Goal: Information Seeking & Learning: Find specific fact

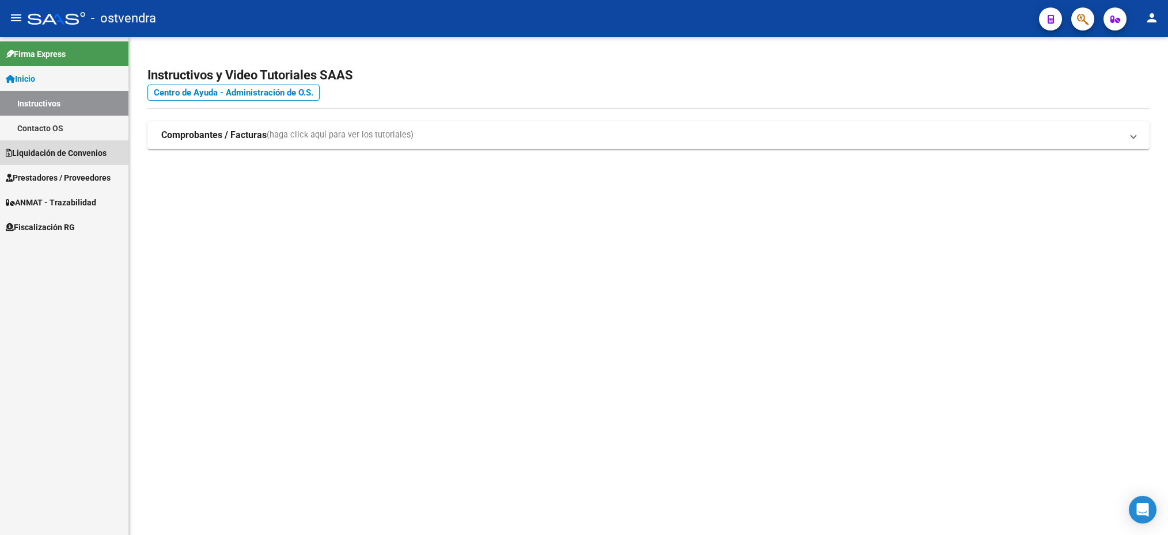
click at [55, 150] on span "Liquidación de Convenios" at bounding box center [56, 153] width 101 height 13
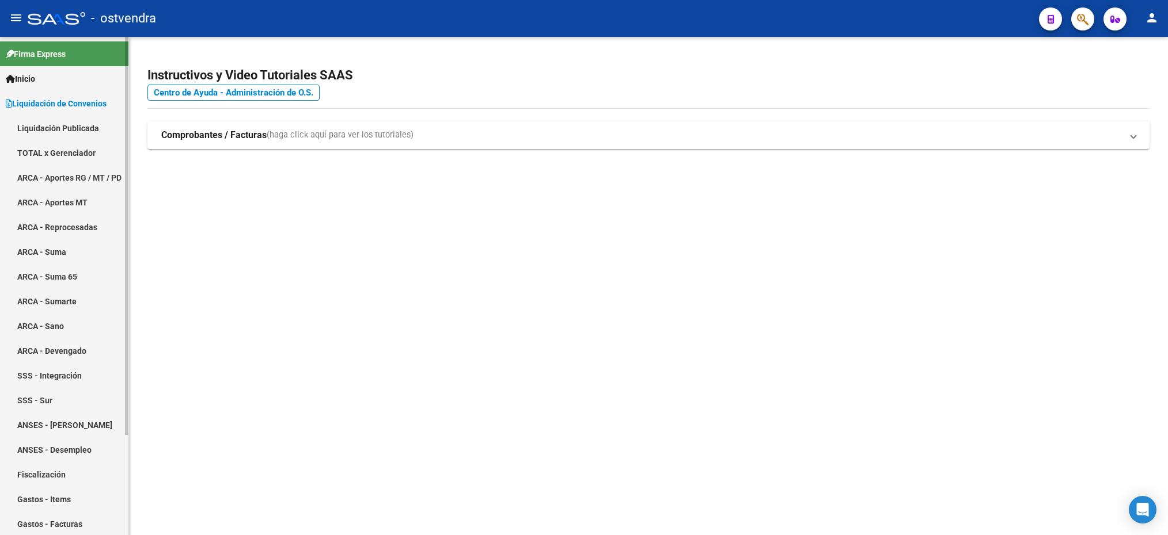
click at [54, 168] on link "ARCA - Aportes RG / MT / PD" at bounding box center [64, 177] width 128 height 25
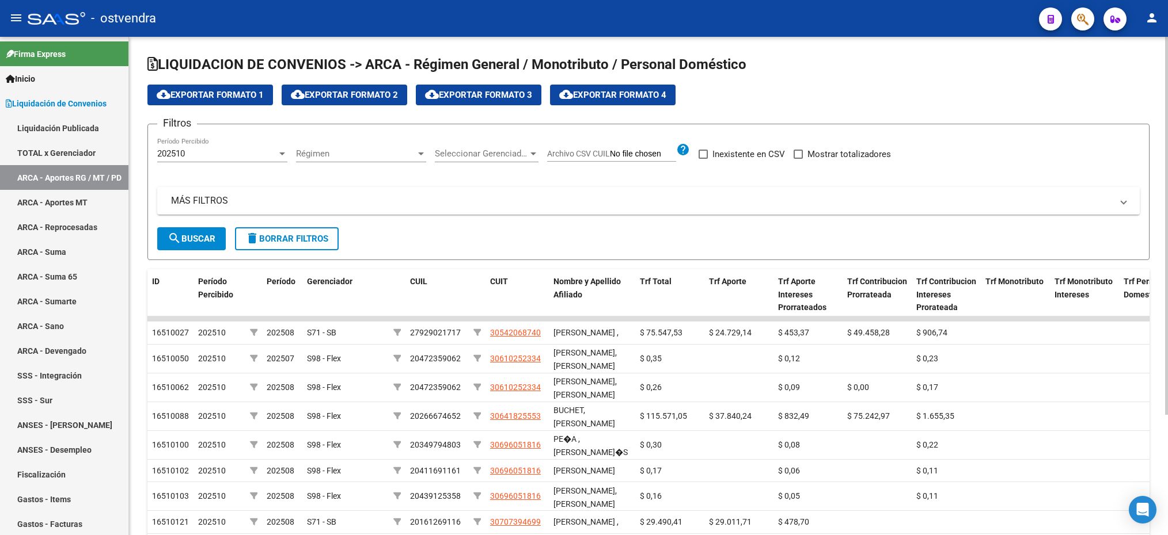
click at [214, 147] on div "202510 Período Percibido" at bounding box center [222, 150] width 130 height 25
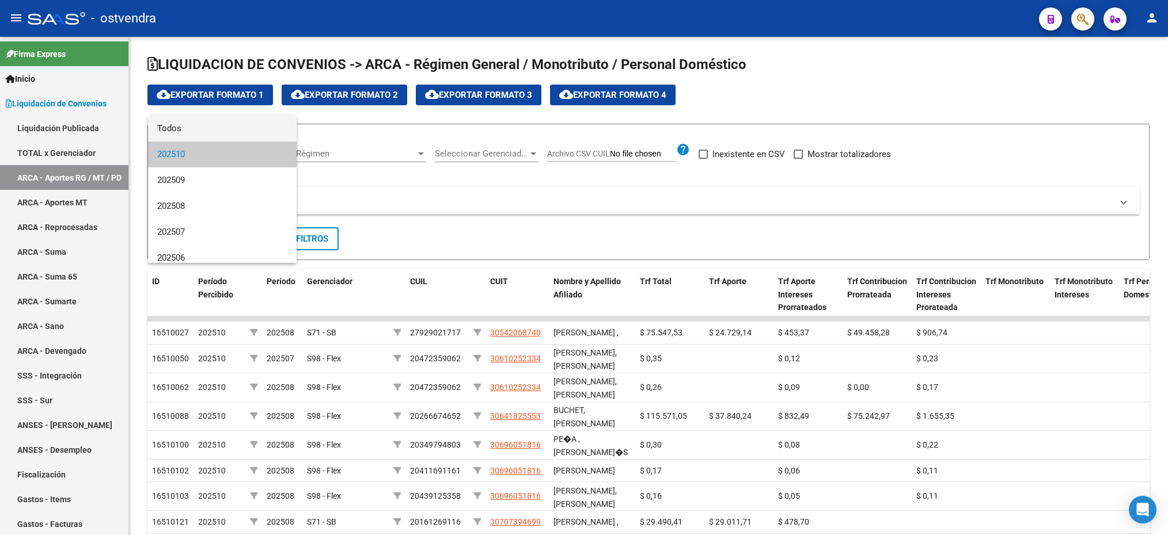
click at [210, 128] on span "Todos" at bounding box center [222, 129] width 130 height 26
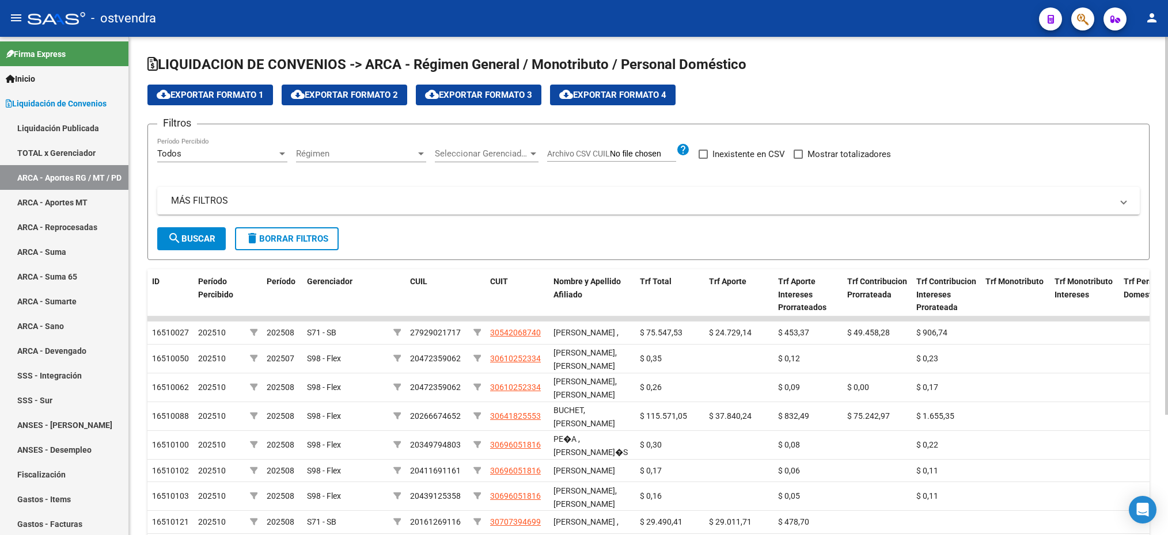
click at [335, 146] on div "Régimen Régimen" at bounding box center [361, 150] width 130 height 25
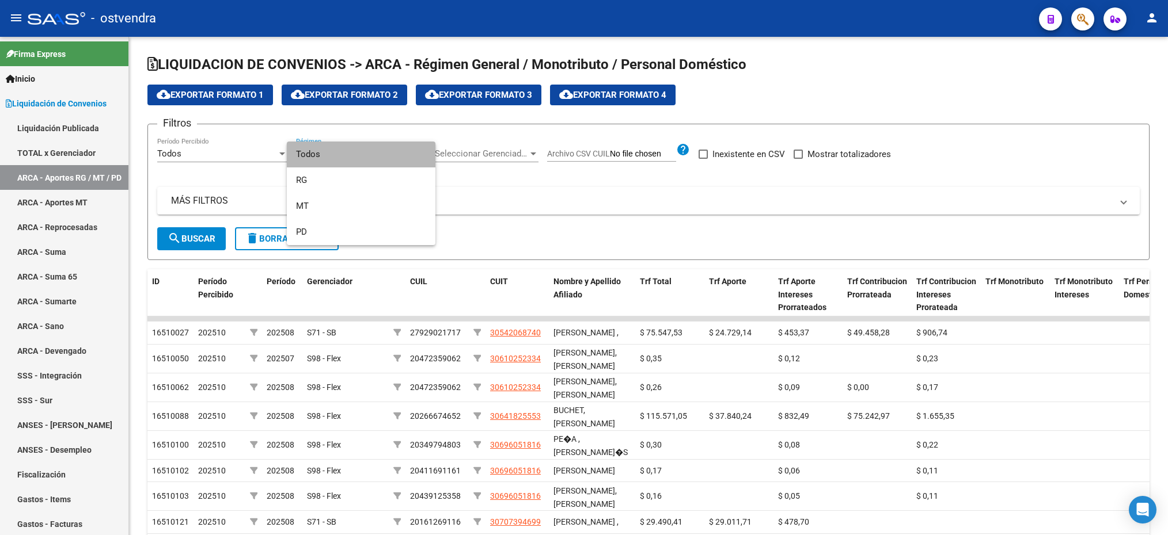
click at [329, 154] on span "Todos" at bounding box center [361, 155] width 130 height 26
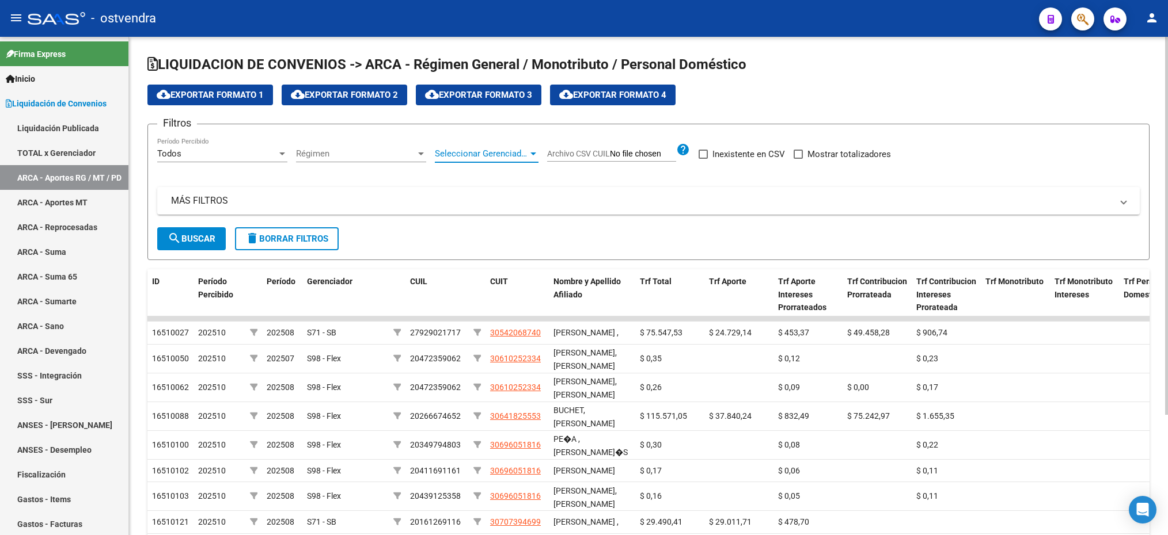
click at [455, 149] on span "Seleccionar Gerenciador" at bounding box center [481, 154] width 93 height 10
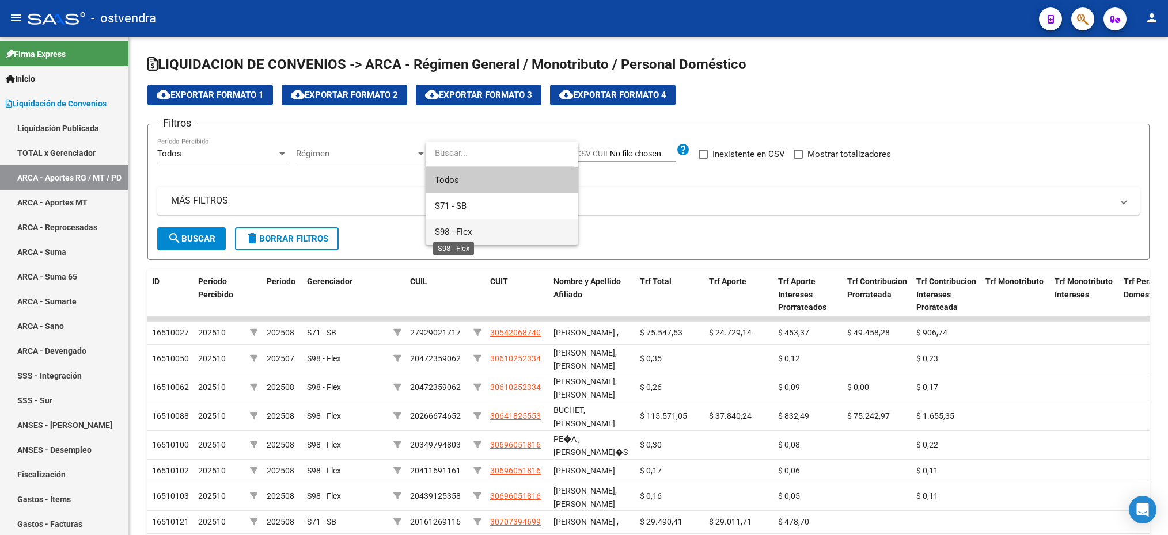
click at [444, 235] on span "S98 - Flex" at bounding box center [453, 232] width 37 height 10
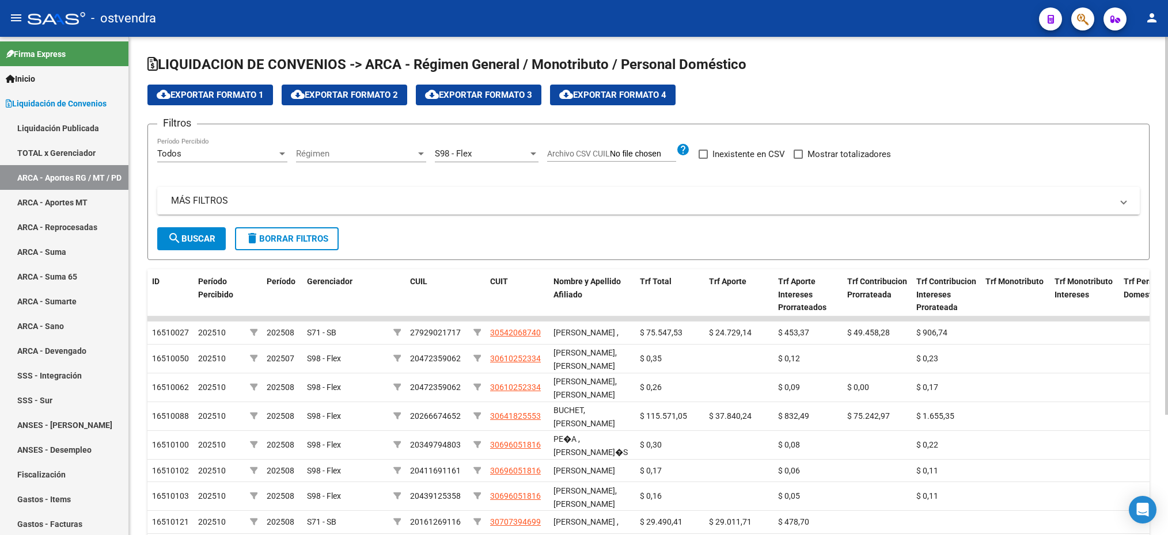
click at [230, 199] on mat-panel-title "MÁS FILTROS" at bounding box center [641, 201] width 941 height 13
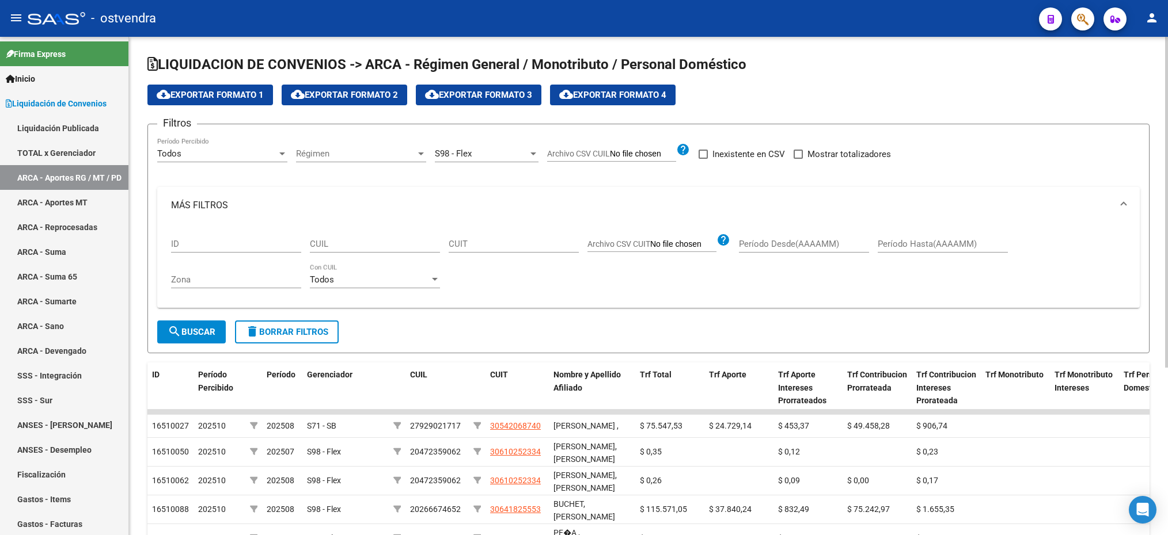
click at [355, 242] on input "CUIL" at bounding box center [375, 244] width 130 height 10
paste input "20-31175351-8"
type input "20-31175351-8"
click at [213, 329] on span "search Buscar" at bounding box center [192, 332] width 48 height 10
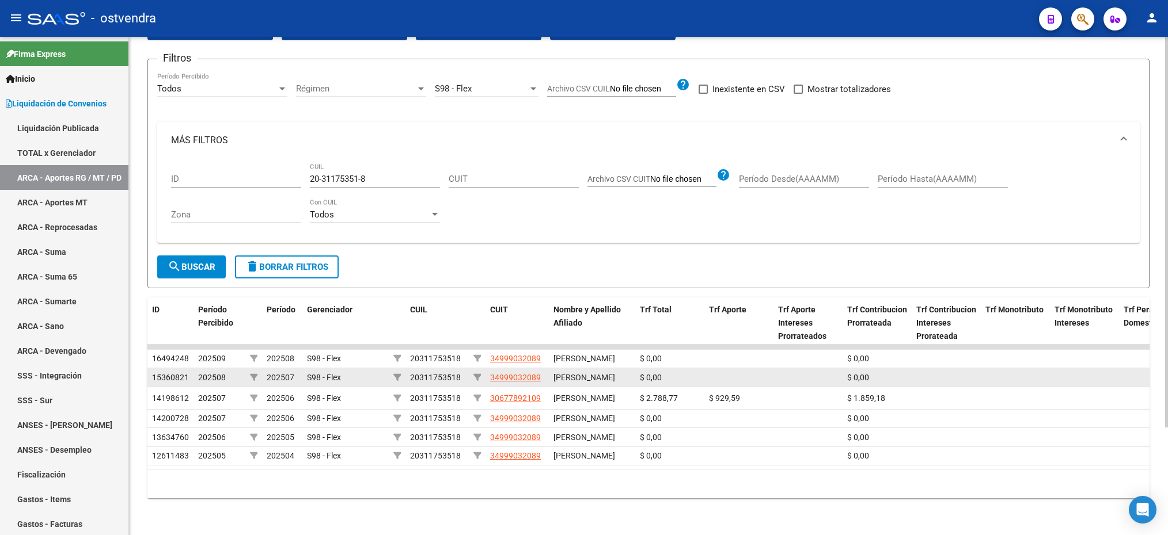
scroll to position [137, 0]
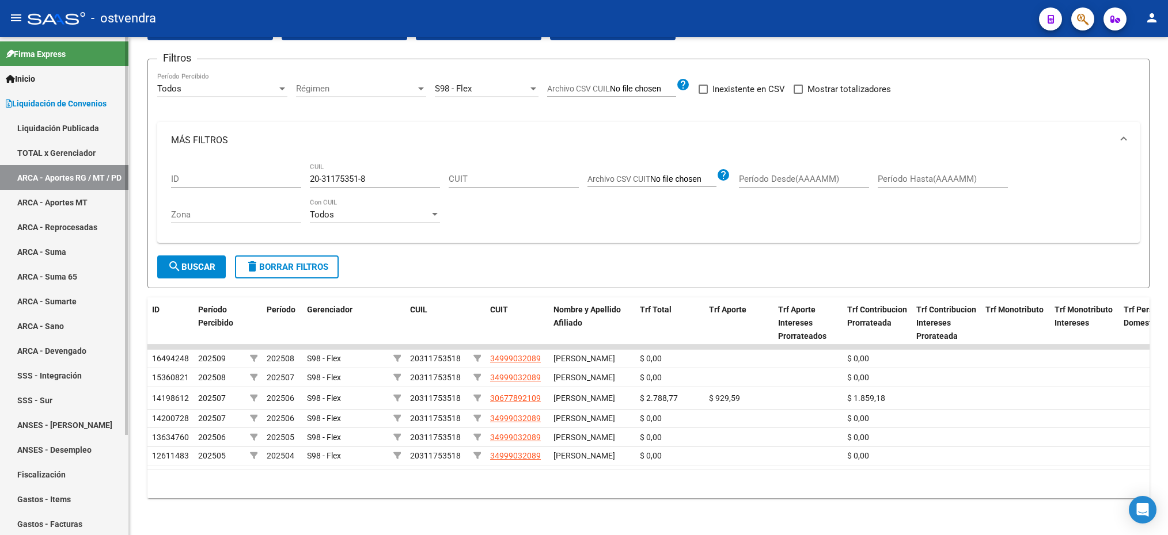
drag, startPoint x: 62, startPoint y: 442, endPoint x: 74, endPoint y: 440, distance: 12.2
click at [62, 442] on link "ANSES - Desempleo" at bounding box center [64, 450] width 128 height 25
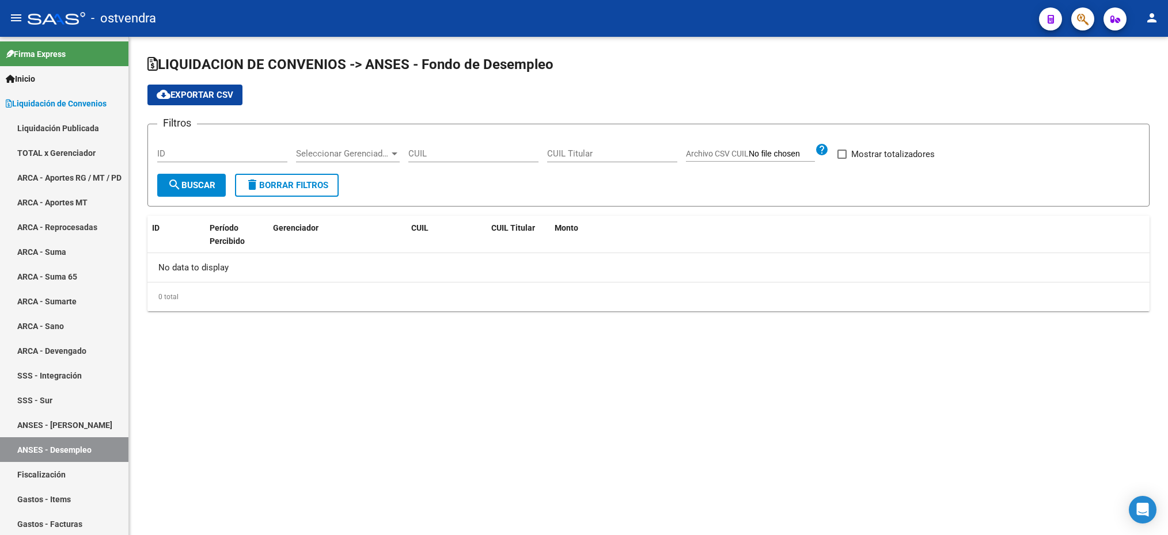
checkbox input "true"
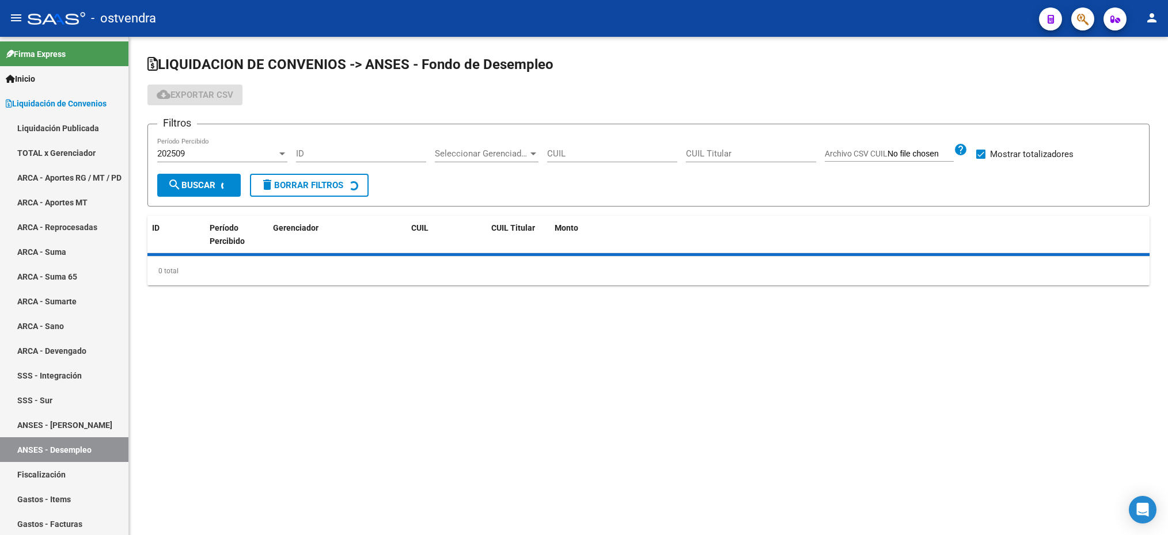
click at [351, 161] on div "ID" at bounding box center [361, 150] width 130 height 25
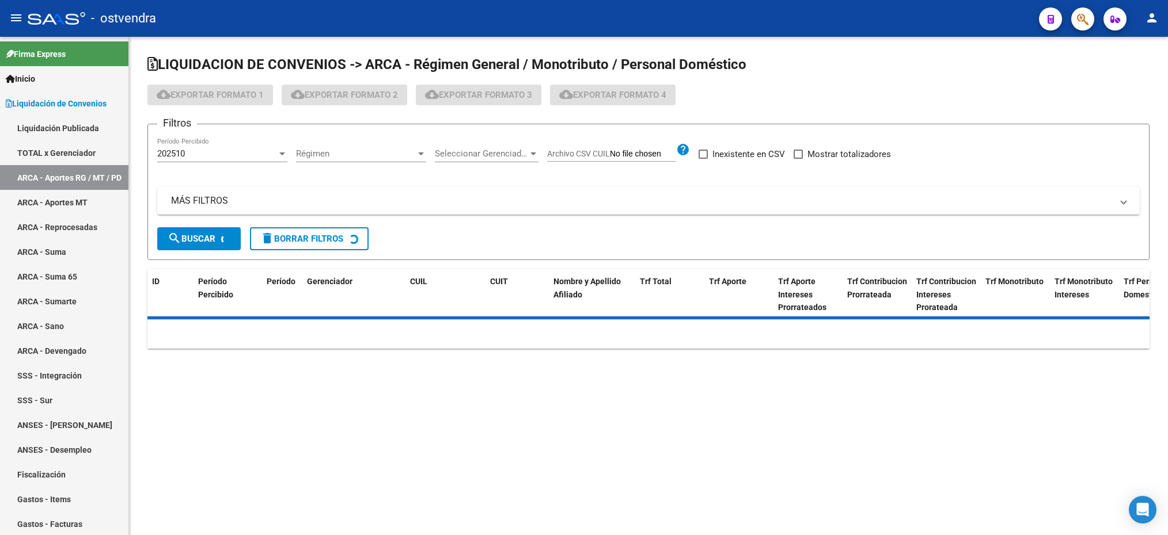
click at [340, 146] on div "Régimen Régimen" at bounding box center [361, 150] width 130 height 25
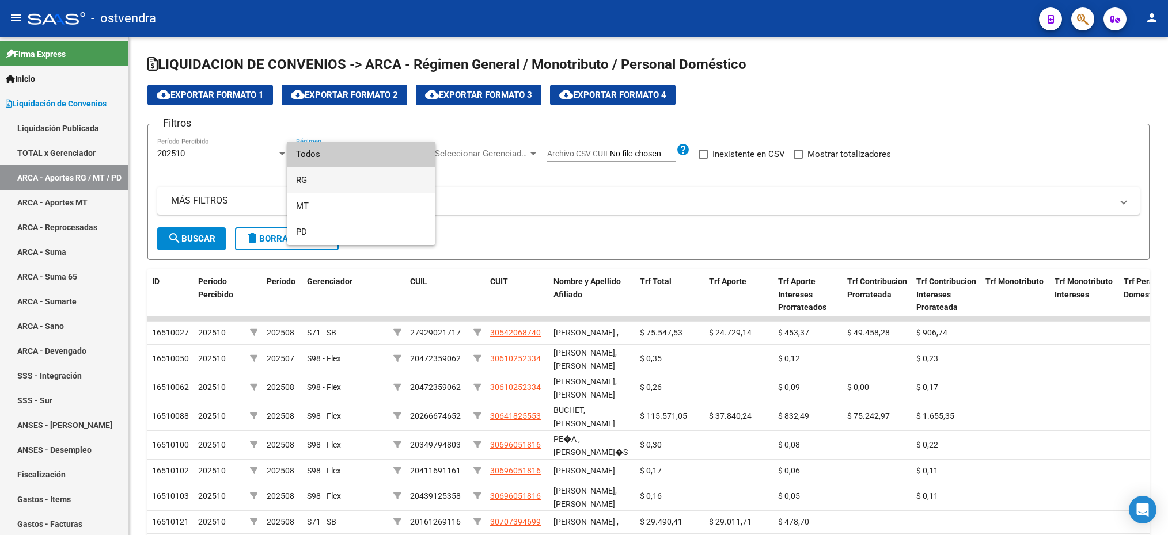
drag, startPoint x: 328, startPoint y: 180, endPoint x: 251, endPoint y: 154, distance: 81.4
click at [327, 180] on span "RG" at bounding box center [361, 181] width 130 height 26
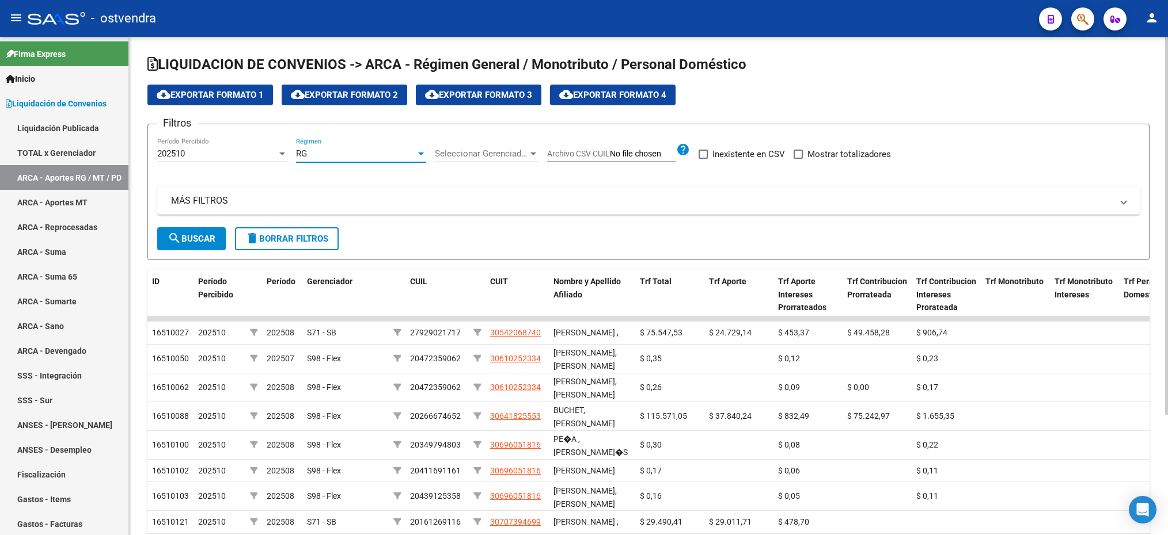
click at [187, 154] on div "202510" at bounding box center [217, 154] width 120 height 10
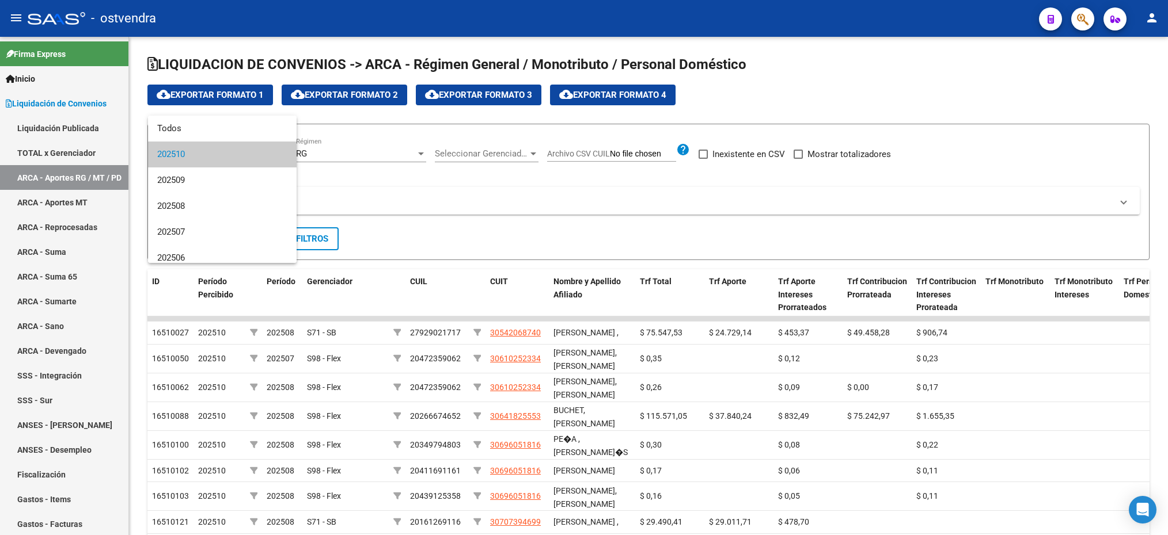
click at [580, 193] on div at bounding box center [584, 267] width 1168 height 535
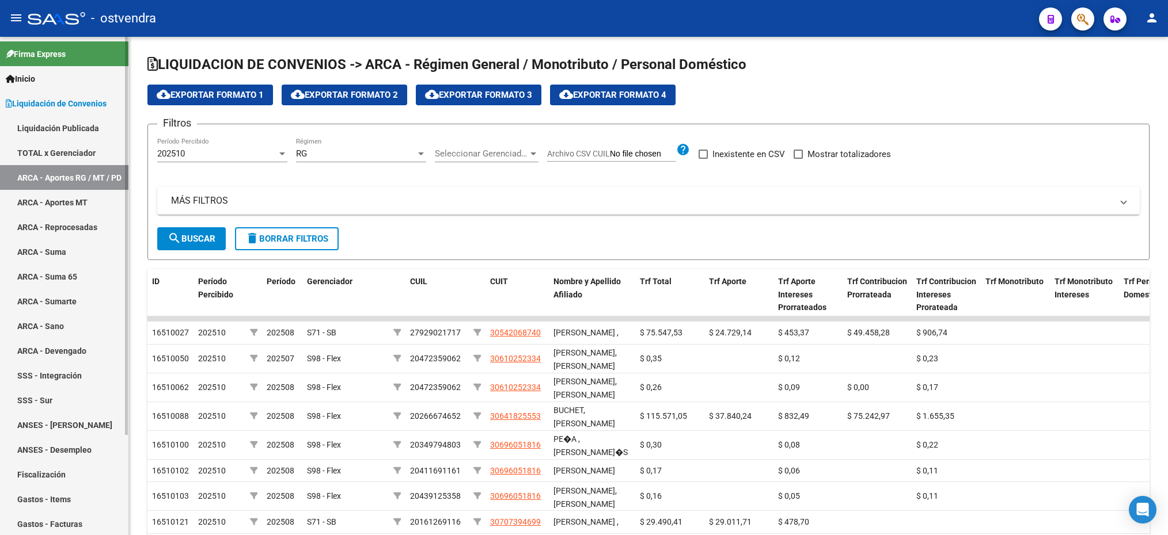
click at [55, 454] on link "ANSES - Desempleo" at bounding box center [64, 450] width 128 height 25
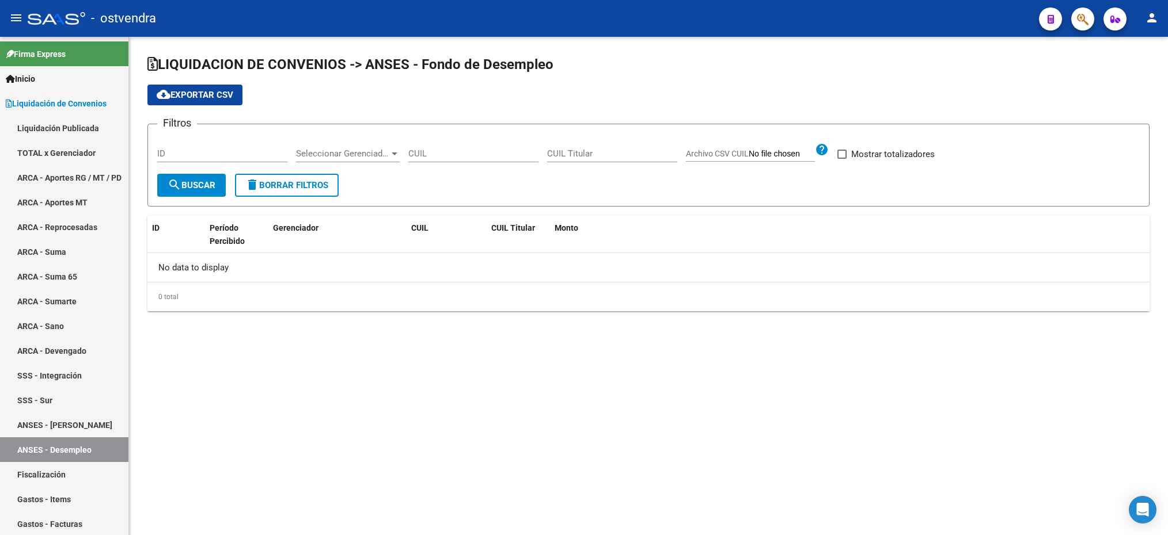
checkbox input "true"
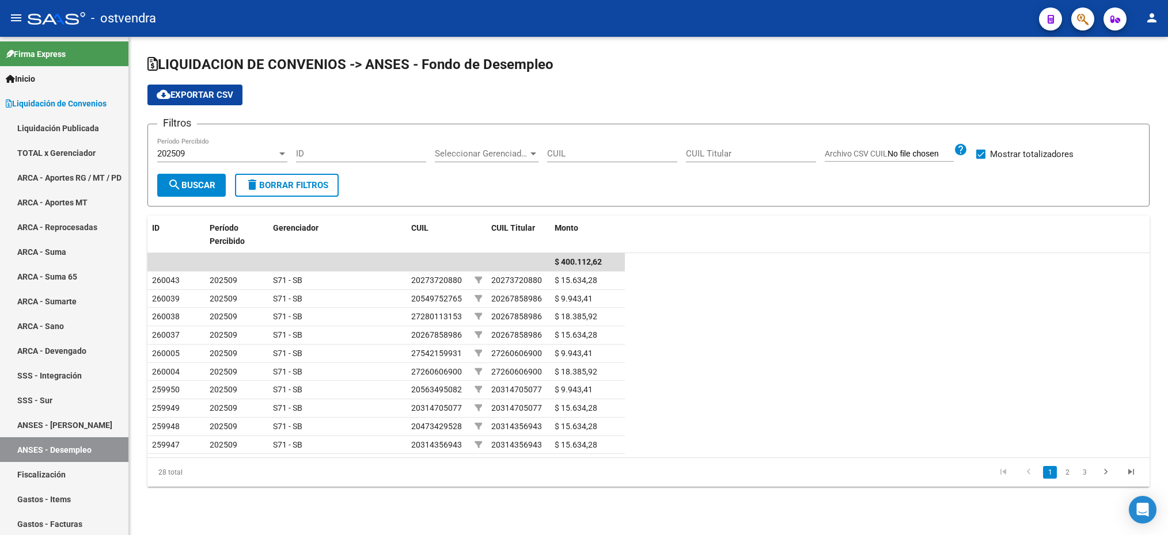
click at [252, 150] on div "202509" at bounding box center [217, 154] width 120 height 10
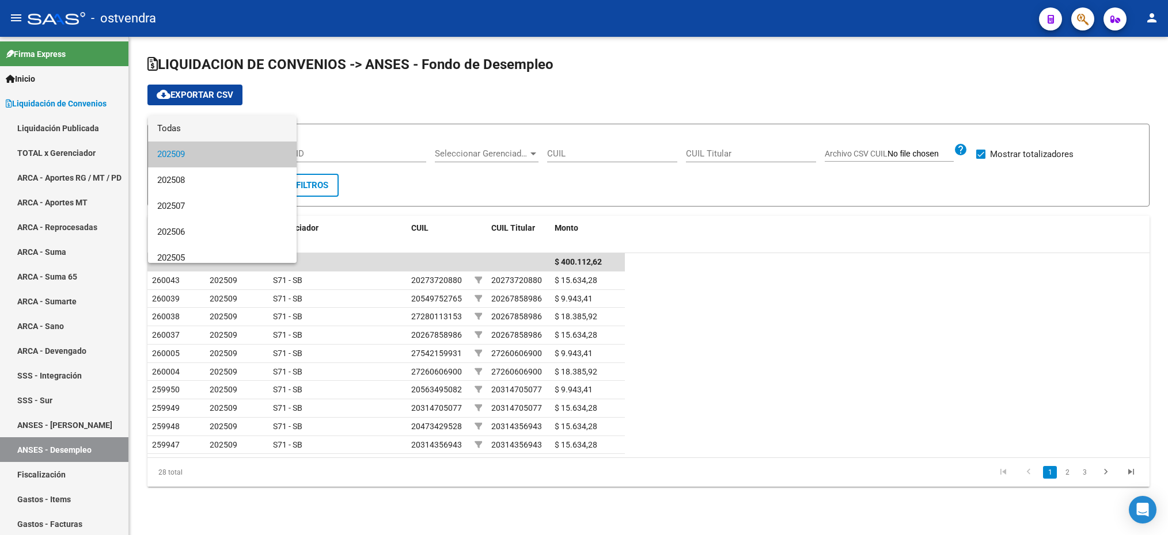
click at [242, 127] on span "Todas" at bounding box center [222, 129] width 130 height 26
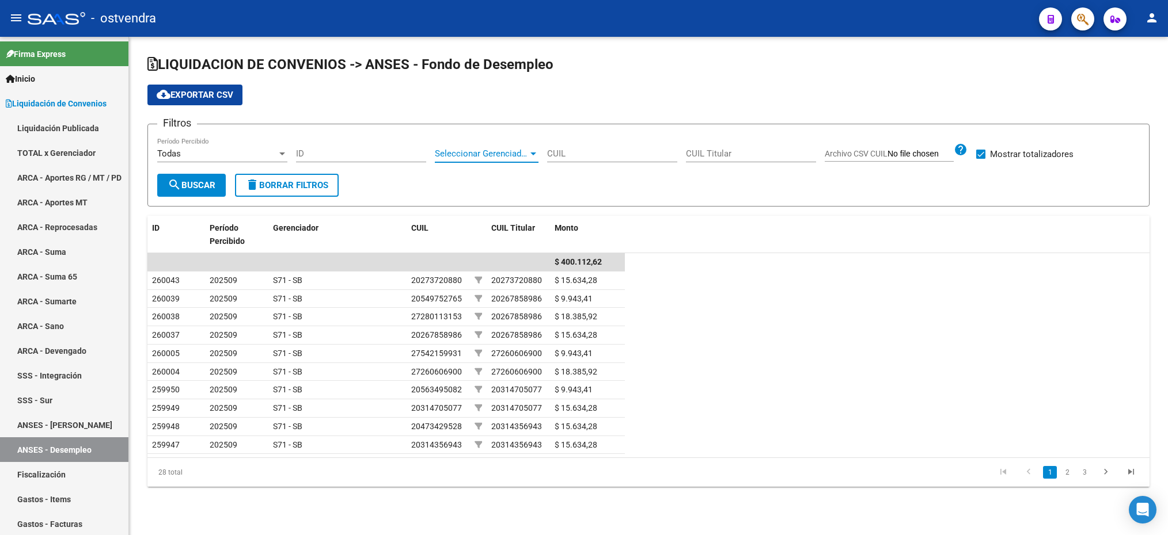
click at [484, 153] on span "Seleccionar Gerenciador" at bounding box center [481, 154] width 93 height 10
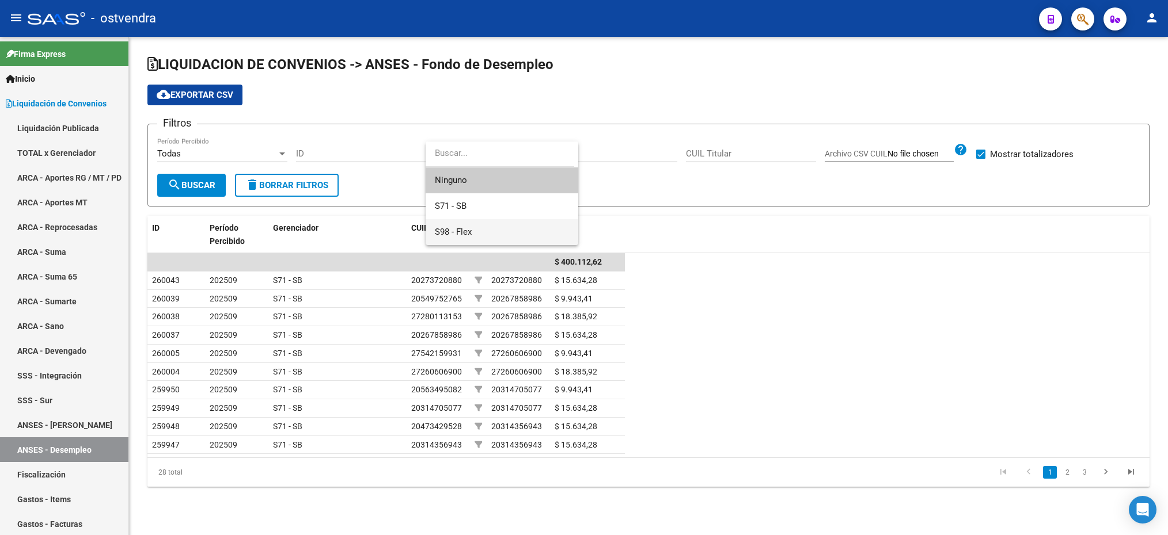
drag, startPoint x: 494, startPoint y: 230, endPoint x: 438, endPoint y: 202, distance: 62.8
click at [492, 230] on span "S98 - Flex" at bounding box center [502, 232] width 134 height 26
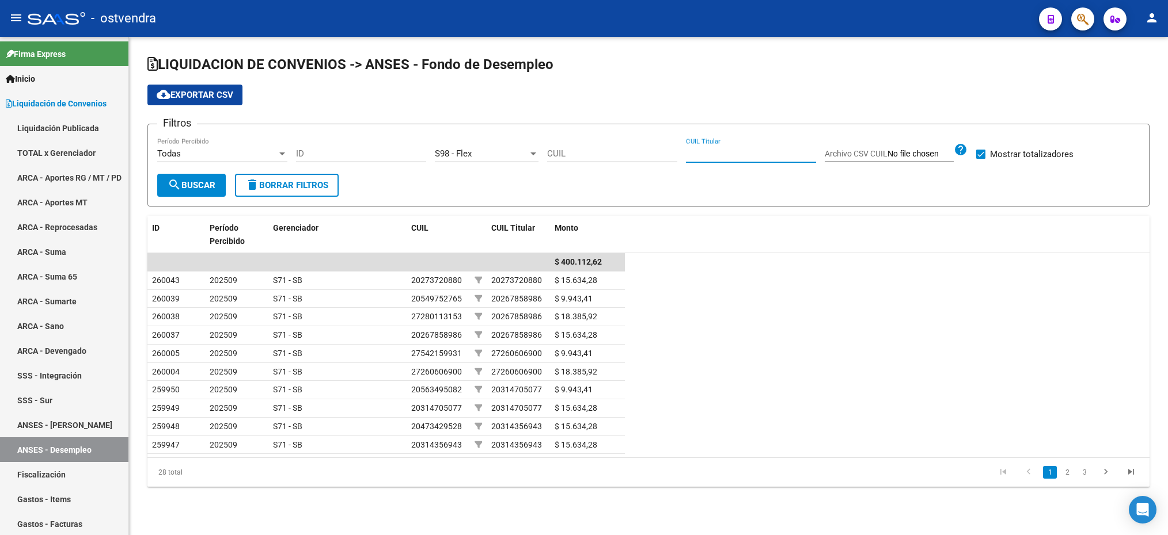
click at [709, 149] on input "CUIL Titular" at bounding box center [751, 154] width 130 height 10
paste input "20311753518"
type input "20311753518"
click at [212, 181] on span "search Buscar" at bounding box center [192, 185] width 48 height 10
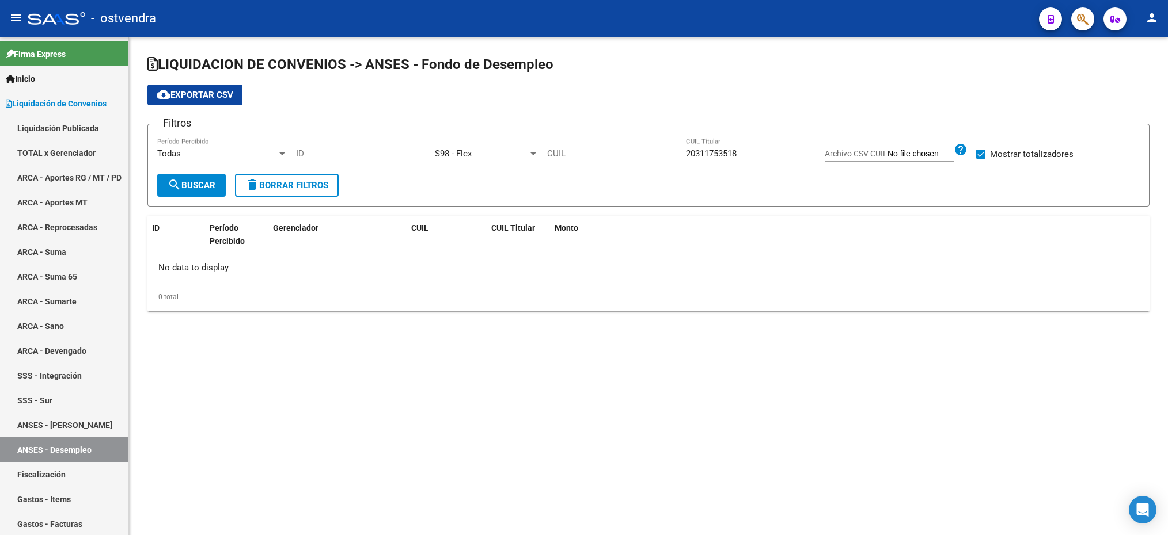
click at [212, 182] on span "search Buscar" at bounding box center [192, 185] width 48 height 10
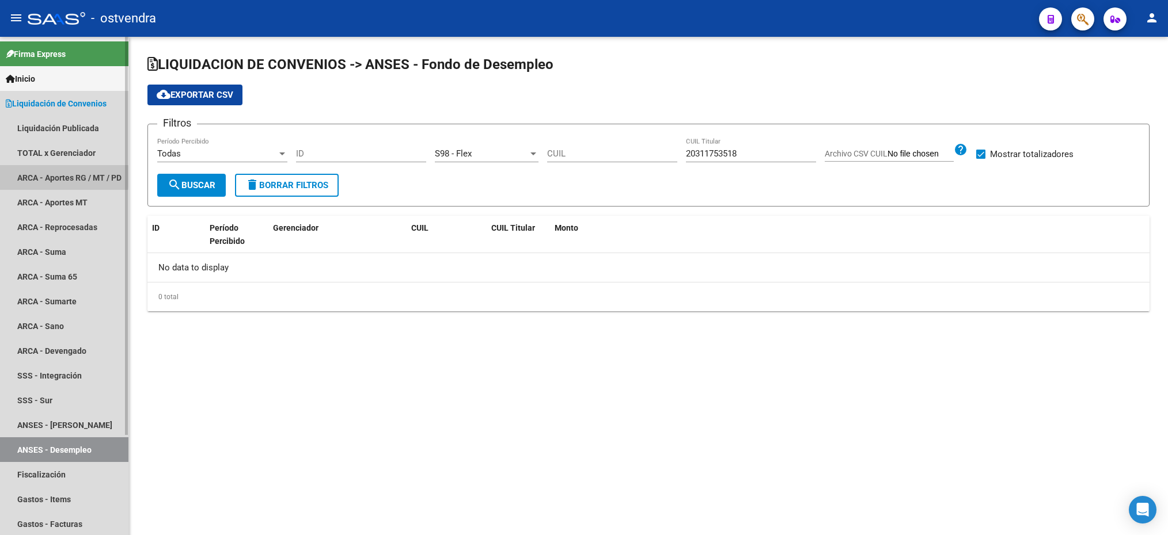
click at [55, 175] on link "ARCA - Aportes RG / MT / PD" at bounding box center [64, 177] width 128 height 25
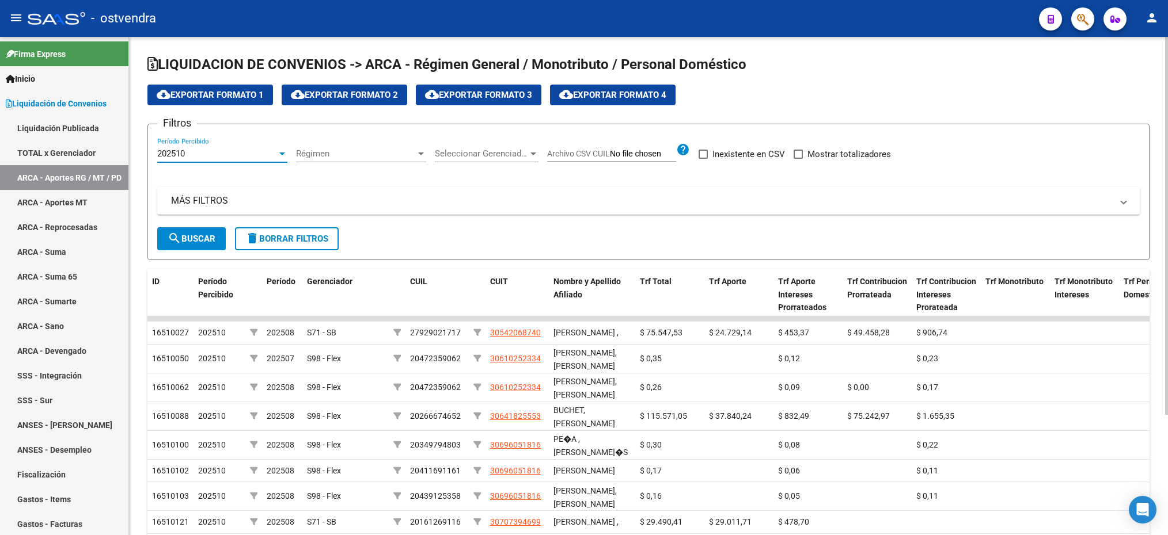
click at [219, 154] on div "202510" at bounding box center [217, 154] width 120 height 10
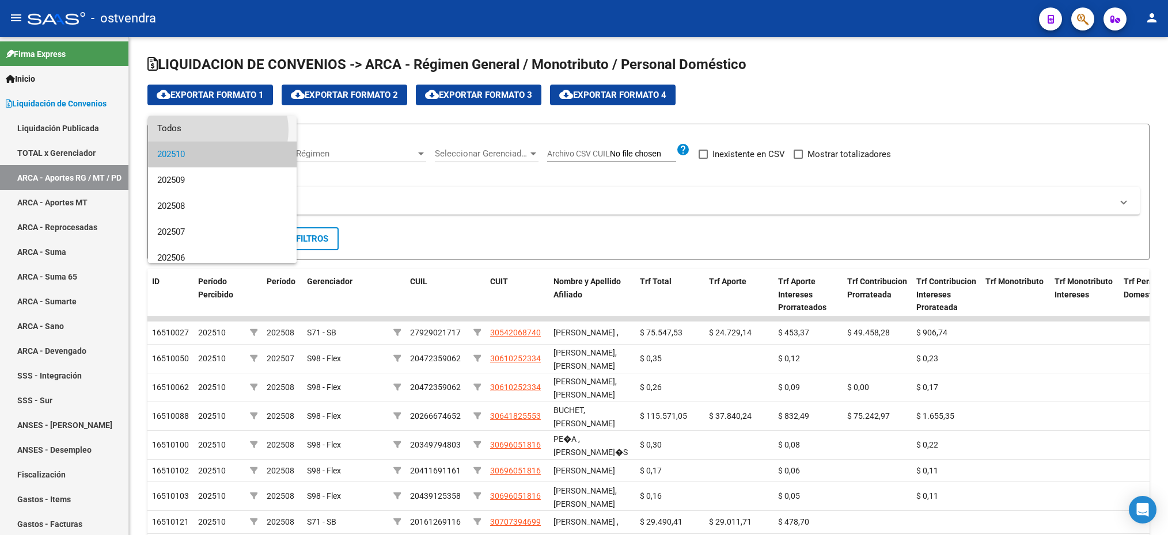
click at [218, 130] on span "Todos" at bounding box center [222, 129] width 130 height 26
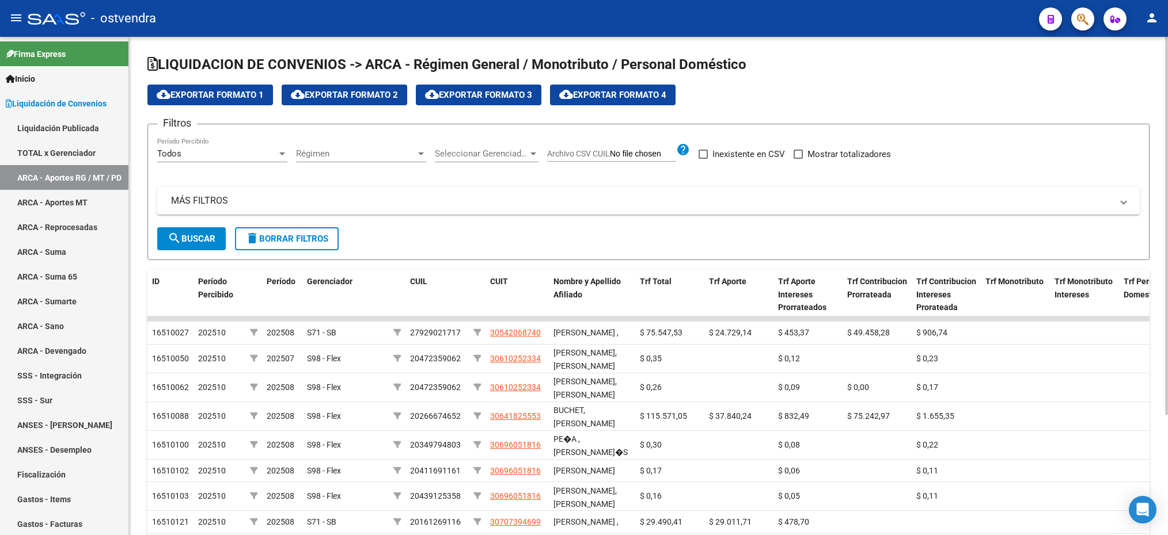
click at [447, 146] on div "Seleccionar Gerenciador Seleccionar Gerenciador" at bounding box center [487, 150] width 104 height 25
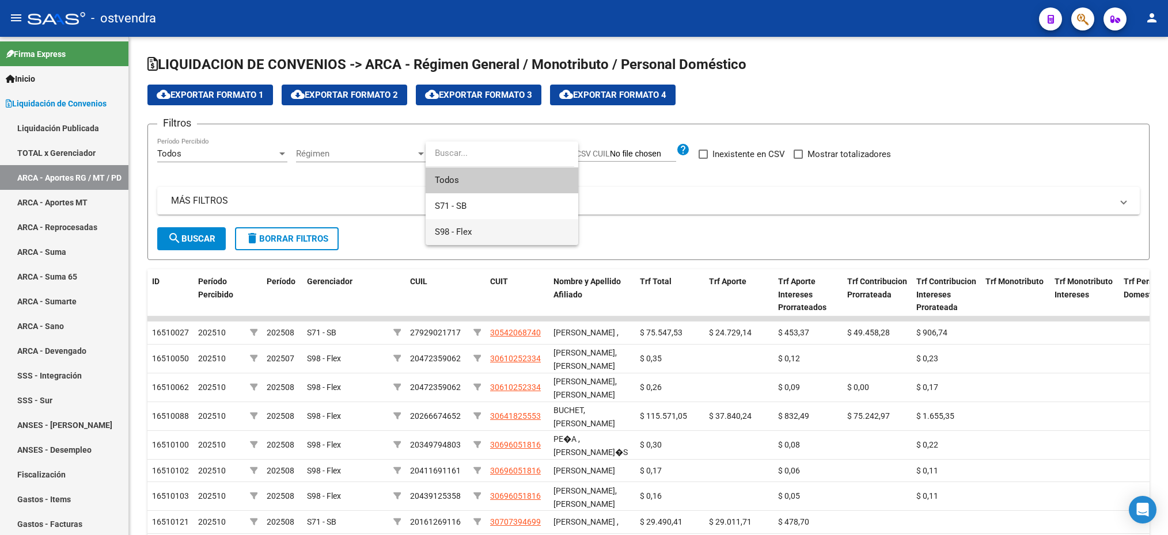
click at [472, 238] on span "S98 - Flex" at bounding box center [502, 232] width 134 height 26
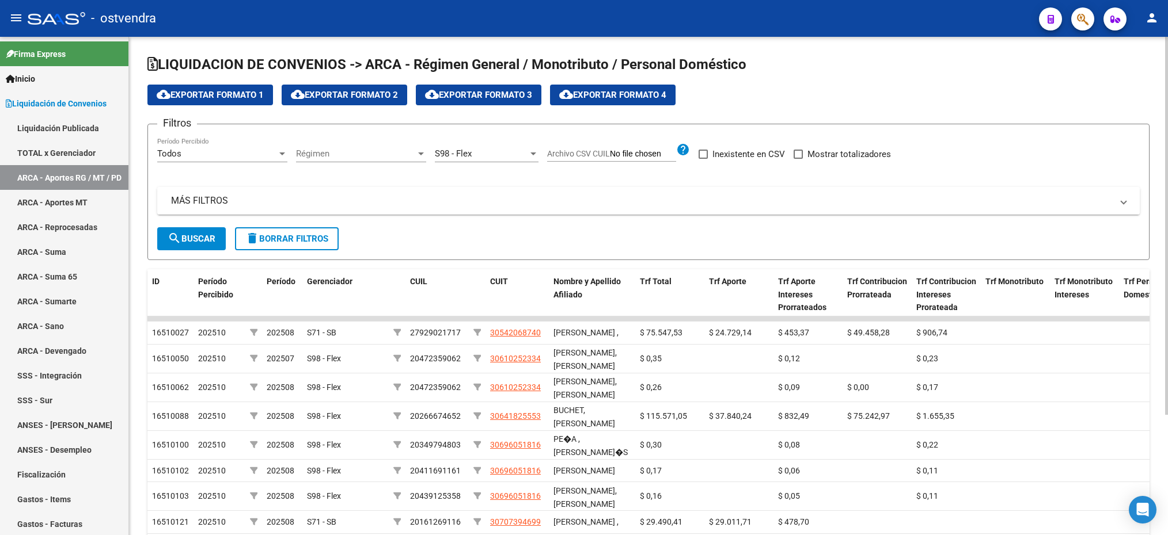
click at [404, 196] on mat-panel-title "MÁS FILTROS" at bounding box center [641, 201] width 941 height 13
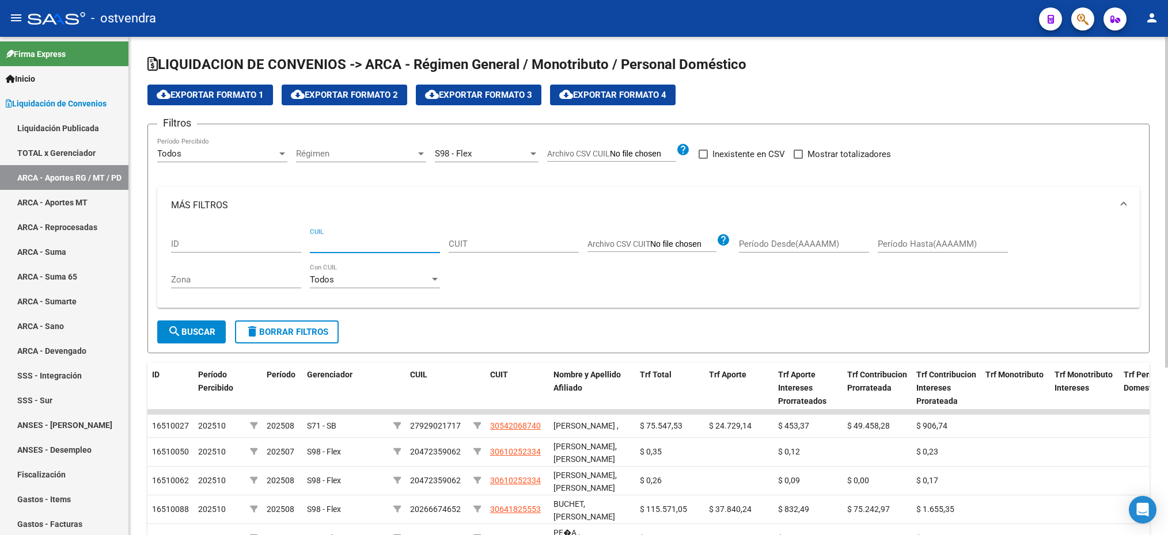
click at [349, 244] on input "CUIL" at bounding box center [375, 244] width 130 height 10
paste input "20-34679094-7"
type input "20-34679094-7"
click at [175, 326] on mat-icon "search" at bounding box center [175, 332] width 14 height 14
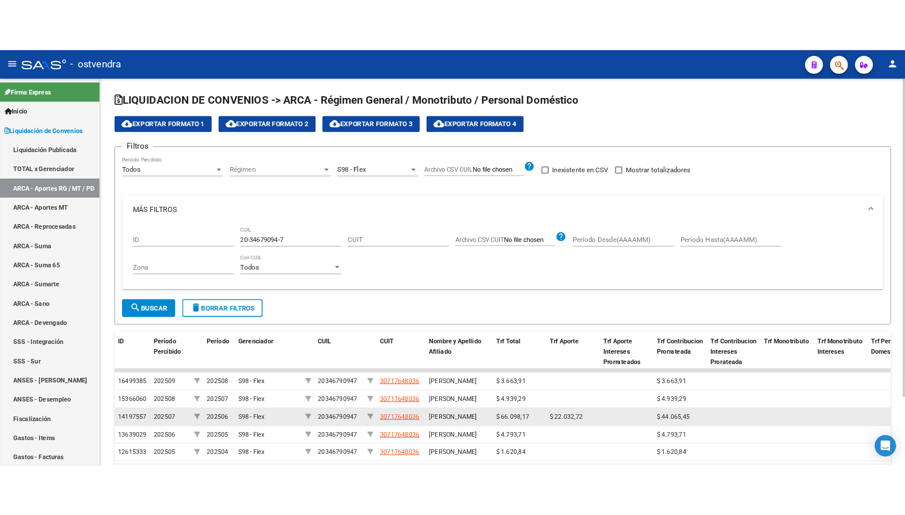
scroll to position [86, 0]
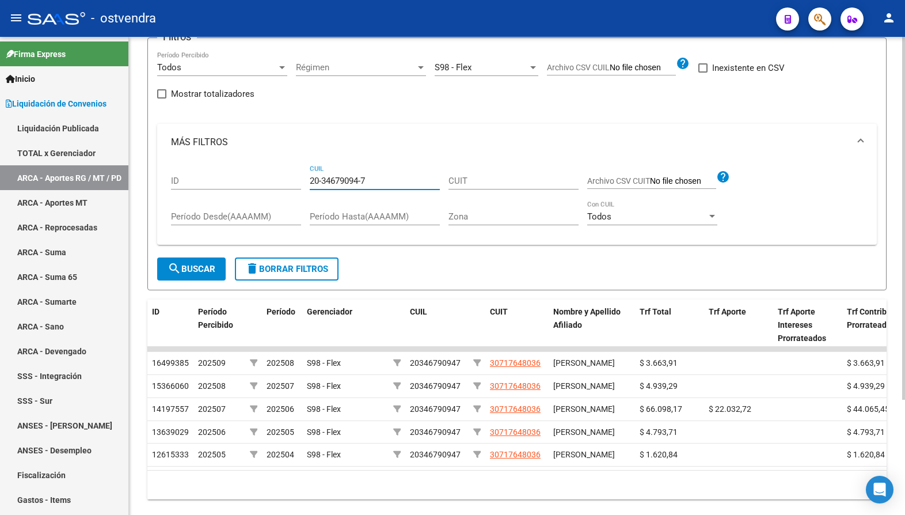
drag, startPoint x: 377, startPoint y: 178, endPoint x: 254, endPoint y: 180, distance: 123.2
click at [254, 180] on div "ID 20-34679094-7 CUIL CUIT Archivo CSV CUIT help Período Desde(AAAAMM) Período …" at bounding box center [517, 198] width 692 height 75
click at [208, 263] on button "search Buscar" at bounding box center [191, 268] width 69 height 23
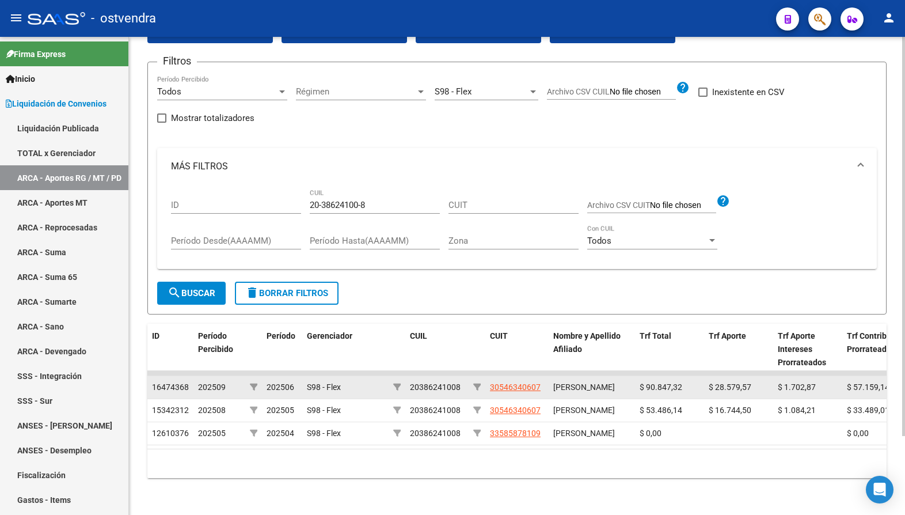
click at [292, 382] on span "202506" at bounding box center [281, 386] width 28 height 9
click at [216, 381] on div "202509" at bounding box center [219, 387] width 43 height 13
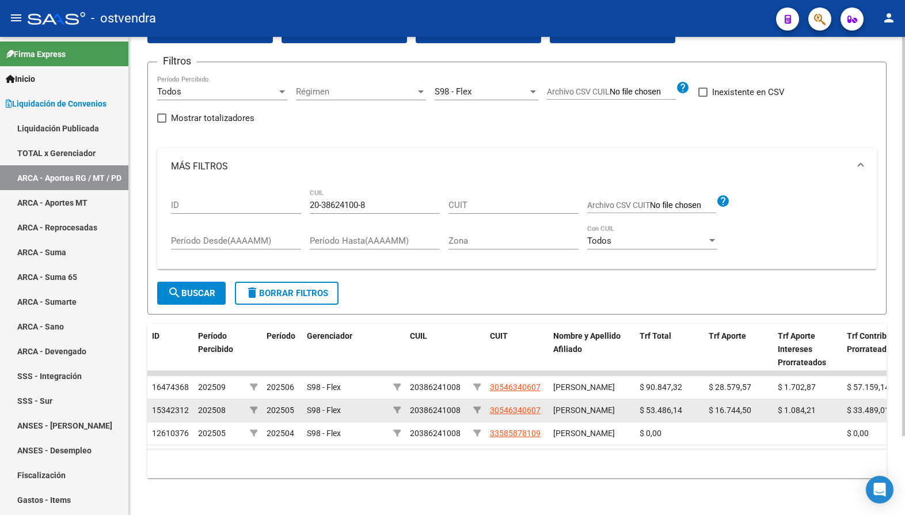
click at [282, 405] on span "202505" at bounding box center [281, 409] width 28 height 9
drag, startPoint x: 291, startPoint y: 423, endPoint x: 282, endPoint y: 402, distance: 22.7
click at [291, 428] on span "202504" at bounding box center [281, 432] width 28 height 9
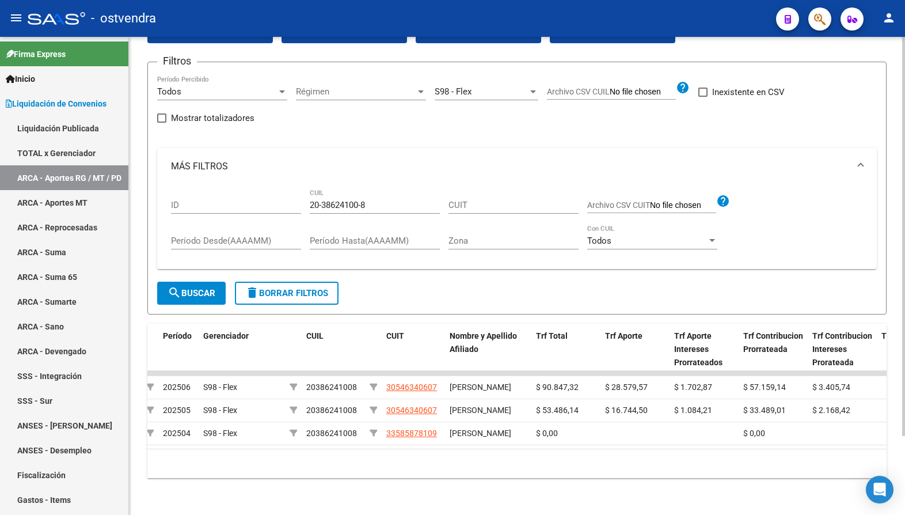
scroll to position [0, 0]
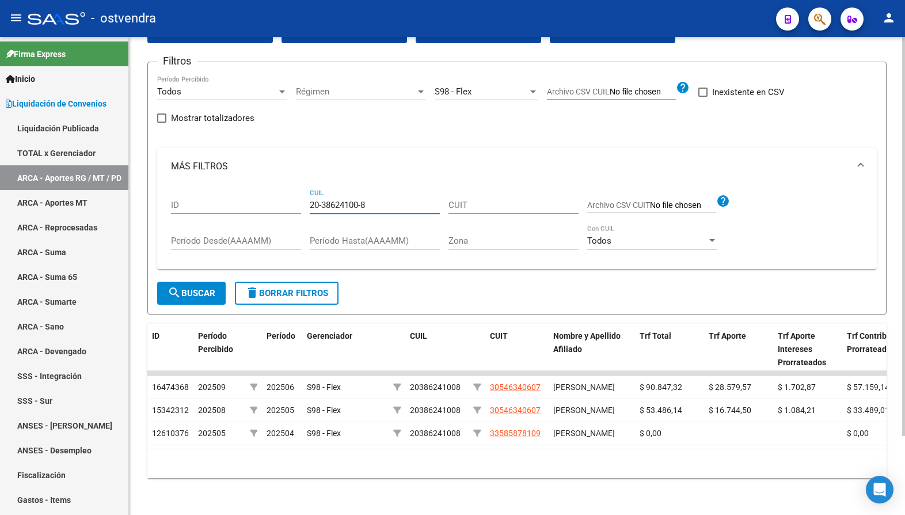
drag, startPoint x: 377, startPoint y: 182, endPoint x: 310, endPoint y: 176, distance: 67.6
click at [310, 200] on input "20-38624100-8" at bounding box center [375, 205] width 130 height 10
paste input "45429703-3"
click at [197, 288] on span "search Buscar" at bounding box center [192, 293] width 48 height 10
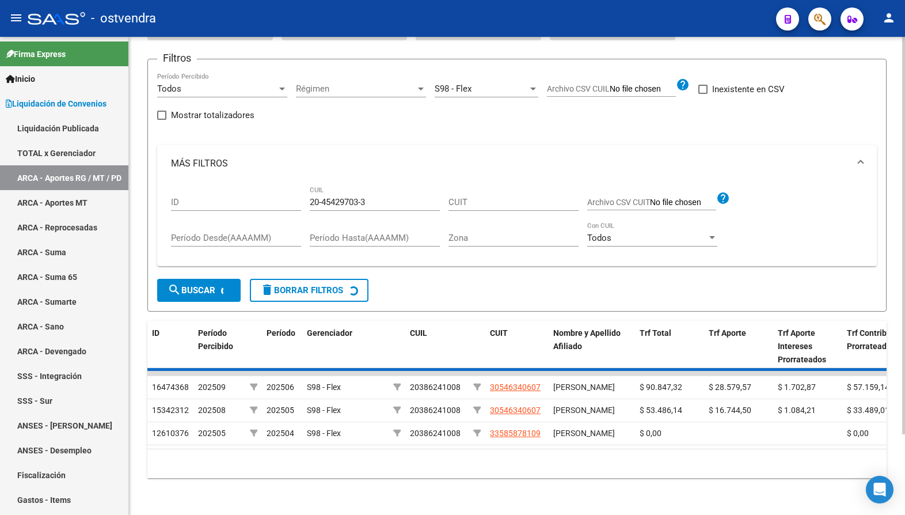
scroll to position [37, 0]
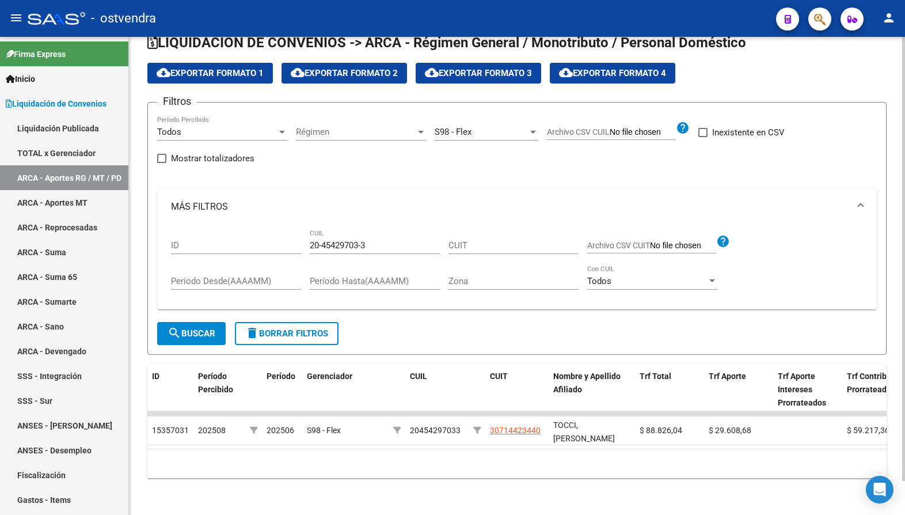
click at [364, 229] on div "20-45429703-3 CUIL" at bounding box center [375, 241] width 130 height 25
drag, startPoint x: 383, startPoint y: 230, endPoint x: 307, endPoint y: 223, distance: 76.3
click at [307, 225] on div "ID 20-45429703-3 CUIL CUIT Archivo CSV CUIT help Período Desde(AAAAMM) Período …" at bounding box center [517, 262] width 692 height 75
paste input "2419787-5"
click at [214, 328] on span "search Buscar" at bounding box center [192, 333] width 48 height 10
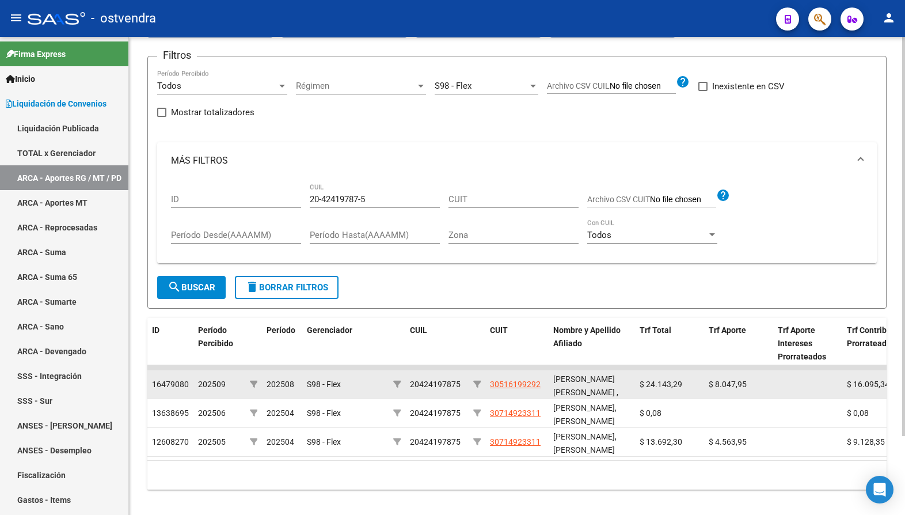
scroll to position [94, 0]
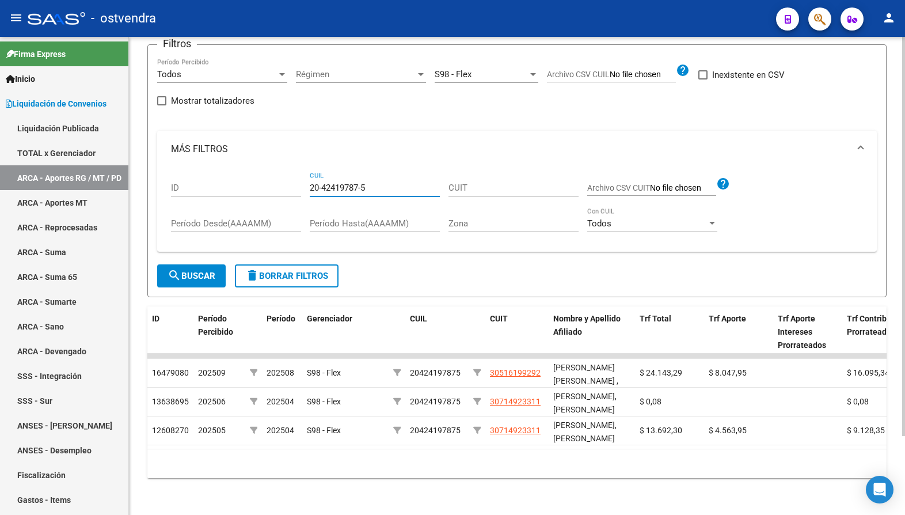
drag, startPoint x: 394, startPoint y: 175, endPoint x: 306, endPoint y: 170, distance: 88.2
click at [306, 170] on div "ID 20-42419787-5 CUIL CUIT Archivo CSV CUIT help Período Desde(AAAAMM) Período …" at bounding box center [517, 205] width 692 height 75
drag, startPoint x: 306, startPoint y: 170, endPoint x: 355, endPoint y: 142, distance: 56.5
click at [347, 143] on mat-panel-title "MÁS FILTROS" at bounding box center [510, 149] width 678 height 13
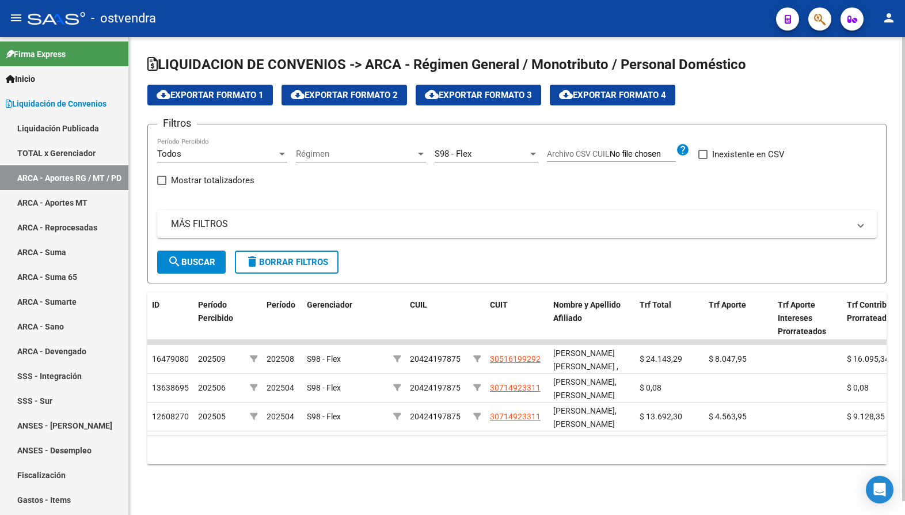
scroll to position [0, 0]
click at [278, 219] on mat-panel-title "MÁS FILTROS" at bounding box center [510, 224] width 678 height 13
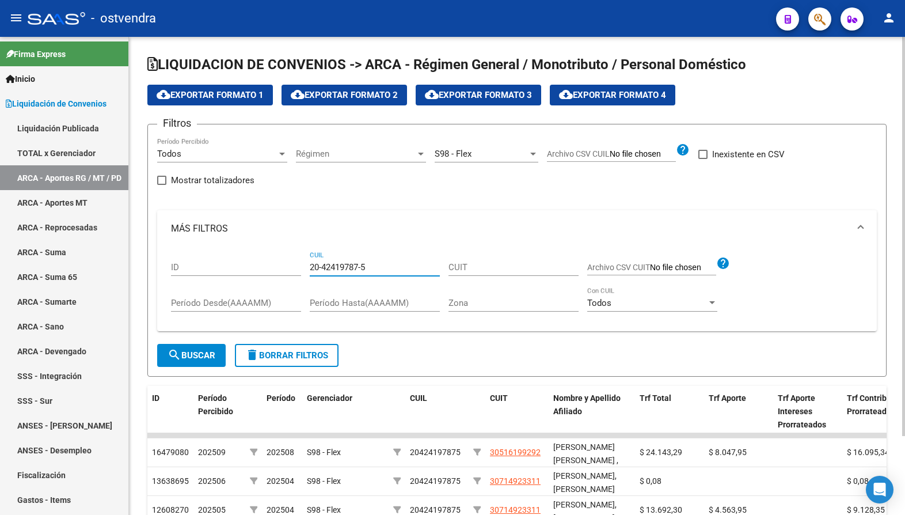
drag, startPoint x: 373, startPoint y: 268, endPoint x: 294, endPoint y: 265, distance: 78.9
click at [294, 265] on div "ID 20-42419787-5 CUIL CUIT Archivo CSV CUIT help Período Desde(AAAAMM) Período …" at bounding box center [517, 284] width 692 height 75
drag, startPoint x: 307, startPoint y: 263, endPoint x: 298, endPoint y: 279, distance: 18.4
click at [298, 279] on div "ID" at bounding box center [236, 269] width 130 height 36
drag, startPoint x: 380, startPoint y: 264, endPoint x: 301, endPoint y: 264, distance: 79.5
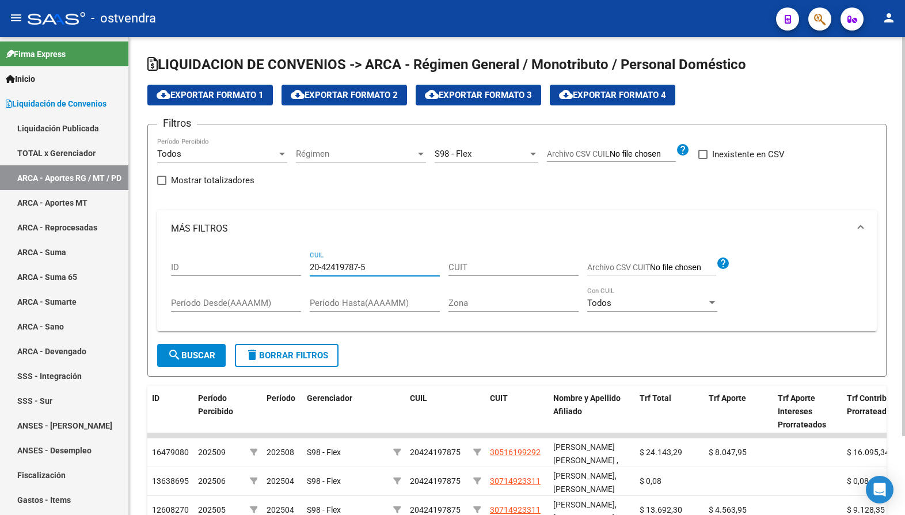
click at [301, 264] on div "ID 20-42419787-5 CUIL CUIT Archivo CSV CUIT help Período Desde(AAAAMM) Período …" at bounding box center [517, 284] width 692 height 75
paste input "5761954-6"
click at [183, 355] on span "search Buscar" at bounding box center [192, 355] width 48 height 10
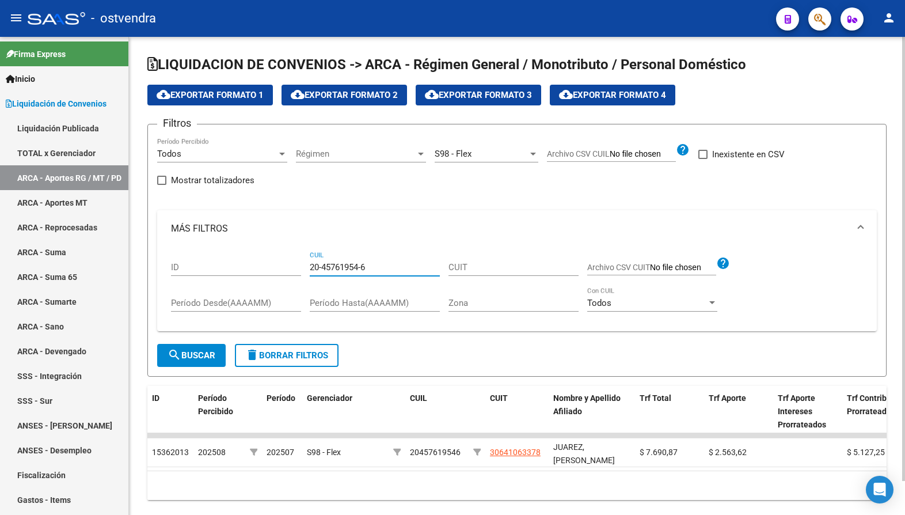
drag, startPoint x: 382, startPoint y: 264, endPoint x: 301, endPoint y: 268, distance: 81.8
click at [301, 268] on div "ID 20-45761954-6 CUIL CUIT Archivo CSV CUIT help Período Desde(AAAAMM) Período …" at bounding box center [517, 284] width 692 height 75
paste input "85024-8"
click at [222, 358] on button "search Buscar" at bounding box center [191, 355] width 69 height 23
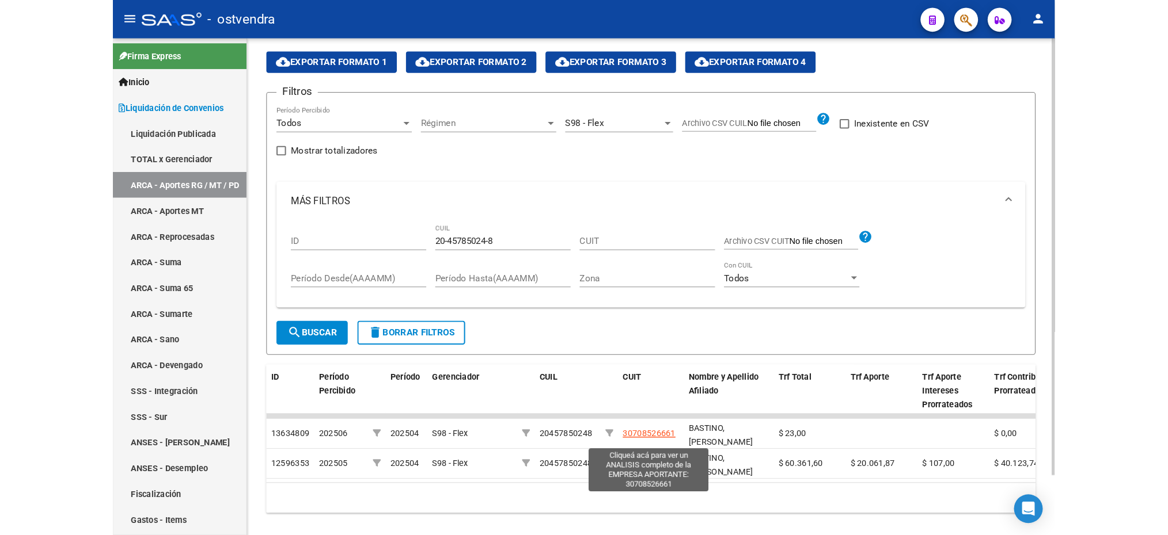
scroll to position [66, 0]
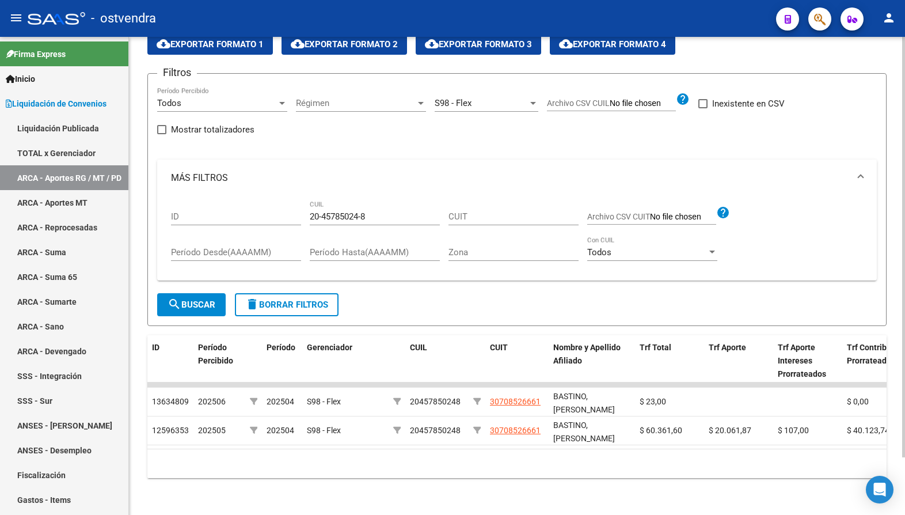
drag, startPoint x: 370, startPoint y: 195, endPoint x: 311, endPoint y: 197, distance: 58.8
click at [311, 200] on div "20-45785024-8 CUIL" at bounding box center [375, 212] width 130 height 25
drag, startPoint x: 380, startPoint y: 197, endPoint x: 311, endPoint y: 202, distance: 69.2
click at [311, 211] on input "20-45785024-8" at bounding box center [375, 216] width 130 height 10
paste input "3-43587092-9"
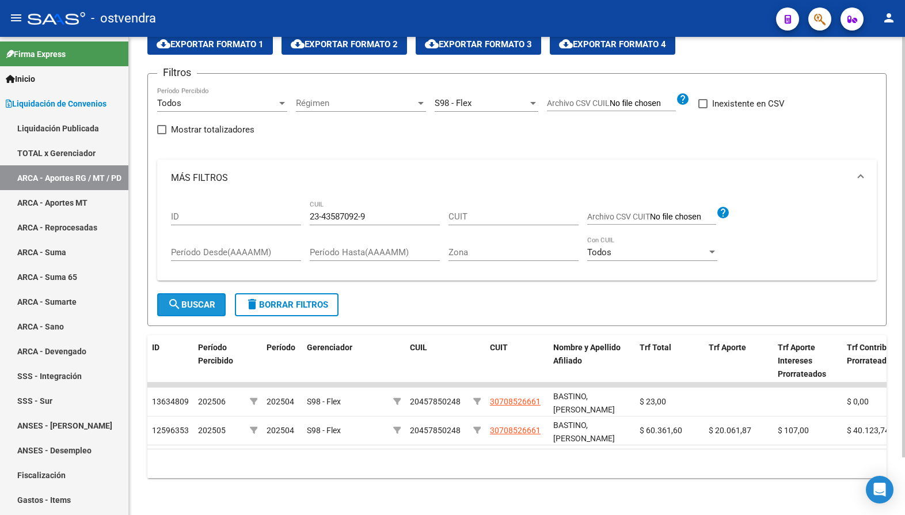
click at [203, 299] on span "search Buscar" at bounding box center [192, 304] width 48 height 10
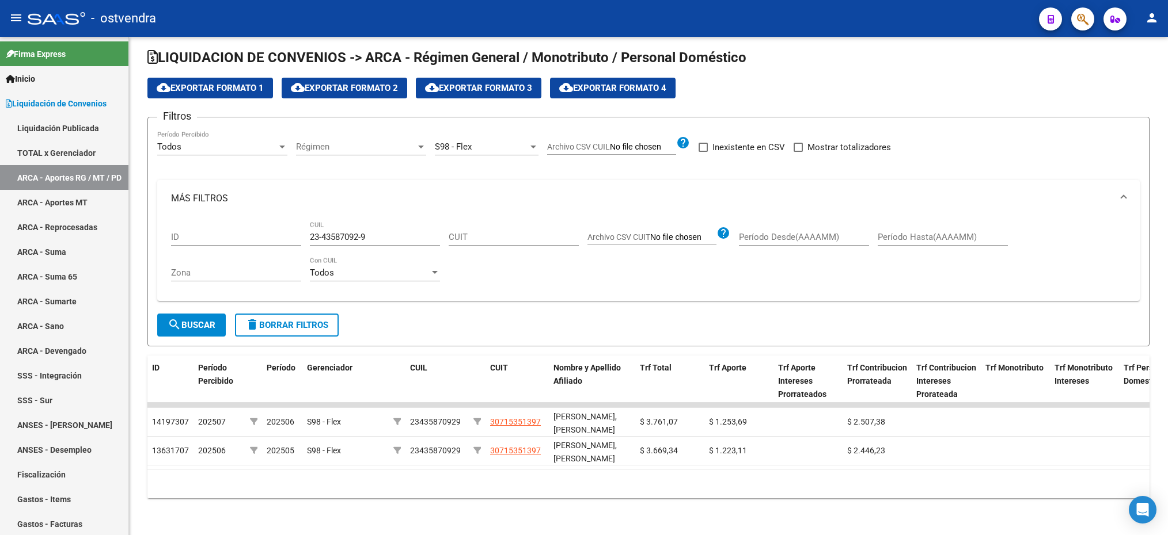
scroll to position [22, 0]
click at [468, 142] on span "S98 - Flex" at bounding box center [453, 147] width 37 height 10
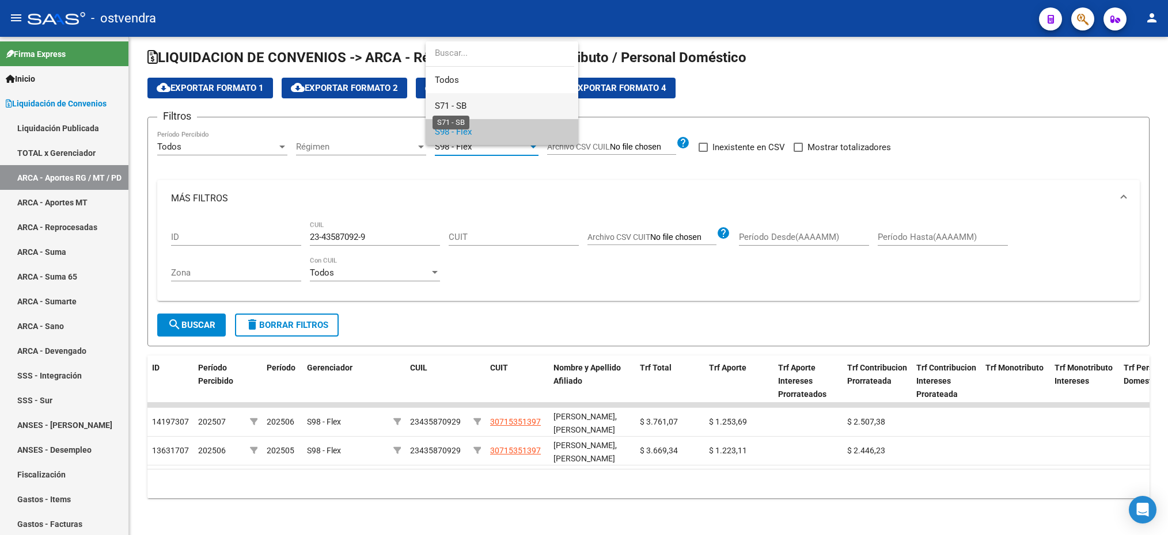
click at [462, 109] on span "S71 - SB" at bounding box center [451, 106] width 32 height 10
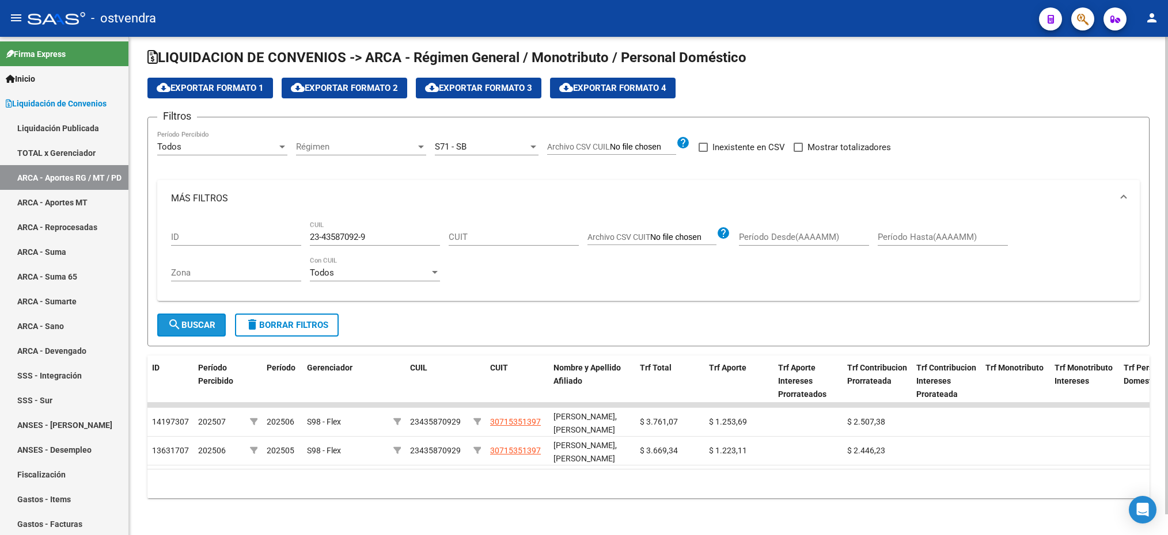
click at [180, 318] on button "search Buscar" at bounding box center [191, 325] width 69 height 23
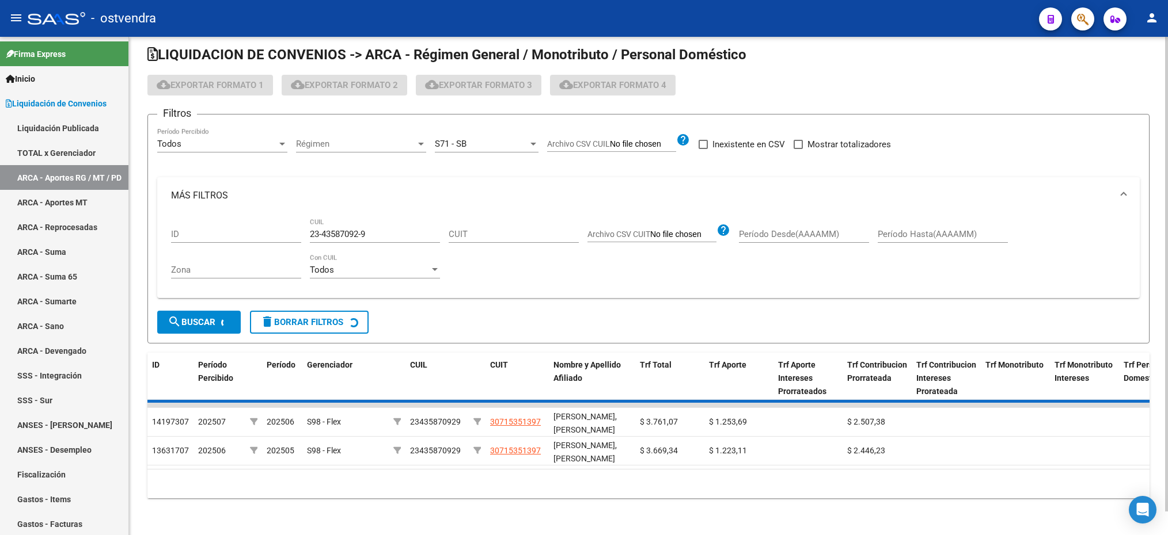
scroll to position [0, 0]
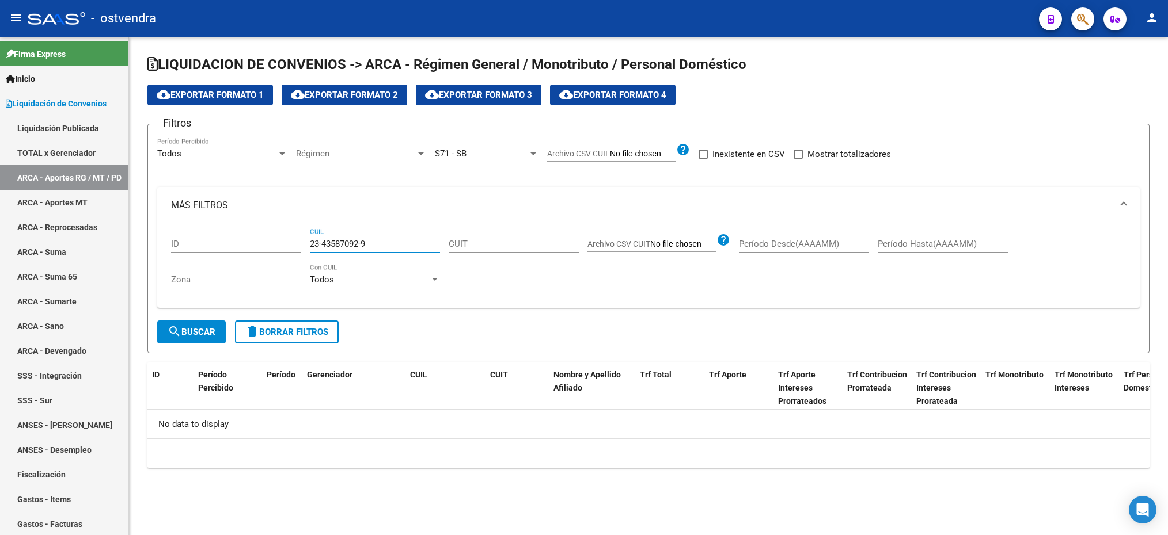
drag, startPoint x: 384, startPoint y: 245, endPoint x: 306, endPoint y: 247, distance: 77.7
click at [306, 247] on div "ID 23-43587092-9 CUIL CUIT Archivo CSV CUIT help Período Desde(AAAAMM) Período …" at bounding box center [648, 261] width 955 height 75
drag, startPoint x: 306, startPoint y: 244, endPoint x: 266, endPoint y: 228, distance: 43.4
click at [266, 228] on div "ID" at bounding box center [236, 240] width 130 height 25
drag, startPoint x: 378, startPoint y: 244, endPoint x: 306, endPoint y: 242, distance: 72.6
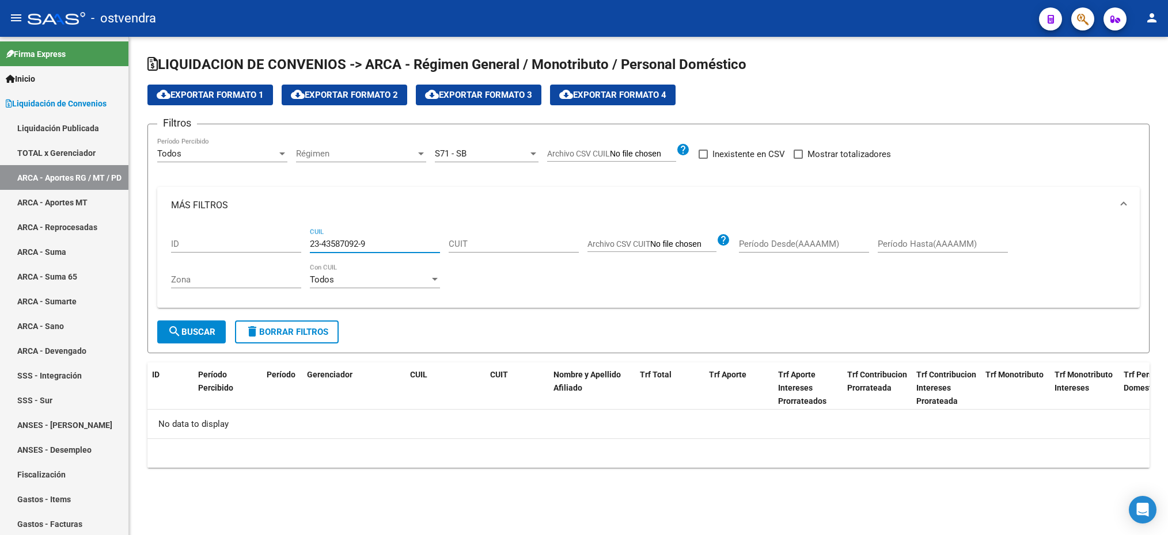
click at [306, 242] on div "ID 23-43587092-9 CUIL CUIT Archivo CSV CUIT help Período Desde(AAAAMM) Período …" at bounding box center [648, 261] width 955 height 75
paste input "7-37939834-6"
click at [216, 329] on button "search Buscar" at bounding box center [191, 332] width 69 height 23
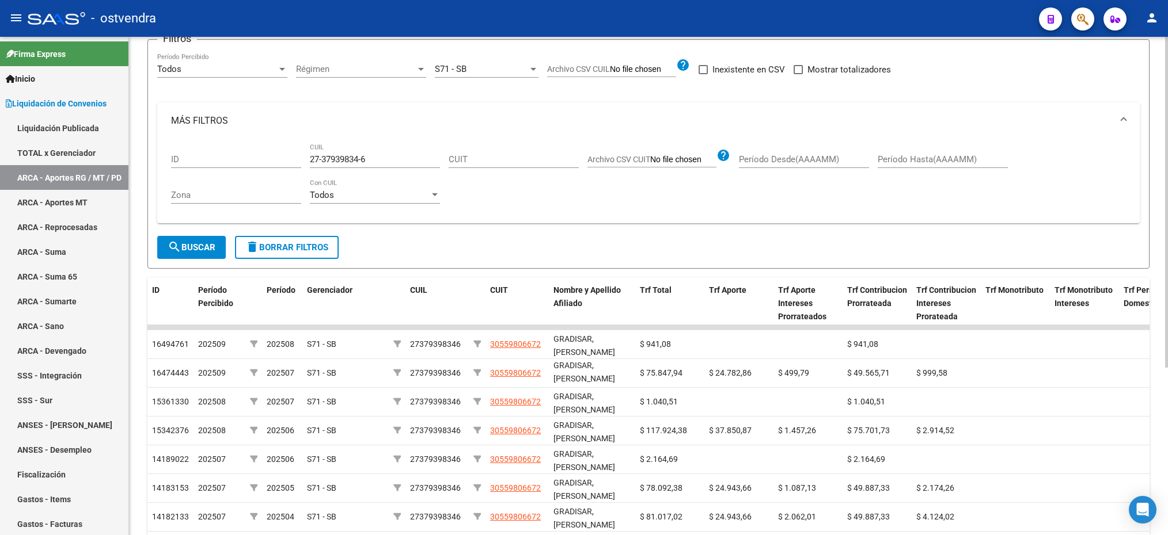
scroll to position [93, 0]
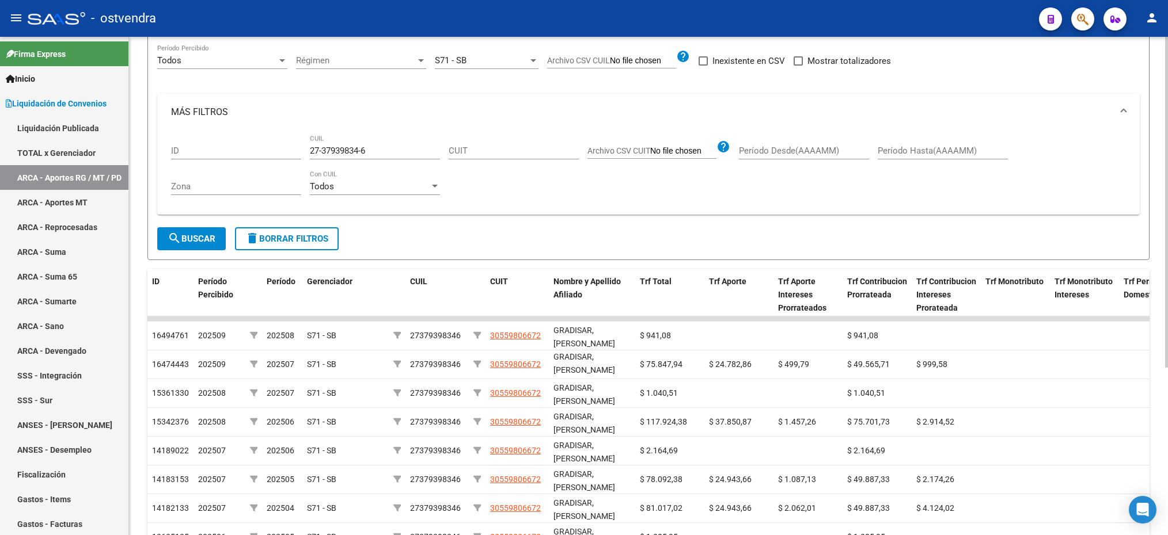
click at [1167, 341] on html "menu - ostvendra person Firma Express Inicio Instructivos Contacto OS Liquidaci…" at bounding box center [584, 267] width 1168 height 535
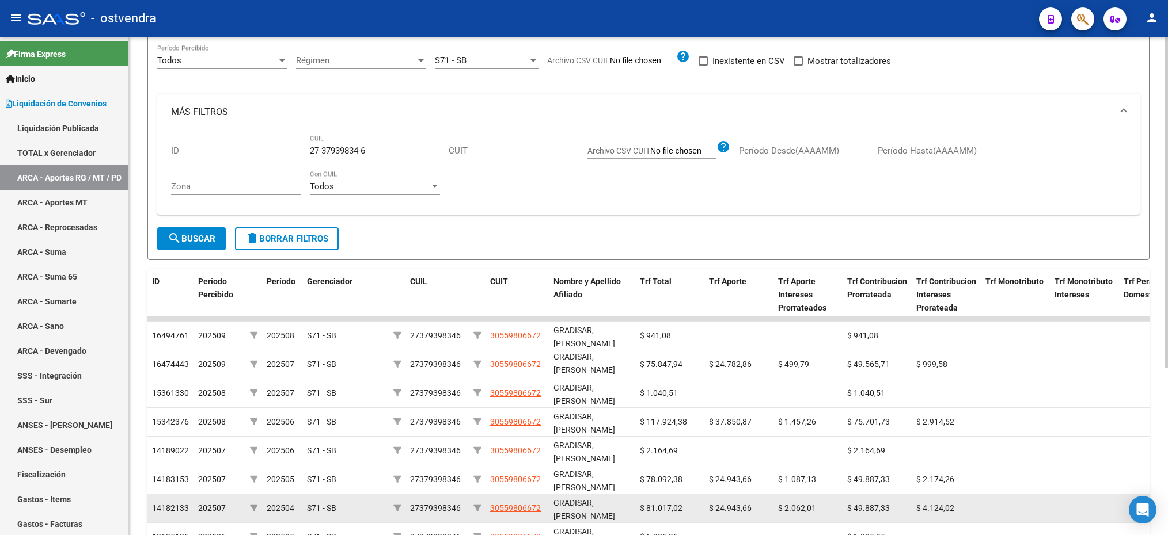
scroll to position [180, 0]
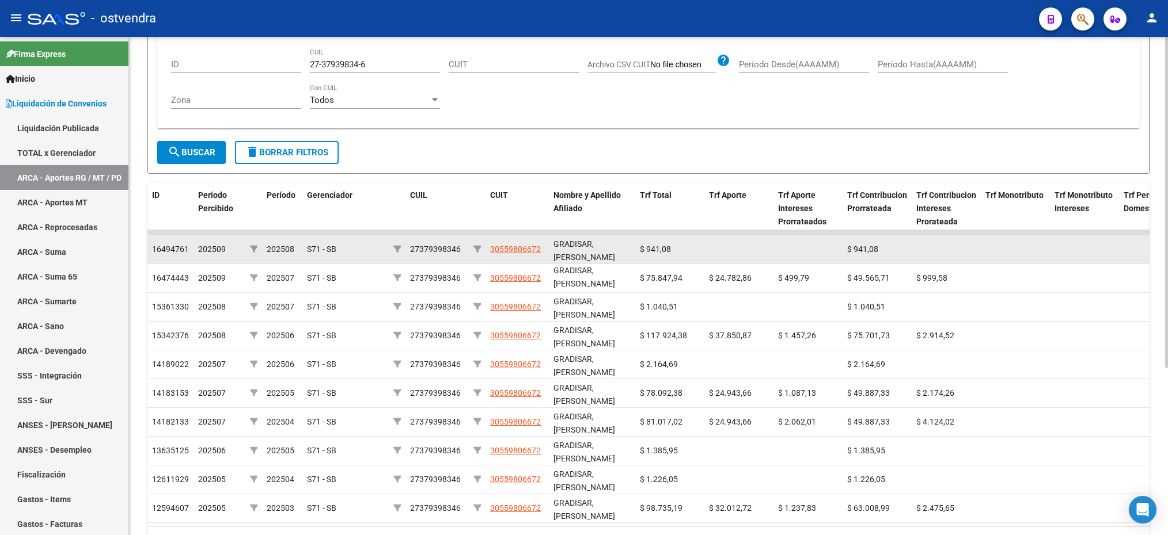
click at [552, 241] on datatable-body-cell "GRADISAR, [PERSON_NAME]" at bounding box center [592, 249] width 86 height 28
drag, startPoint x: 554, startPoint y: 245, endPoint x: 592, endPoint y: 257, distance: 39.9
click at [592, 257] on div "GRADISAR, [PERSON_NAME]" at bounding box center [591, 249] width 77 height 24
drag, startPoint x: 592, startPoint y: 257, endPoint x: 584, endPoint y: 257, distance: 8.6
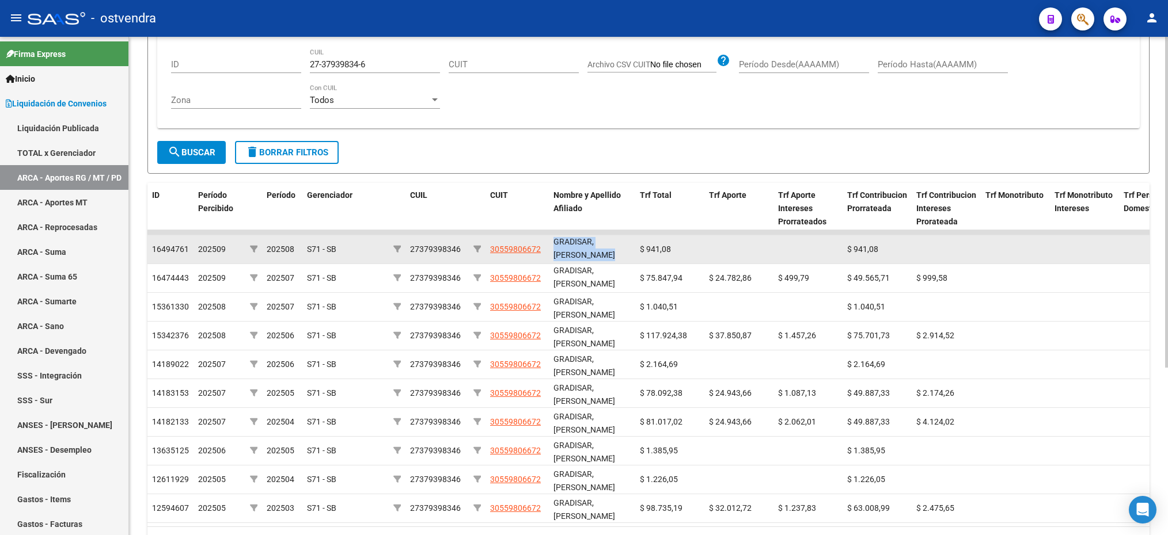
copy span "GRADISAR, [PERSON_NAME]"
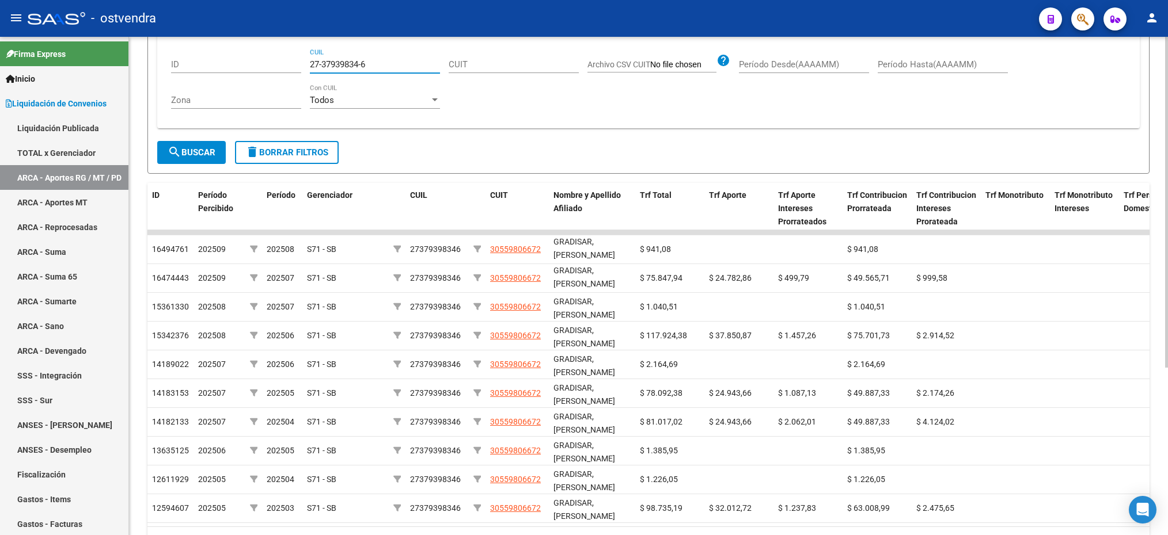
drag, startPoint x: 375, startPoint y: 63, endPoint x: 306, endPoint y: 73, distance: 69.2
click at [306, 73] on div "ID 27-37939834-6 CUIL CUIT Archivo CSV CUIT help Período Desde(AAAAMM) Período …" at bounding box center [648, 81] width 955 height 75
paste input "25818064-5"
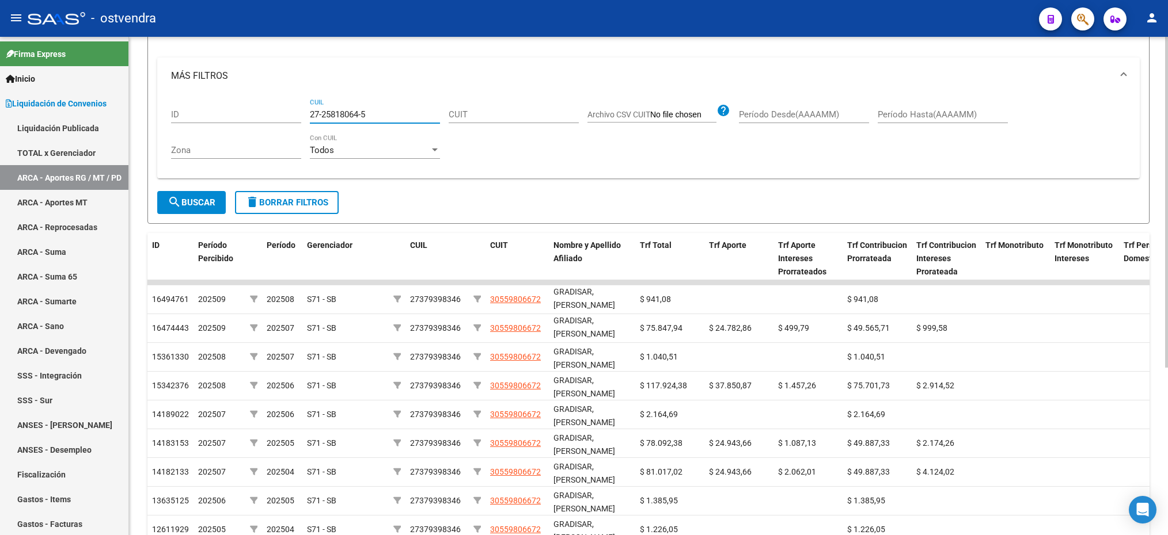
scroll to position [7, 0]
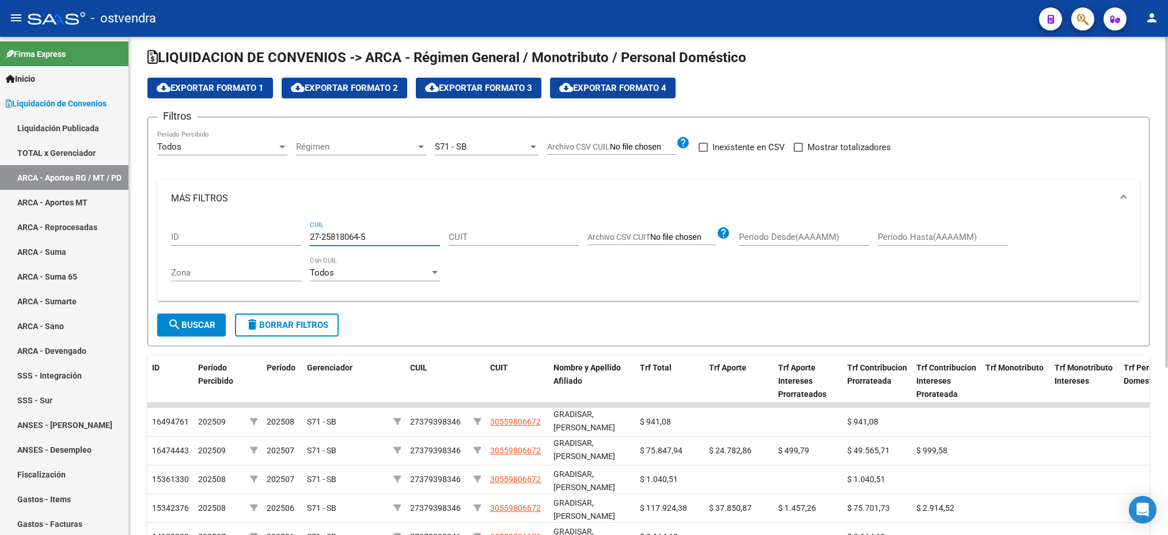
click at [478, 147] on div "S71 - SB" at bounding box center [481, 147] width 93 height 10
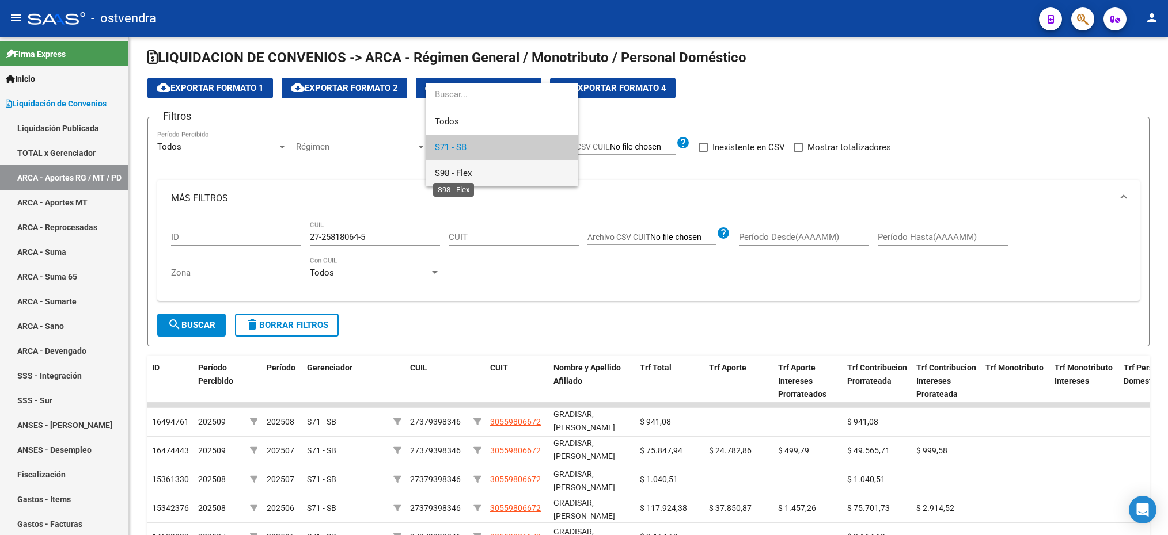
click at [469, 168] on span "S98 - Flex" at bounding box center [453, 173] width 37 height 10
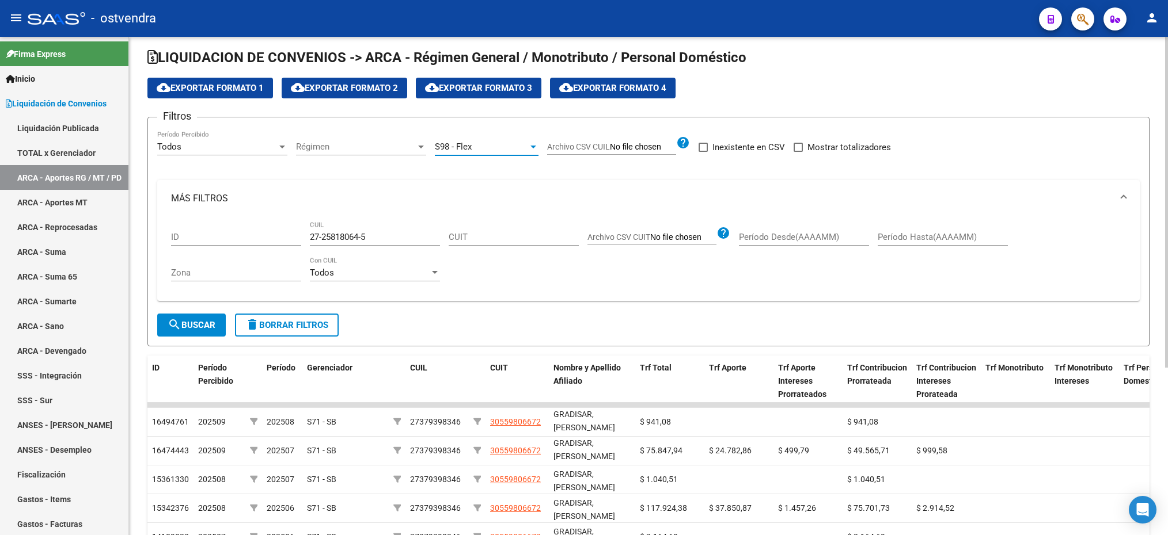
click at [187, 327] on span "search Buscar" at bounding box center [192, 325] width 48 height 10
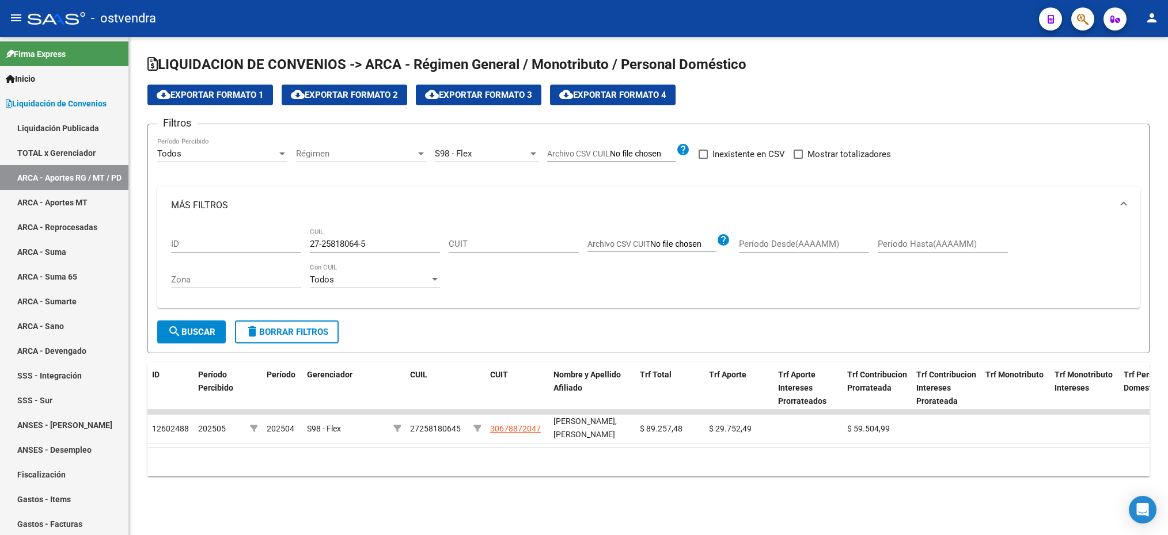
scroll to position [0, 0]
drag, startPoint x: 382, startPoint y: 248, endPoint x: 304, endPoint y: 247, distance: 77.7
click at [304, 247] on div "ID 27-25818064-5 CUIL CUIT Archivo CSV CUIT help Período Desde(AAAAMM) Período …" at bounding box center [648, 261] width 955 height 75
paste input "9774008-9"
type input "27-29774008-9"
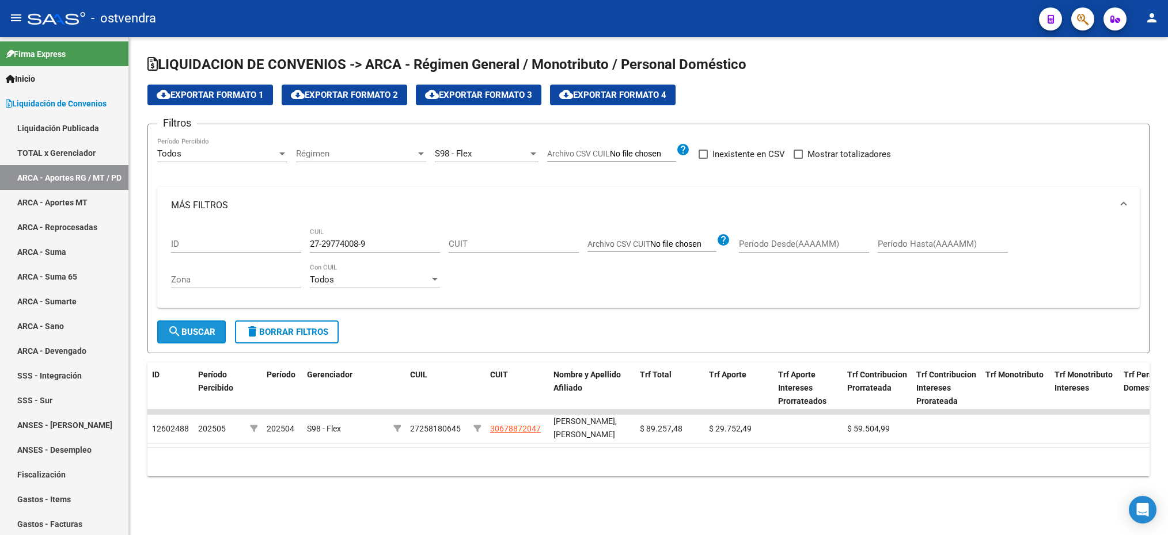
click at [199, 326] on button "search Buscar" at bounding box center [191, 332] width 69 height 23
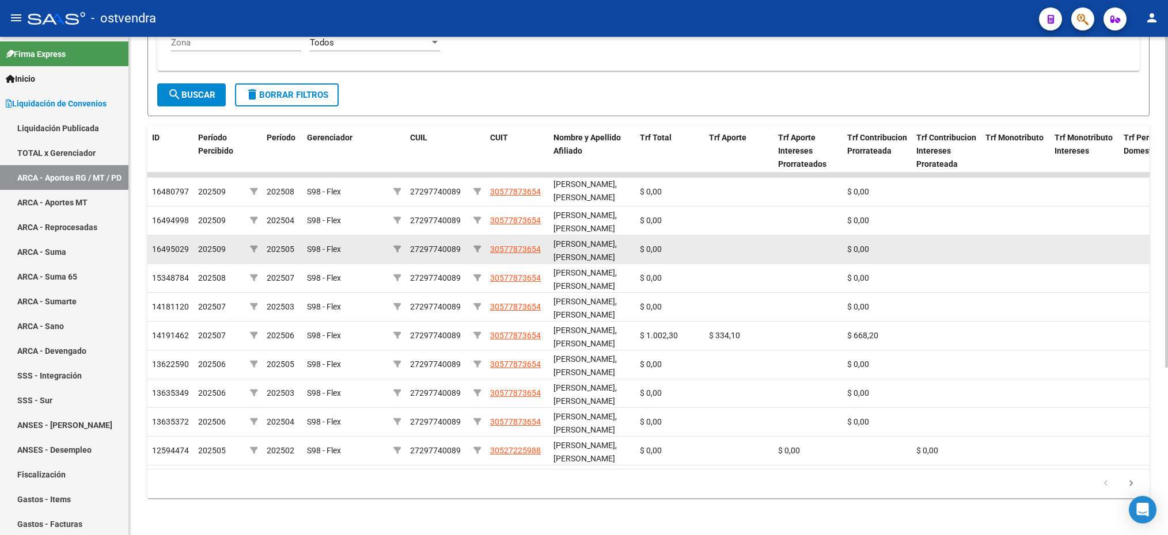
scroll to position [252, 0]
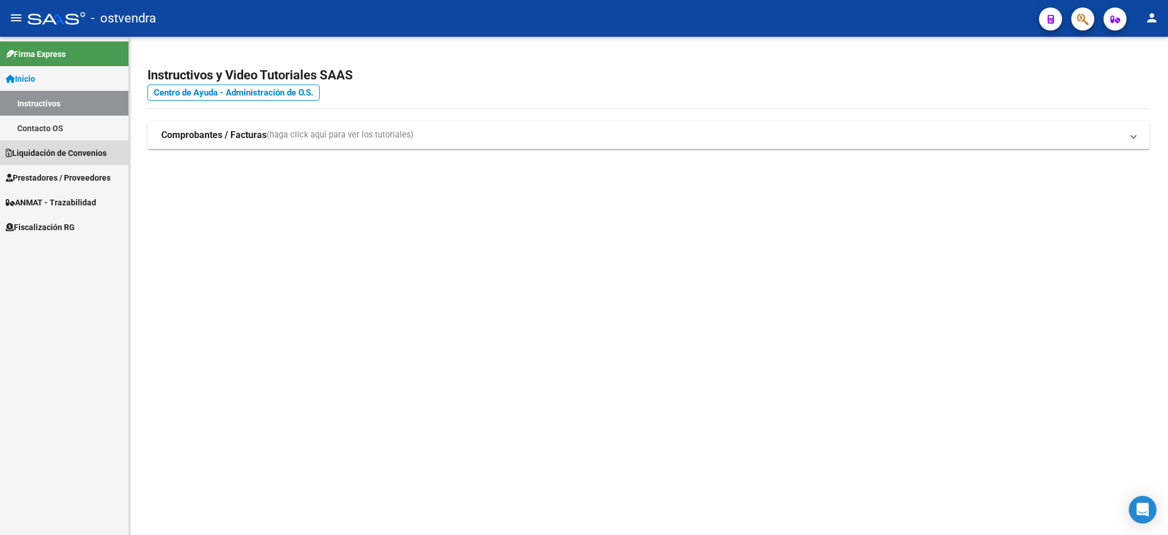
click at [69, 152] on span "Liquidación de Convenios" at bounding box center [56, 153] width 101 height 13
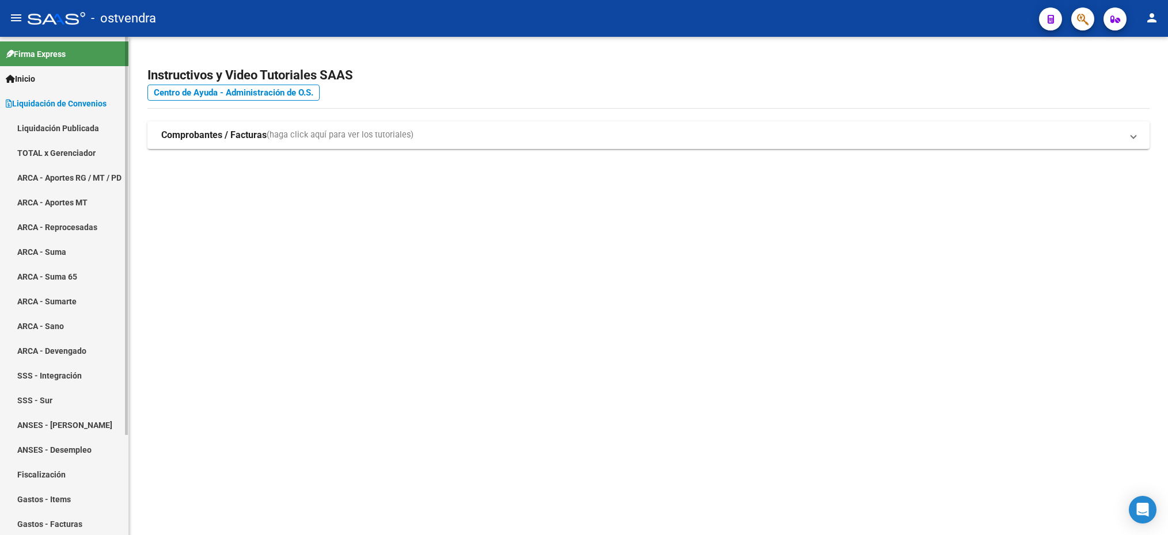
click at [52, 169] on link "ARCA - Aportes RG / MT / PD" at bounding box center [64, 177] width 128 height 25
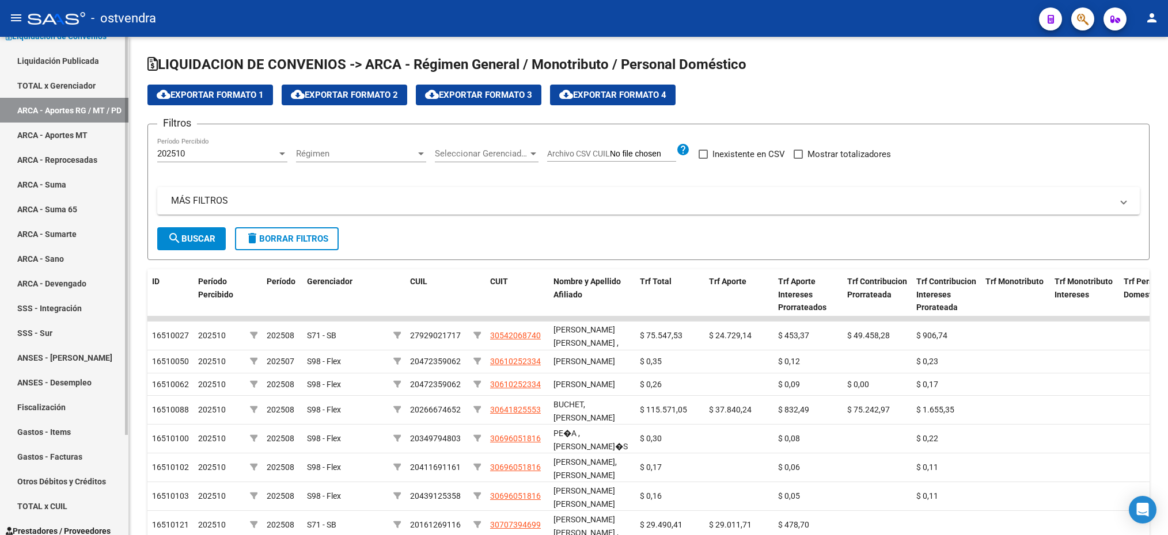
scroll to position [124, 0]
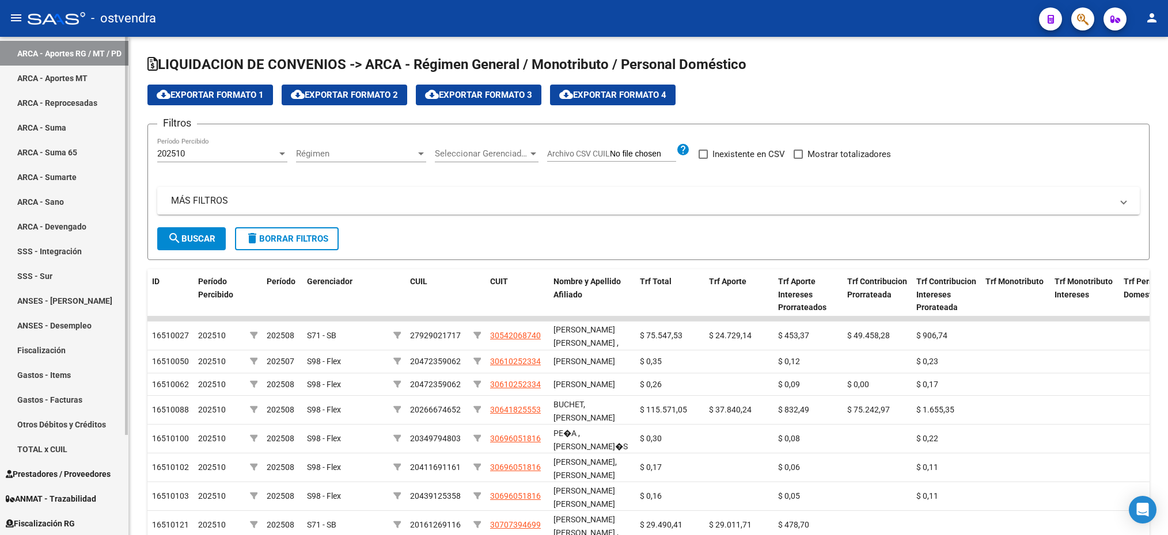
click at [54, 345] on link "Fiscalización" at bounding box center [64, 350] width 128 height 25
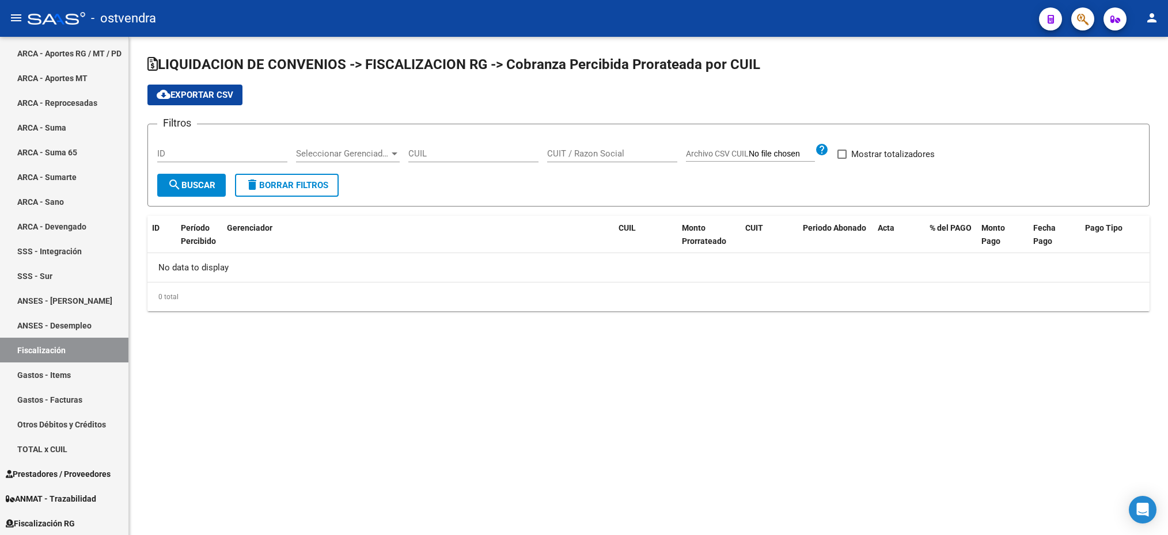
checkbox input "true"
click at [497, 149] on span "Seleccionar Gerenciador" at bounding box center [481, 154] width 93 height 10
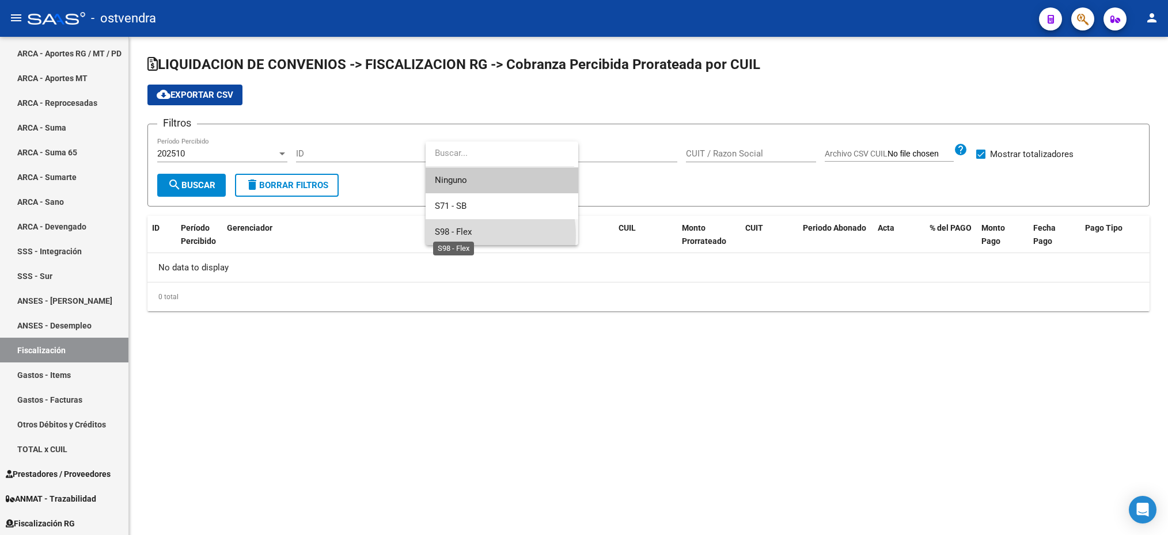
click at [465, 235] on span "S98 - Flex" at bounding box center [453, 232] width 37 height 10
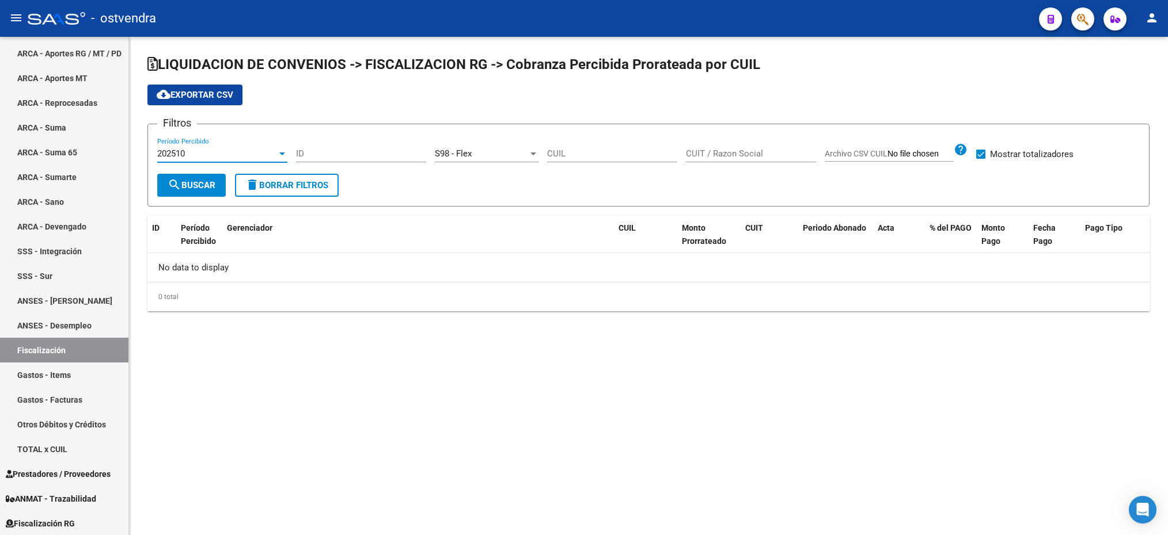
click at [201, 153] on div "202510" at bounding box center [217, 154] width 120 height 10
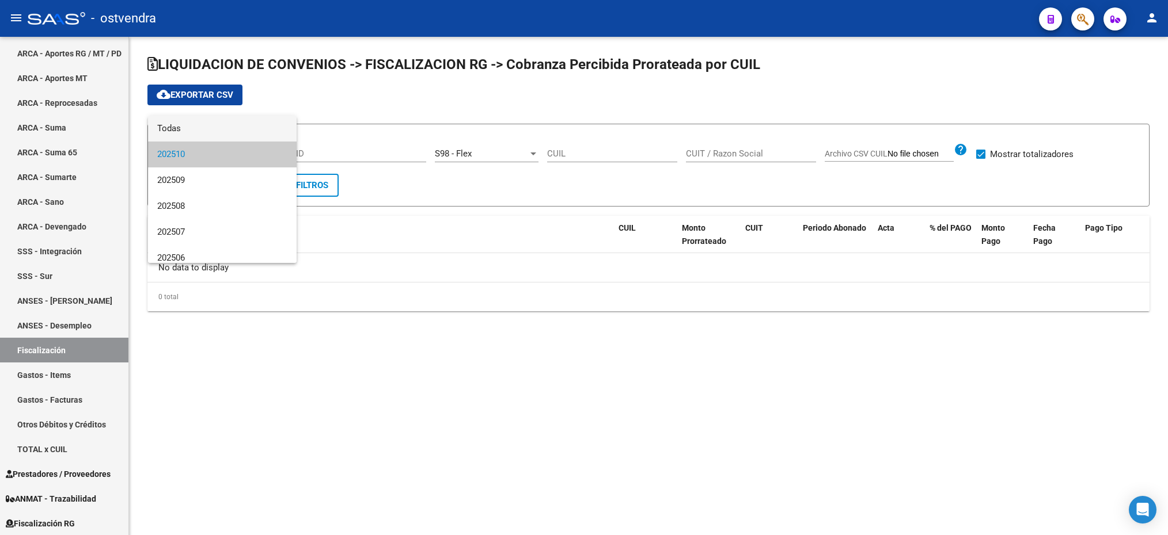
click at [196, 128] on span "Todas" at bounding box center [222, 129] width 130 height 26
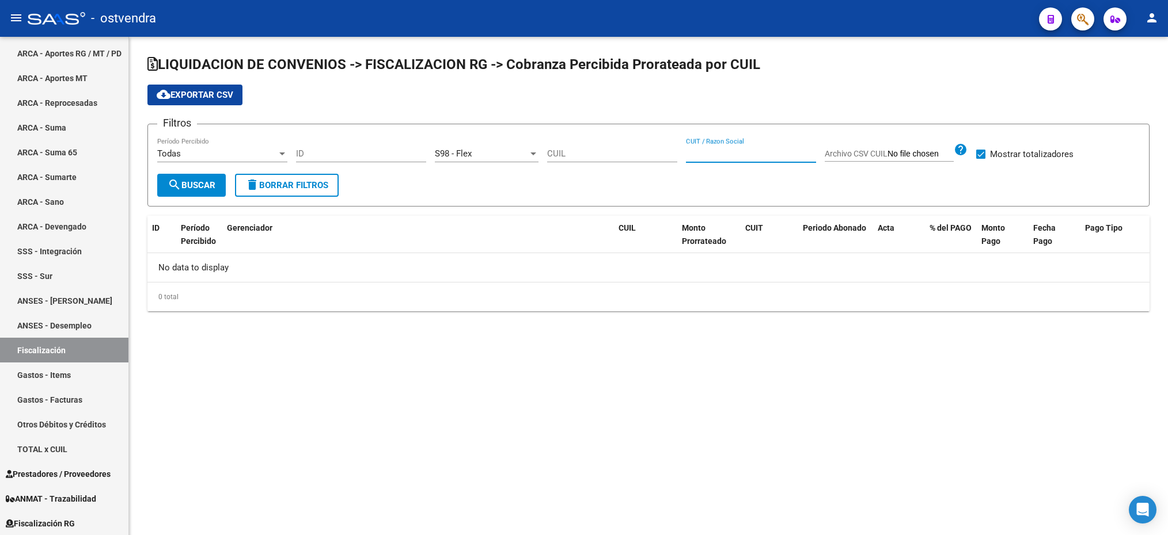
click at [703, 152] on input "CUIT / Razon Social" at bounding box center [751, 154] width 130 height 10
paste input "27-13899037-6"
type input "27-13899037-6"
click at [199, 180] on span "search Buscar" at bounding box center [192, 185] width 48 height 10
drag, startPoint x: 750, startPoint y: 155, endPoint x: 630, endPoint y: 155, distance: 119.2
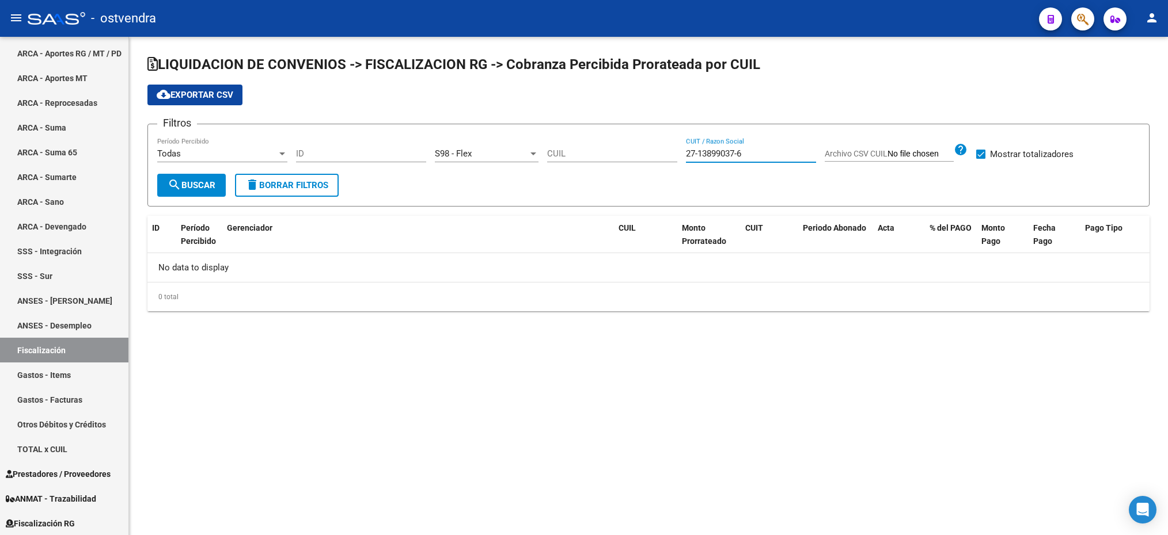
click at [630, 155] on div "Filtros Todas Período Percibido ID S98 - Flex Seleccionar Gerenciador CUIL 27-1…" at bounding box center [648, 154] width 982 height 40
click at [71, 344] on link "Fiscalización" at bounding box center [64, 350] width 128 height 25
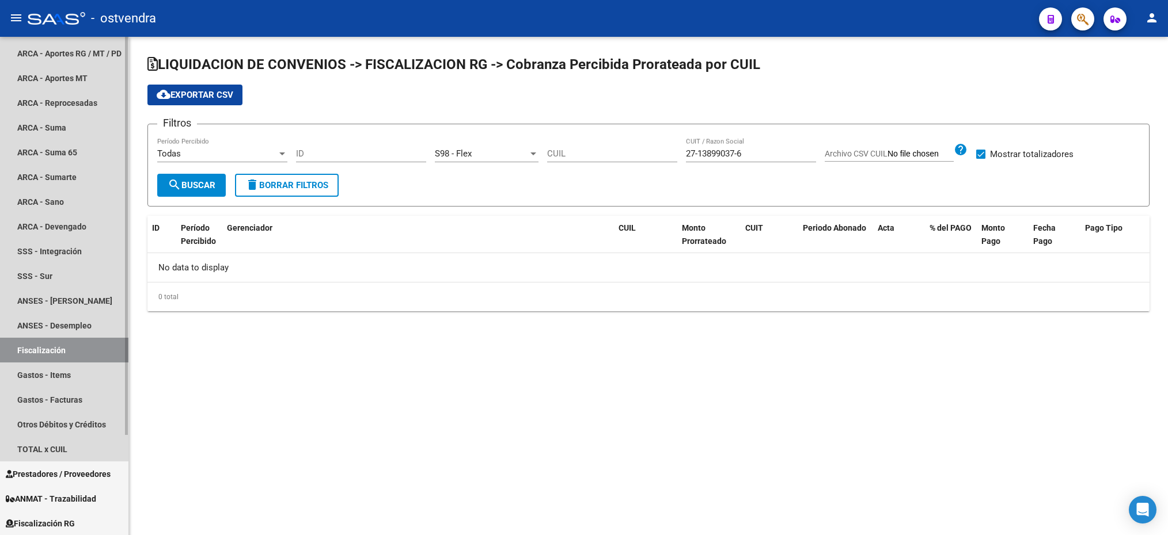
click at [50, 351] on link "Fiscalización" at bounding box center [64, 350] width 128 height 25
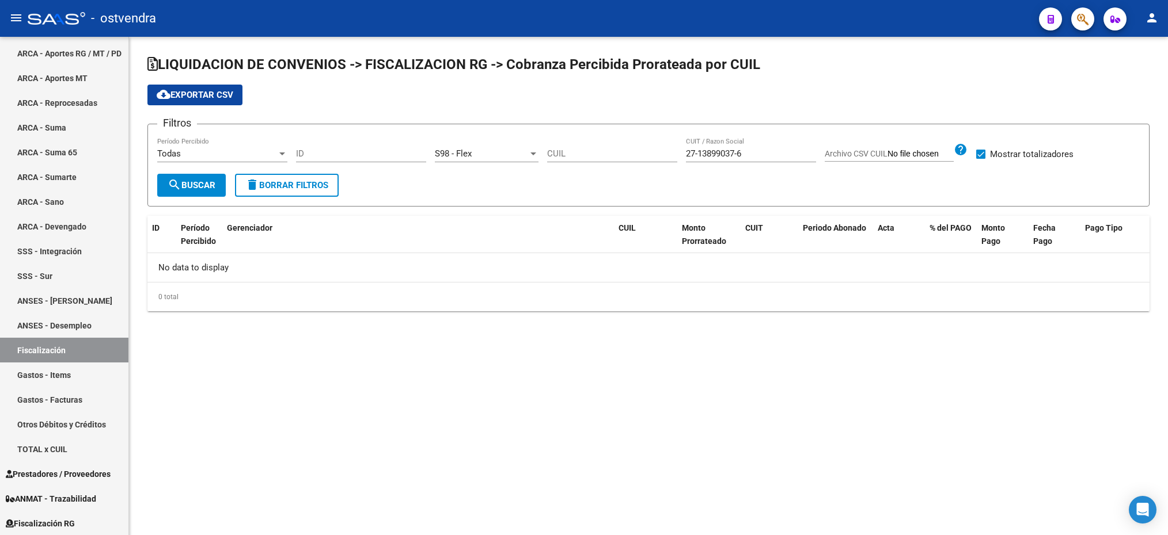
click at [168, 156] on span "Todas" at bounding box center [169, 154] width 24 height 10
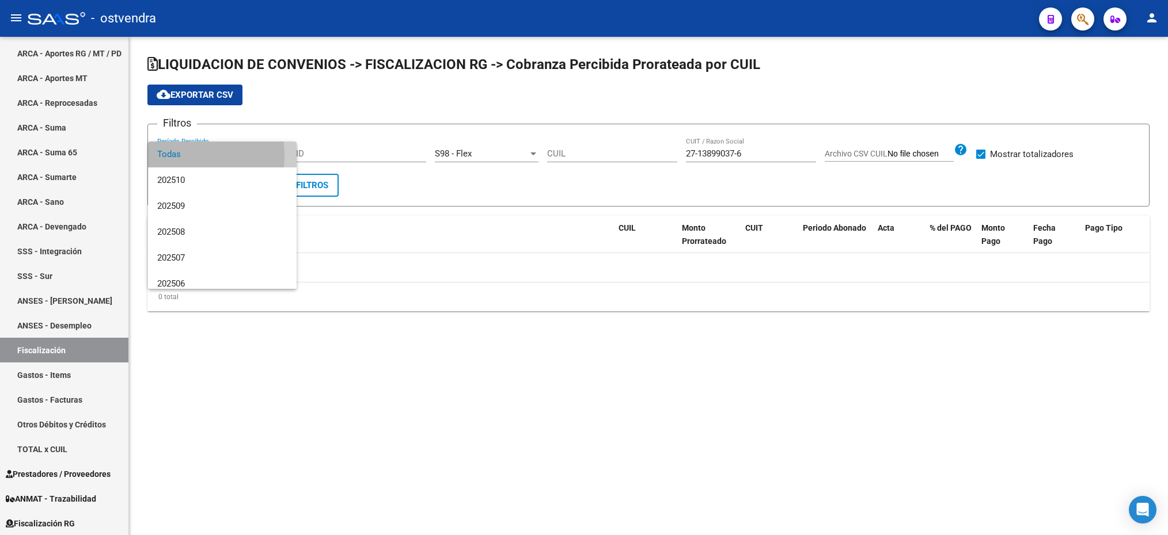
click at [166, 156] on span "Todas" at bounding box center [222, 155] width 130 height 26
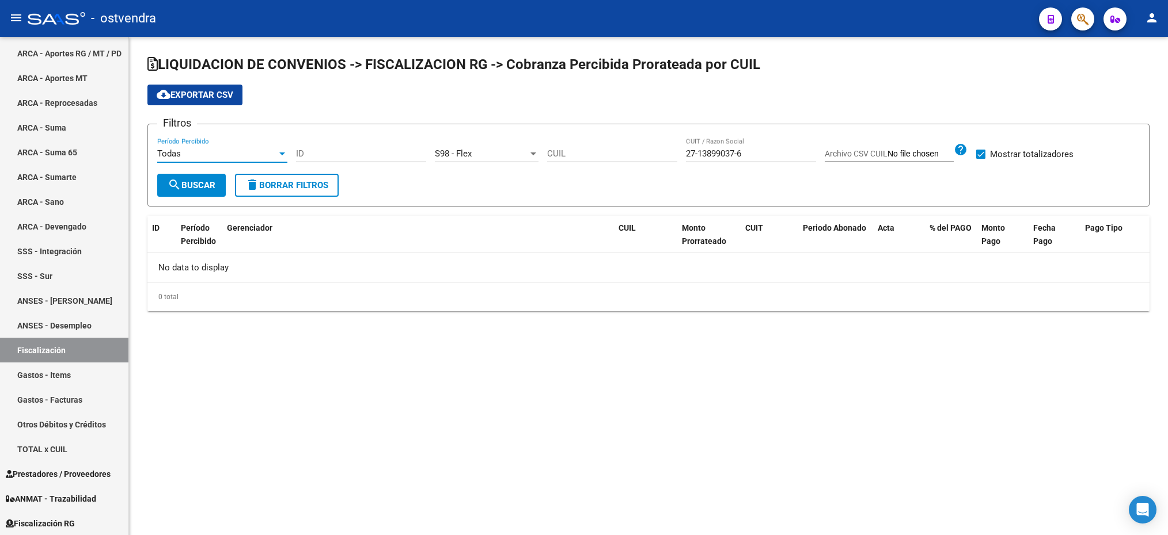
click at [549, 149] on input "CUIL" at bounding box center [612, 154] width 130 height 10
click at [332, 147] on div "ID" at bounding box center [361, 150] width 130 height 25
click at [177, 196] on button "search Buscar" at bounding box center [191, 185] width 69 height 23
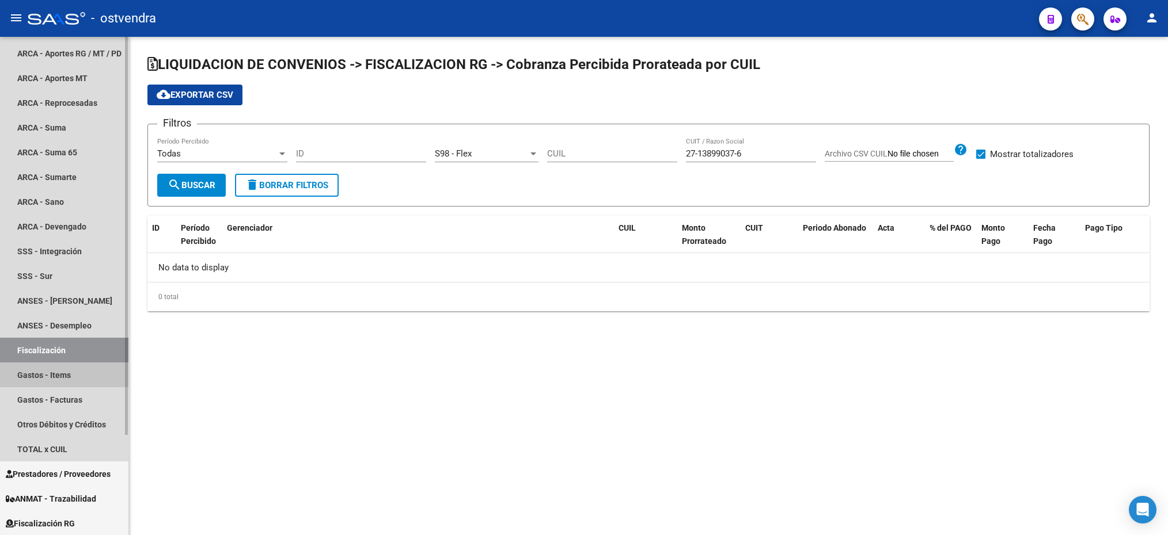
click at [61, 372] on link "Gastos - Items" at bounding box center [64, 375] width 128 height 25
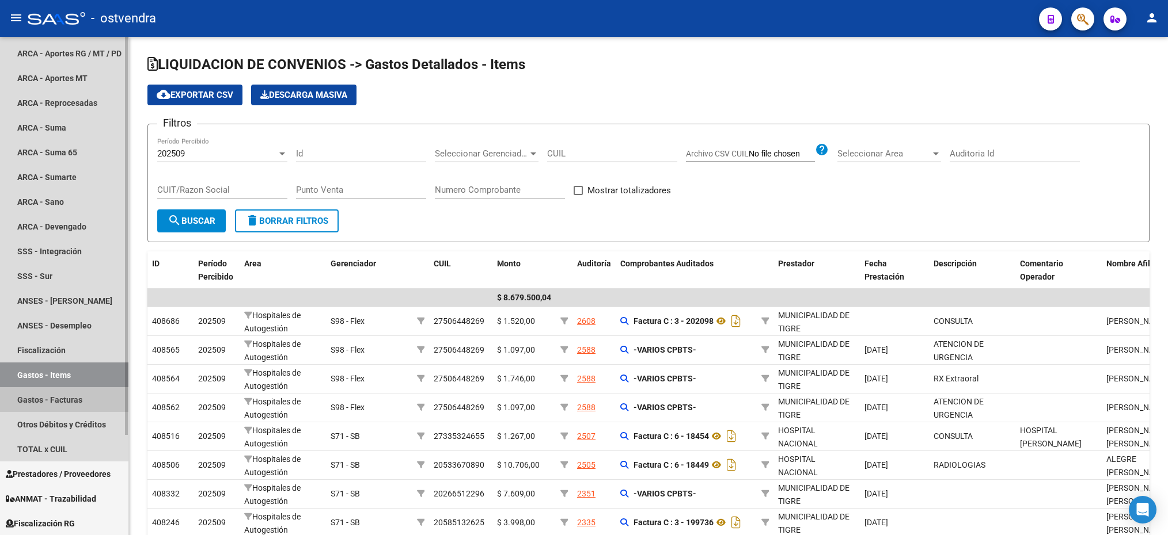
click at [83, 401] on link "Gastos - Facturas" at bounding box center [64, 399] width 128 height 25
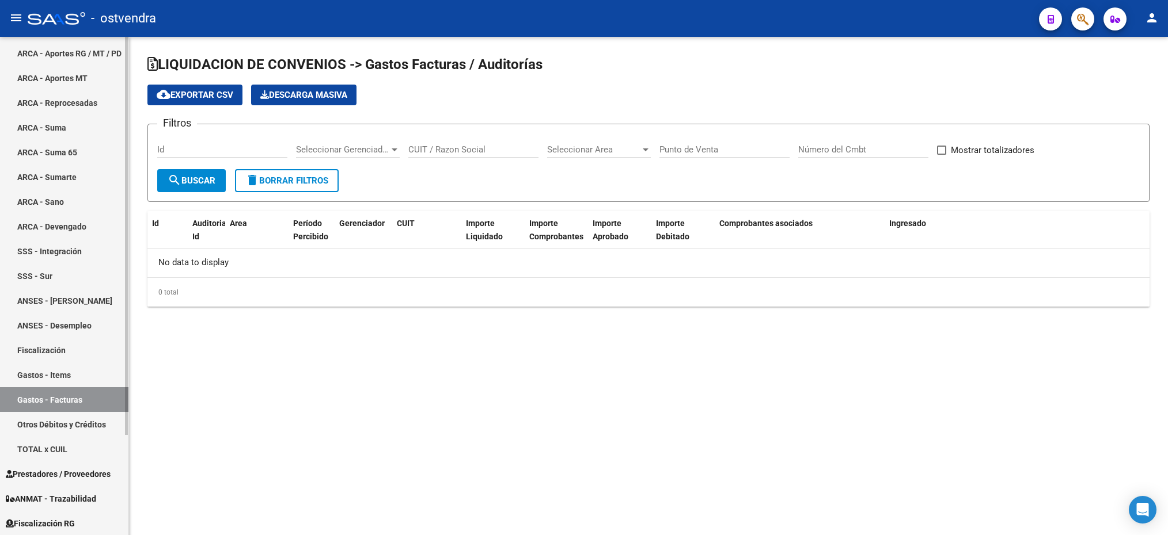
checkbox input "true"
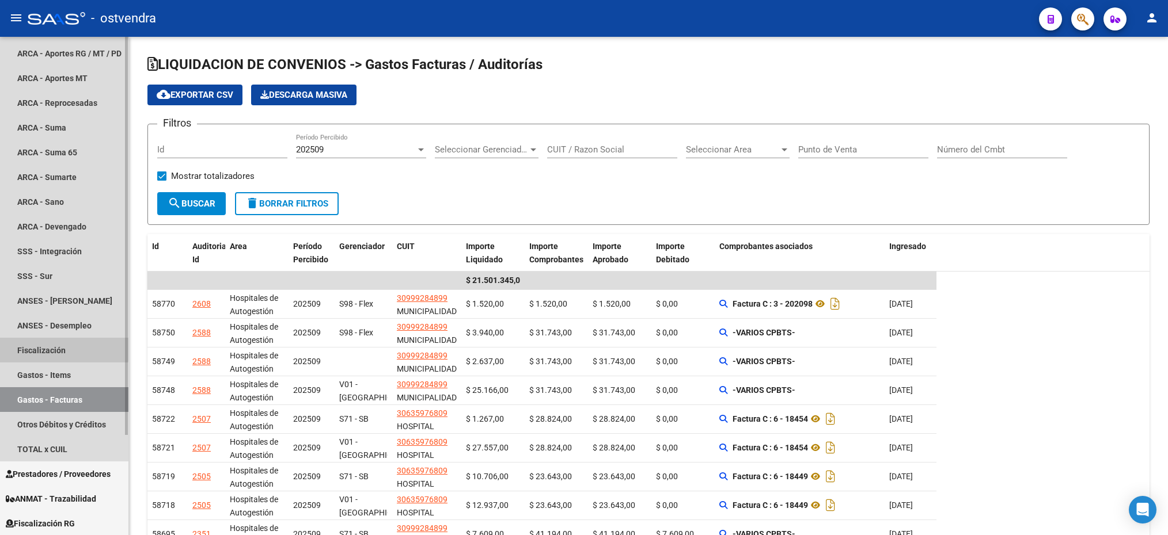
click at [48, 348] on link "Fiscalización" at bounding box center [64, 350] width 128 height 25
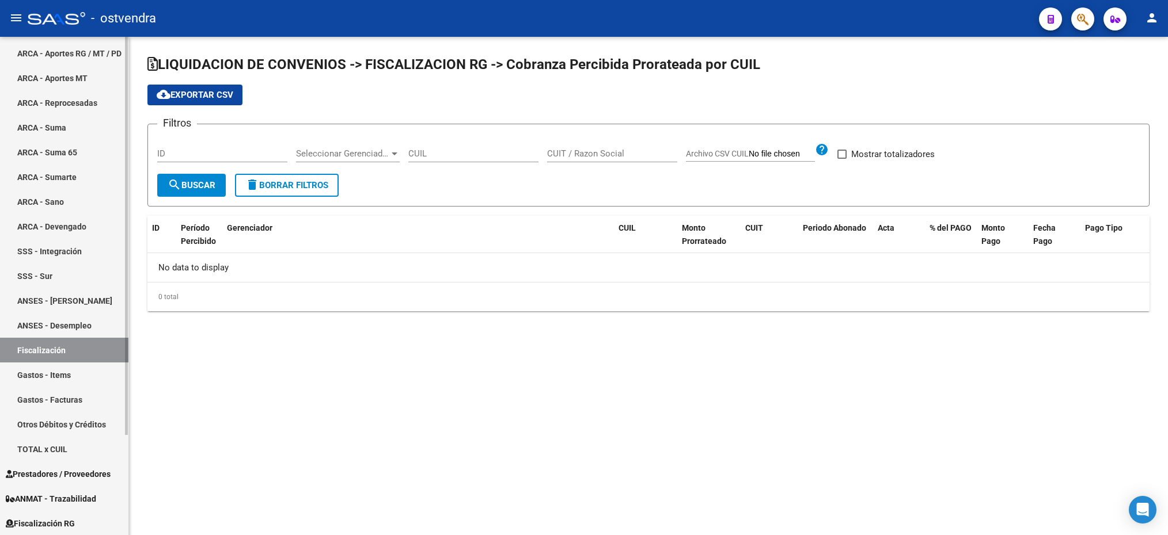
checkbox input "true"
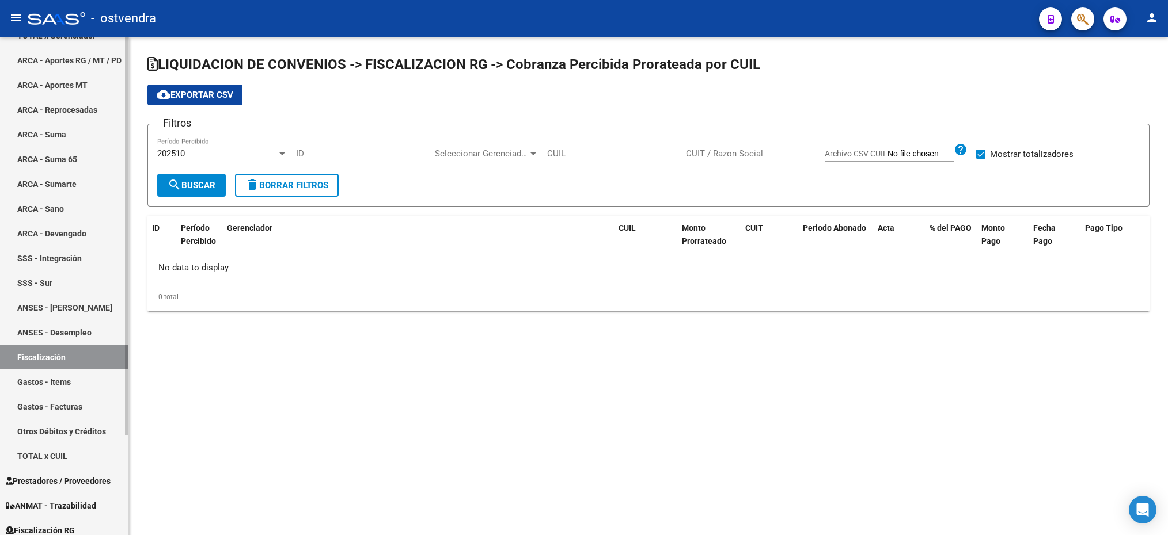
scroll to position [124, 0]
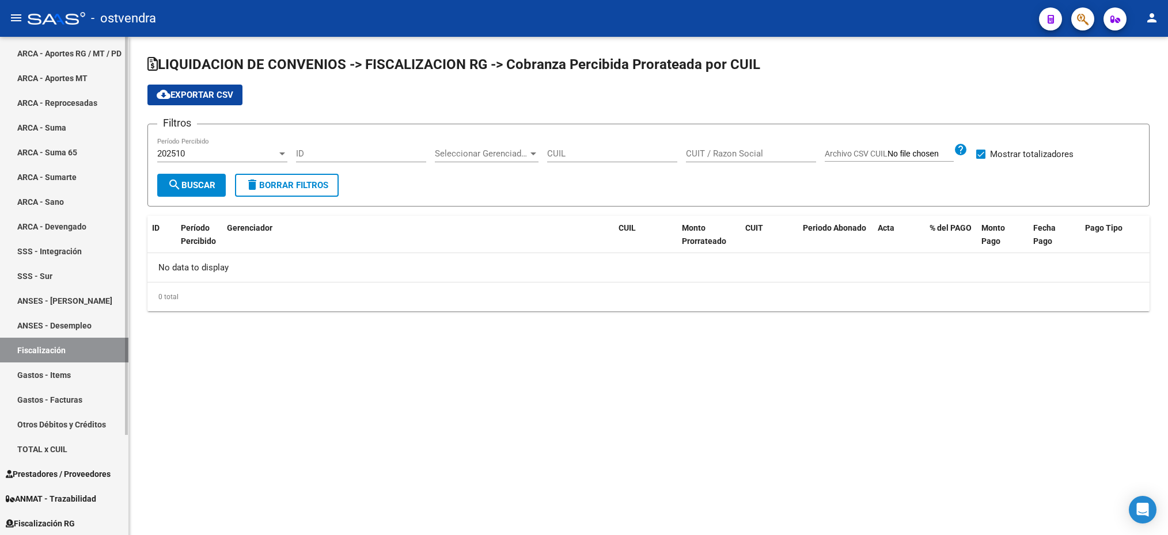
click at [71, 522] on span "Fiscalización RG" at bounding box center [40, 524] width 69 height 13
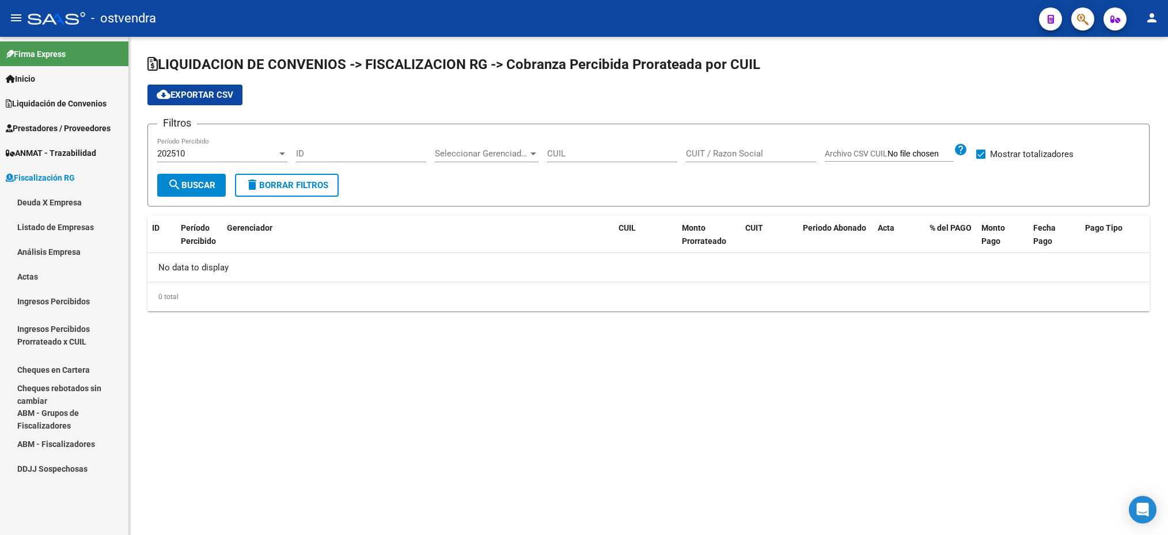
scroll to position [0, 0]
click at [469, 156] on span "Seleccionar Gerenciador" at bounding box center [481, 154] width 93 height 10
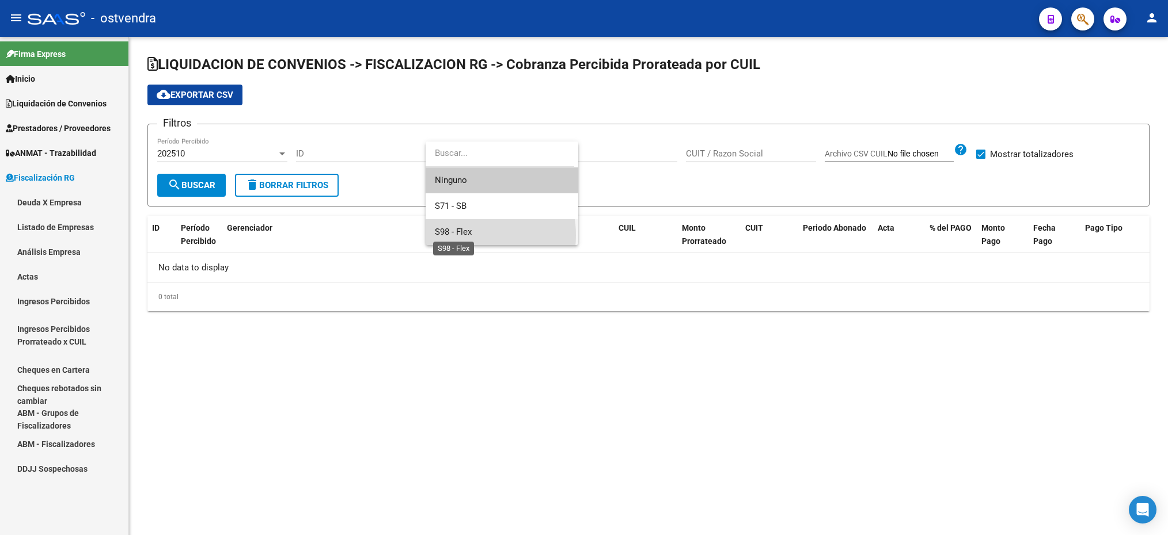
click at [458, 235] on span "S98 - Flex" at bounding box center [453, 232] width 37 height 10
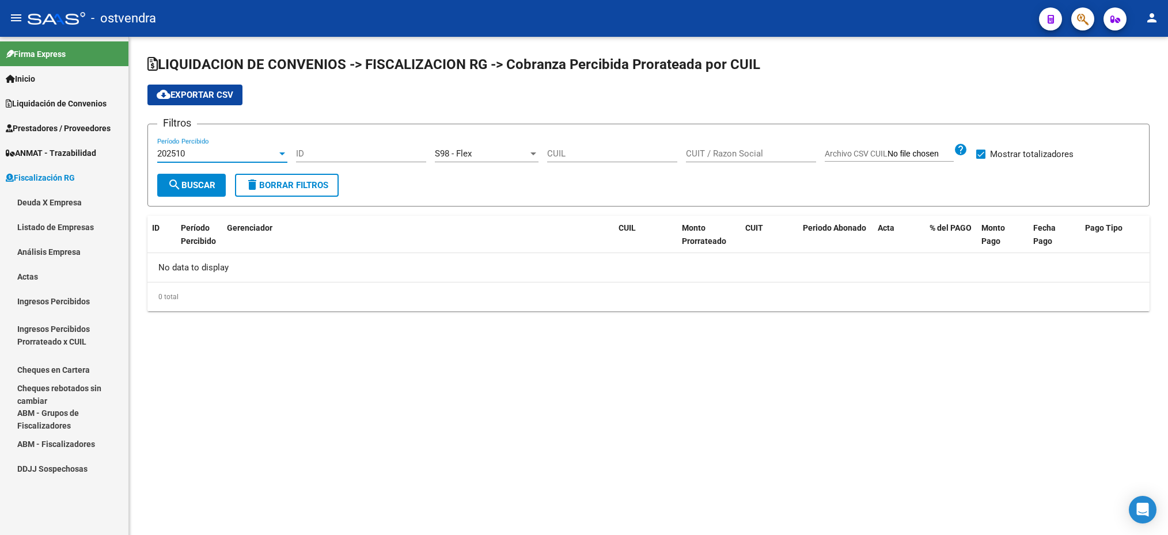
click at [210, 155] on div "202510" at bounding box center [217, 154] width 120 height 10
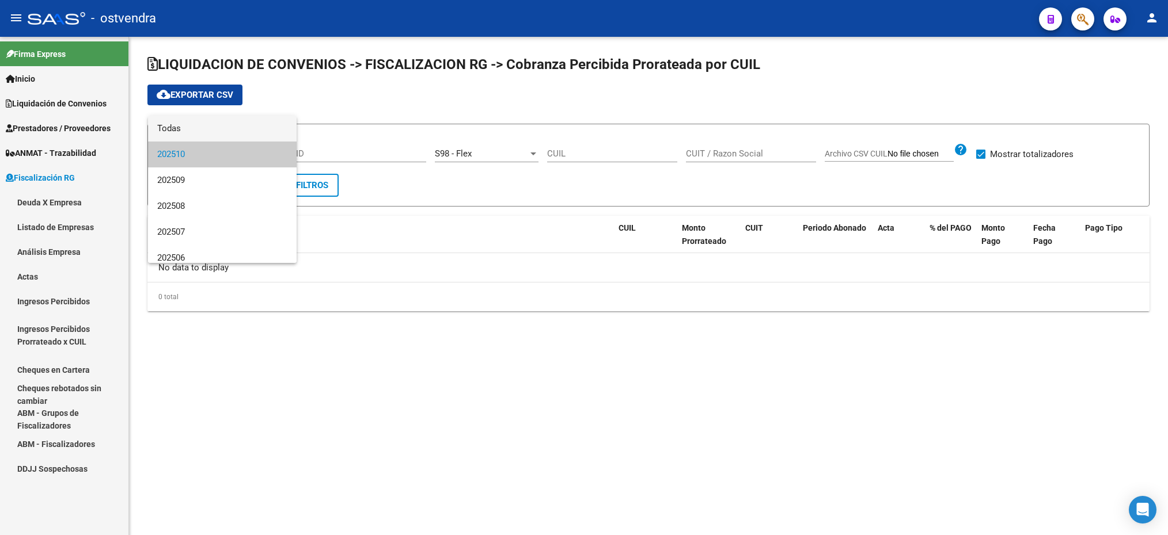
drag, startPoint x: 200, startPoint y: 130, endPoint x: 206, endPoint y: 147, distance: 17.7
click at [201, 130] on span "Todas" at bounding box center [222, 129] width 130 height 26
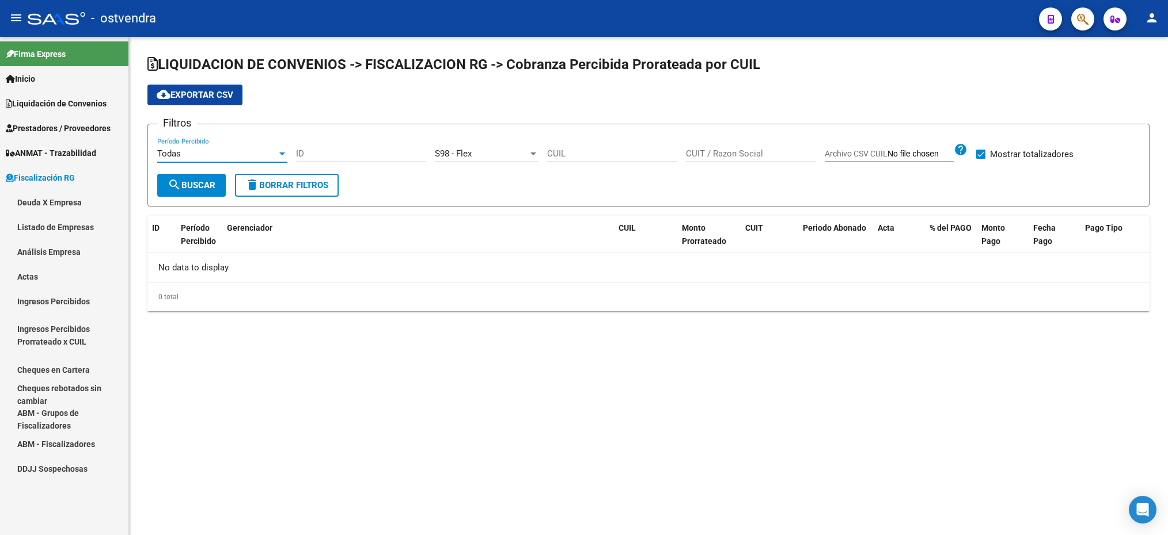
click at [194, 188] on span "search Buscar" at bounding box center [192, 185] width 48 height 10
click at [707, 150] on input "CUIT / Razon Social" at bounding box center [751, 154] width 130 height 10
paste input "27-13899037-6"
type input "27-13899037-6"
click at [189, 176] on button "search Buscar" at bounding box center [191, 185] width 69 height 23
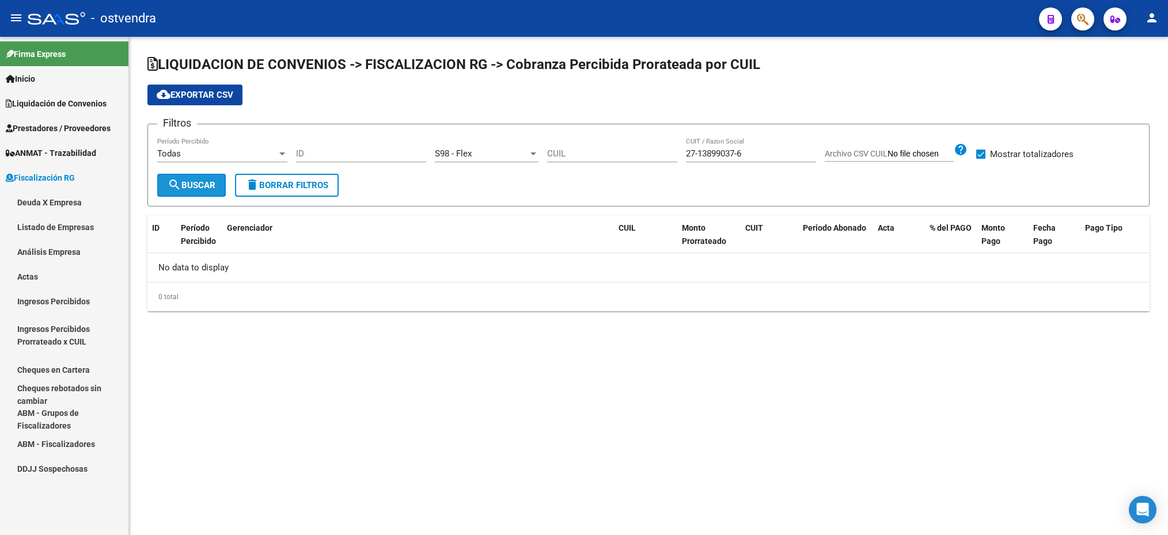
click at [190, 178] on button "search Buscar" at bounding box center [191, 185] width 69 height 23
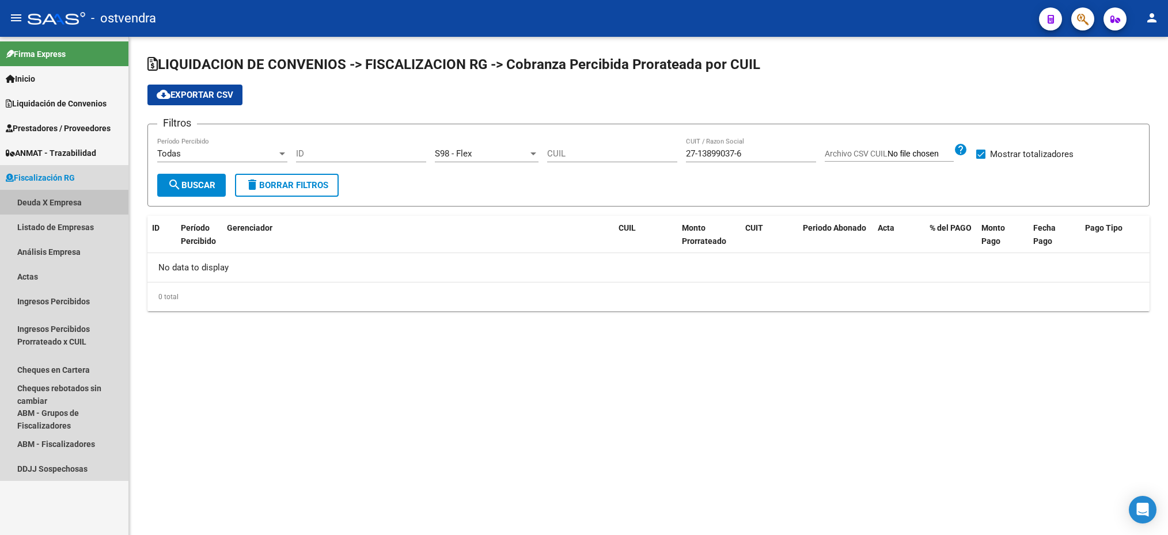
click at [64, 204] on link "Deuda X Empresa" at bounding box center [64, 202] width 128 height 25
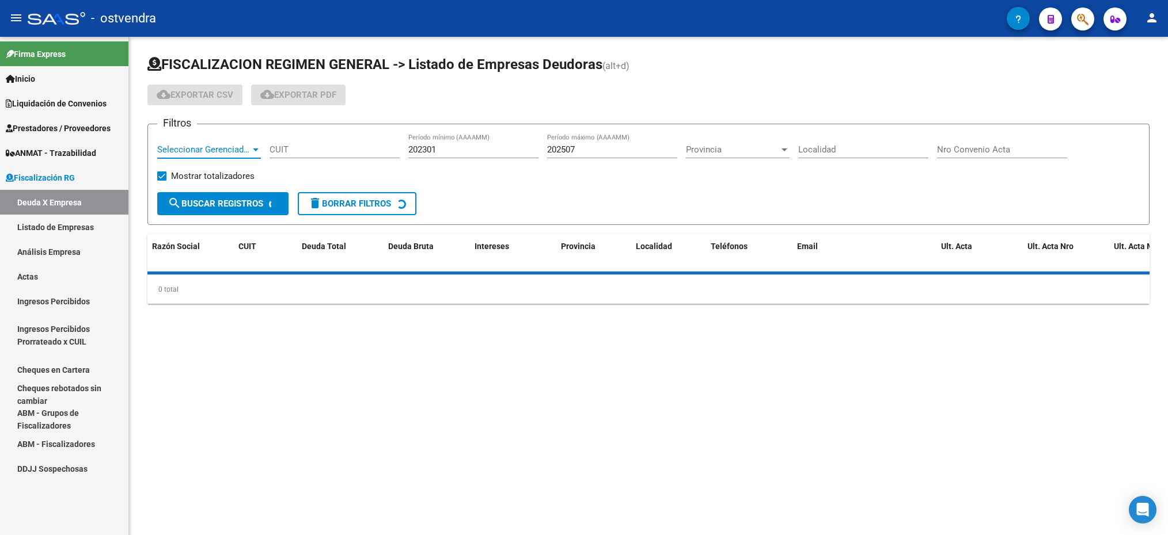
click at [196, 147] on span "Seleccionar Gerenciador" at bounding box center [203, 150] width 93 height 10
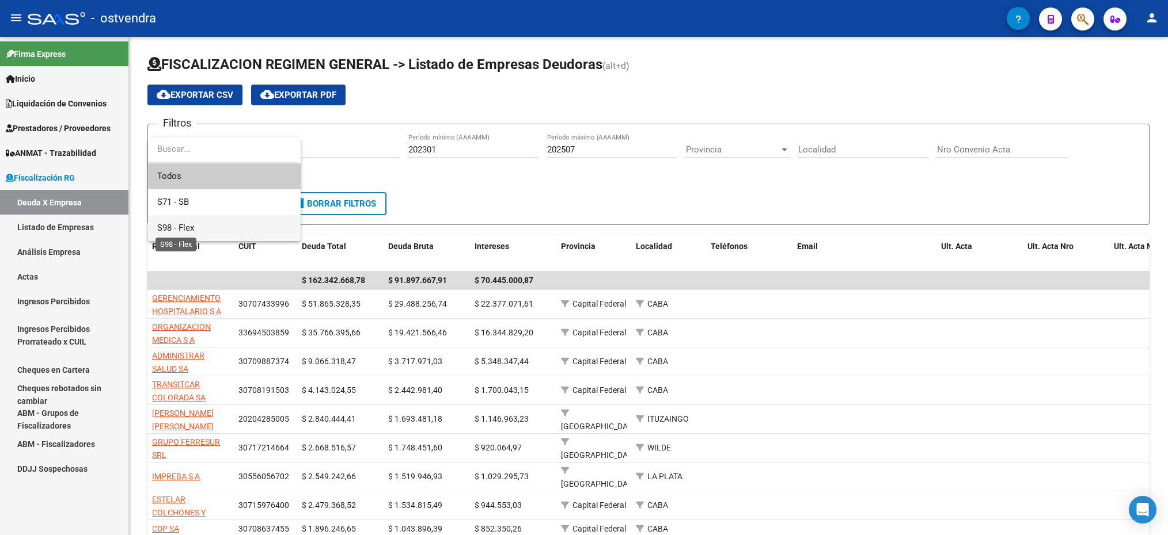
click at [187, 225] on span "S98 - Flex" at bounding box center [175, 228] width 37 height 10
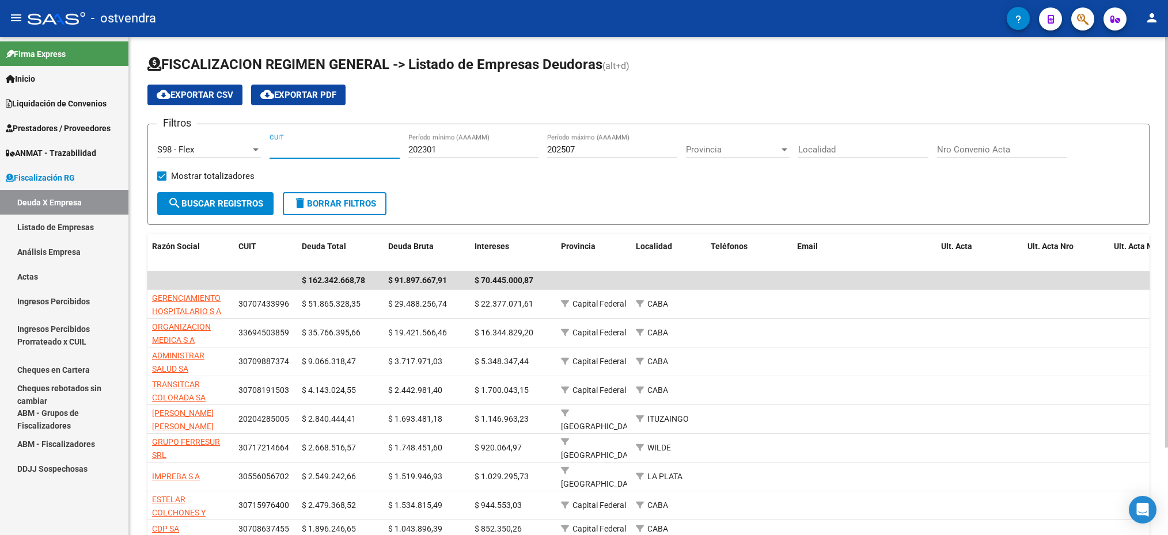
click at [318, 154] on input "CUIT" at bounding box center [334, 150] width 130 height 10
paste input "27-13899037-6"
click at [242, 206] on span "search Buscar Registros" at bounding box center [216, 204] width 96 height 10
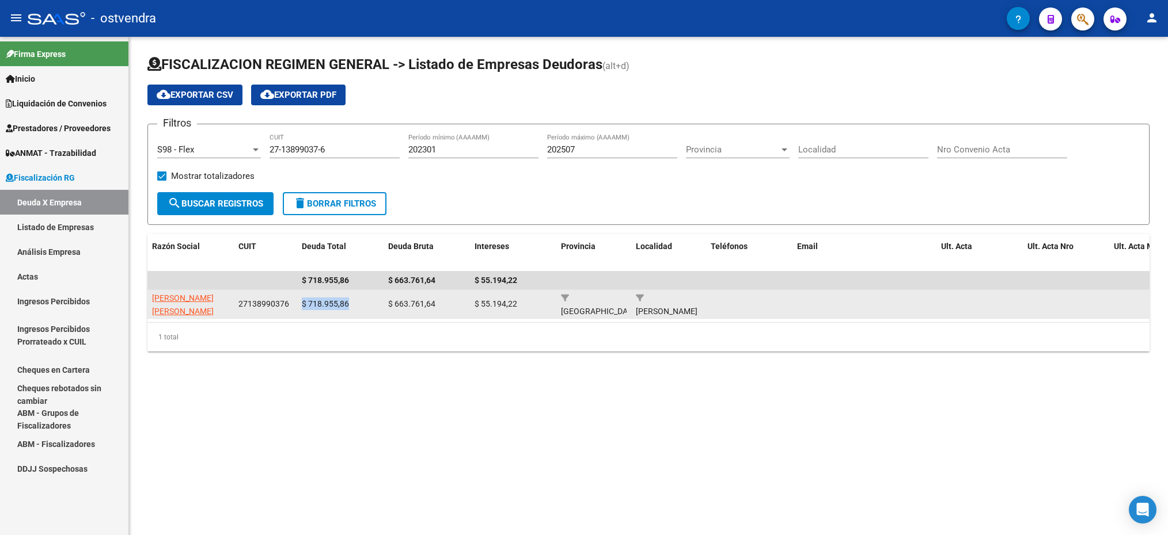
drag, startPoint x: 301, startPoint y: 302, endPoint x: 354, endPoint y: 305, distance: 53.0
click at [354, 305] on div "$ 718.955,86" at bounding box center [340, 304] width 77 height 13
drag, startPoint x: 354, startPoint y: 305, endPoint x: 327, endPoint y: 299, distance: 27.7
copy span "$ 718.955,86"
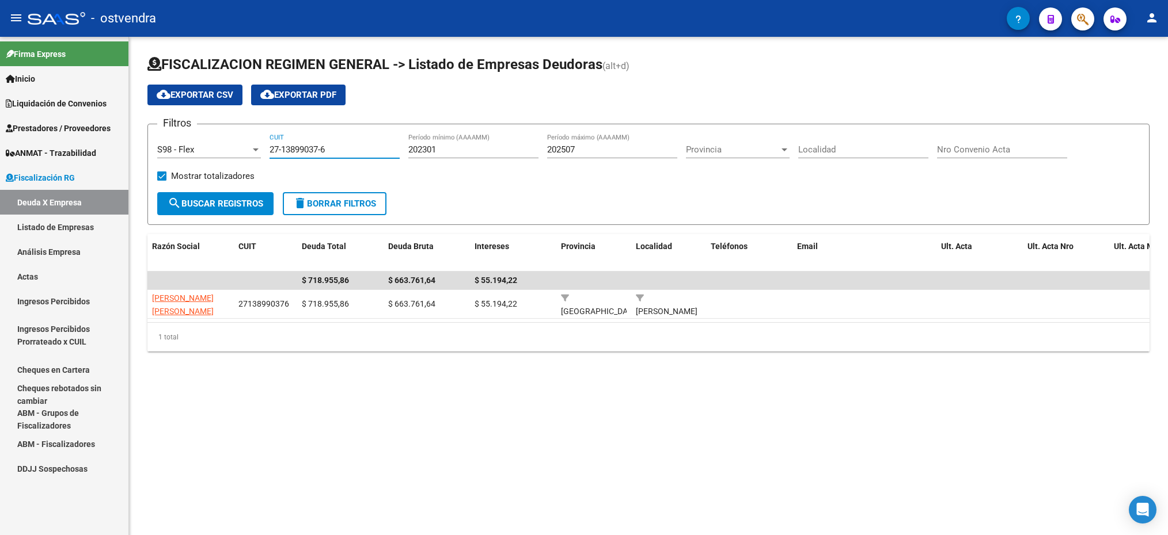
drag, startPoint x: 339, startPoint y: 150, endPoint x: 256, endPoint y: 150, distance: 82.9
click at [256, 150] on div "Filtros S98 - Flex Seleccionar Gerenciador 27-13899037-6 CUIT 202301 Período mí…" at bounding box center [648, 163] width 982 height 59
paste input "30-57787365-4"
type input "30-57787365-4"
click at [216, 201] on span "search Buscar Registros" at bounding box center [216, 204] width 96 height 10
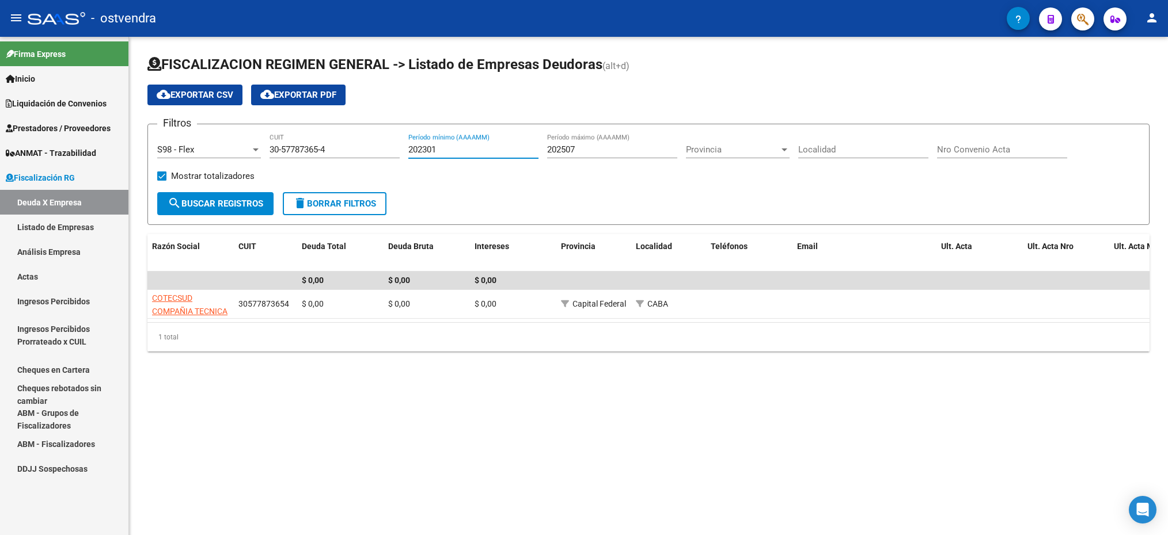
click at [440, 149] on input "202301" at bounding box center [473, 150] width 130 height 10
click at [425, 149] on input "202301" at bounding box center [473, 150] width 130 height 10
type input "202401"
click at [237, 200] on span "search Buscar Registros" at bounding box center [216, 204] width 96 height 10
click at [469, 153] on input "202401" at bounding box center [473, 150] width 130 height 10
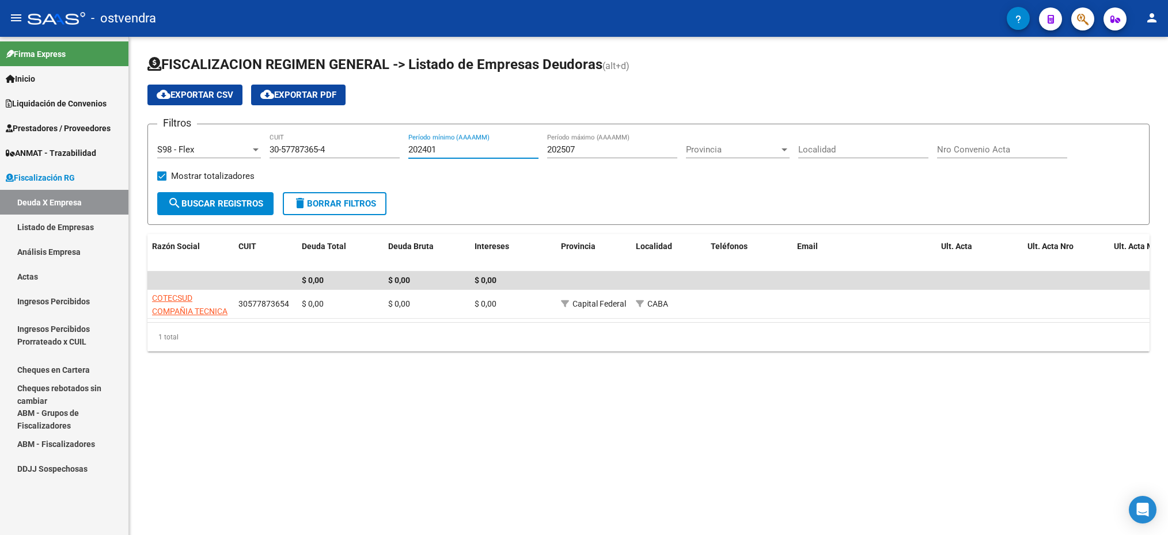
click at [446, 149] on input "202401" at bounding box center [473, 150] width 130 height 10
click at [252, 211] on button "search Buscar Registros" at bounding box center [215, 203] width 116 height 23
drag, startPoint x: 340, startPoint y: 150, endPoint x: 268, endPoint y: 151, distance: 72.5
click at [268, 151] on div "Filtros S98 - Flex Seleccionar Gerenciador 30-57787365-4 CUIT 202401 Período mí…" at bounding box center [648, 163] width 982 height 59
drag, startPoint x: 268, startPoint y: 151, endPoint x: 344, endPoint y: 138, distance: 77.6
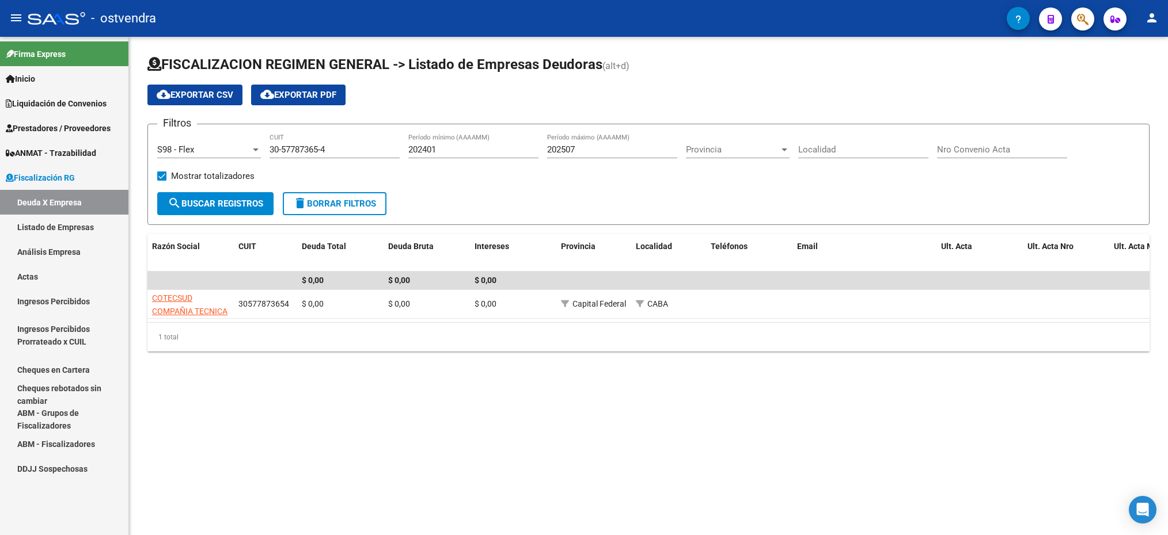
click at [344, 138] on div "30-57787365-4 CUIT" at bounding box center [334, 146] width 130 height 25
paste input "71764803-6"
click at [248, 200] on span "search Buscar Registros" at bounding box center [216, 204] width 96 height 10
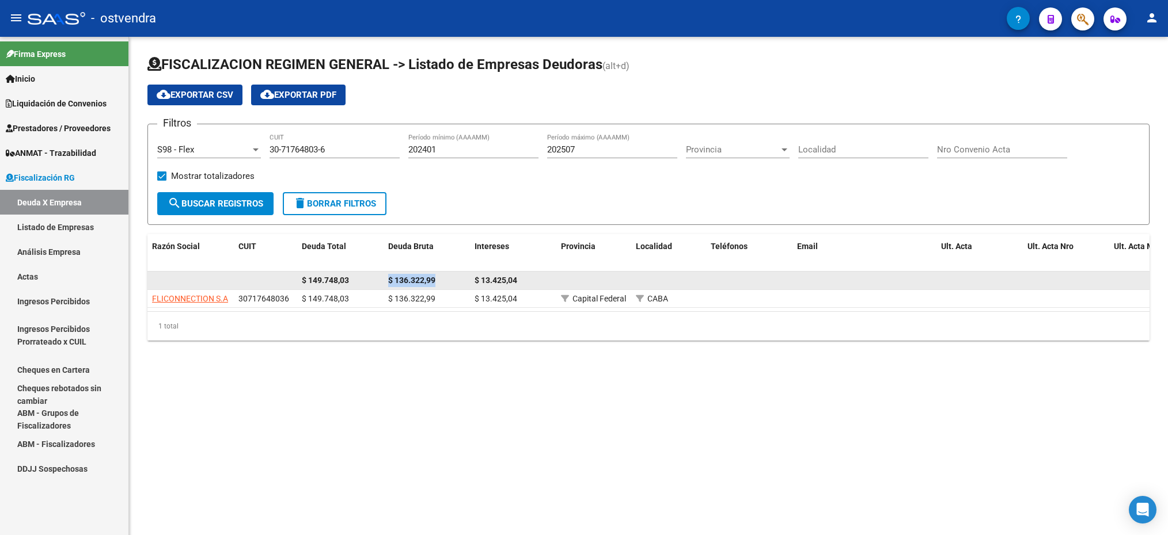
drag, startPoint x: 442, startPoint y: 277, endPoint x: 387, endPoint y: 275, distance: 54.7
click at [388, 275] on div "$ 136.322,99" at bounding box center [426, 280] width 77 height 13
copy span "$ 136.322,99"
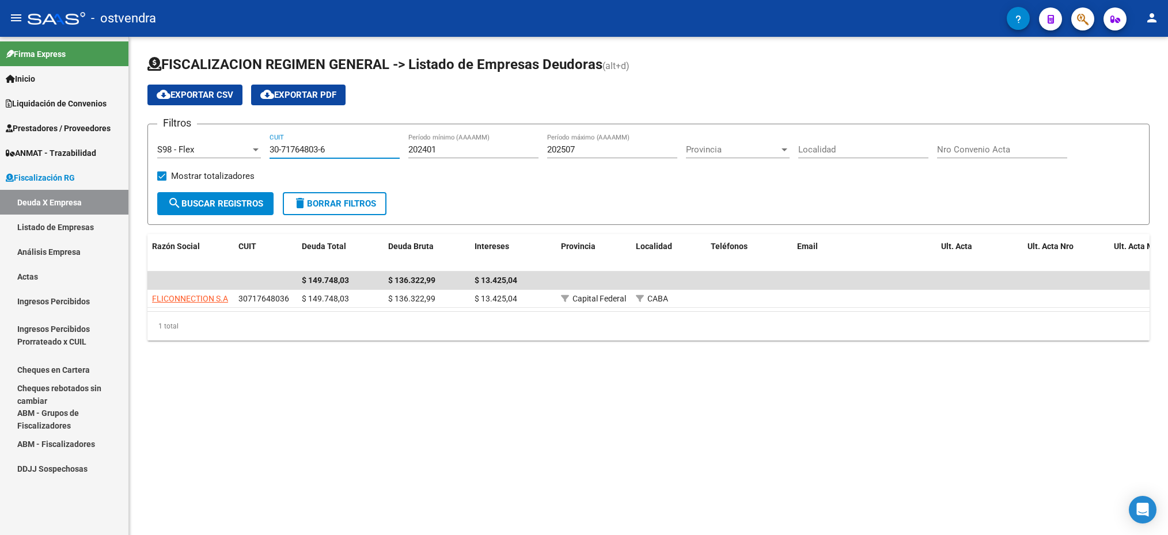
drag, startPoint x: 339, startPoint y: 147, endPoint x: 267, endPoint y: 147, distance: 72.0
click at [267, 147] on div "Filtros S98 - Flex Seleccionar Gerenciador 30-71764803-6 CUIT 202401 Período mí…" at bounding box center [648, 163] width 982 height 59
paste input "64760412-5"
type input "30-64760412-5"
click at [192, 209] on span "search Buscar Registros" at bounding box center [216, 204] width 96 height 10
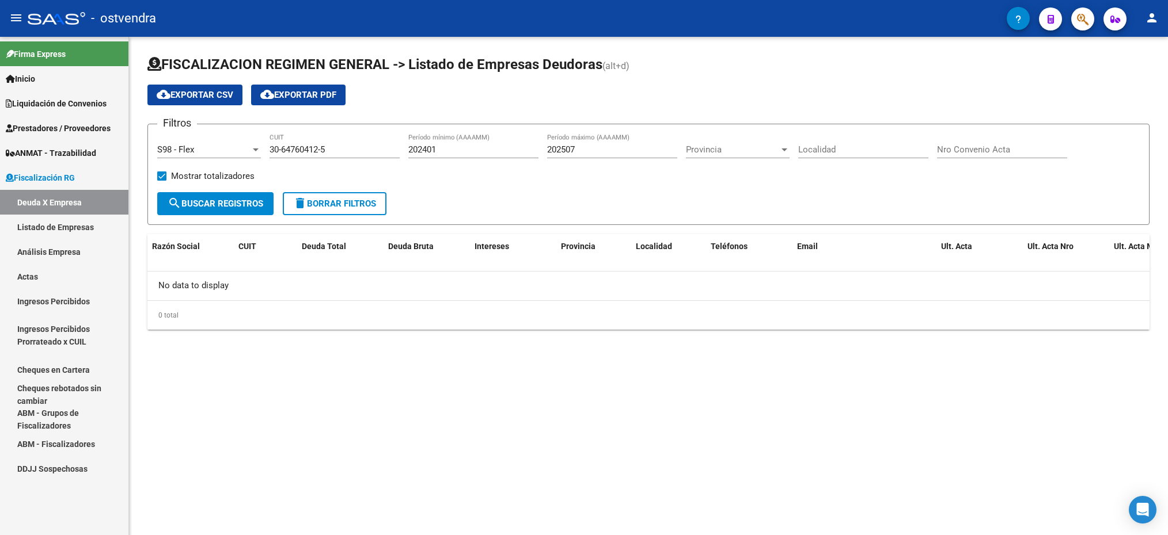
click at [192, 209] on span "search Buscar Registros" at bounding box center [216, 204] width 96 height 10
click at [247, 196] on button "search Buscar Registros" at bounding box center [215, 203] width 116 height 23
click at [219, 203] on span "search Buscar Registros" at bounding box center [216, 204] width 96 height 10
click at [427, 151] on input "202401" at bounding box center [473, 150] width 130 height 10
type input "202301"
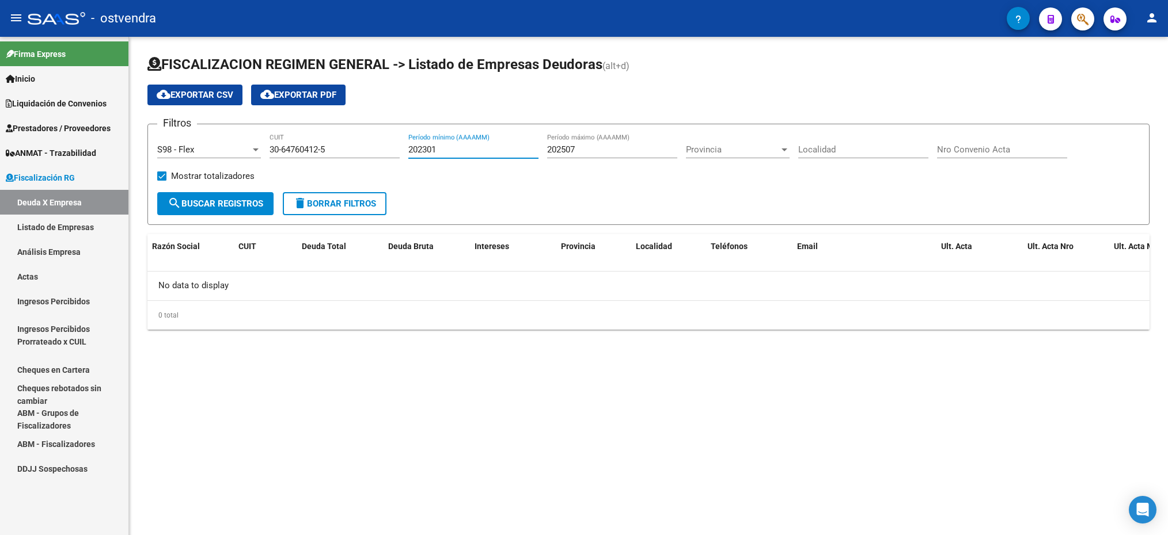
click at [211, 199] on span "search Buscar Registros" at bounding box center [216, 204] width 96 height 10
drag, startPoint x: 335, startPoint y: 149, endPoint x: 268, endPoint y: 152, distance: 67.4
click at [268, 152] on div "Filtros S98 - Flex Seleccionar Gerenciador 30-64760412-5 CUIT 202301 Período mí…" at bounding box center [648, 163] width 982 height 59
paste input "71492331-1"
type input "30-71492331-1"
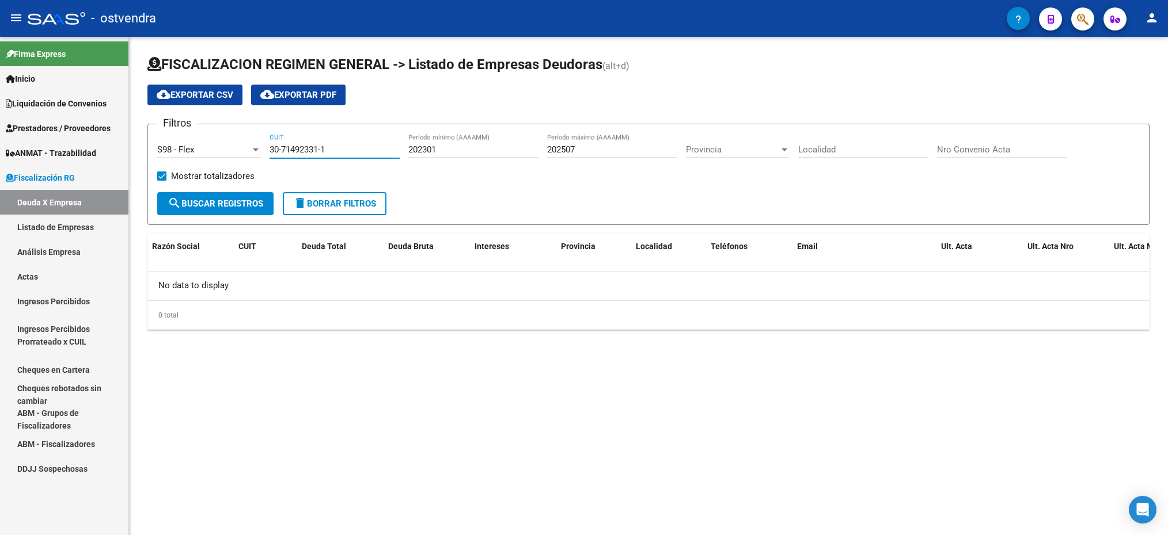
click at [216, 197] on button "search Buscar Registros" at bounding box center [215, 203] width 116 height 23
click at [50, 230] on link "Listado de Empresas" at bounding box center [64, 227] width 128 height 25
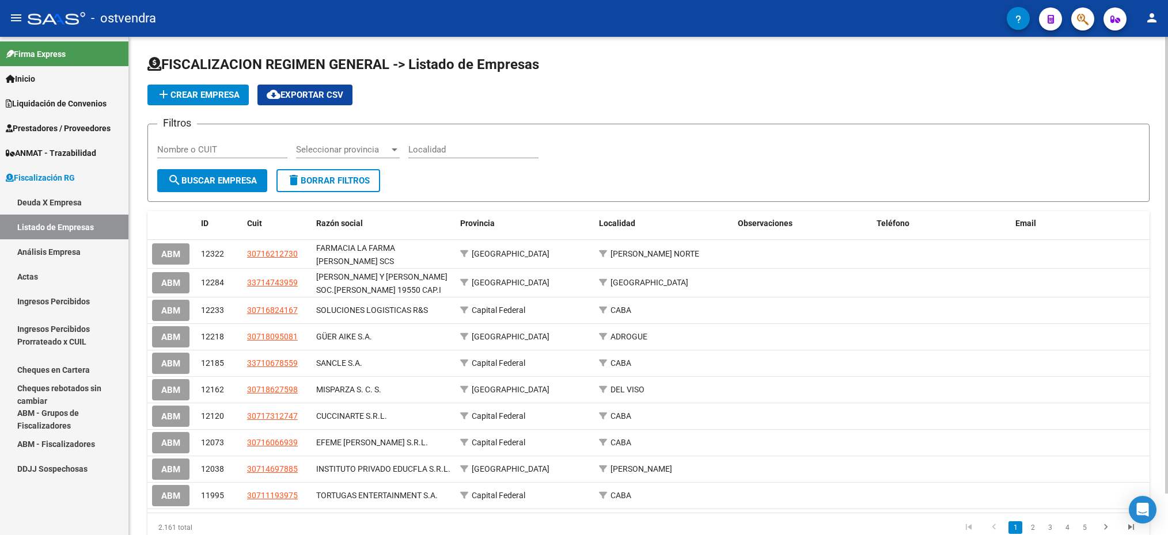
click at [218, 154] on input "Nombre o CUIT" at bounding box center [222, 150] width 130 height 10
paste input "30-71492331-1"
type input "30-71492331-1"
click at [196, 184] on span "search Buscar Empresa" at bounding box center [212, 181] width 89 height 10
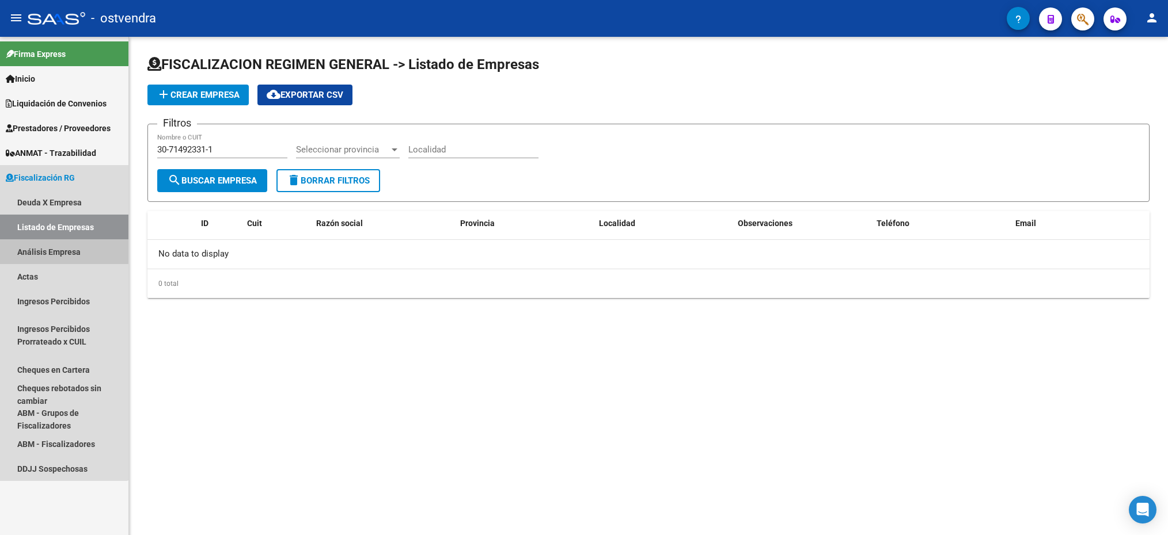
click at [54, 245] on link "Análisis Empresa" at bounding box center [64, 252] width 128 height 25
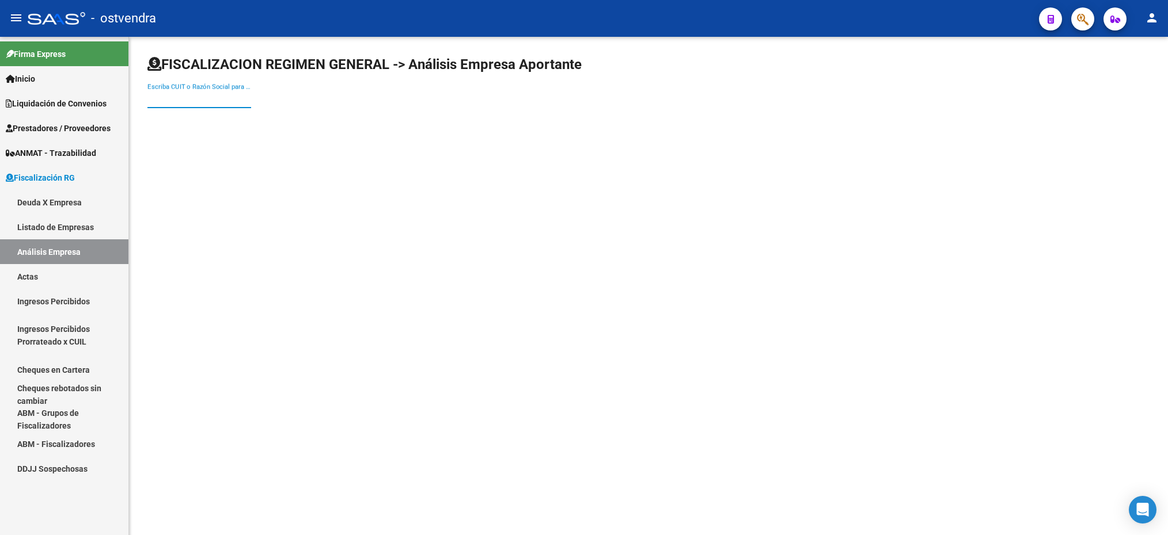
click at [159, 104] on input "Escriba CUIT o Razón Social para buscar" at bounding box center [199, 99] width 104 height 10
paste input "30-71492331-1"
drag, startPoint x: 204, startPoint y: 102, endPoint x: 121, endPoint y: 93, distance: 83.4
click at [121, 93] on mat-sidenav-container "Firma Express Inicio Instructivos Contacto OS Liquidación de Convenios Liquidac…" at bounding box center [584, 286] width 1168 height 499
paste input "836352-3"
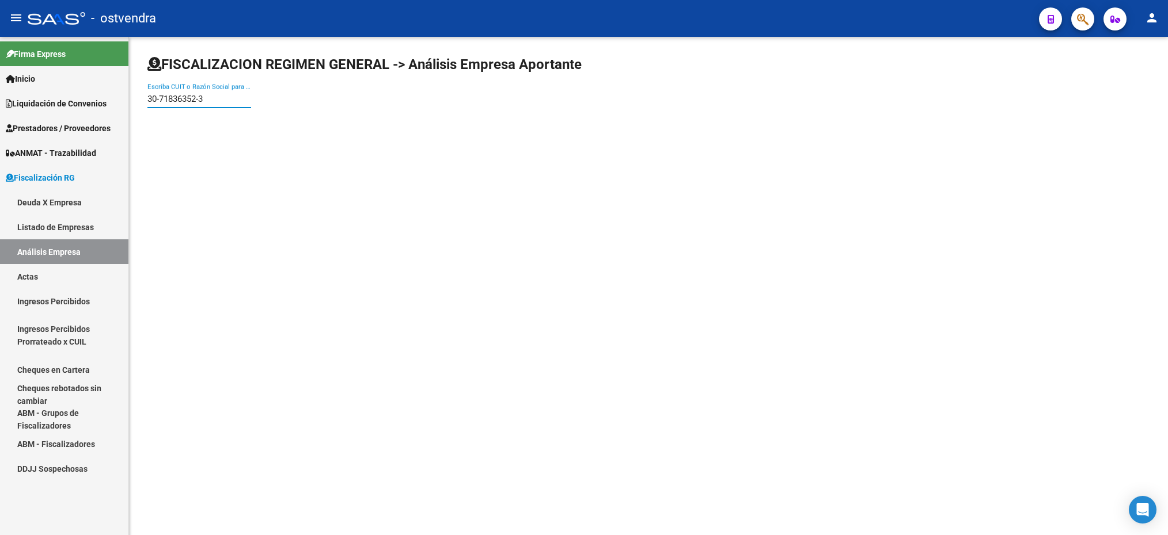
type input "30-71836352-3"
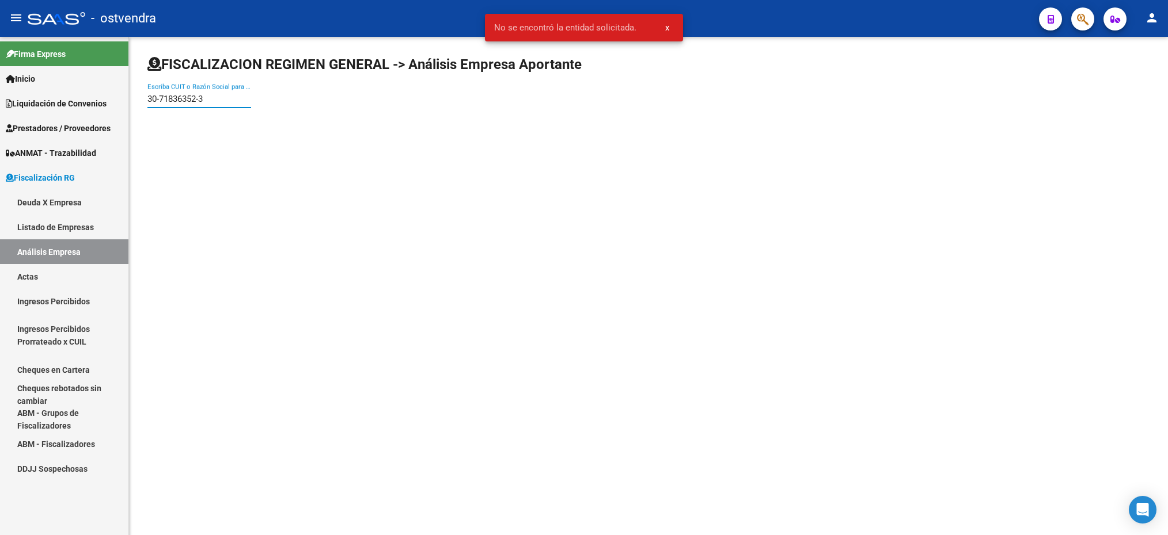
drag, startPoint x: 85, startPoint y: 225, endPoint x: 99, endPoint y: 225, distance: 14.4
click at [85, 225] on link "Listado de Empresas" at bounding box center [64, 227] width 128 height 25
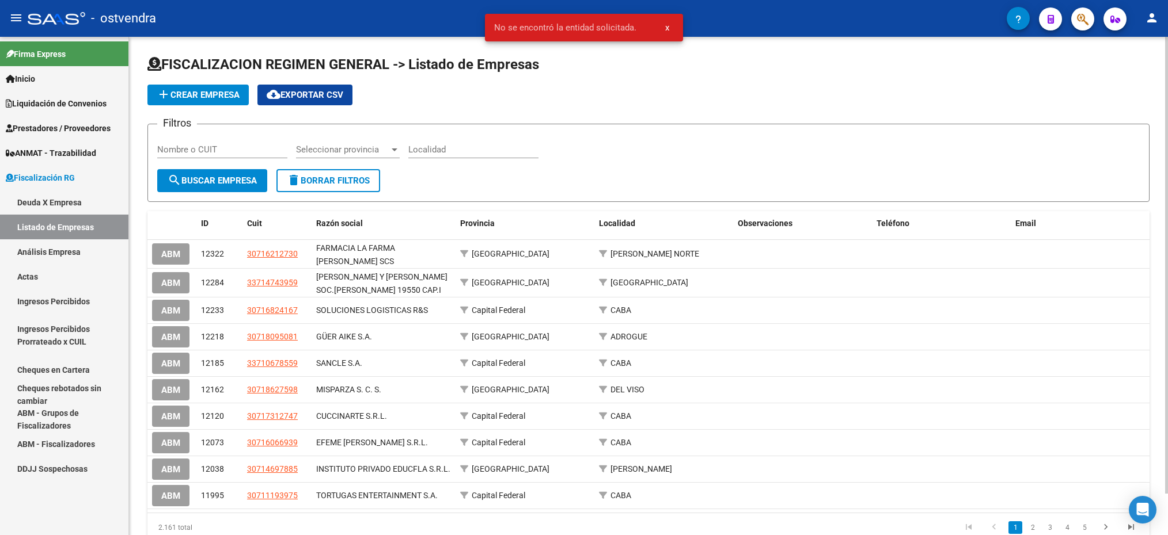
click at [215, 154] on input "Nombre o CUIT" at bounding box center [222, 150] width 130 height 10
paste input "30-71836352-3"
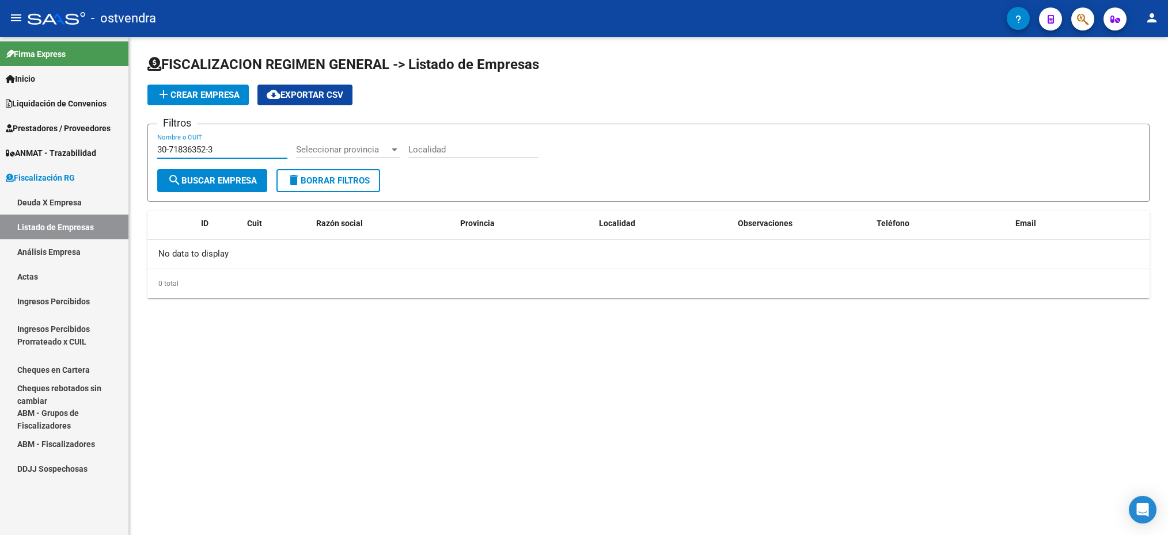
type input "30-71836352-3"
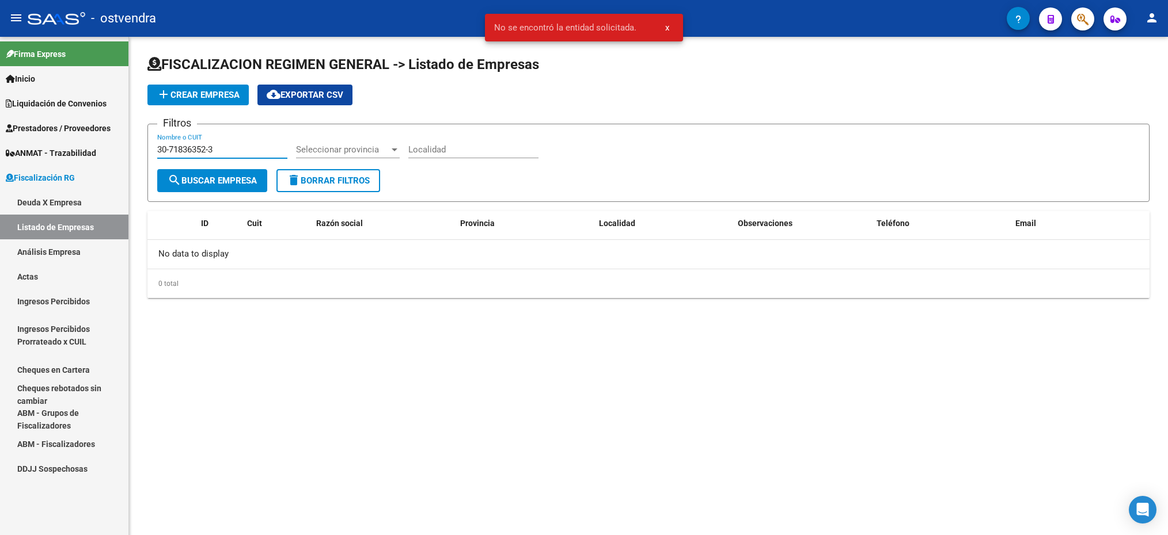
click at [253, 190] on button "search Buscar Empresa" at bounding box center [212, 180] width 110 height 23
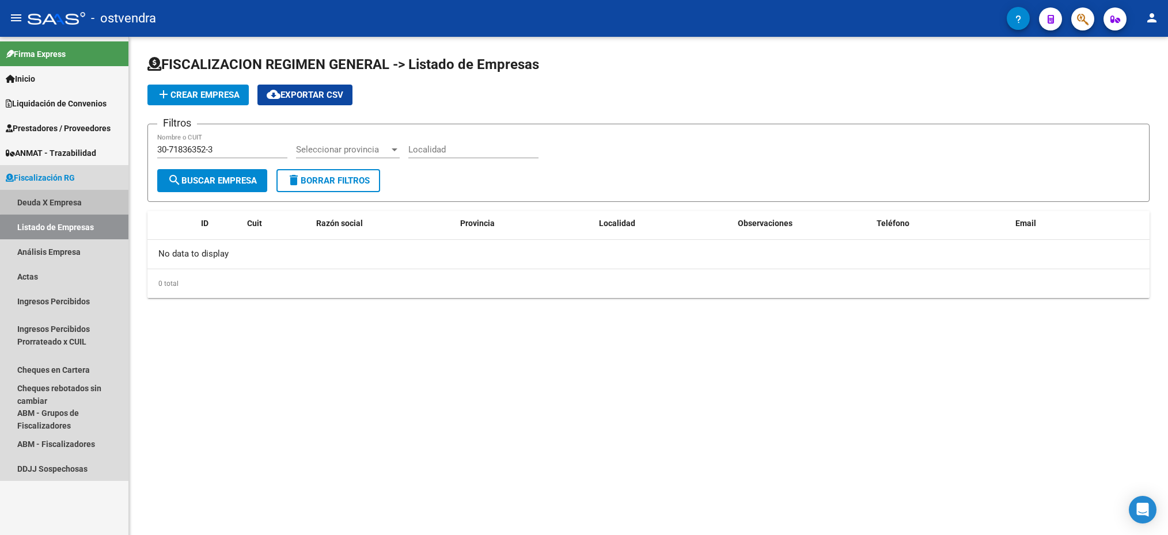
click at [85, 200] on link "Deuda X Empresa" at bounding box center [64, 202] width 128 height 25
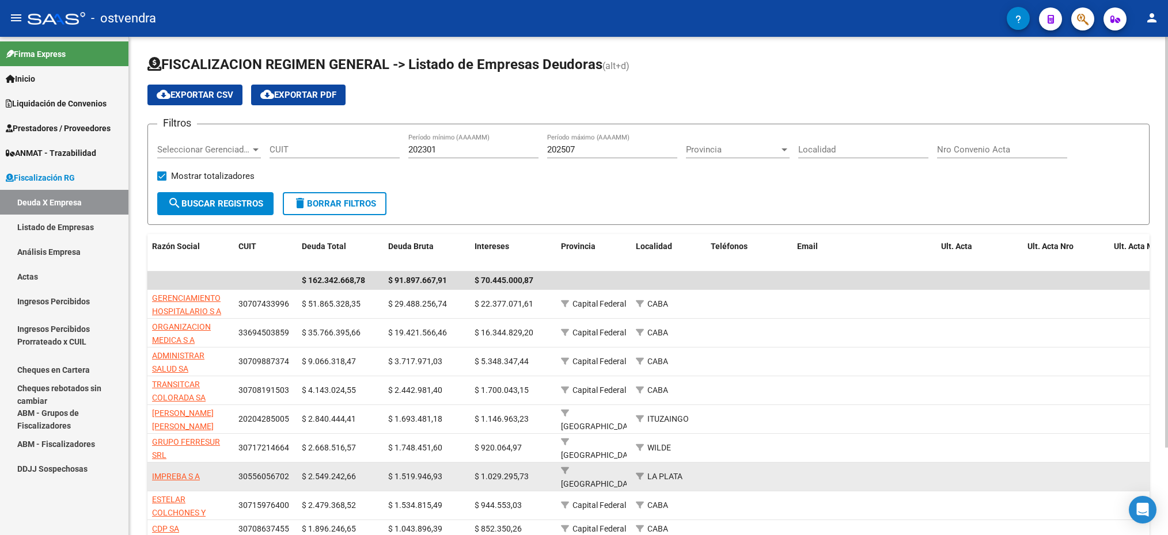
scroll to position [2, 0]
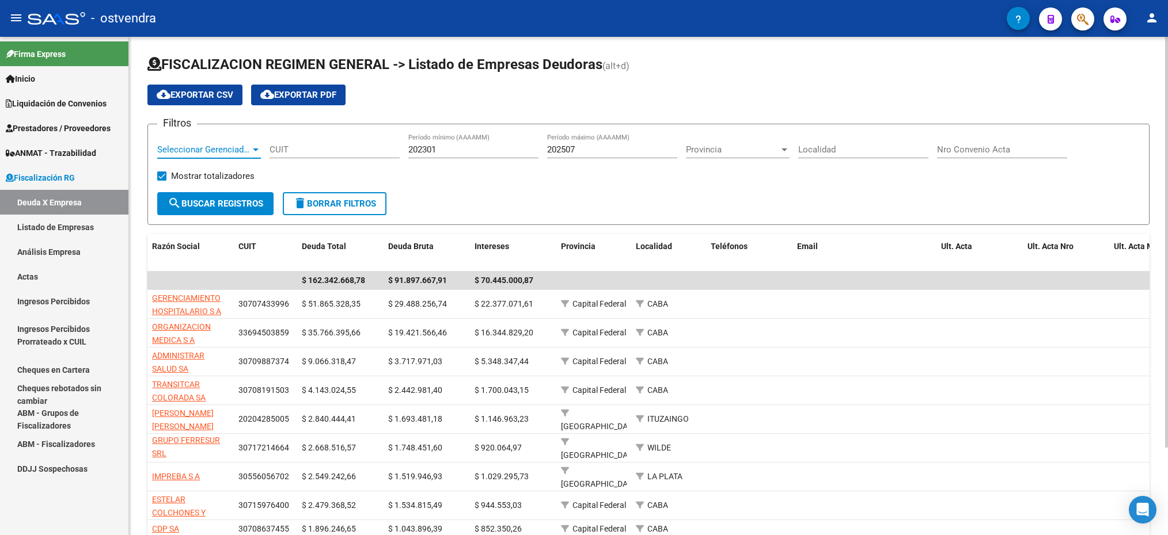
click at [231, 149] on span "Seleccionar Gerenciador" at bounding box center [203, 150] width 93 height 10
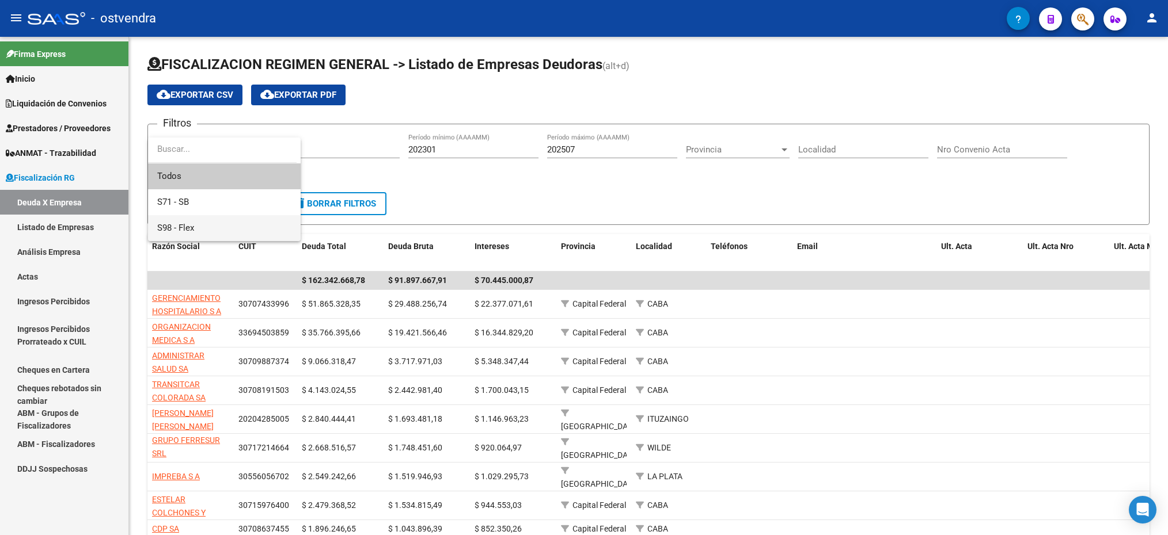
click at [199, 223] on span "S98 - Flex" at bounding box center [224, 228] width 134 height 26
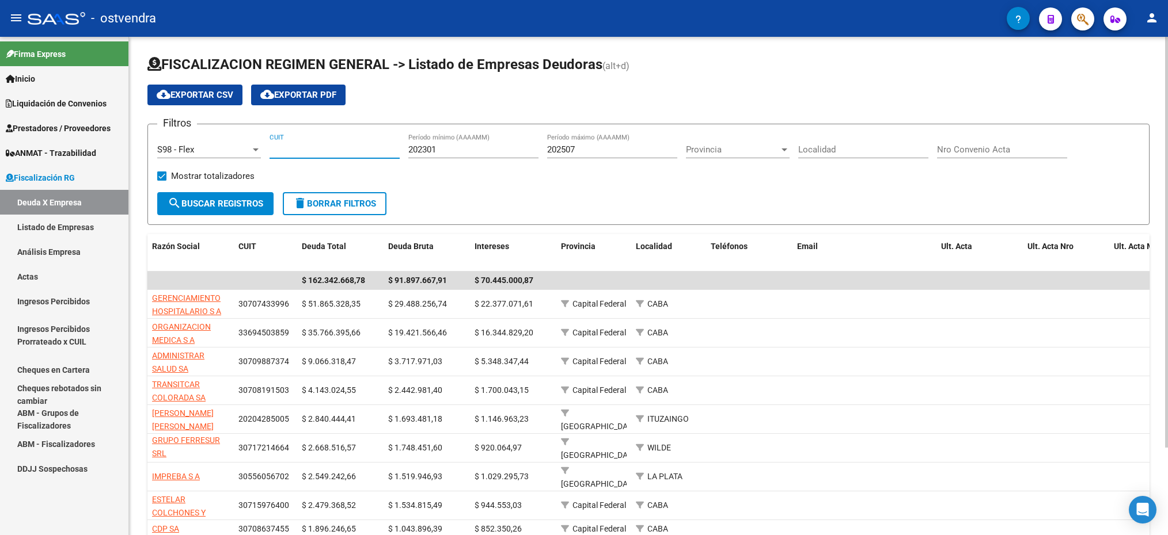
click at [304, 154] on input "CUIT" at bounding box center [334, 150] width 130 height 10
paste input "30-71836352-3"
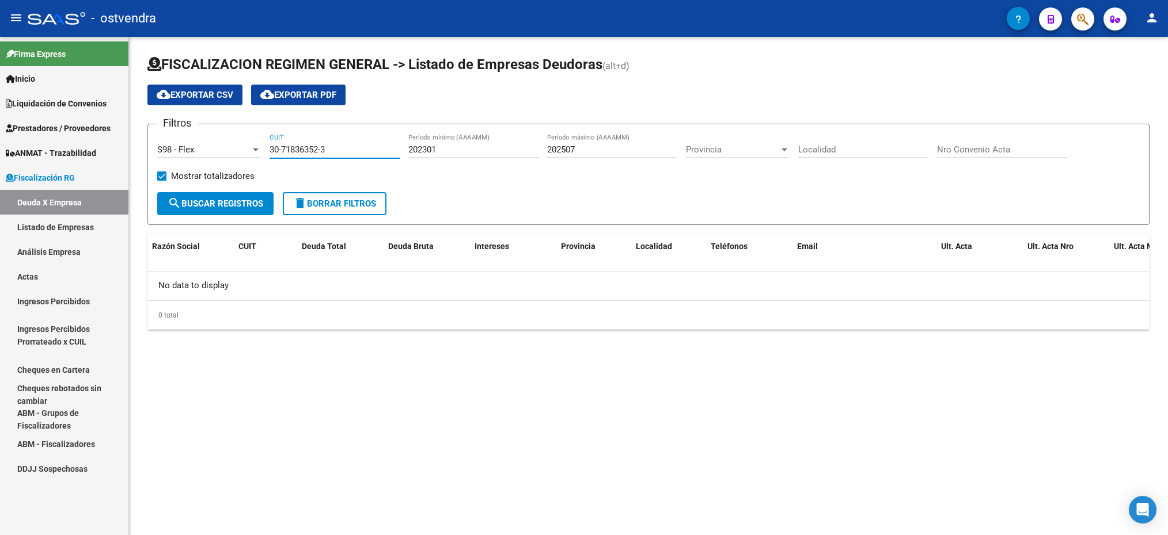
click at [237, 199] on span "search Buscar Registros" at bounding box center [216, 204] width 96 height 10
drag, startPoint x: 325, startPoint y: 145, endPoint x: 270, endPoint y: 145, distance: 55.3
click at [264, 144] on div "Filtros S98 - Flex Seleccionar Gerenciador 30-71836352-3 CUIT 202301 Período mí…" at bounding box center [648, 163] width 982 height 59
paste input "442344-0"
click at [248, 201] on span "search Buscar Registros" at bounding box center [216, 204] width 96 height 10
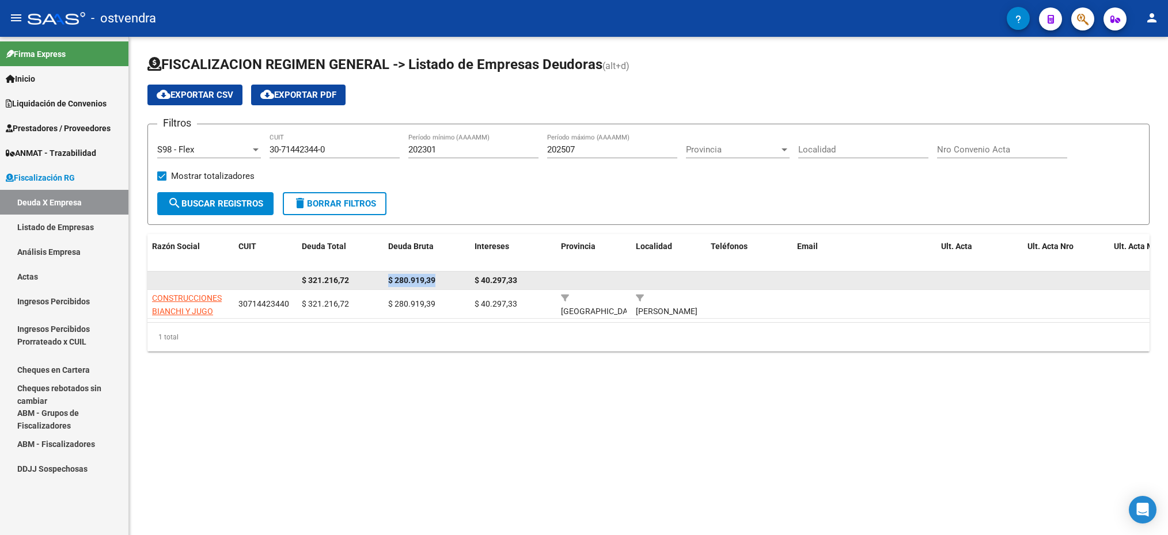
drag, startPoint x: 441, startPoint y: 277, endPoint x: 389, endPoint y: 280, distance: 52.5
click at [389, 280] on div "$ 280.919,39" at bounding box center [426, 280] width 77 height 13
drag, startPoint x: 389, startPoint y: 280, endPoint x: 396, endPoint y: 279, distance: 7.6
copy span "$ 280.919,39"
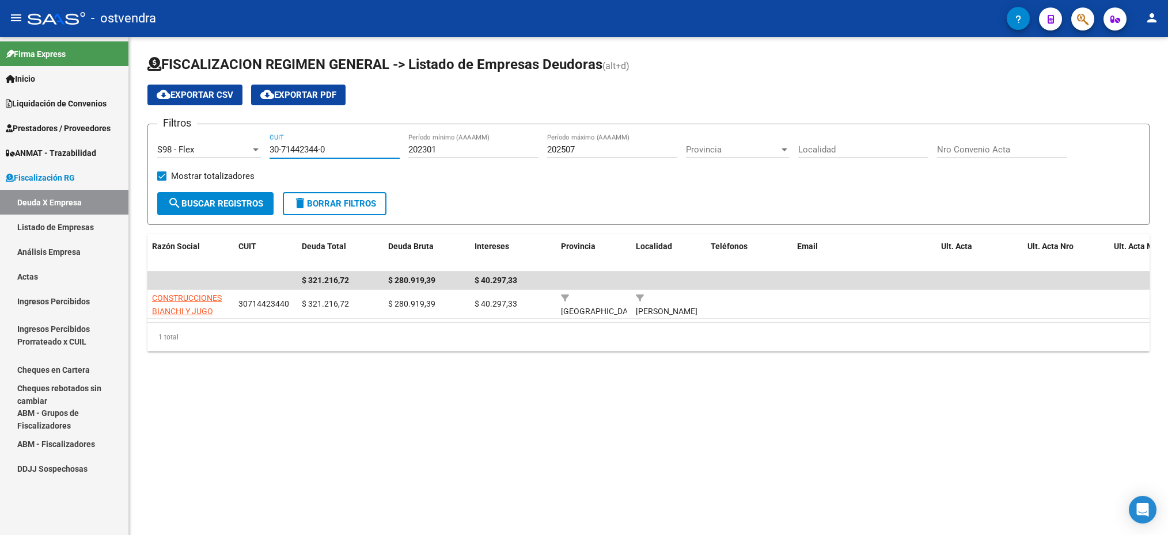
drag, startPoint x: 342, startPoint y: 147, endPoint x: 273, endPoint y: 144, distance: 69.1
click at [273, 144] on div "30-71442344-0 CUIT" at bounding box center [334, 146] width 130 height 25
click at [387, 142] on div "30-71442344-0 CUIT" at bounding box center [334, 146] width 130 height 25
click at [333, 153] on input "30-71442344-0" at bounding box center [334, 150] width 130 height 10
drag, startPoint x: 337, startPoint y: 149, endPoint x: 263, endPoint y: 147, distance: 74.3
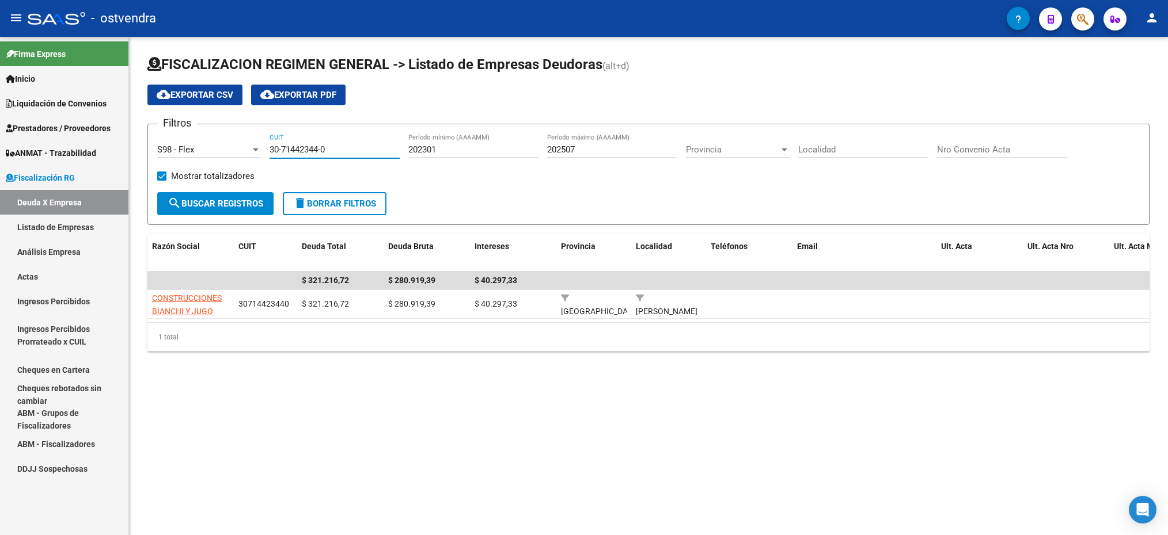
click at [263, 147] on div "Filtros S98 - Flex Seleccionar Gerenciador 30-71442344-0 CUIT 202301 Período mí…" at bounding box center [648, 163] width 982 height 59
paste input "64106337-8"
type input "30-64106337-8"
click at [257, 210] on button "search Buscar Registros" at bounding box center [215, 203] width 116 height 23
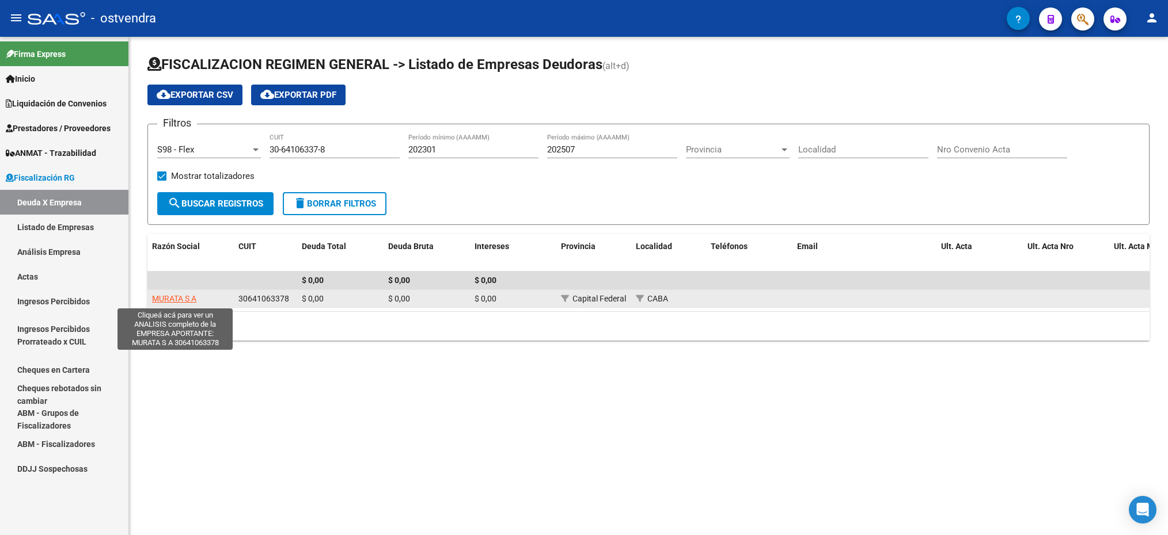
click at [168, 298] on span "MURATA S A" at bounding box center [174, 298] width 44 height 9
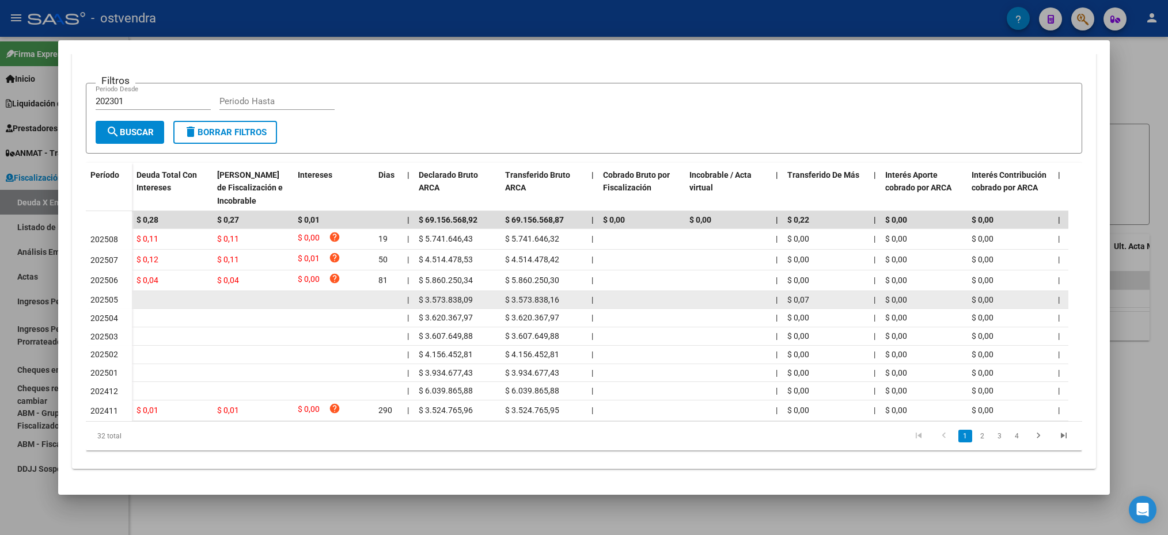
scroll to position [235, 0]
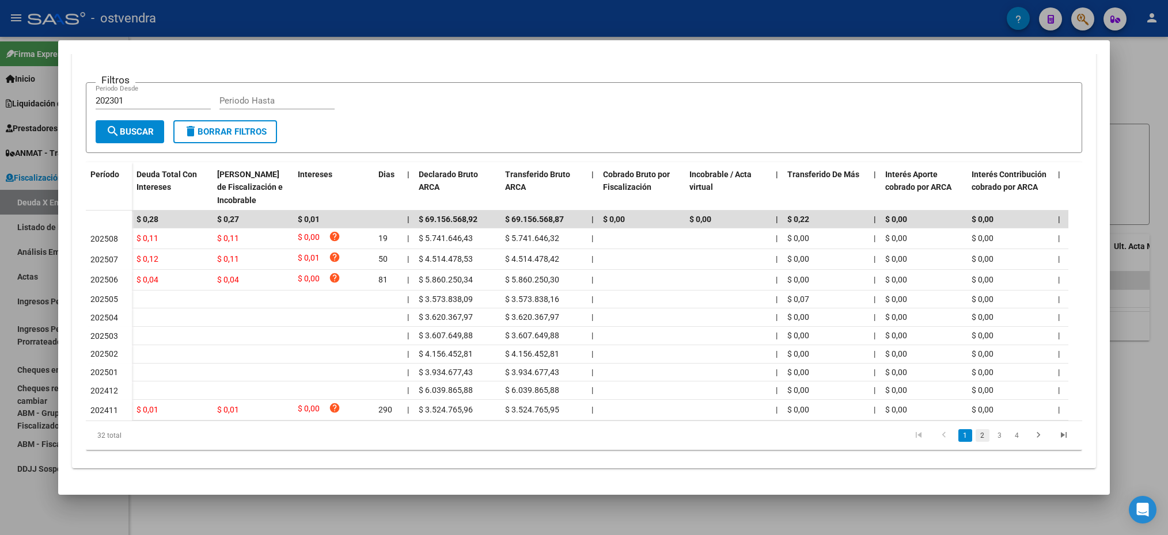
click at [975, 434] on link "2" at bounding box center [982, 435] width 14 height 13
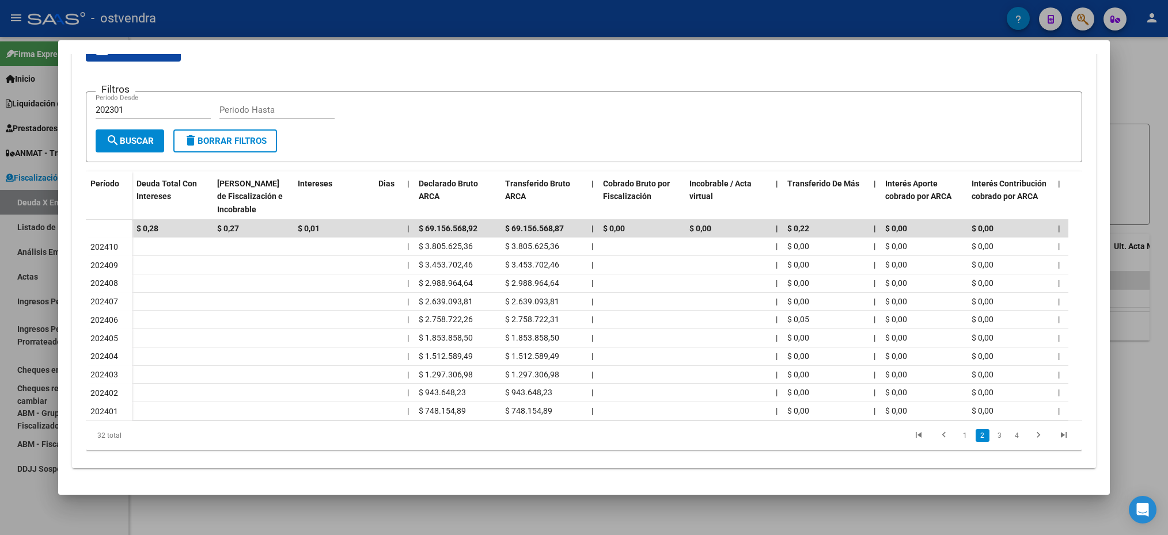
scroll to position [229, 0]
click at [1127, 73] on div at bounding box center [584, 267] width 1168 height 535
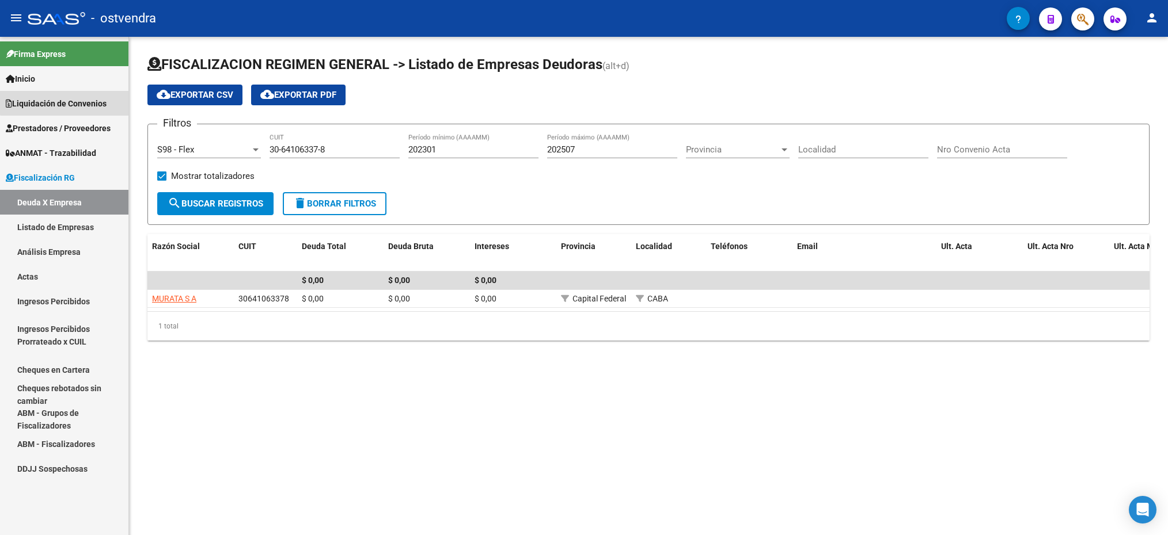
click at [77, 98] on span "Liquidación de Convenios" at bounding box center [56, 103] width 101 height 13
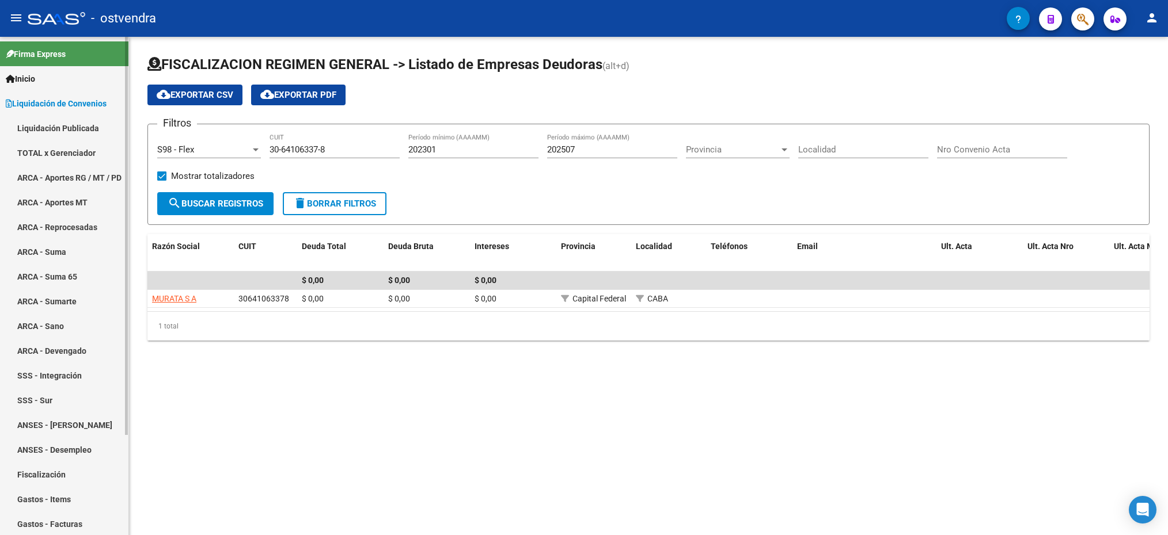
click at [71, 168] on link "ARCA - Aportes RG / MT / PD" at bounding box center [64, 177] width 128 height 25
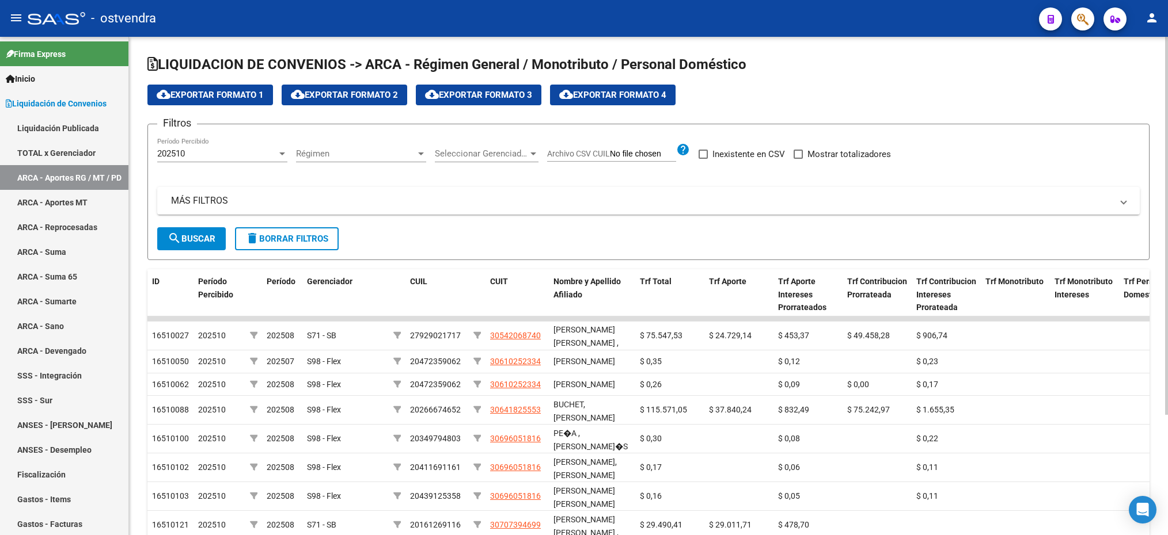
click at [352, 147] on div "Régimen Régimen" at bounding box center [361, 150] width 130 height 25
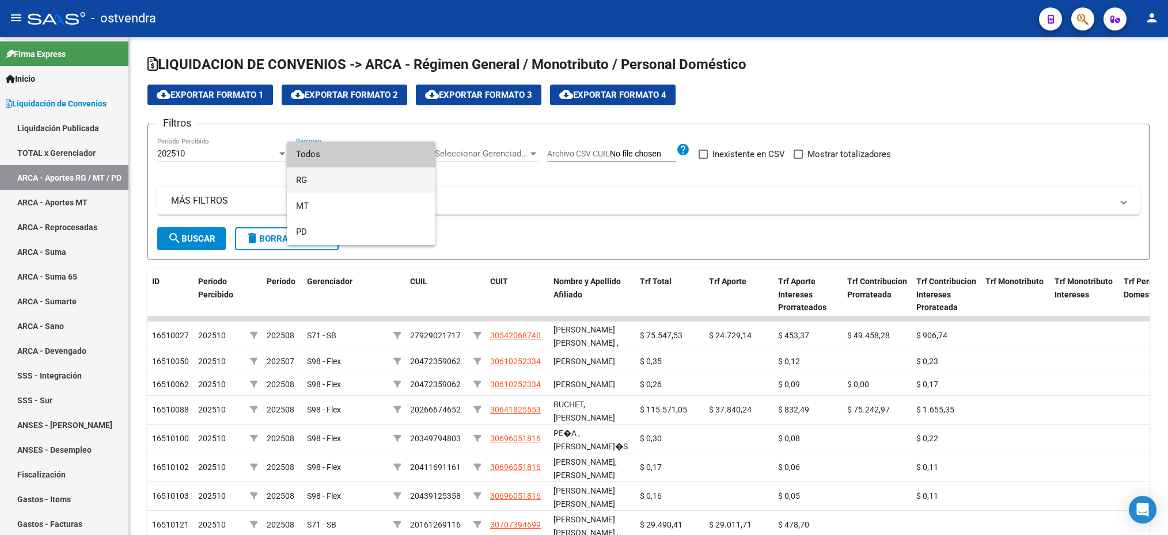
click at [317, 171] on span "RG" at bounding box center [361, 181] width 130 height 26
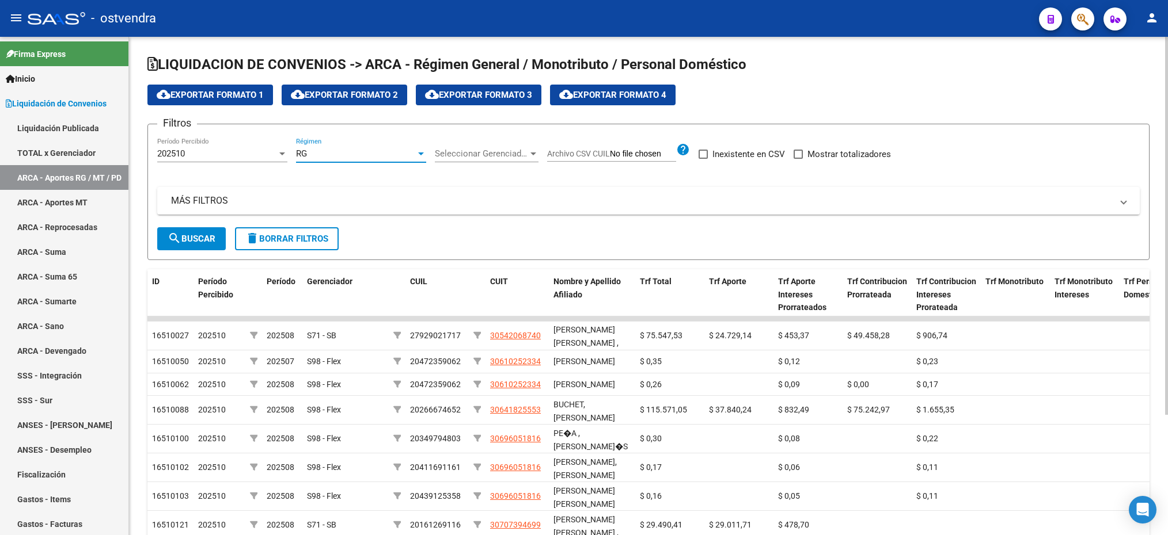
click at [225, 147] on div "202510 Período Percibido" at bounding box center [222, 150] width 130 height 25
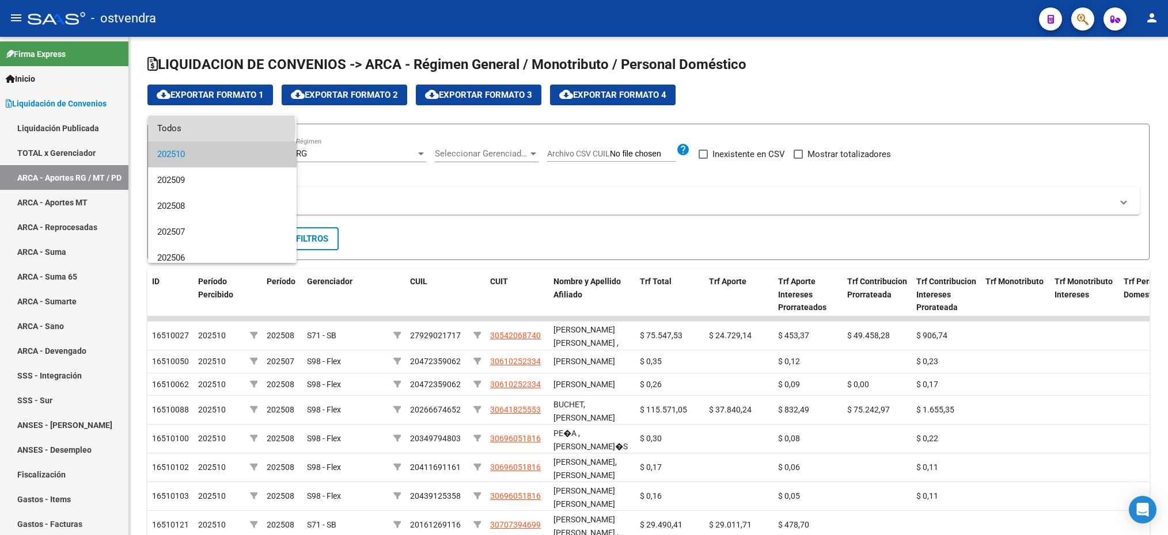
click at [221, 128] on span "Todos" at bounding box center [222, 129] width 130 height 26
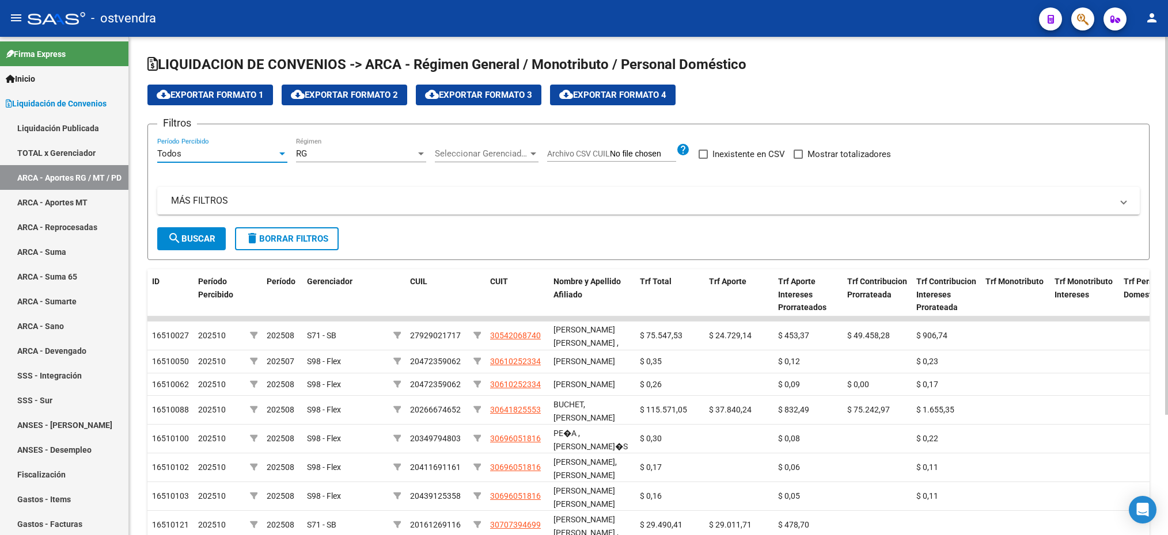
click at [472, 147] on div "Seleccionar Gerenciador Seleccionar Gerenciador" at bounding box center [487, 150] width 104 height 25
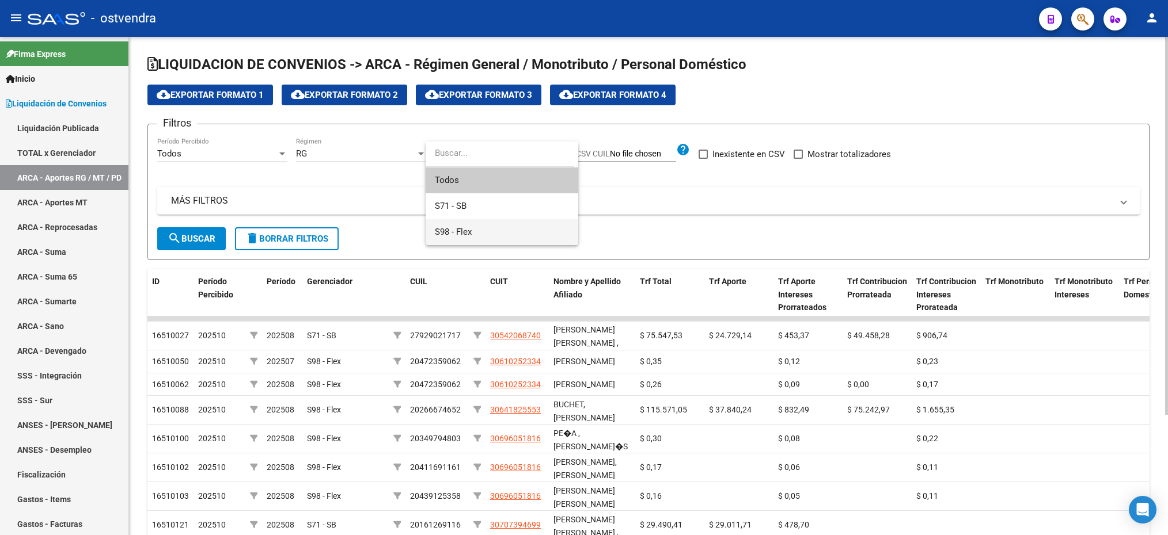
drag, startPoint x: 472, startPoint y: 231, endPoint x: 501, endPoint y: 206, distance: 39.2
click at [472, 231] on span "S98 - Flex" at bounding box center [502, 232] width 134 height 26
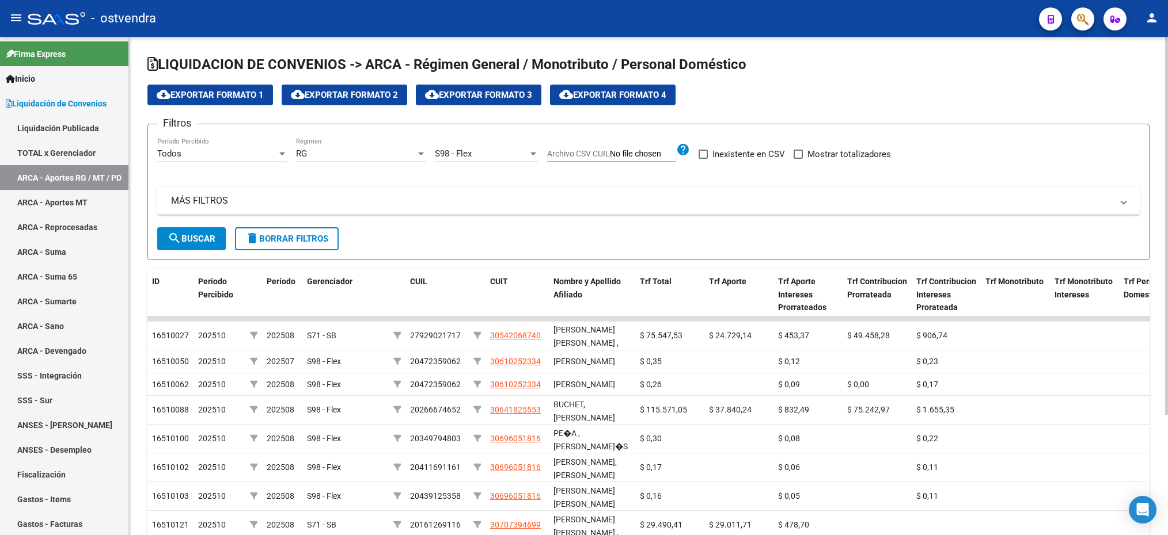
click at [324, 208] on mat-expansion-panel-header "MÁS FILTROS" at bounding box center [648, 201] width 982 height 28
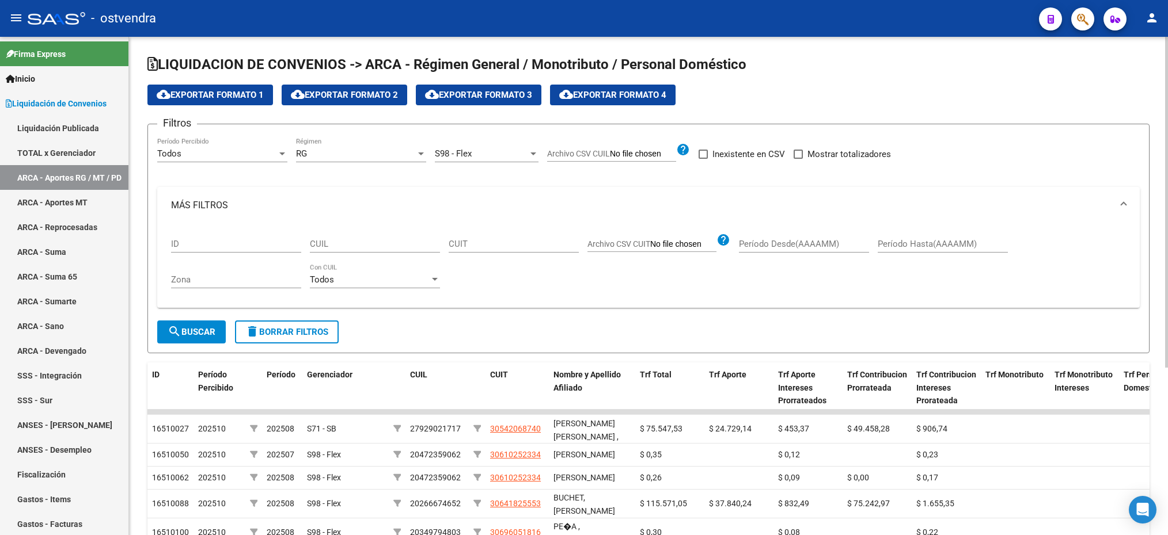
click at [337, 240] on input "CUIL" at bounding box center [375, 244] width 130 height 10
paste input "20-34679094-7"
click at [213, 325] on button "search Buscar" at bounding box center [191, 332] width 69 height 23
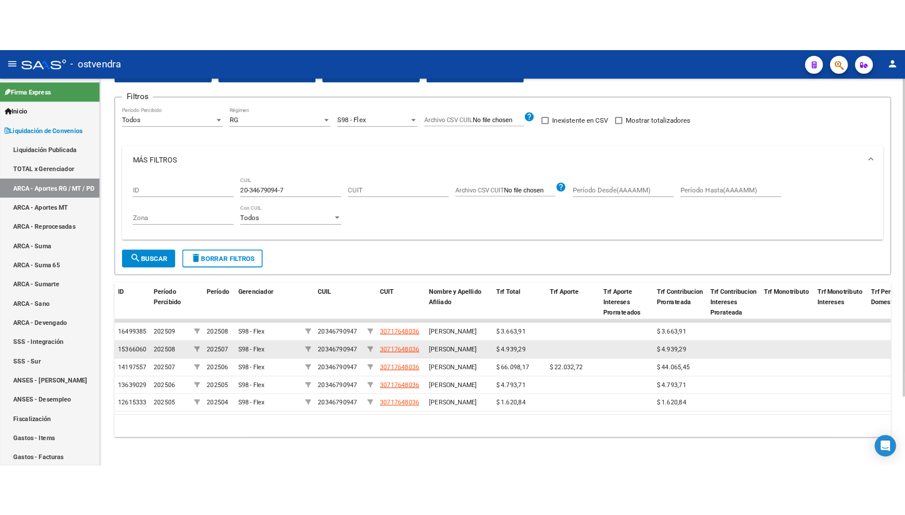
scroll to position [108, 0]
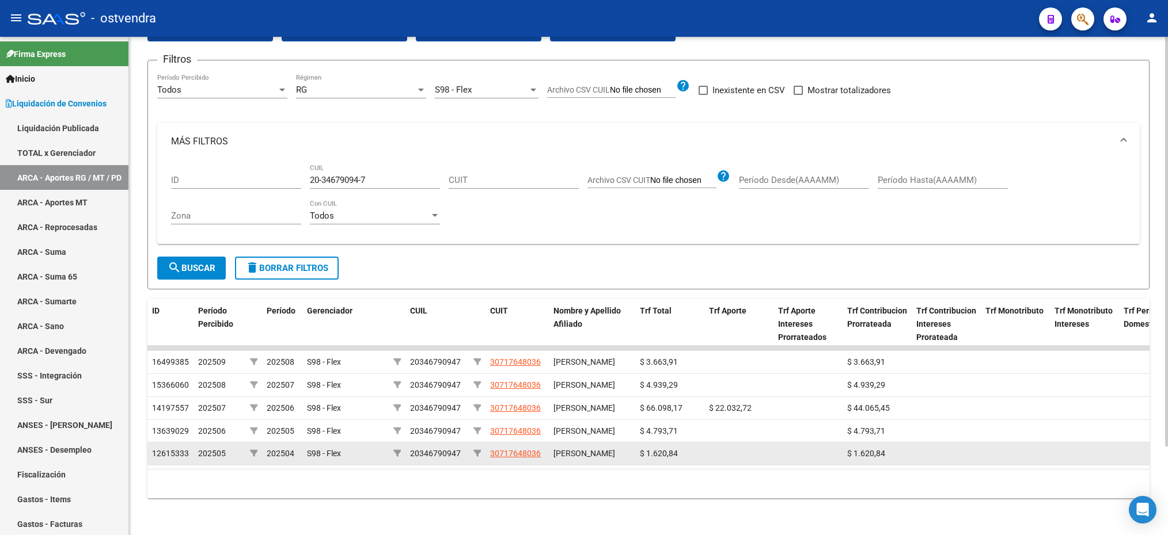
drag, startPoint x: 682, startPoint y: 437, endPoint x: 638, endPoint y: 439, distance: 44.4
click at [638, 443] on datatable-body-cell "$ 1.620,84" at bounding box center [669, 454] width 69 height 22
copy span "$ 1.620,84"
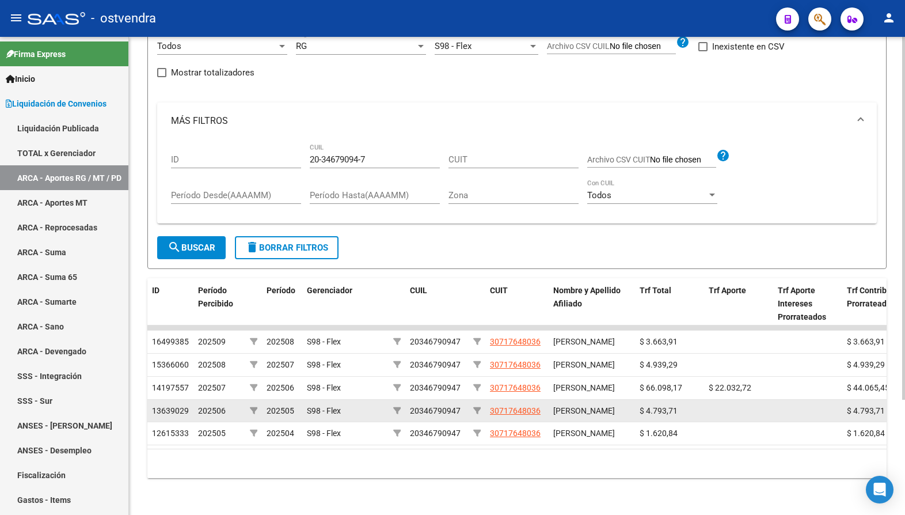
drag, startPoint x: 679, startPoint y: 435, endPoint x: 634, endPoint y: 435, distance: 44.3
click at [635, 422] on datatable-body-cell "$ 4.793,71" at bounding box center [669, 411] width 69 height 22
drag, startPoint x: 634, startPoint y: 435, endPoint x: 649, endPoint y: 432, distance: 15.4
copy span "$ 4.793,71"
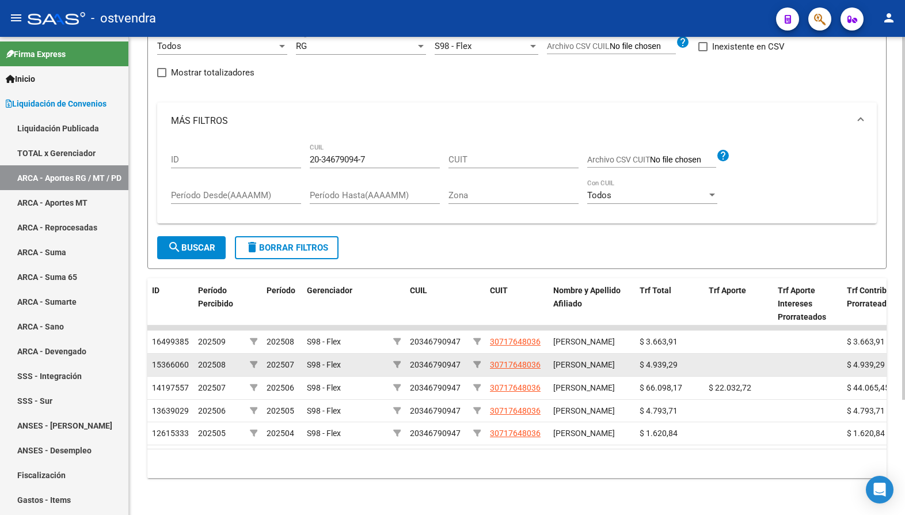
drag, startPoint x: 685, startPoint y: 377, endPoint x: 638, endPoint y: 377, distance: 46.6
click at [638, 376] on datatable-body-cell "$ 4.939,29" at bounding box center [669, 364] width 69 height 22
drag, startPoint x: 638, startPoint y: 377, endPoint x: 648, endPoint y: 375, distance: 9.9
copy span "$ 4.939,29"
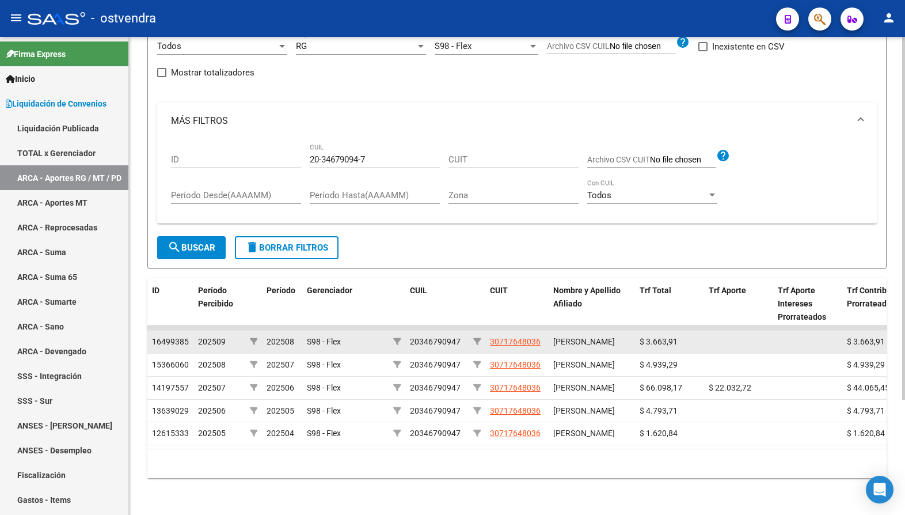
drag, startPoint x: 688, startPoint y: 344, endPoint x: 638, endPoint y: 345, distance: 50.1
click at [638, 345] on datatable-body-cell "$ 3.663,91" at bounding box center [669, 341] width 69 height 22
copy span "$ 3.663,91"
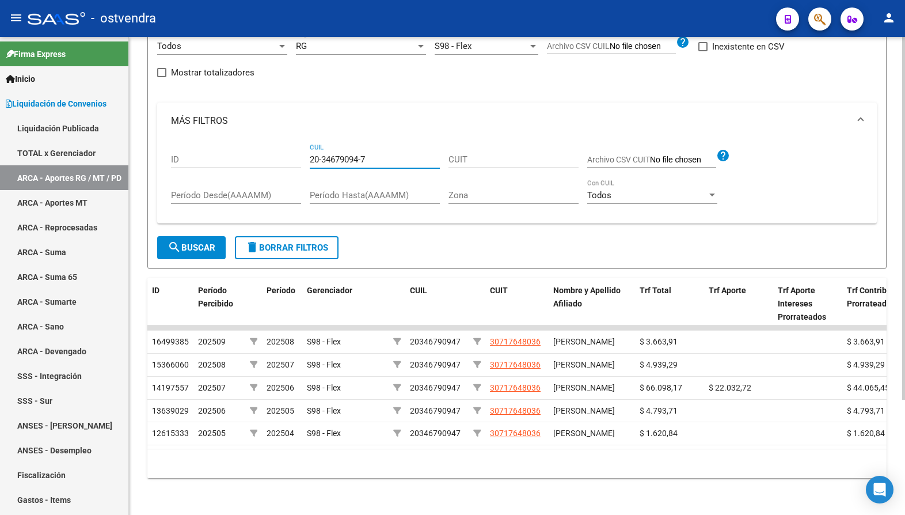
drag, startPoint x: 385, startPoint y: 156, endPoint x: 305, endPoint y: 156, distance: 80.6
click at [305, 156] on div "ID 20-34679094-7 CUIL CUIT Archivo CSV CUIT help Período Desde(AAAAMM) Período …" at bounding box center [517, 176] width 692 height 75
drag, startPoint x: 333, startPoint y: 150, endPoint x: 352, endPoint y: 150, distance: 19.0
click at [306, 172] on div "ID 20-34679094-7 CUIL CUIT Archivo CSV CUIT help Período Desde(AAAAMM) Período …" at bounding box center [517, 176] width 692 height 75
drag, startPoint x: 373, startPoint y: 159, endPoint x: 292, endPoint y: 161, distance: 80.6
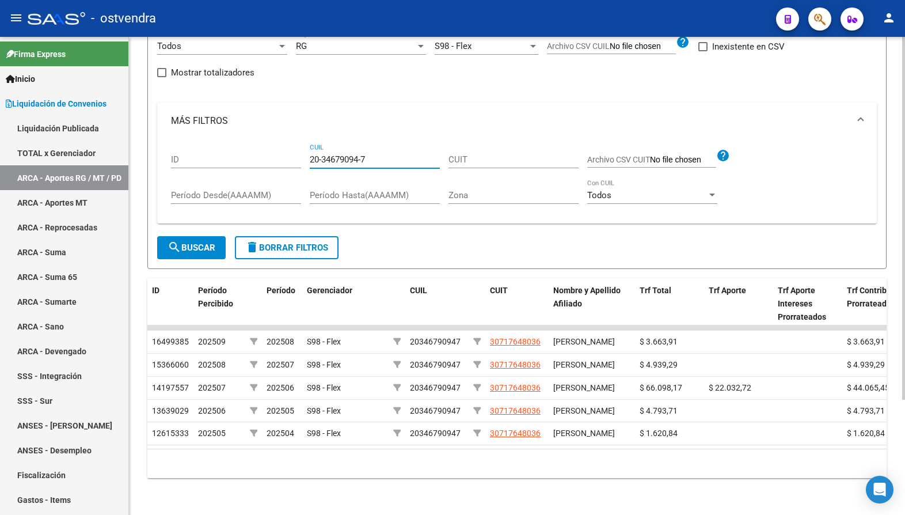
click at [292, 161] on div "ID 20-34679094-7 CUIL CUIT Archivo CSV CUIT help Período Desde(AAAAMM) Período …" at bounding box center [517, 176] width 692 height 75
paste input "8624100-8"
click at [193, 249] on span "search Buscar" at bounding box center [192, 247] width 48 height 10
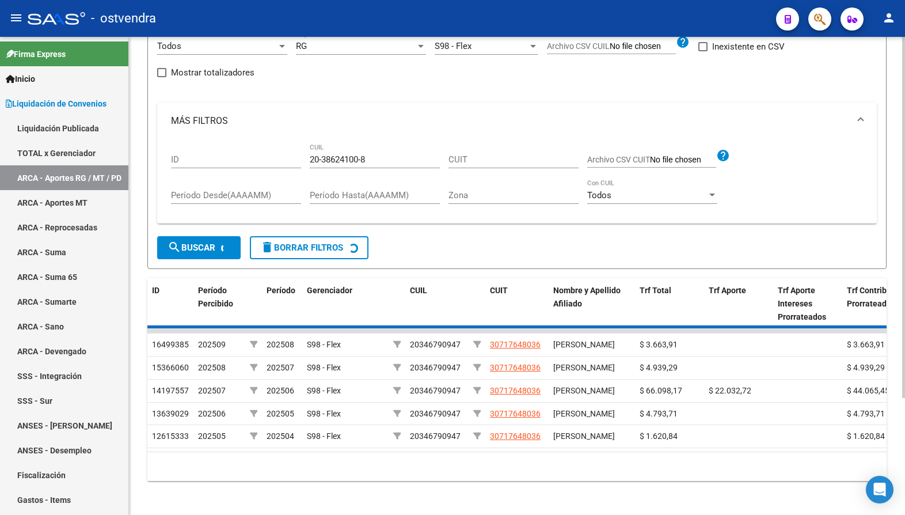
scroll to position [66, 0]
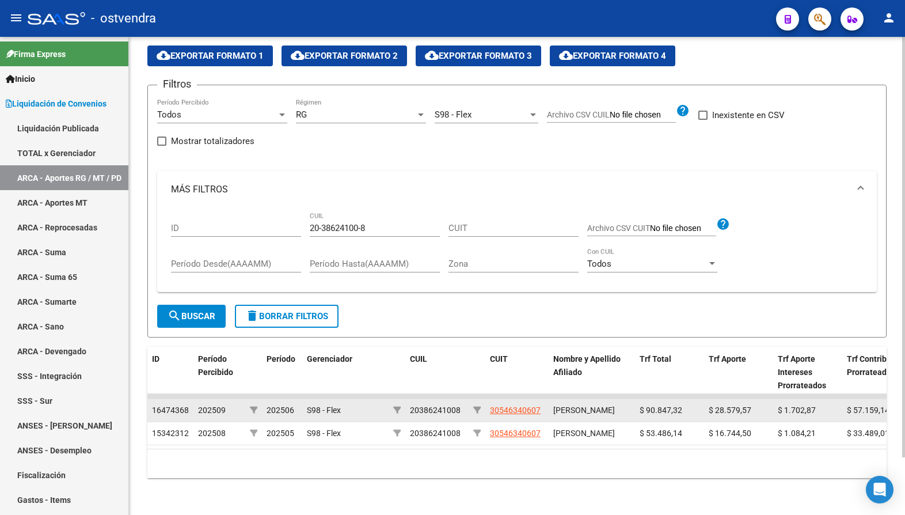
drag, startPoint x: 685, startPoint y: 387, endPoint x: 636, endPoint y: 387, distance: 48.9
click at [636, 399] on datatable-body-cell "$ 90.847,32" at bounding box center [669, 410] width 69 height 22
drag, startPoint x: 636, startPoint y: 387, endPoint x: 652, endPoint y: 387, distance: 16.1
copy span "$ 90.847,32"
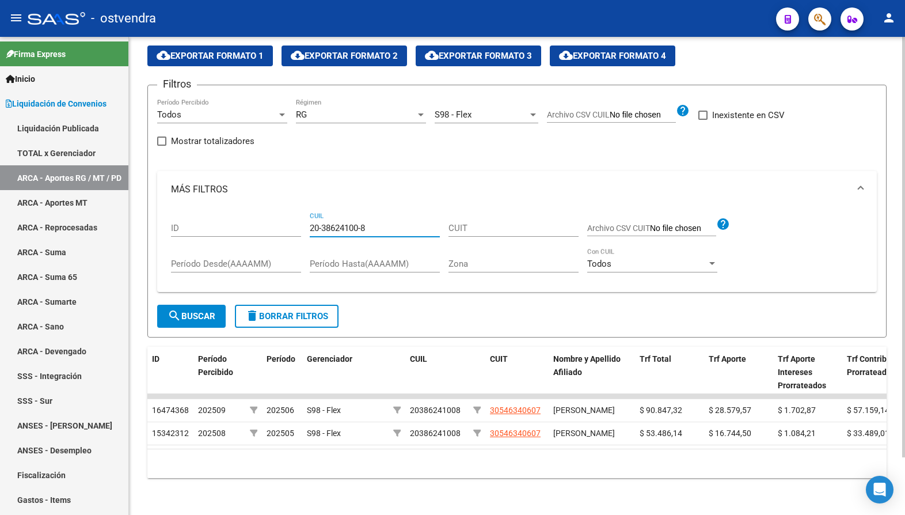
drag, startPoint x: 374, startPoint y: 202, endPoint x: 306, endPoint y: 202, distance: 67.9
click at [306, 208] on div "ID 20-38624100-8 CUIL CUIT Archivo CSV CUIT help Período Desde(AAAAMM) Período …" at bounding box center [517, 245] width 692 height 75
paste input "42419787-5"
click at [168, 309] on mat-icon "search" at bounding box center [175, 316] width 14 height 14
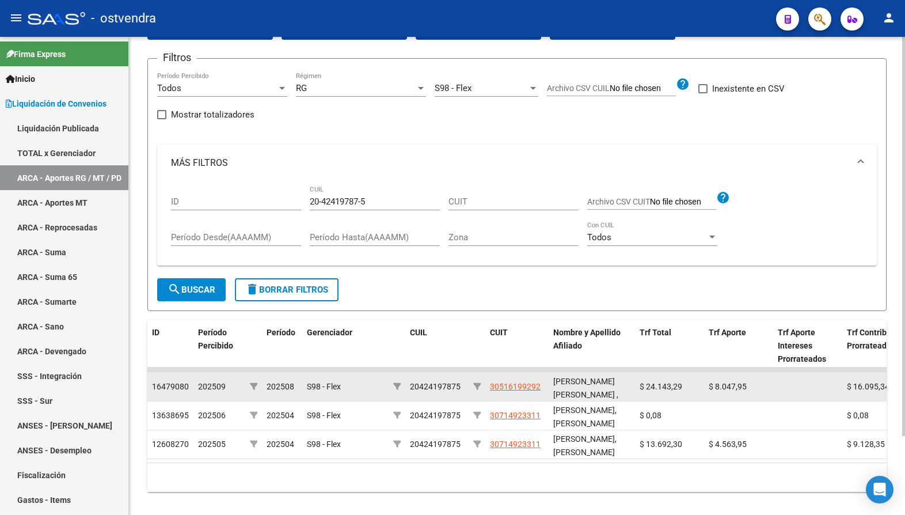
drag, startPoint x: 681, startPoint y: 387, endPoint x: 641, endPoint y: 385, distance: 39.8
click at [641, 385] on span "$ 24.143,29" at bounding box center [661, 386] width 43 height 9
drag, startPoint x: 641, startPoint y: 385, endPoint x: 652, endPoint y: 383, distance: 11.1
copy span "$ 24.143,29"
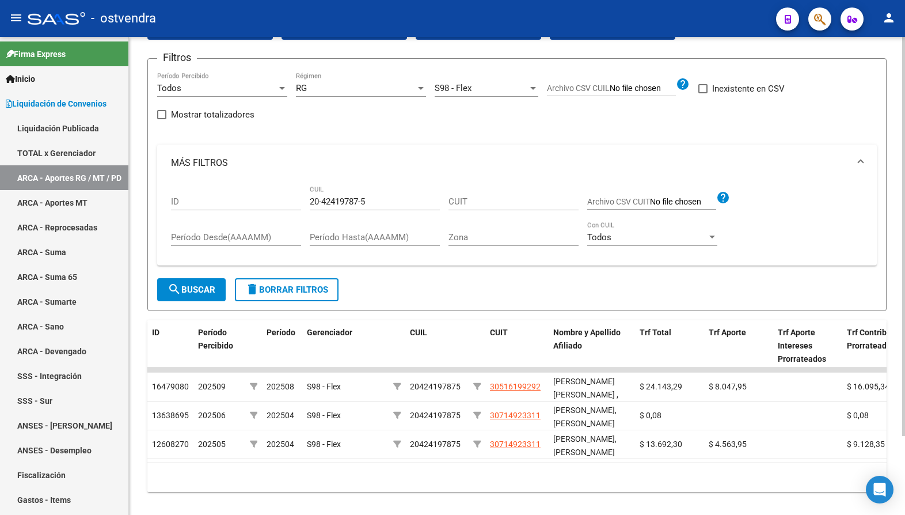
drag, startPoint x: 377, startPoint y: 196, endPoint x: 309, endPoint y: 195, distance: 67.4
click at [310, 195] on div "20-42419787-5 CUIL" at bounding box center [375, 197] width 130 height 25
drag, startPoint x: 370, startPoint y: 204, endPoint x: 308, endPoint y: 195, distance: 62.8
click at [308, 195] on div "ID 20-42419787-5 CUIL CUIT Archivo CSV CUIT help Período Desde(AAAAMM) Período …" at bounding box center [517, 218] width 692 height 75
paste input "5429703-3"
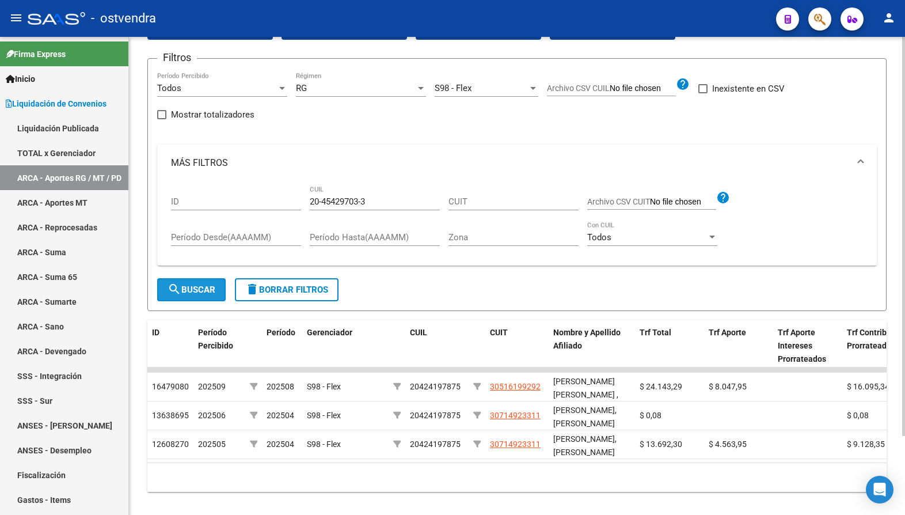
click at [185, 290] on span "search Buscar" at bounding box center [192, 289] width 48 height 10
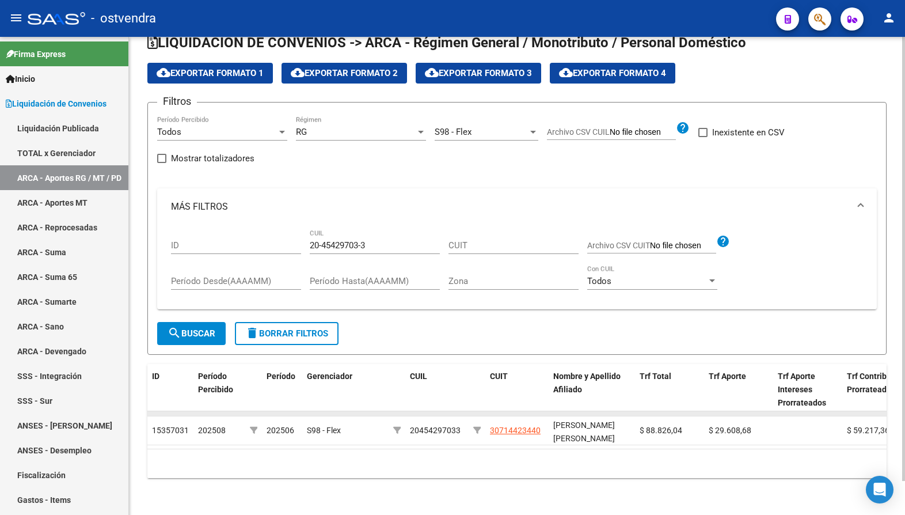
scroll to position [37, 0]
drag, startPoint x: 368, startPoint y: 227, endPoint x: 308, endPoint y: 231, distance: 60.6
click at [308, 231] on div "ID 20-45429703-3 CUIL CUIT Archivo CSV CUIT help Período Desde(AAAAMM) Período …" at bounding box center [517, 262] width 692 height 75
drag, startPoint x: 380, startPoint y: 227, endPoint x: 310, endPoint y: 231, distance: 70.4
click at [310, 240] on input "20-45429703-3" at bounding box center [375, 245] width 130 height 10
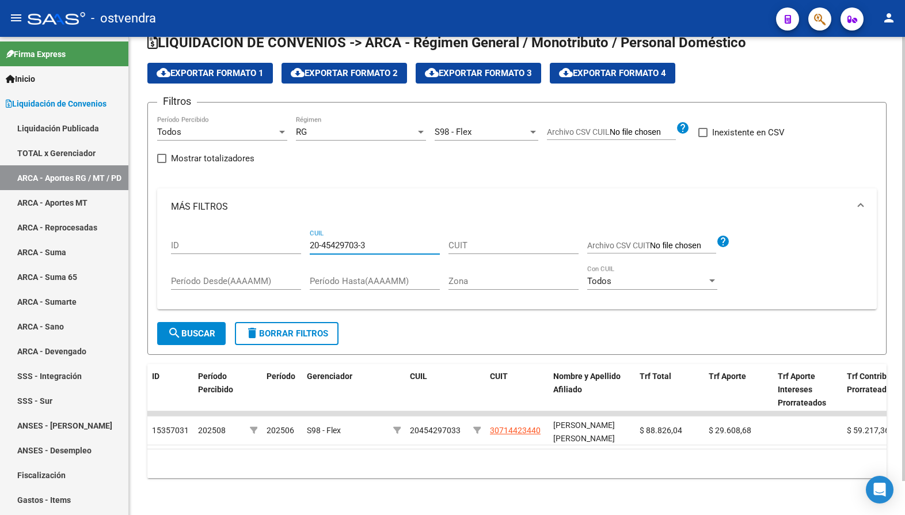
paste input "761954-6"
click at [192, 328] on span "search Buscar" at bounding box center [192, 333] width 48 height 10
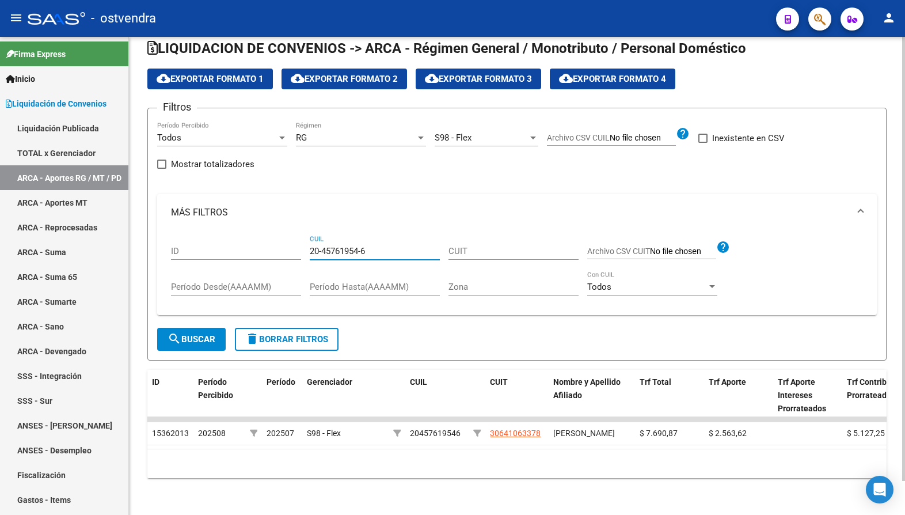
drag, startPoint x: 382, startPoint y: 226, endPoint x: 311, endPoint y: 228, distance: 70.3
click at [311, 246] on input "20-45761954-6" at bounding box center [375, 251] width 130 height 10
paste input "3-43587092-9"
click at [200, 334] on span "search Buscar" at bounding box center [192, 339] width 48 height 10
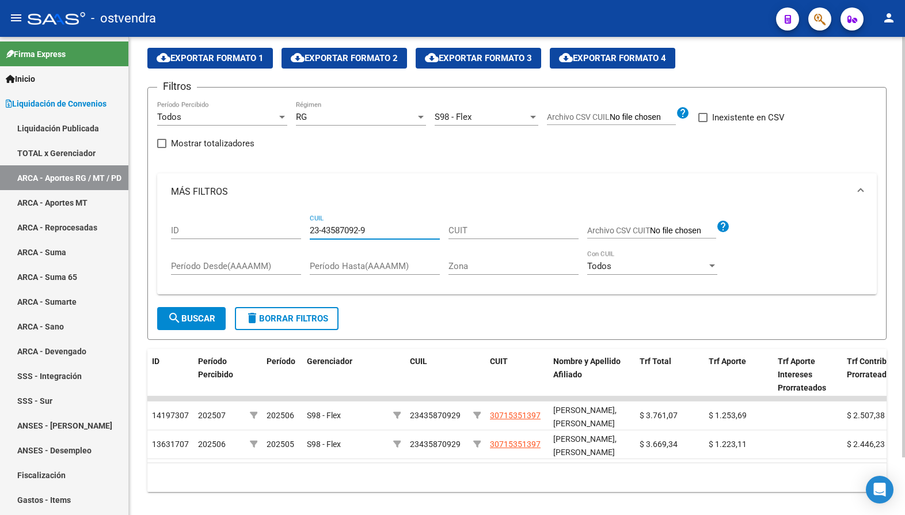
drag, startPoint x: 389, startPoint y: 229, endPoint x: 311, endPoint y: 227, distance: 77.2
click at [311, 227] on input "23-43587092-9" at bounding box center [375, 230] width 130 height 10
paste input "7-25818064-5"
click at [184, 326] on button "search Buscar" at bounding box center [191, 318] width 69 height 23
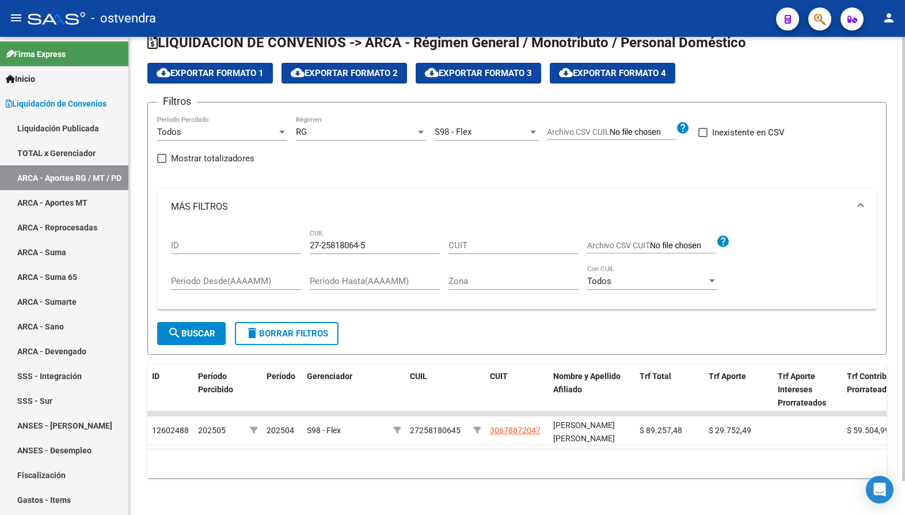
drag, startPoint x: 384, startPoint y: 225, endPoint x: 375, endPoint y: 225, distance: 8.7
click at [375, 229] on div "27-25818064-5 CUIL" at bounding box center [375, 241] width 130 height 25
drag, startPoint x: 375, startPoint y: 225, endPoint x: 306, endPoint y: 221, distance: 69.2
click at [306, 225] on div "ID 27-25818064-5 CUIL CUIT Archivo CSV CUIT help Período Desde(AAAAMM) Período …" at bounding box center [517, 262] width 692 height 75
paste input "9774008-9"
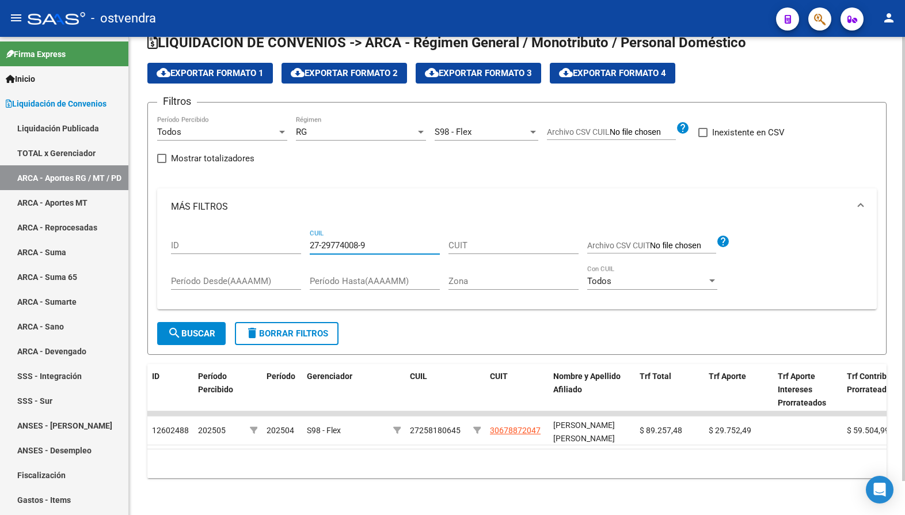
type input "27-29774008-9"
click at [197, 328] on span "search Buscar" at bounding box center [192, 333] width 48 height 10
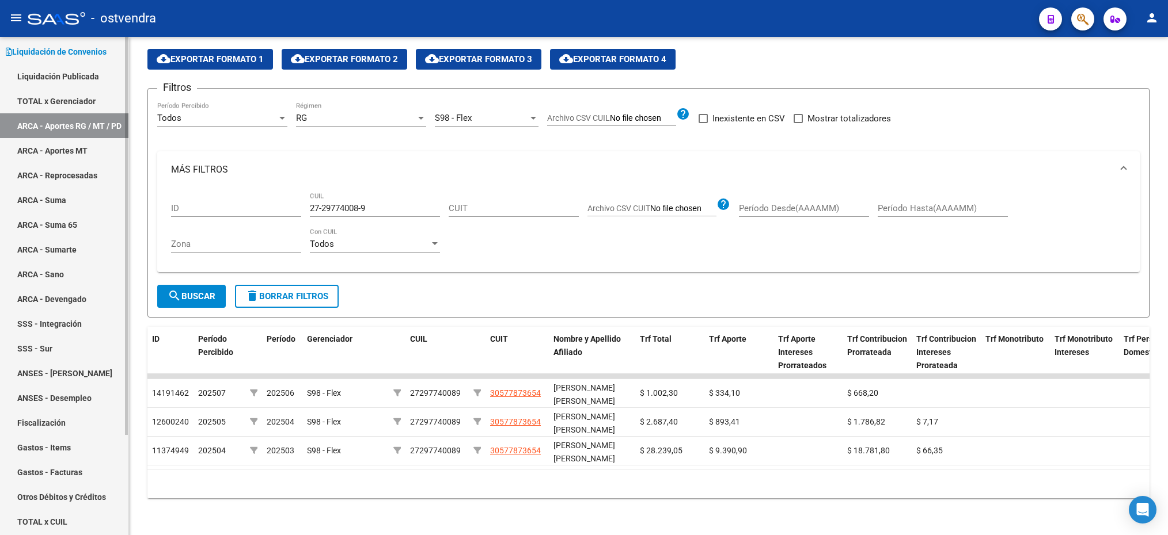
scroll to position [124, 0]
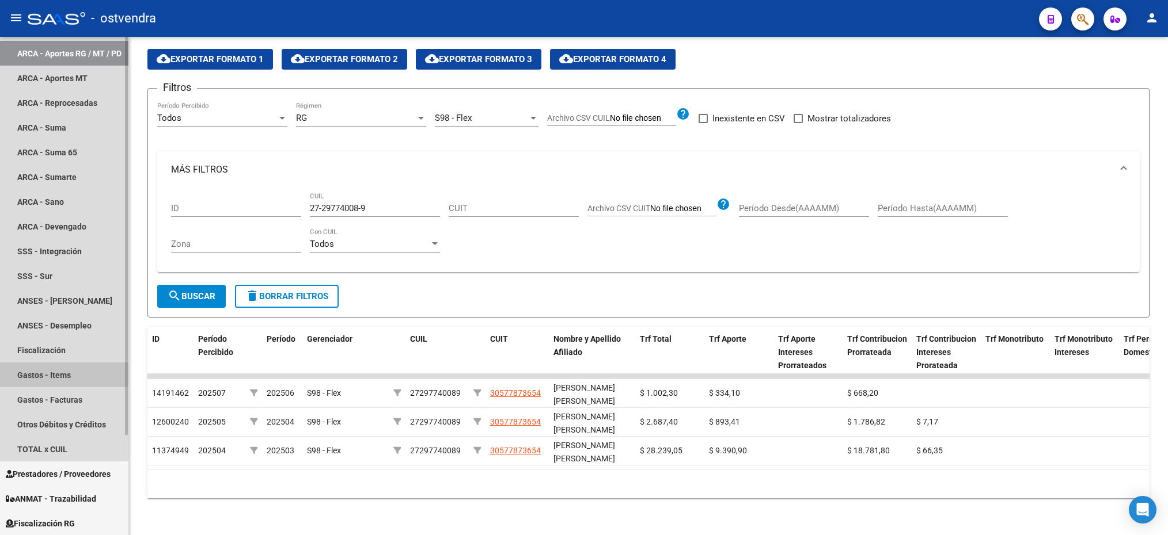
click at [45, 371] on link "Gastos - Items" at bounding box center [64, 375] width 128 height 25
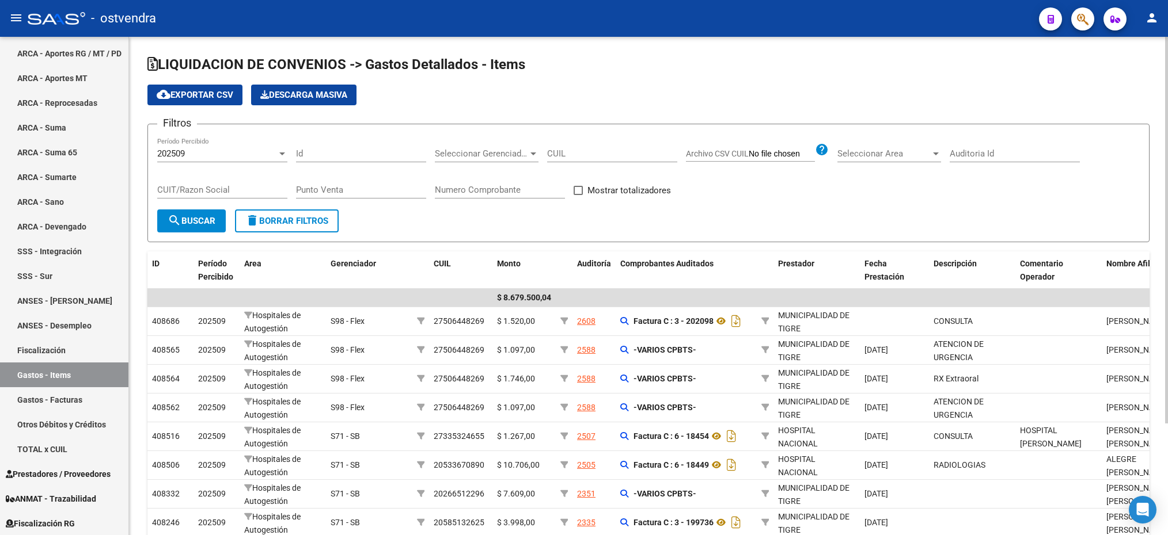
click at [454, 151] on span "Seleccionar Gerenciador" at bounding box center [481, 154] width 93 height 10
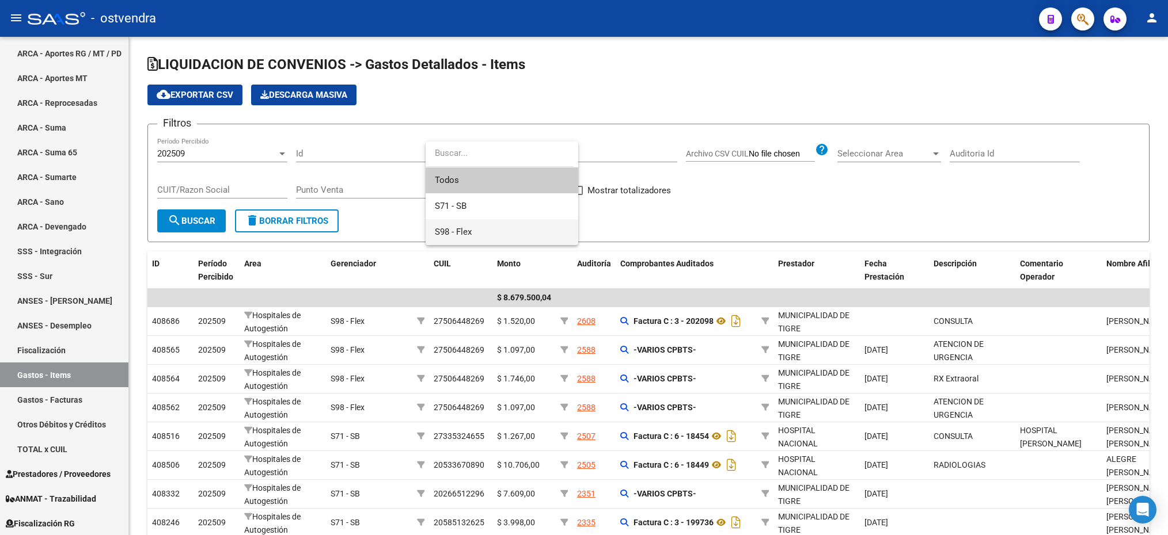
drag, startPoint x: 456, startPoint y: 223, endPoint x: 391, endPoint y: 206, distance: 67.3
click at [455, 223] on span "S98 - Flex" at bounding box center [502, 232] width 134 height 26
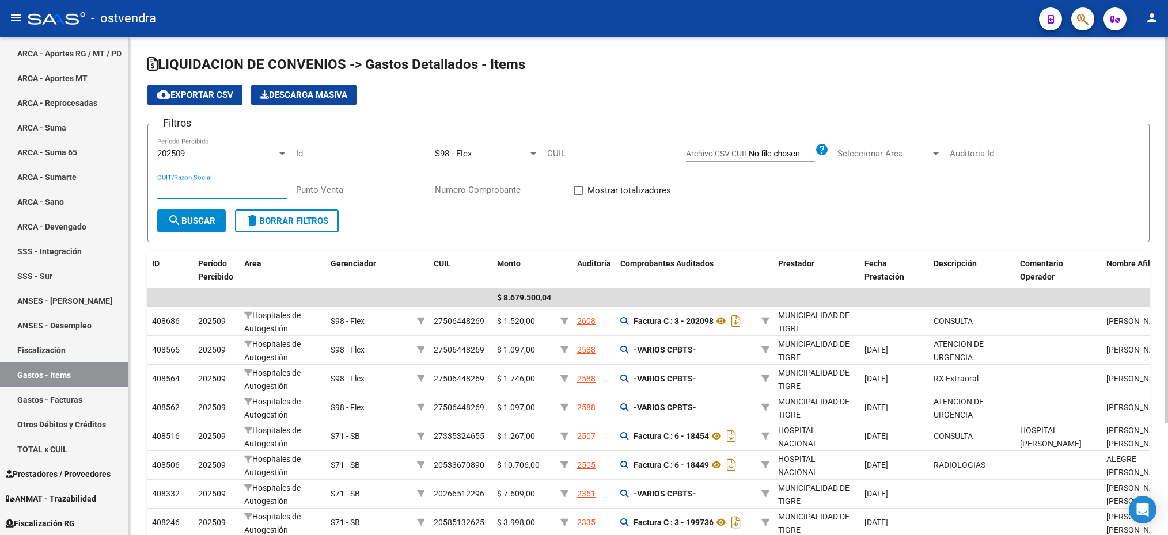
click at [197, 191] on input "CUIT/Razon Social" at bounding box center [222, 190] width 130 height 10
paste input "30-64106337-8"
type input "30-64106337-8"
click at [192, 214] on button "search Buscar" at bounding box center [191, 221] width 69 height 23
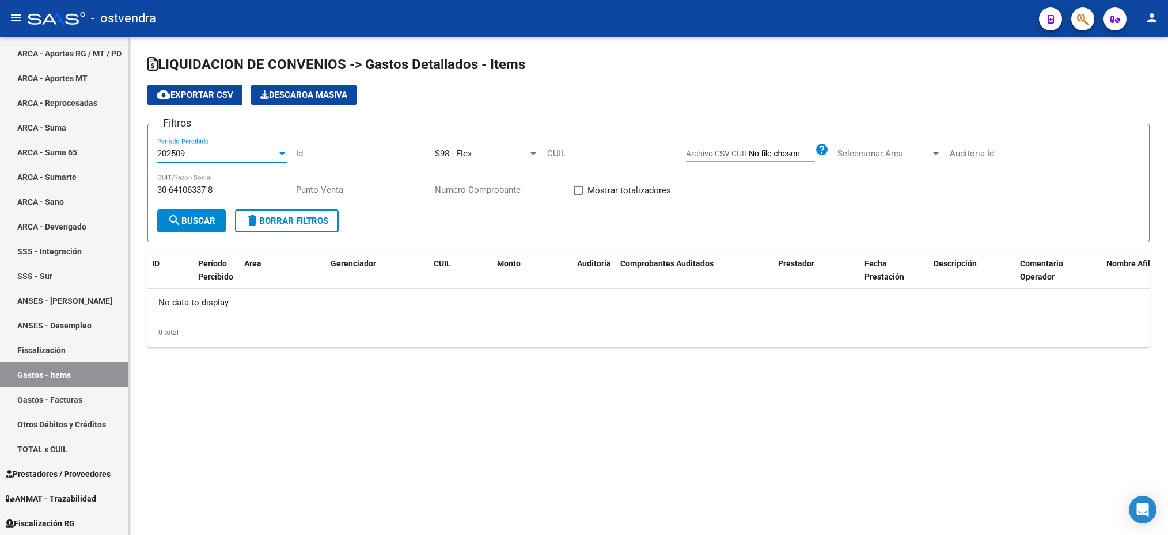
click at [187, 154] on div "202509" at bounding box center [217, 154] width 120 height 10
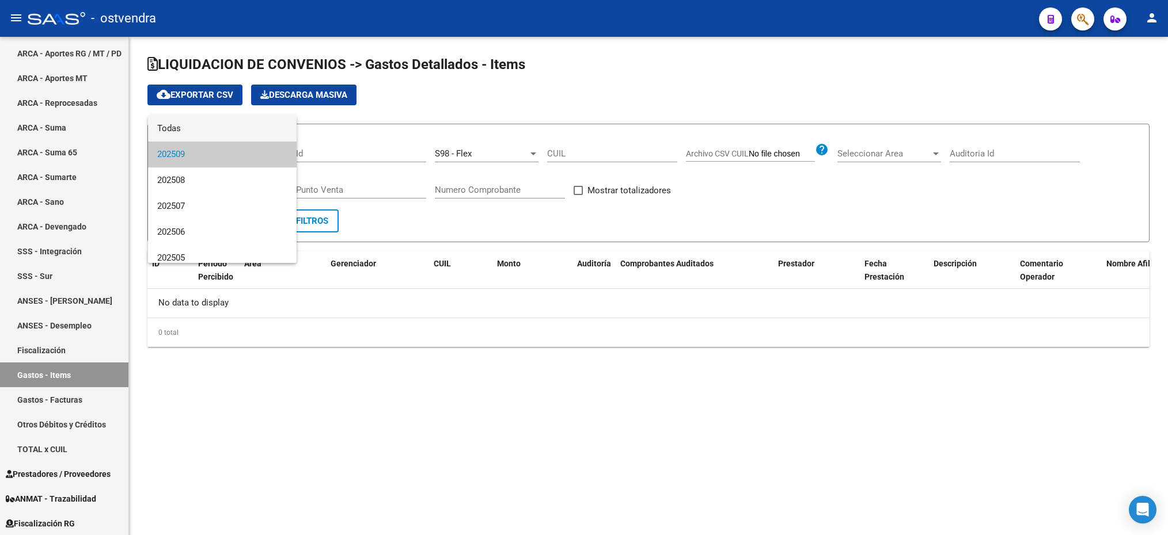
click at [185, 130] on span "Todas" at bounding box center [222, 129] width 130 height 26
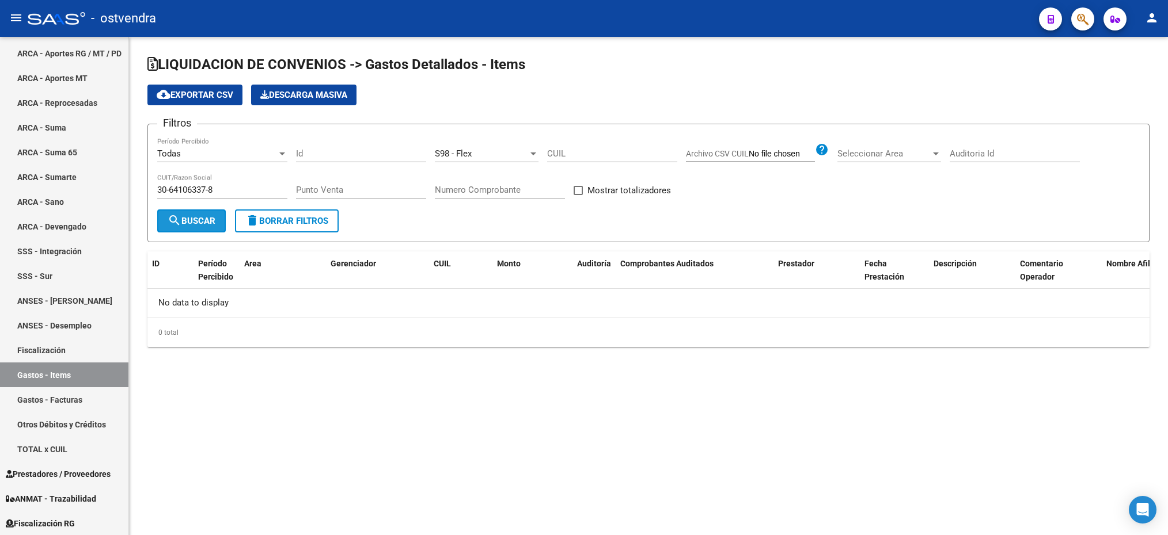
click at [187, 228] on button "search Buscar" at bounding box center [191, 221] width 69 height 23
drag, startPoint x: 83, startPoint y: 519, endPoint x: 90, endPoint y: 510, distance: 11.4
click at [83, 519] on link "Fiscalización RG" at bounding box center [64, 523] width 128 height 25
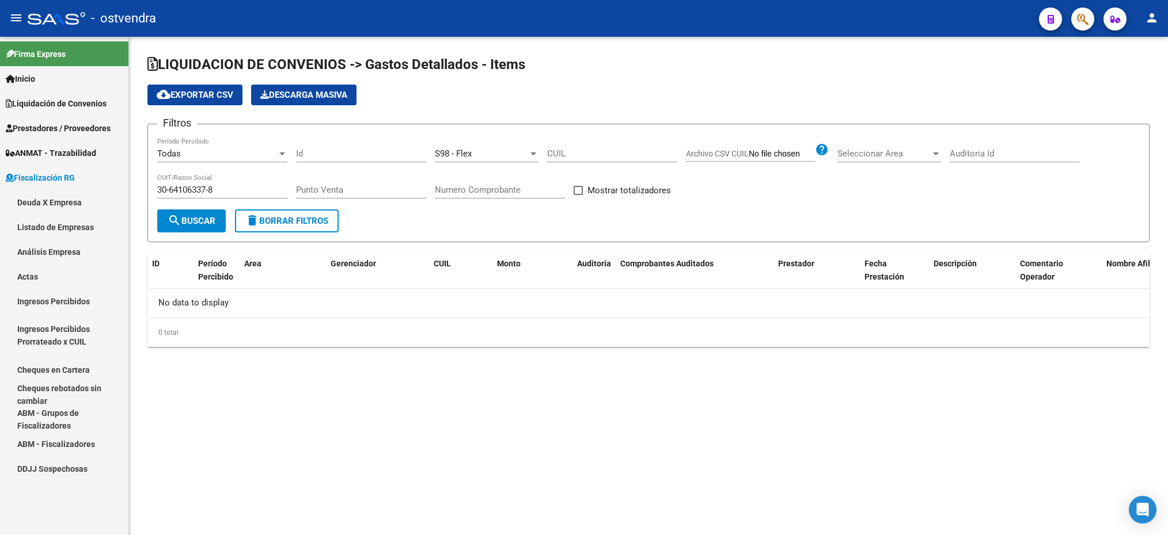
click at [37, 244] on link "Análisis Empresa" at bounding box center [64, 252] width 128 height 25
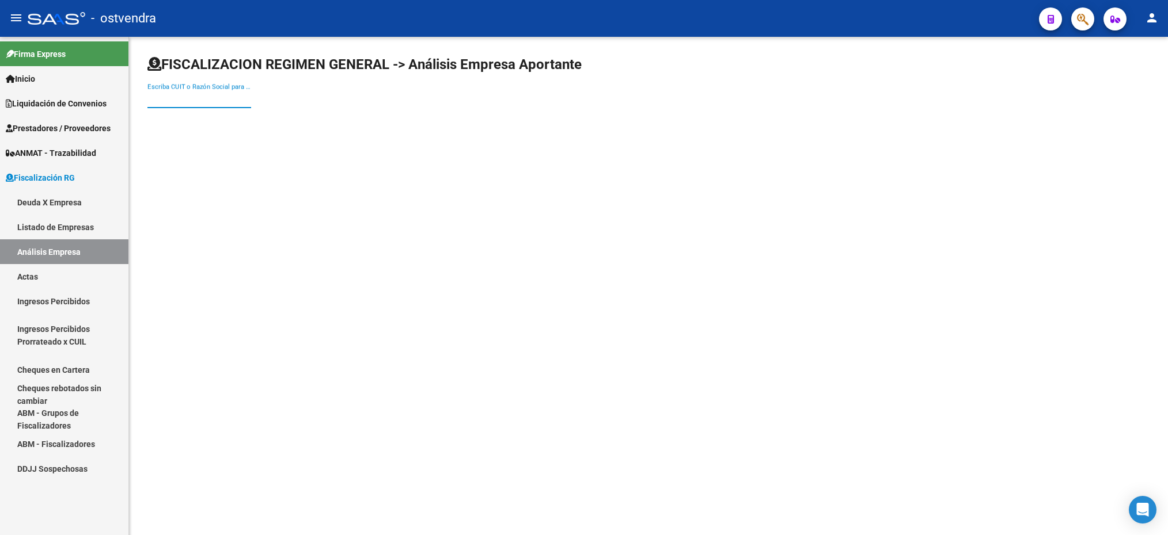
click at [193, 101] on input "Escriba CUIT o Razón Social para buscar" at bounding box center [199, 99] width 104 height 10
paste input "30-64106337-8"
type input "30-64106337-8"
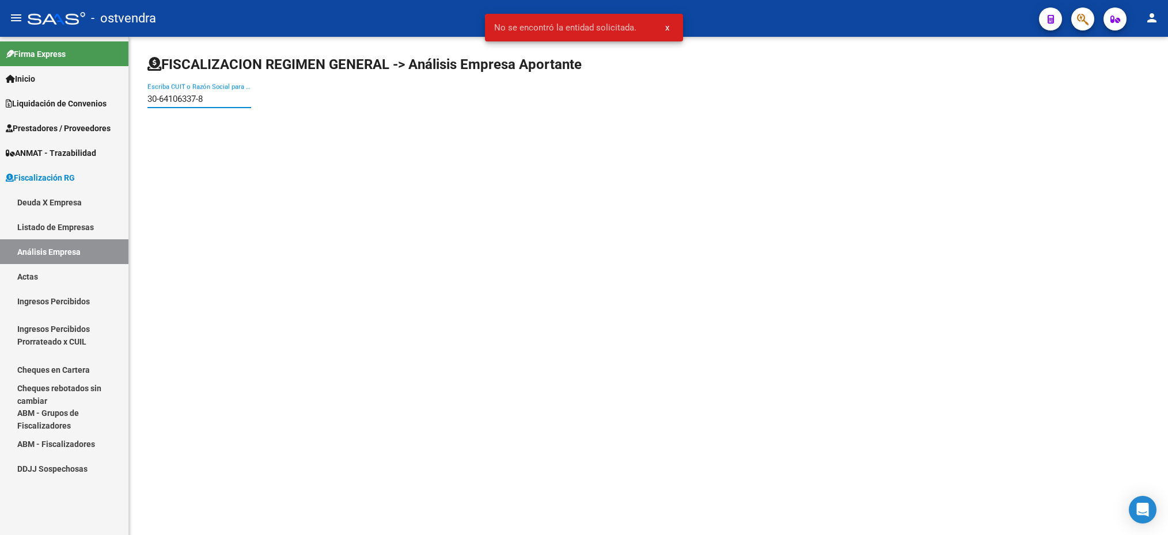
click at [45, 199] on link "Deuda X Empresa" at bounding box center [64, 202] width 128 height 25
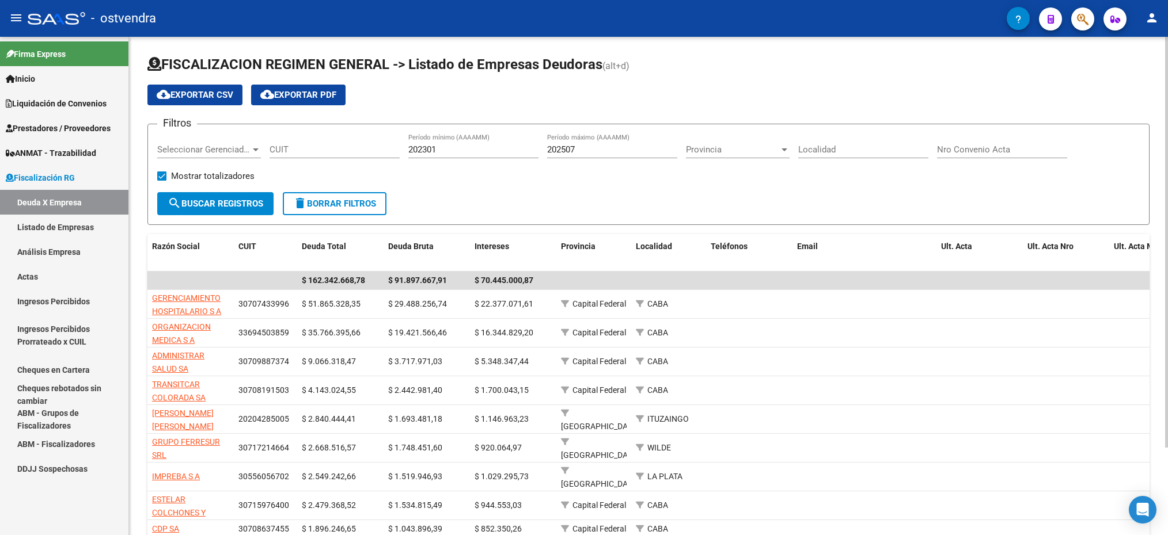
click at [204, 150] on span "Seleccionar Gerenciador" at bounding box center [203, 150] width 93 height 10
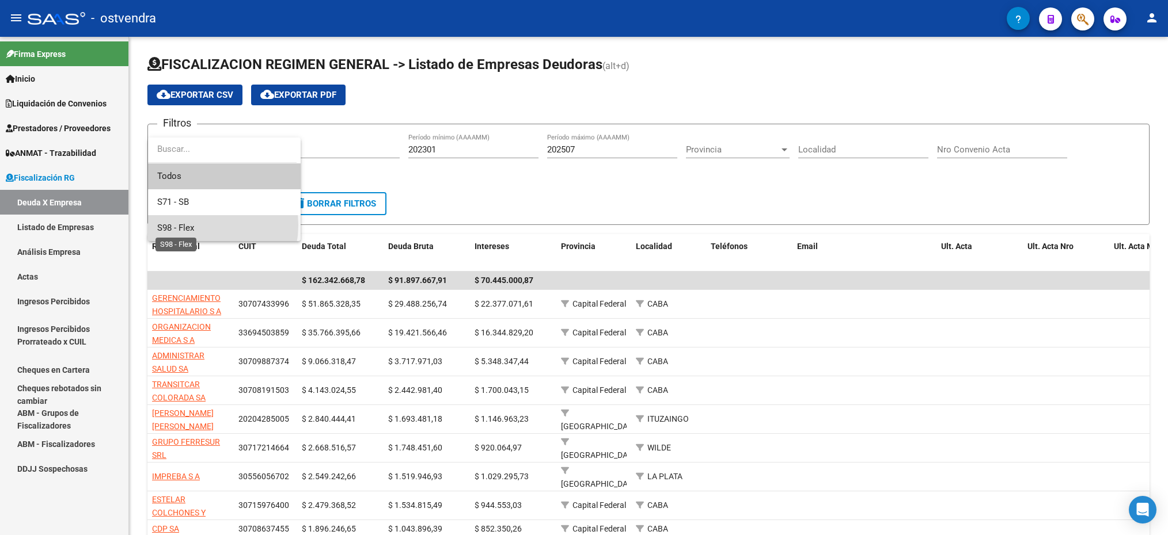
click at [194, 225] on span "S98 - Flex" at bounding box center [175, 228] width 37 height 10
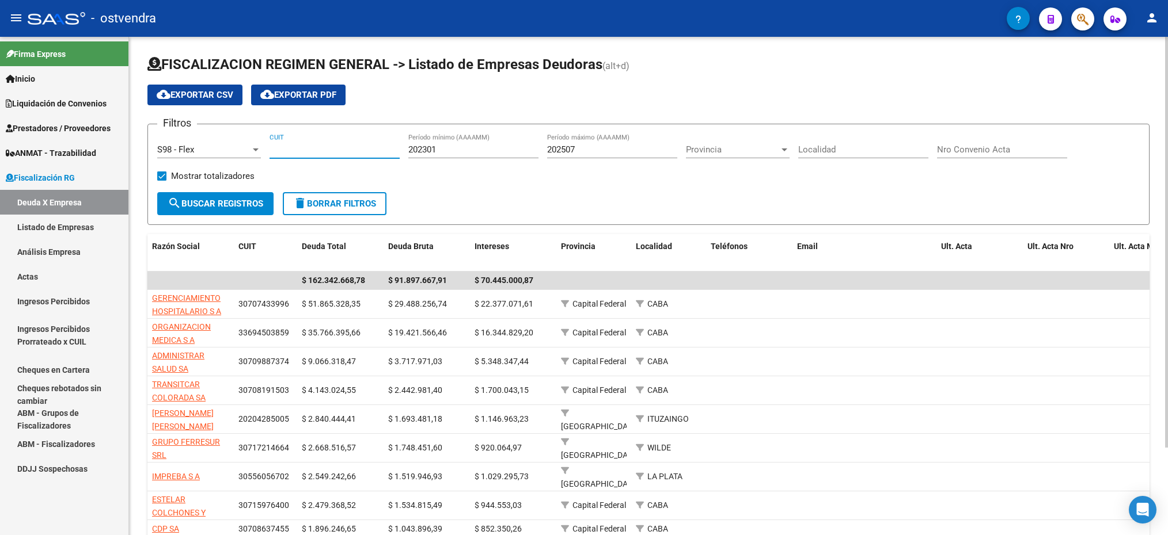
click at [311, 147] on input "CUIT" at bounding box center [334, 150] width 130 height 10
paste input "30-64106337-8"
type input "30-64106337-8"
click at [239, 207] on span "search Buscar Registros" at bounding box center [216, 204] width 96 height 10
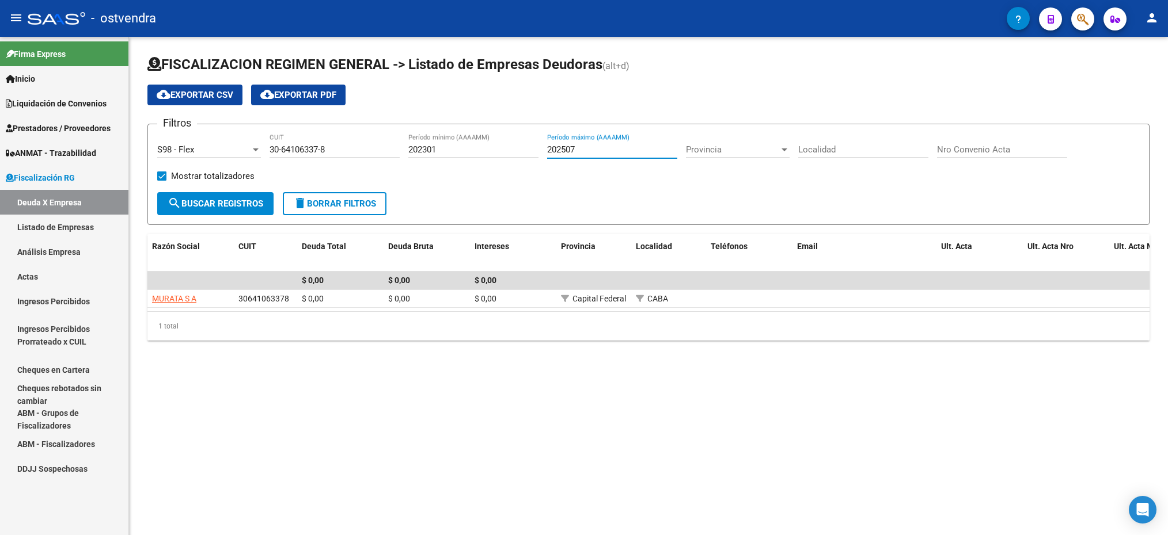
click at [598, 149] on input "202507" at bounding box center [612, 150] width 130 height 10
click at [211, 203] on span "search Buscar Registros" at bounding box center [216, 204] width 96 height 10
click at [590, 156] on div "202508 Período máximo (AAAAMM)" at bounding box center [612, 146] width 130 height 25
click at [590, 154] on input "202508" at bounding box center [612, 150] width 130 height 10
type input "202509"
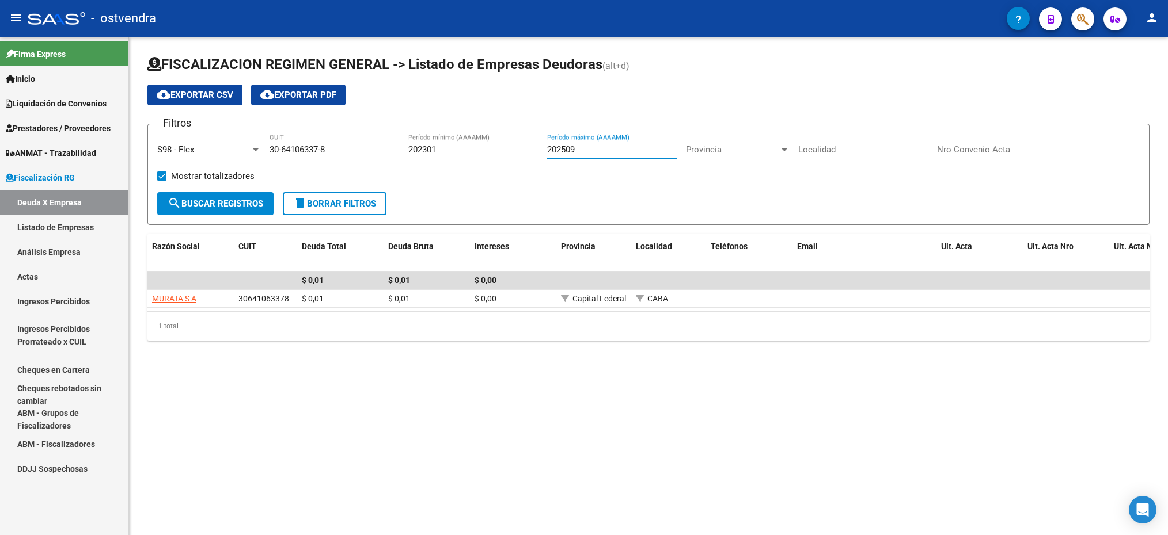
click at [199, 199] on span "search Buscar Registros" at bounding box center [216, 204] width 96 height 10
click at [37, 105] on span "Liquidación de Convenios" at bounding box center [56, 103] width 101 height 13
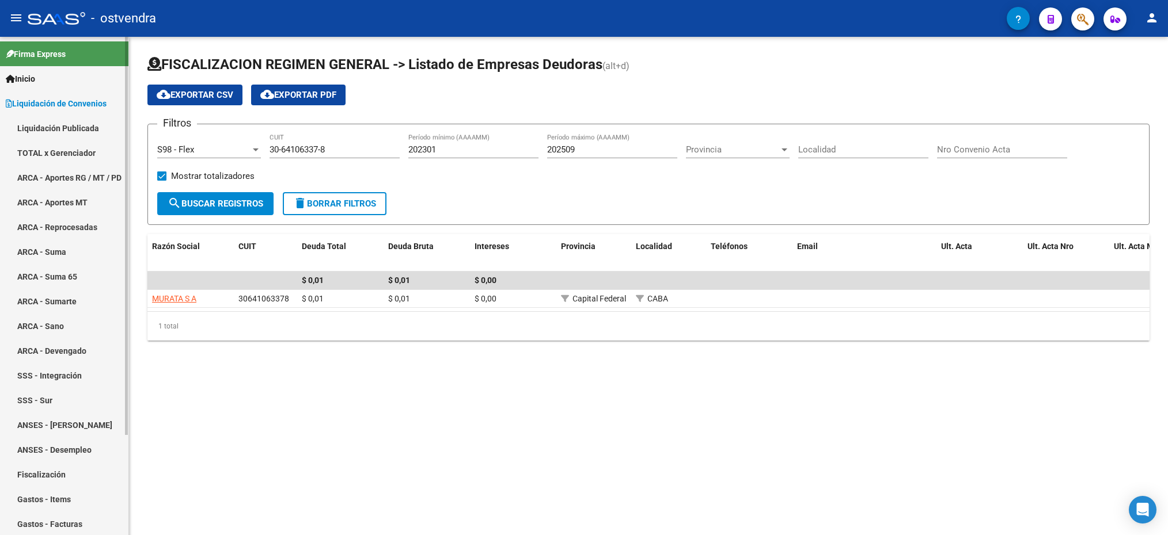
click at [45, 177] on link "ARCA - Aportes RG / MT / PD" at bounding box center [64, 177] width 128 height 25
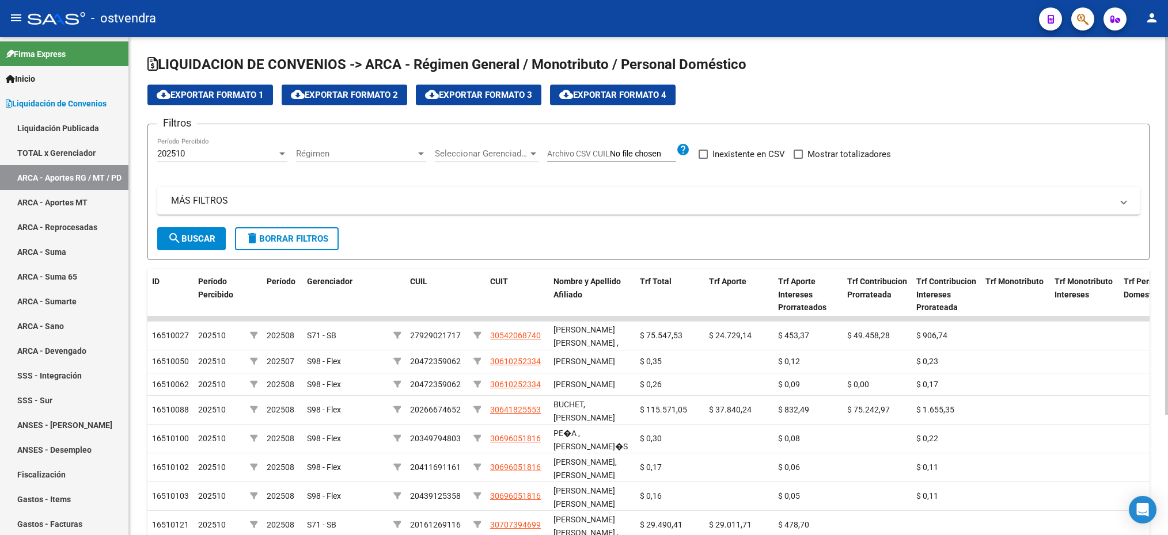
click at [261, 154] on div "202510" at bounding box center [217, 154] width 120 height 10
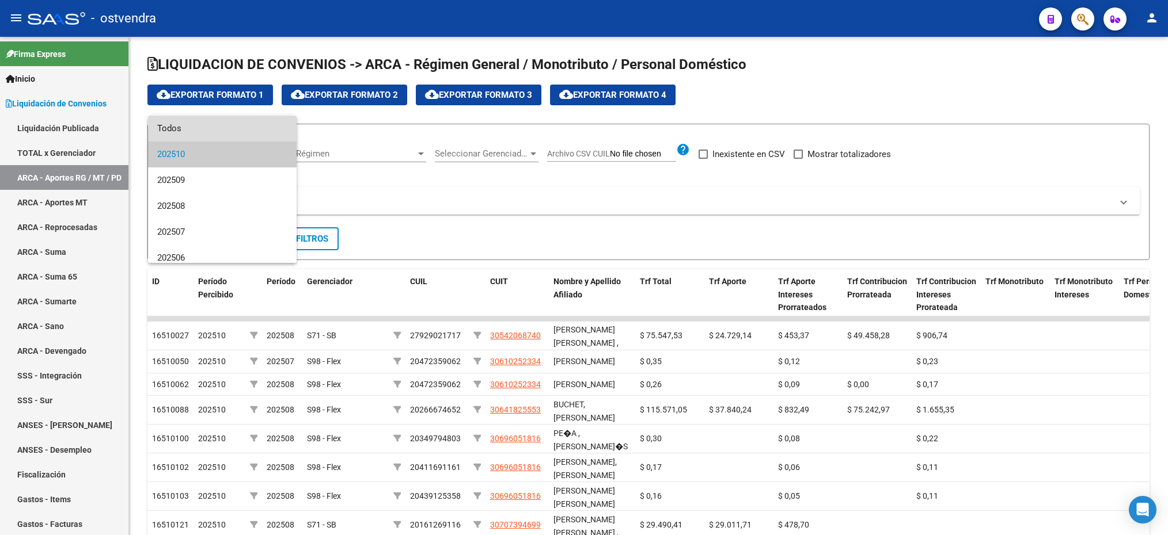
click at [241, 135] on span "Todos" at bounding box center [222, 129] width 130 height 26
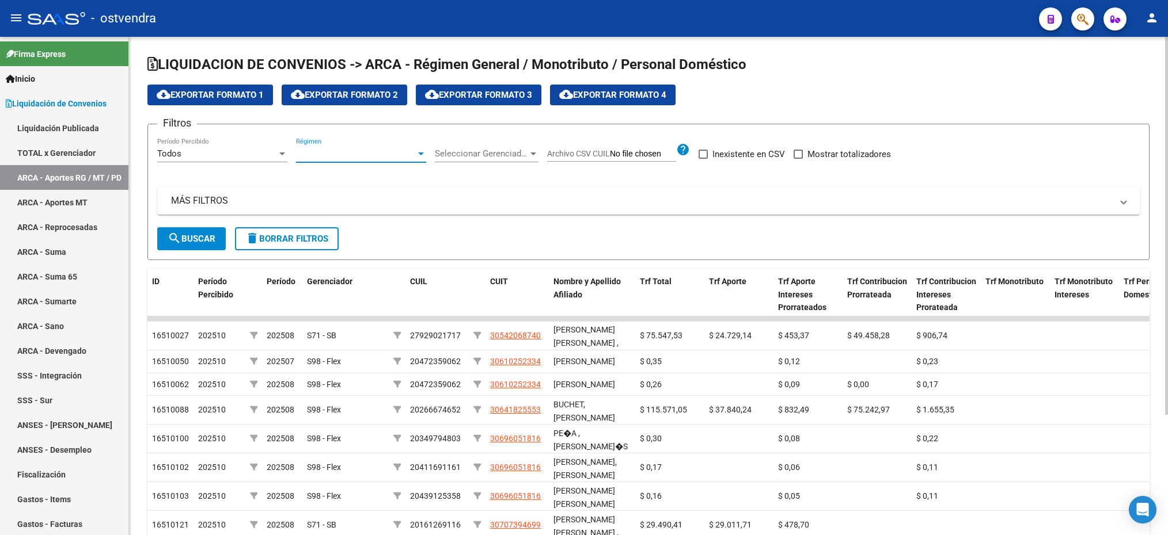
click at [389, 157] on span "Régimen" at bounding box center [356, 154] width 120 height 10
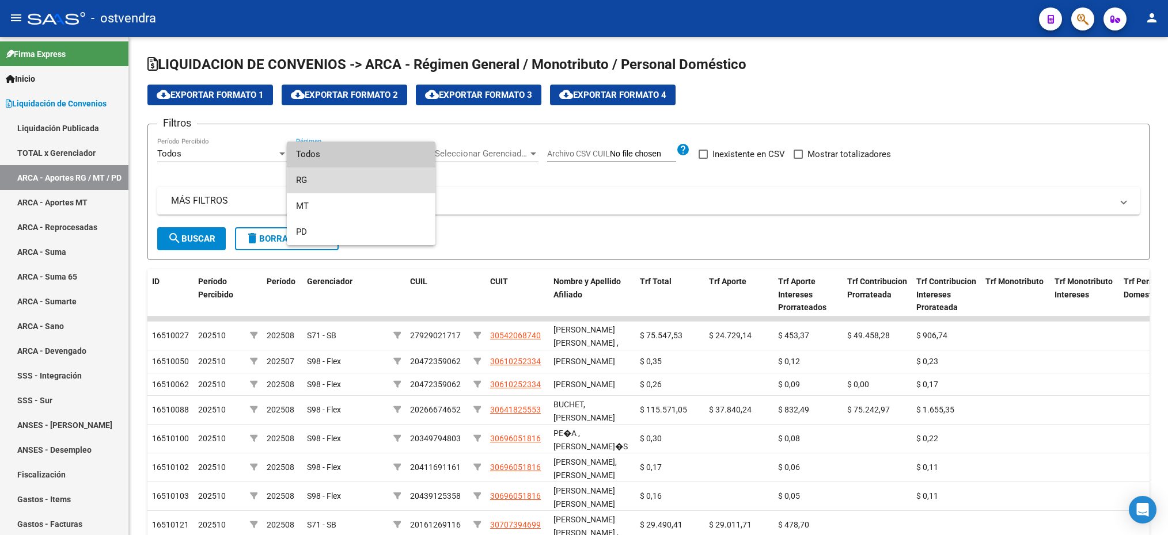
click at [370, 184] on span "RG" at bounding box center [361, 181] width 130 height 26
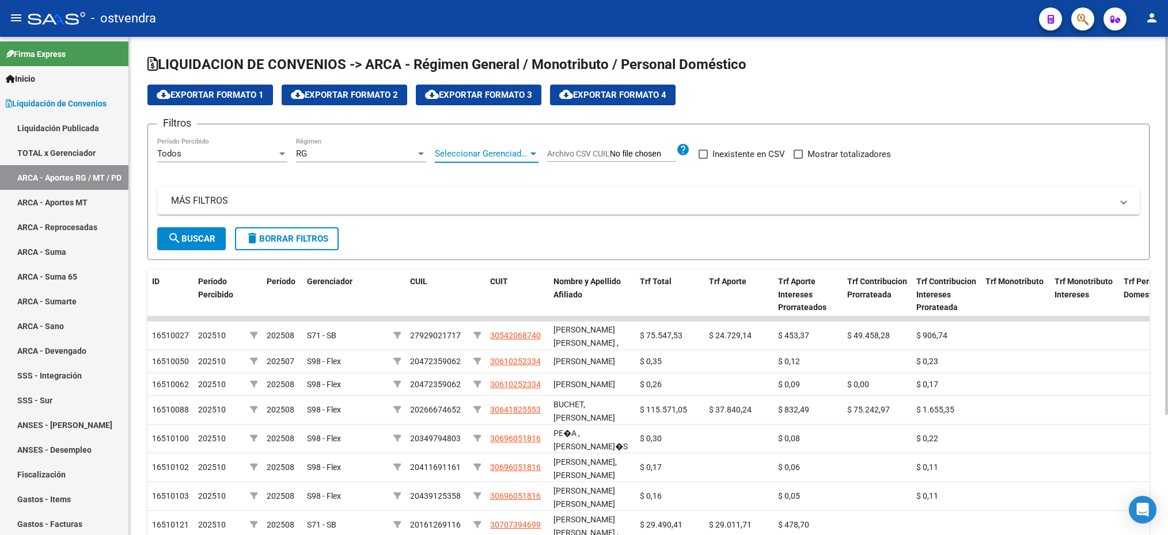
click at [481, 151] on span "Seleccionar Gerenciador" at bounding box center [481, 154] width 93 height 10
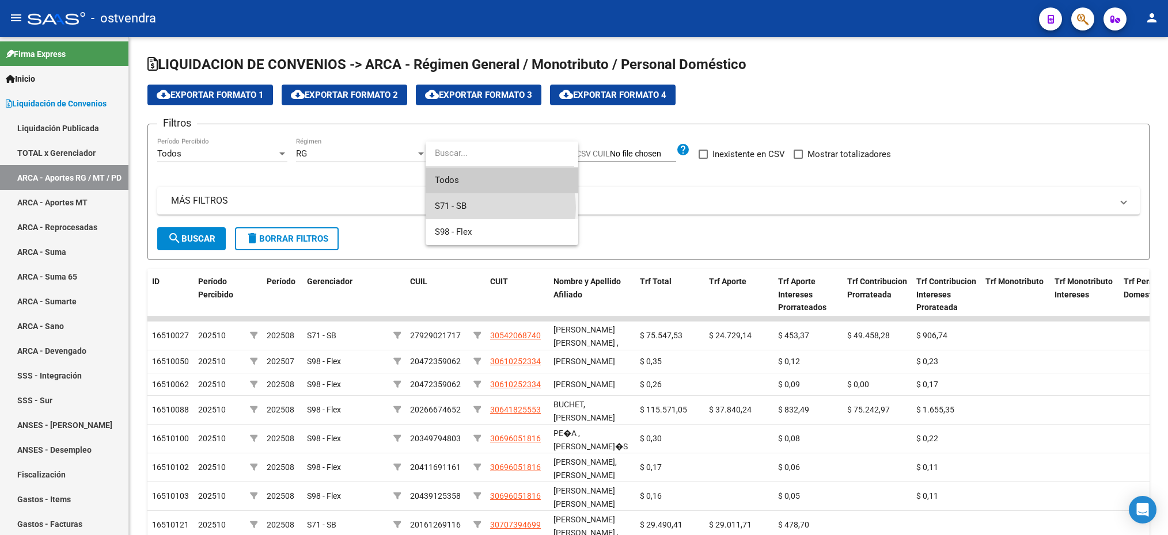
click at [484, 208] on span "S71 - SB" at bounding box center [502, 206] width 134 height 26
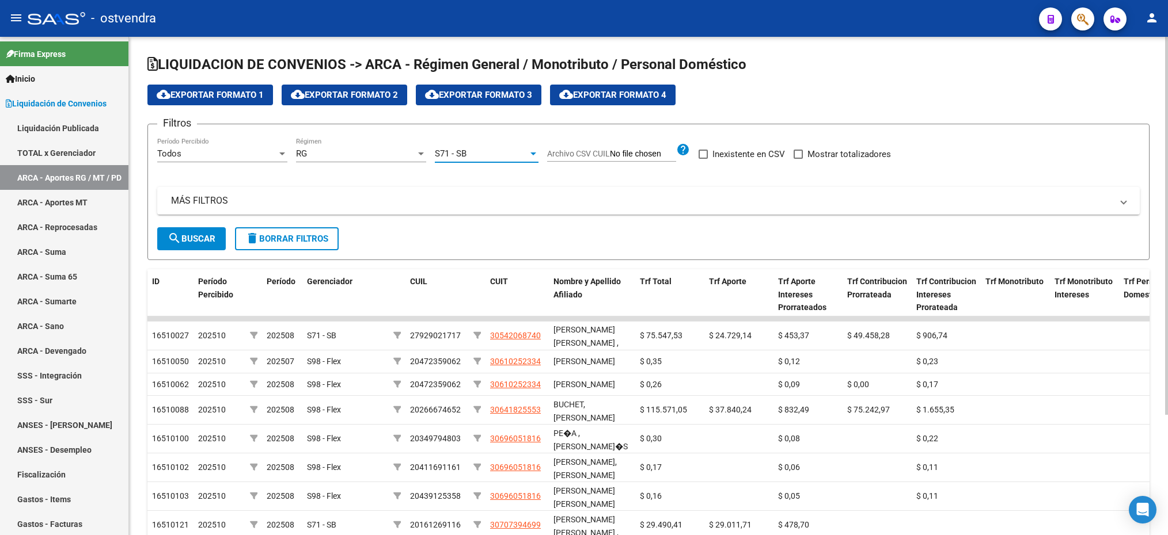
click at [458, 161] on div "S71 - SB Seleccionar Gerenciador" at bounding box center [487, 150] width 104 height 25
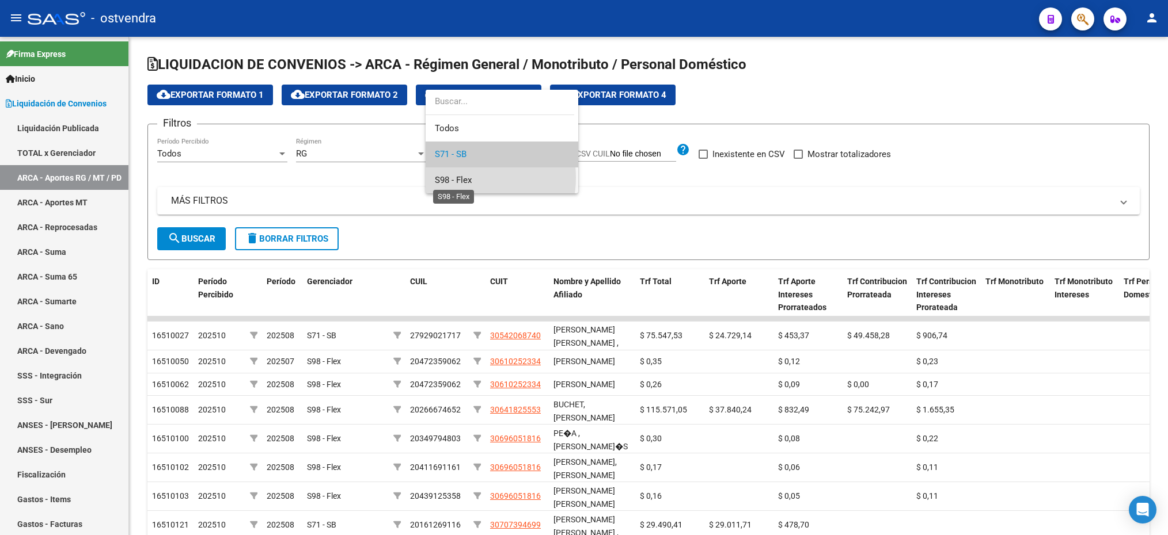
click at [463, 178] on span "S98 - Flex" at bounding box center [453, 180] width 37 height 10
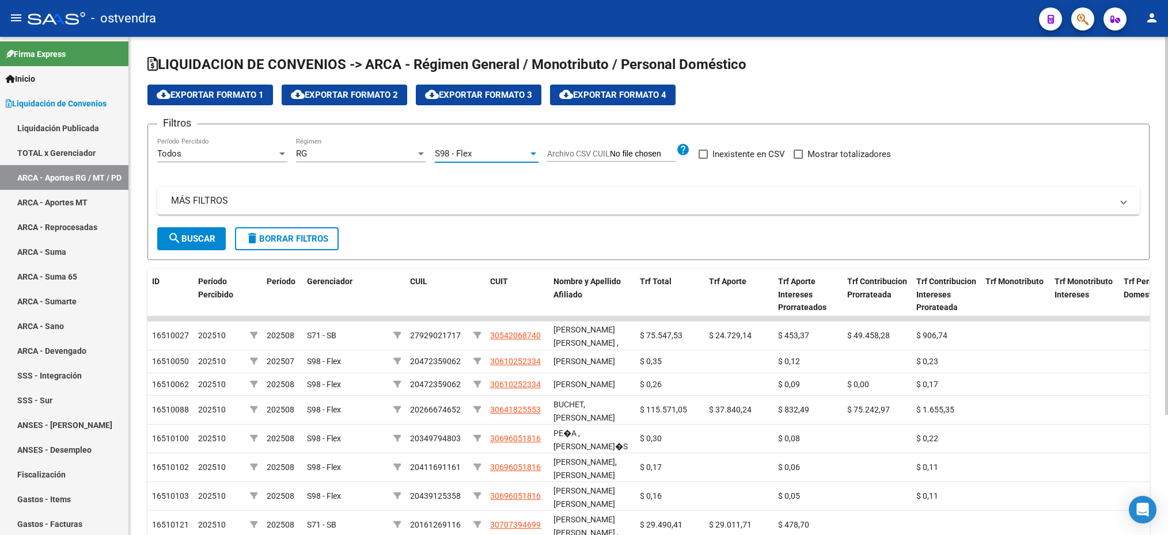
click at [208, 234] on span "search Buscar" at bounding box center [192, 239] width 48 height 10
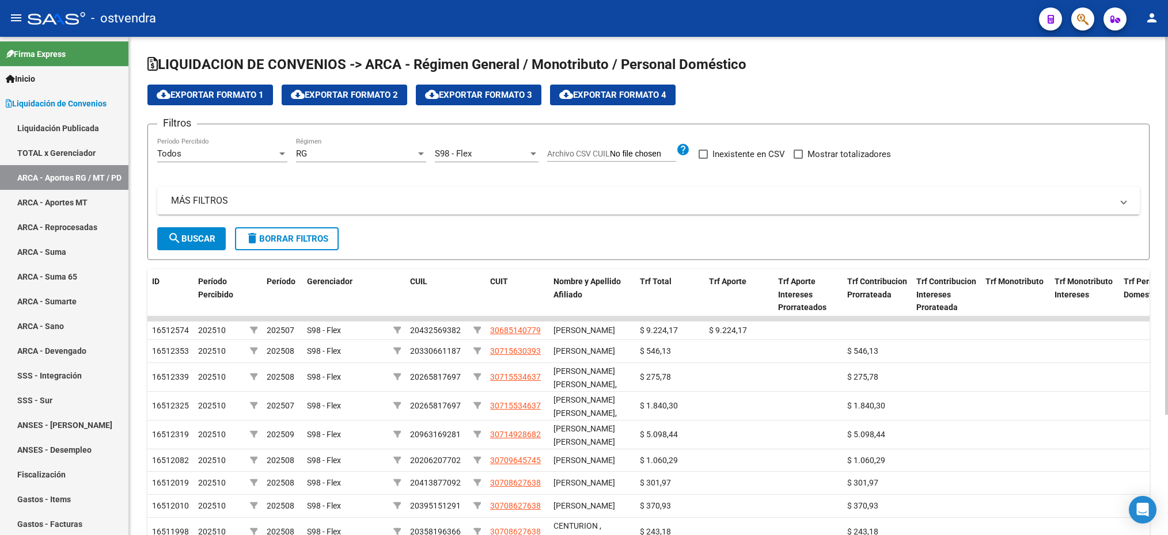
click at [259, 199] on mat-panel-title "MÁS FILTROS" at bounding box center [641, 201] width 941 height 13
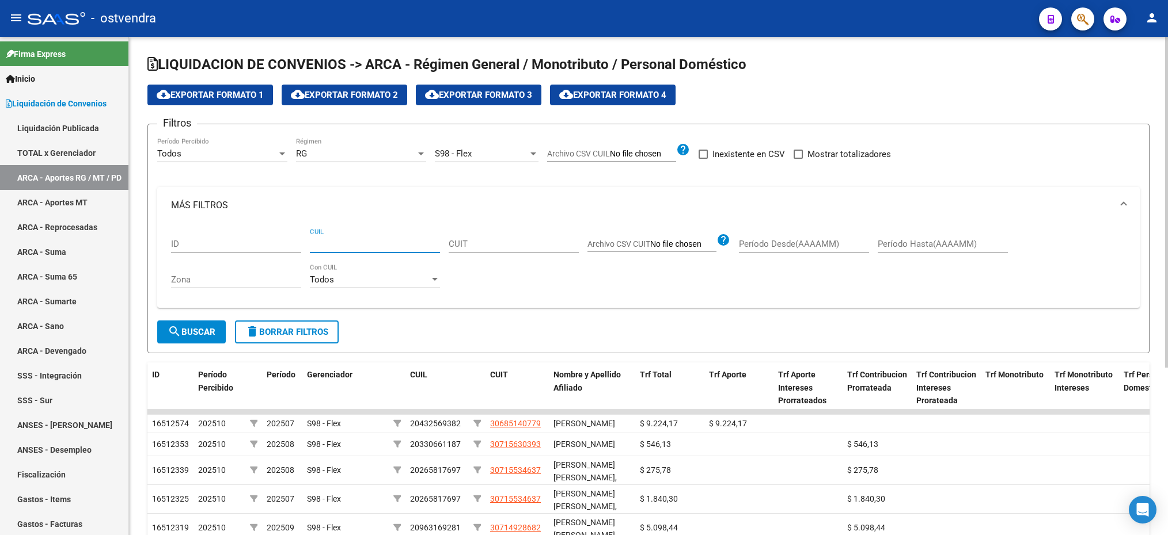
click at [334, 239] on input "CUIL" at bounding box center [375, 244] width 130 height 10
click at [343, 249] on input "CUIL" at bounding box center [375, 244] width 130 height 10
paste input "23-43587092-9"
type input "23-43587092-9"
click at [199, 330] on span "search Buscar" at bounding box center [192, 332] width 48 height 10
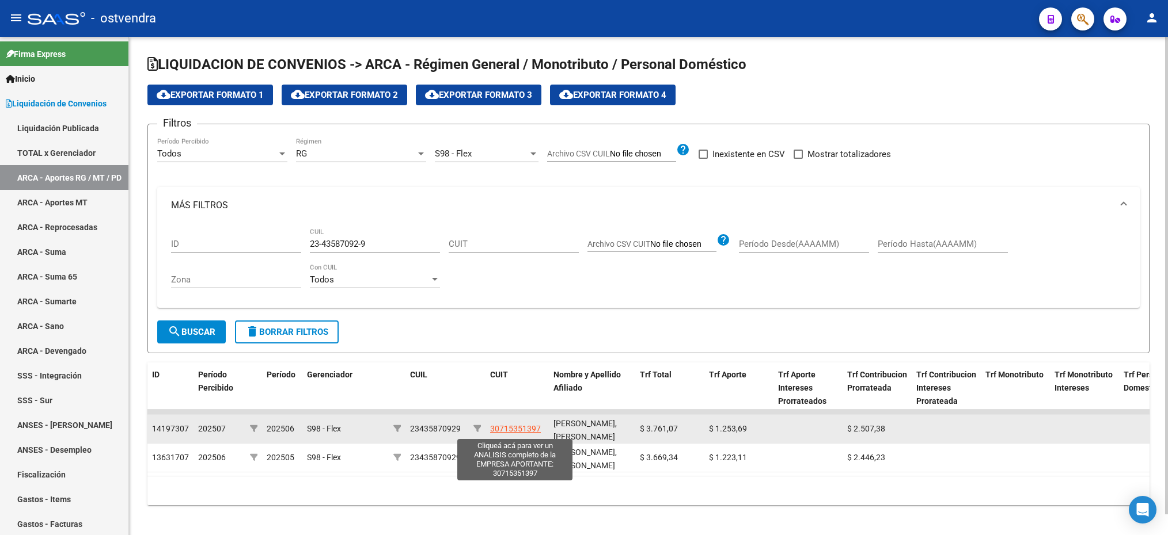
click at [523, 429] on span "30715351397" at bounding box center [515, 428] width 51 height 9
type textarea "30715351397"
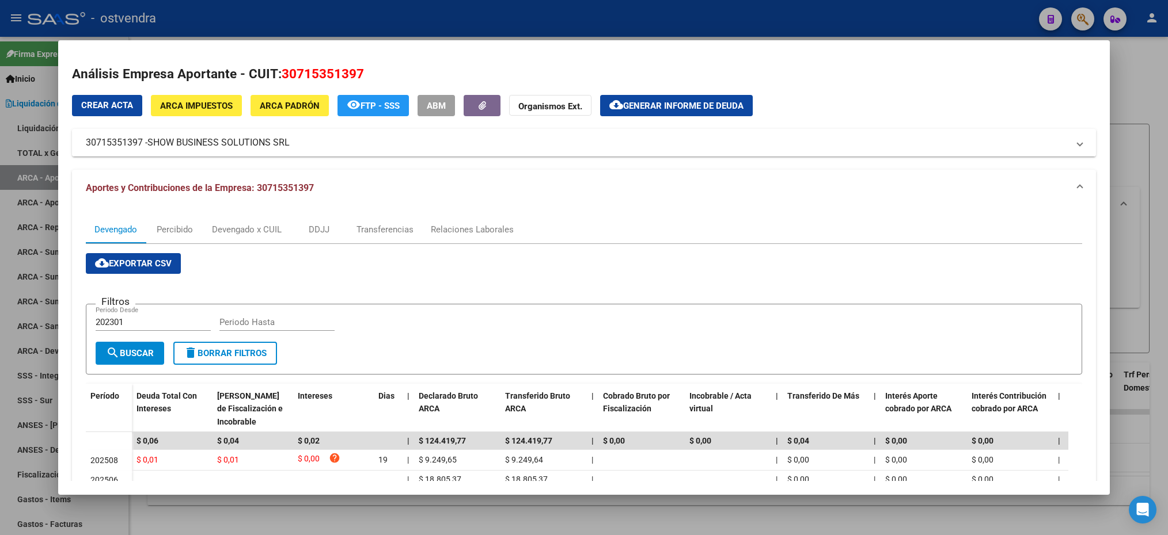
drag, startPoint x: 289, startPoint y: 147, endPoint x: 154, endPoint y: 144, distance: 135.3
click at [154, 144] on span "SHOW BUSINESS SOLUTIONS SRL" at bounding box center [218, 143] width 142 height 14
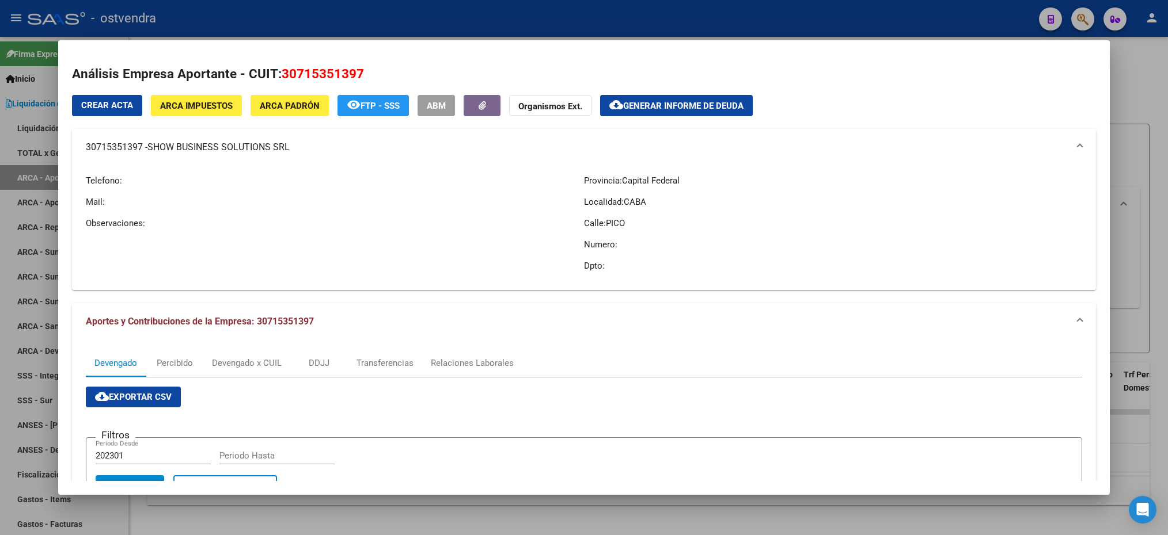
drag, startPoint x: 154, startPoint y: 144, endPoint x: 325, endPoint y: 149, distance: 171.1
click at [326, 149] on mat-panel-title "30715351397 - SHOW BUSINESS SOLUTIONS SRL" at bounding box center [577, 147] width 982 height 14
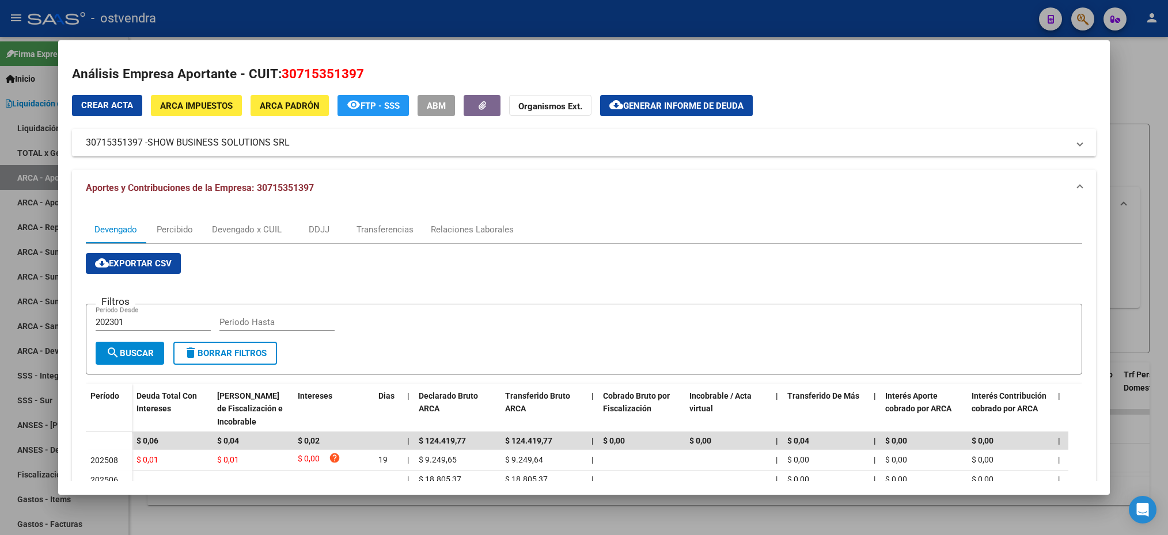
drag, startPoint x: 295, startPoint y: 142, endPoint x: 310, endPoint y: 144, distance: 14.6
click at [310, 144] on mat-panel-title "30715351397 - SHOW BUSINESS SOLUTIONS SRL" at bounding box center [577, 143] width 982 height 14
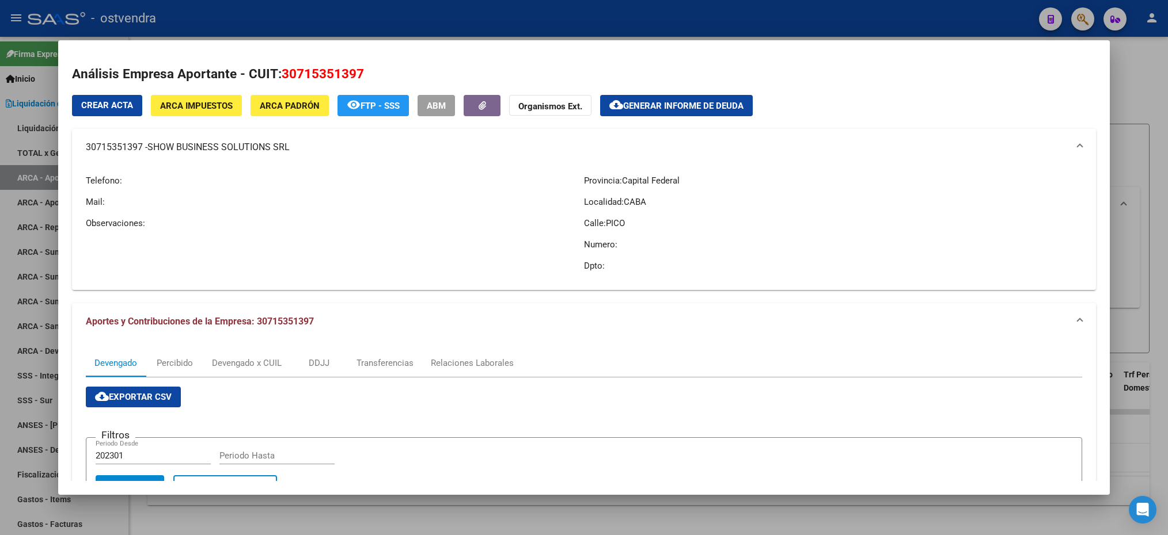
drag, startPoint x: 151, startPoint y: 147, endPoint x: 291, endPoint y: 150, distance: 139.9
click at [291, 150] on mat-panel-title "30715351397 - SHOW BUSINESS SOLUTIONS SRL" at bounding box center [577, 147] width 982 height 14
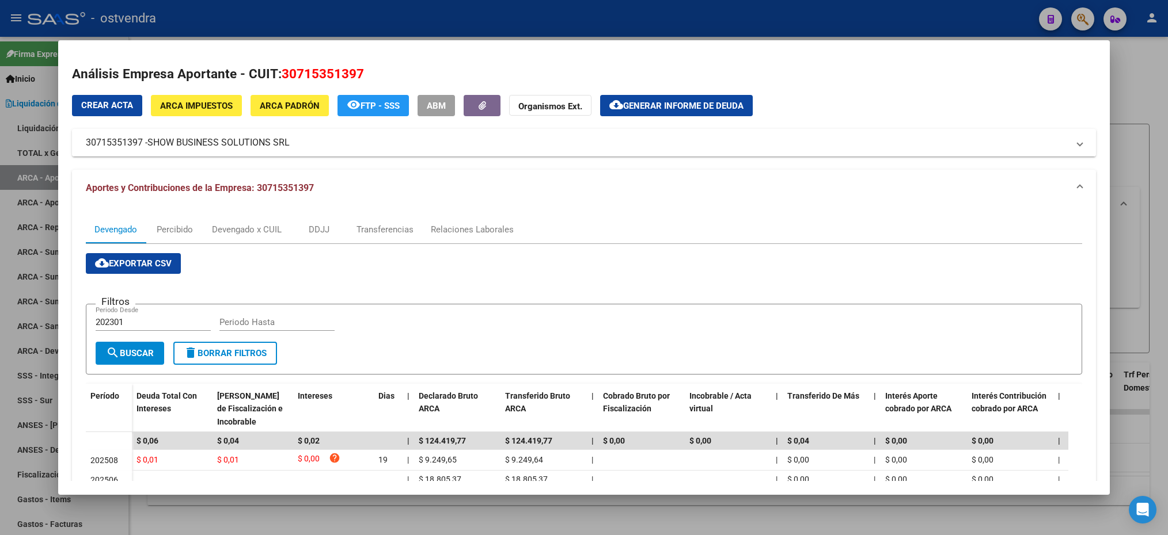
click at [146, 142] on mat-panel-title "30715351397 - SHOW BUSINESS SOLUTIONS SRL" at bounding box center [577, 143] width 982 height 14
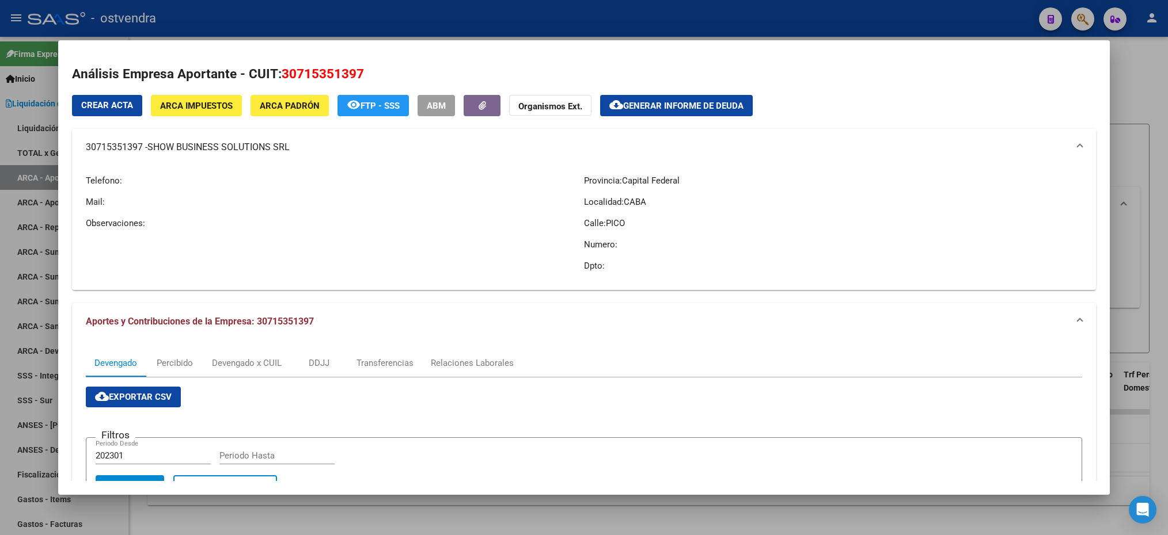
drag, startPoint x: 298, startPoint y: 142, endPoint x: 290, endPoint y: 150, distance: 11.0
click at [290, 150] on mat-panel-title "30715351397 - SHOW BUSINESS SOLUTIONS SRL" at bounding box center [577, 147] width 982 height 14
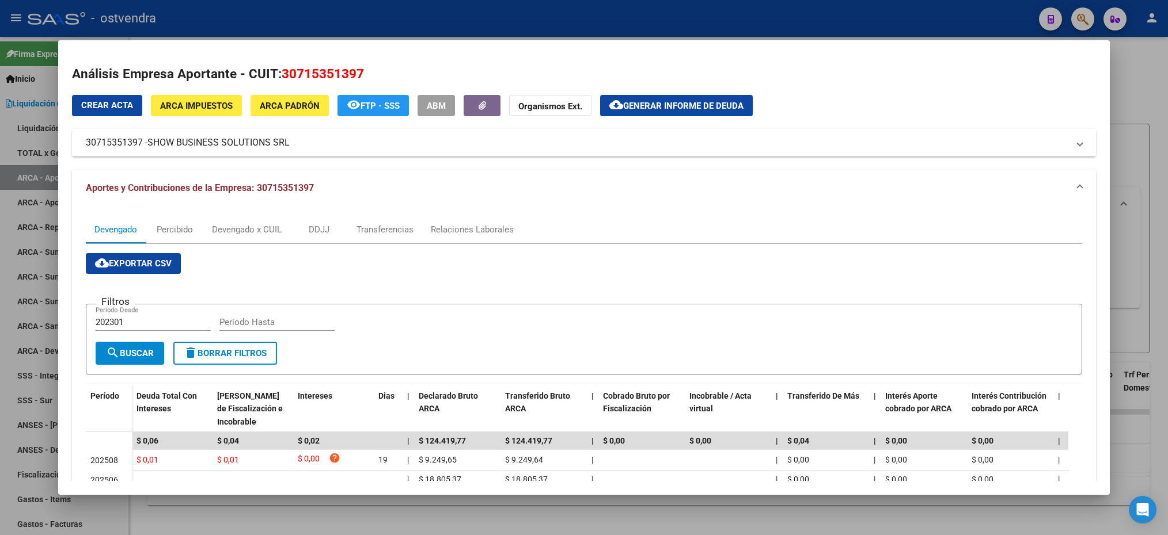
drag, startPoint x: 290, startPoint y: 150, endPoint x: 271, endPoint y: 150, distance: 19.0
copy mat-panel-title "30715351397 - SHOW BUSINESS SOLUTIONS SRL"
click at [140, 143] on mat-panel-title "30715351397 - SHOW BUSINESS SOLUTIONS SRL" at bounding box center [577, 143] width 982 height 14
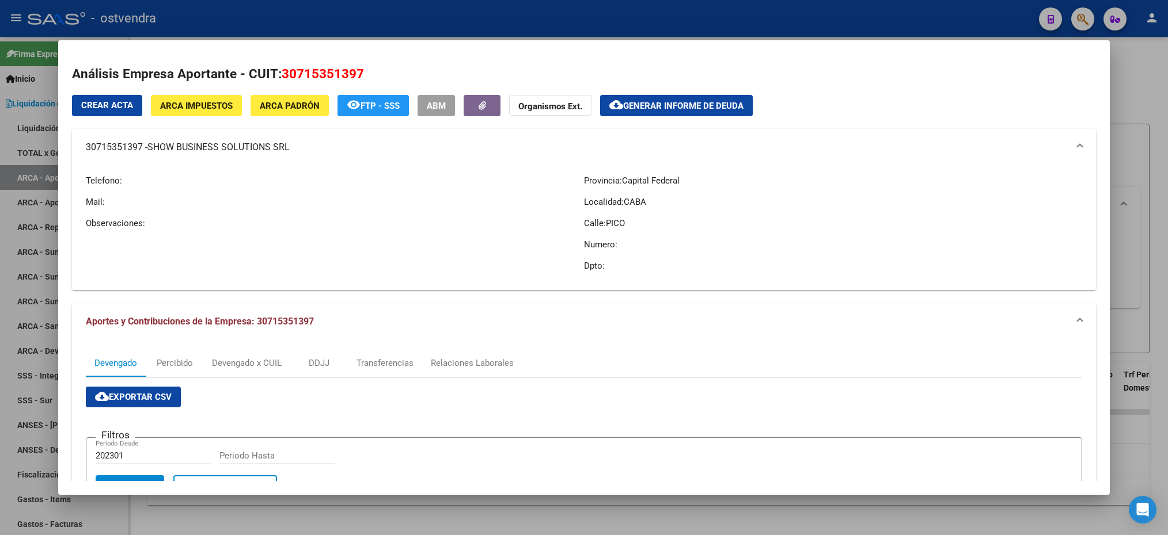
drag, startPoint x: 90, startPoint y: 147, endPoint x: 142, endPoint y: 147, distance: 51.8
click at [142, 147] on mat-panel-title "30715351397 - SHOW BUSINESS SOLUTIONS SRL" at bounding box center [577, 147] width 982 height 14
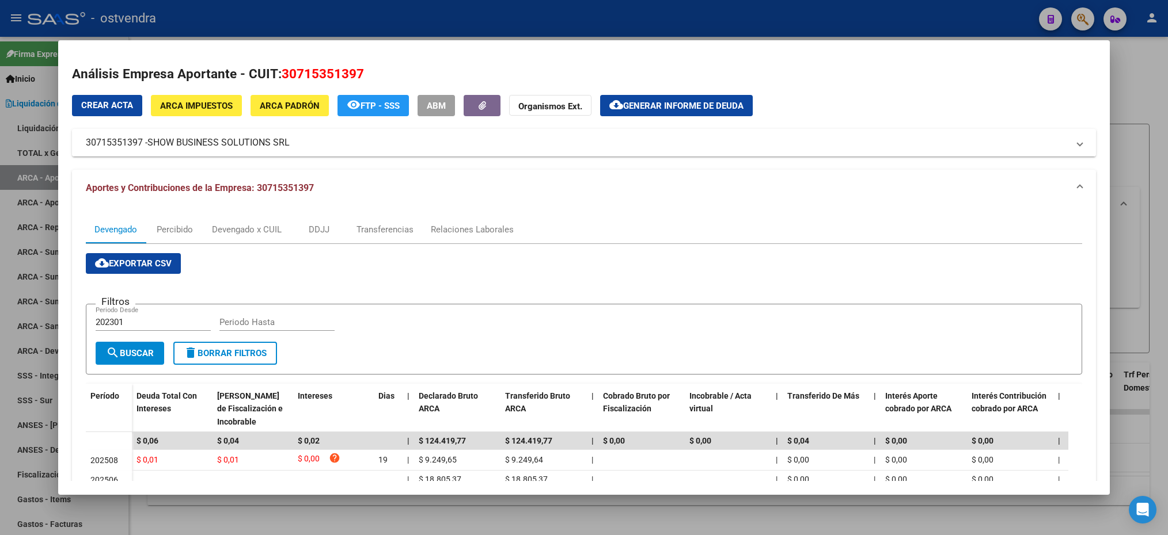
drag, startPoint x: 142, startPoint y: 147, endPoint x: 85, endPoint y: 142, distance: 57.2
click at [86, 142] on mat-panel-title "30715351397 - SHOW BUSINESS SOLUTIONS SRL" at bounding box center [577, 143] width 982 height 14
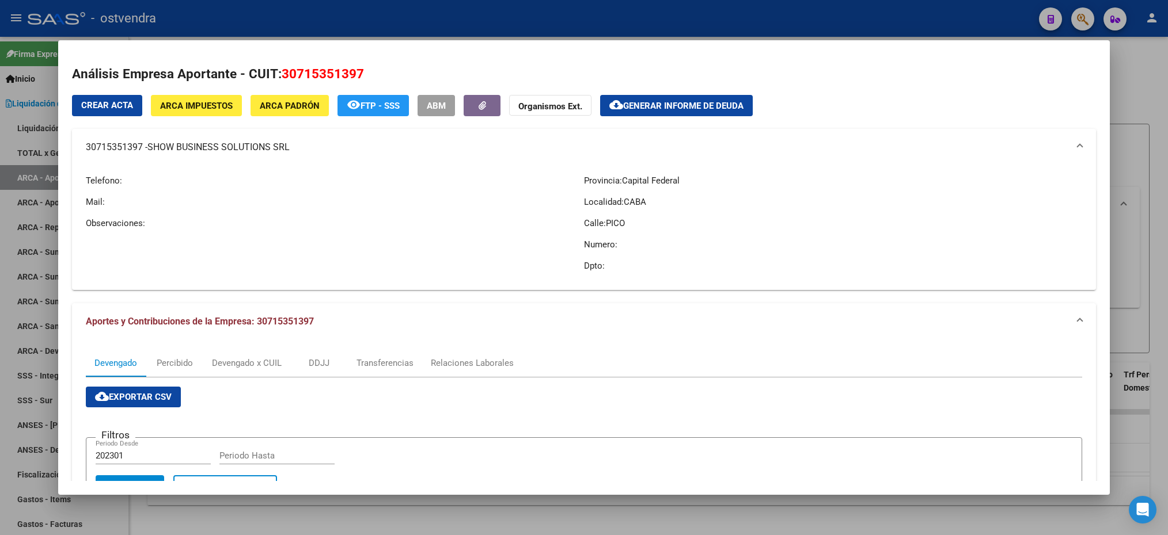
drag, startPoint x: 85, startPoint y: 147, endPoint x: 142, endPoint y: 149, distance: 57.0
click at [142, 149] on mat-expansion-panel-header "30715351397 - SHOW BUSINESS SOLUTIONS SRL" at bounding box center [583, 147] width 1023 height 37
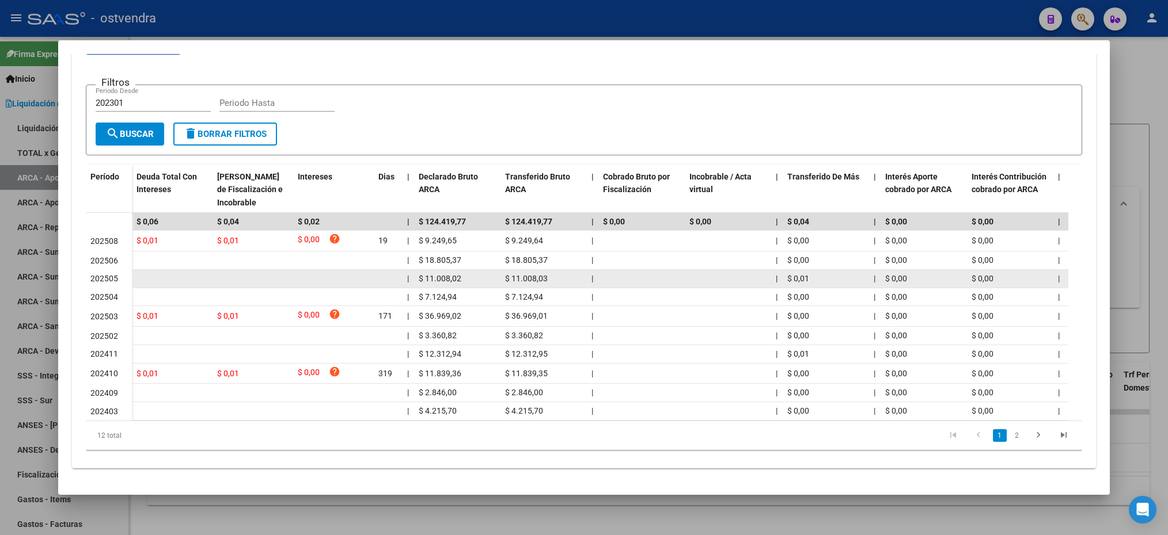
scroll to position [233, 0]
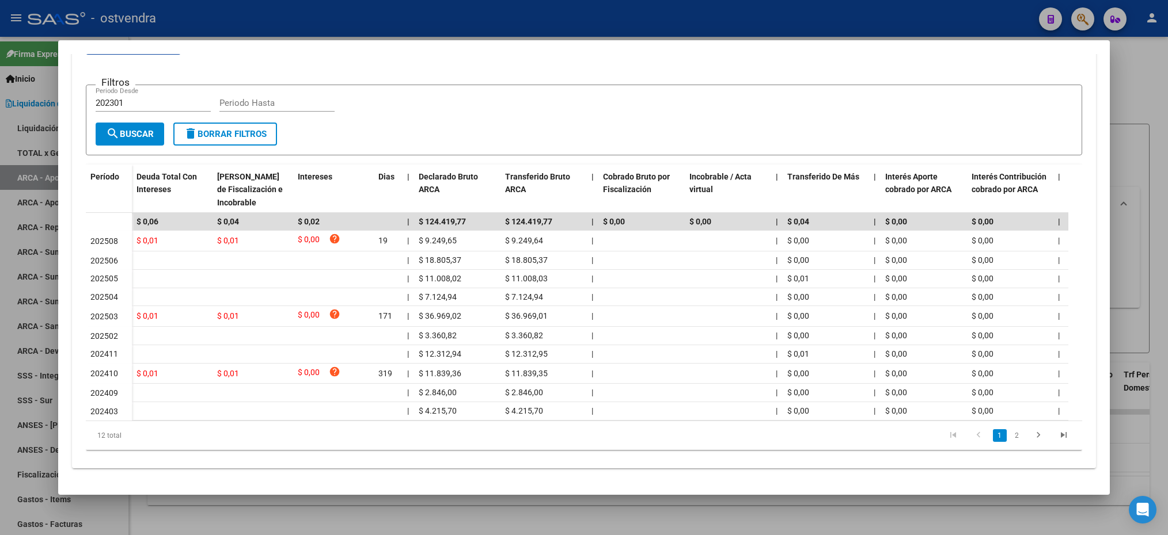
click at [1134, 124] on div at bounding box center [584, 267] width 1168 height 535
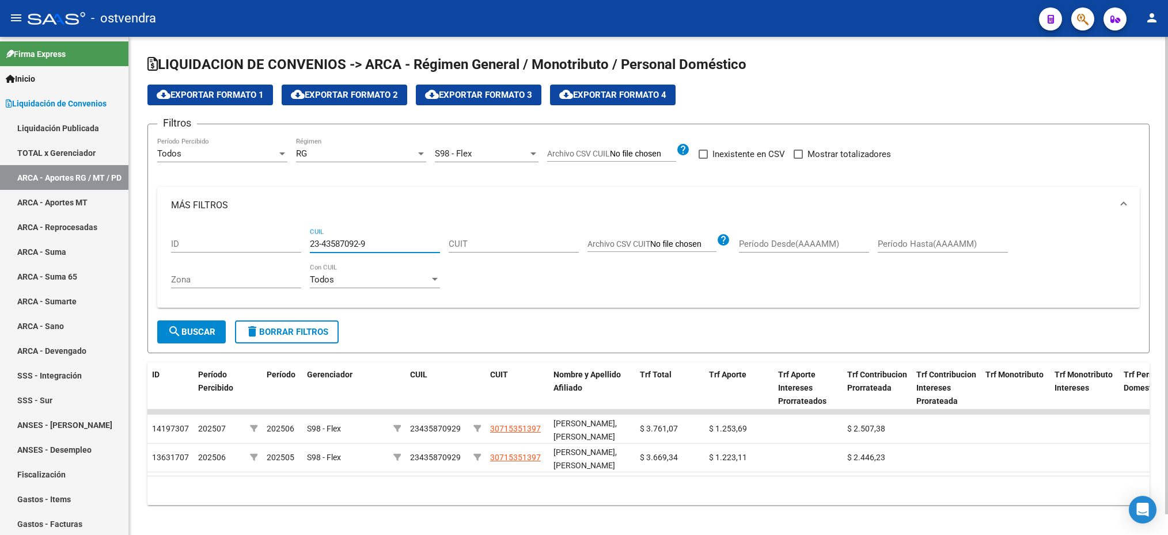
drag, startPoint x: 375, startPoint y: 242, endPoint x: 305, endPoint y: 238, distance: 70.4
click at [305, 238] on div "ID 23-43587092-9 CUIL CUIT Archivo CSV CUIT help Período Desde(AAAAMM) Período …" at bounding box center [648, 261] width 955 height 75
paste input "7-25818064-5"
type input "27-25818064-5"
click at [184, 328] on span "search Buscar" at bounding box center [192, 332] width 48 height 10
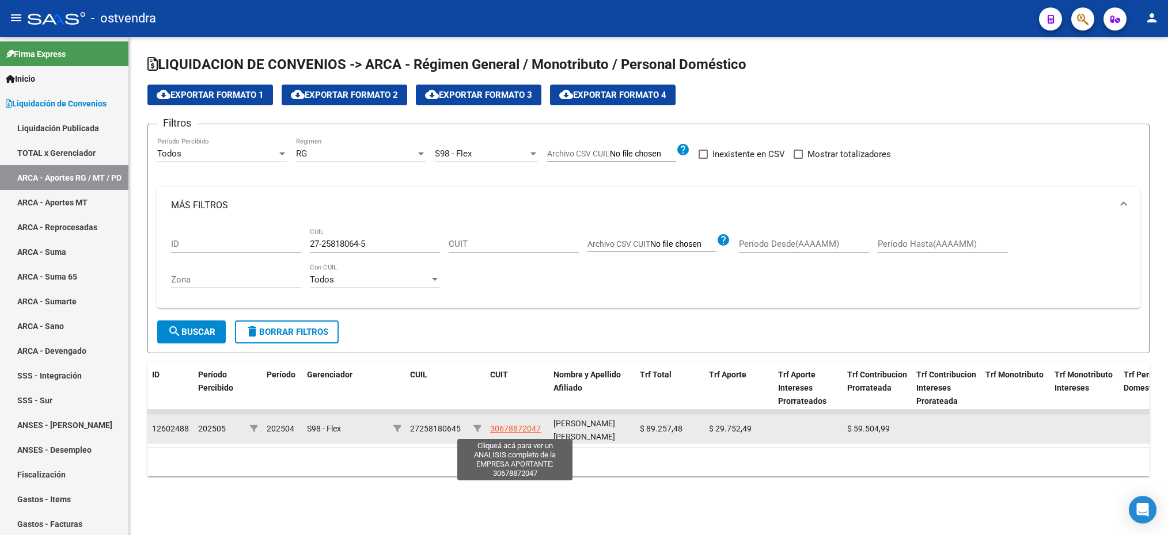
click at [527, 434] on span "30678872047" at bounding box center [515, 428] width 51 height 9
type textarea "30678872047"
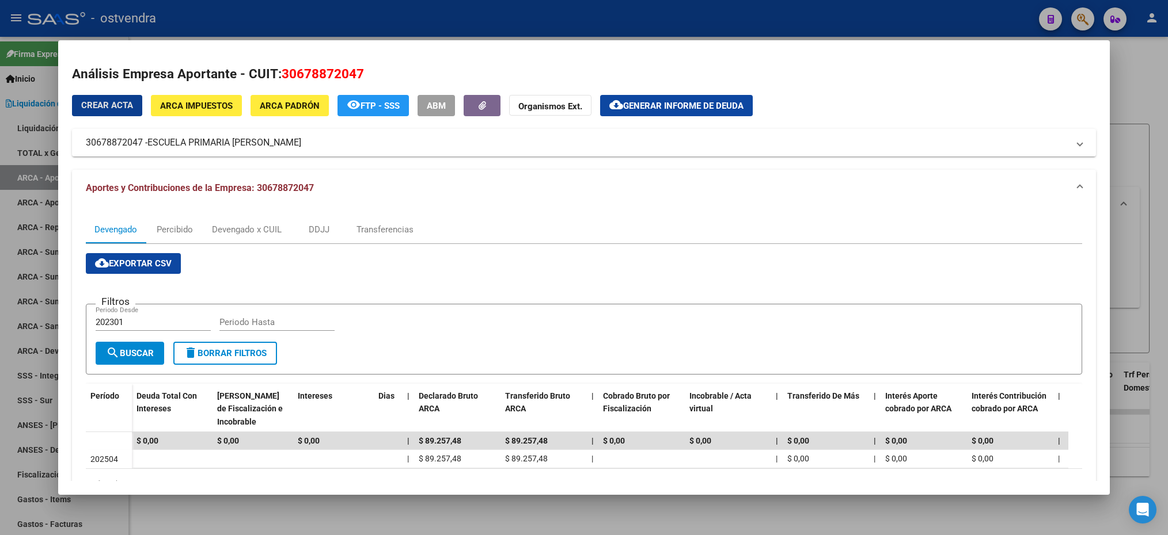
click at [1138, 97] on div at bounding box center [584, 267] width 1168 height 535
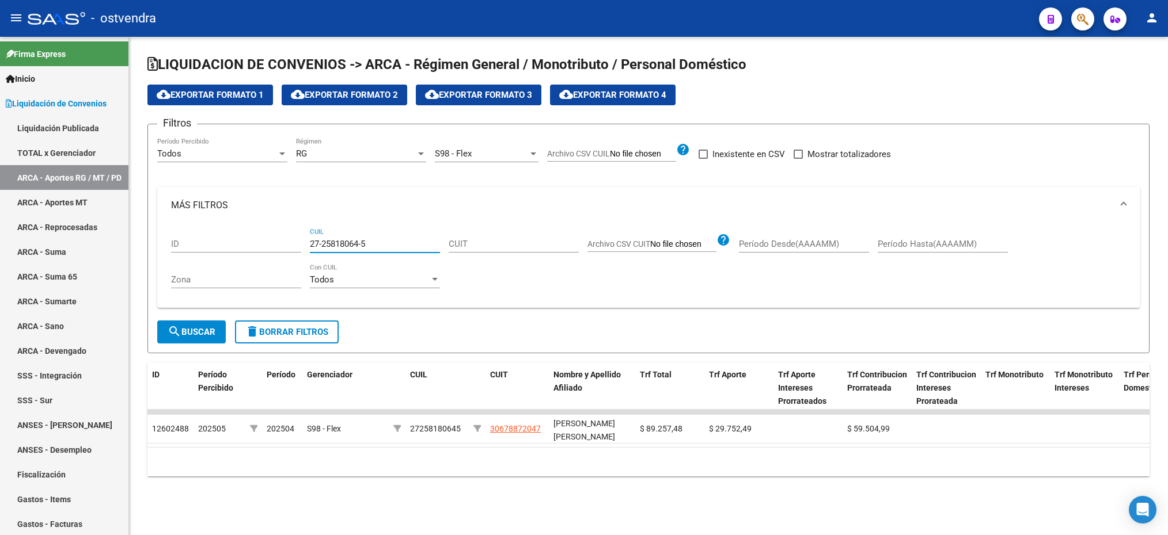
drag, startPoint x: 384, startPoint y: 240, endPoint x: 303, endPoint y: 235, distance: 81.3
click at [303, 235] on div "ID 27-25818064-5 CUIL CUIT Archivo CSV CUIT help Período Desde(AAAAMM) Período …" at bounding box center [648, 261] width 955 height 75
paste input
type input "27-25818064-5"
click at [194, 328] on span "search Buscar" at bounding box center [192, 332] width 48 height 10
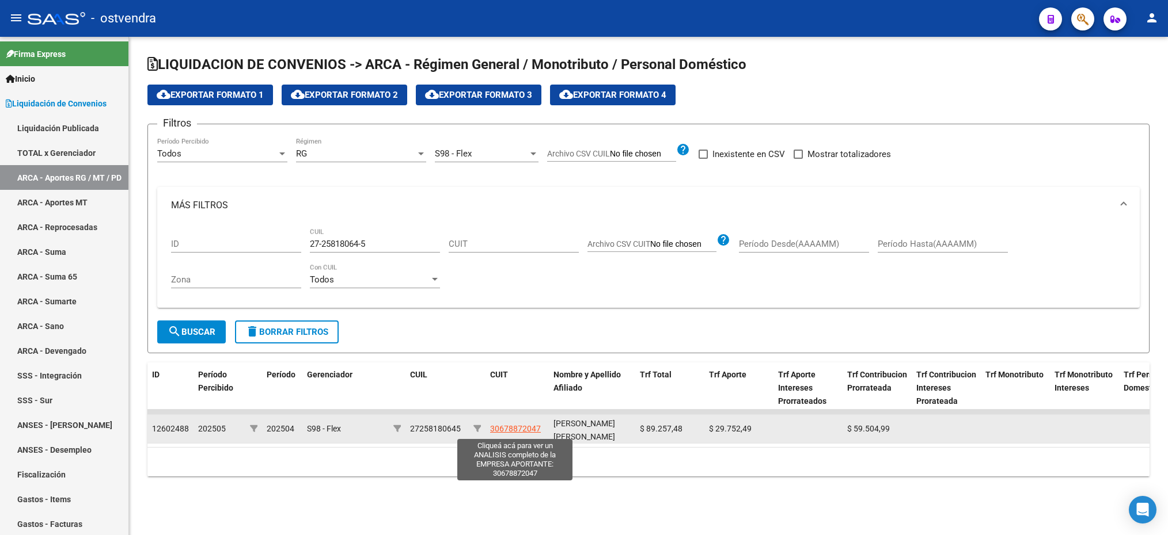
click at [501, 434] on span "30678872047" at bounding box center [515, 428] width 51 height 9
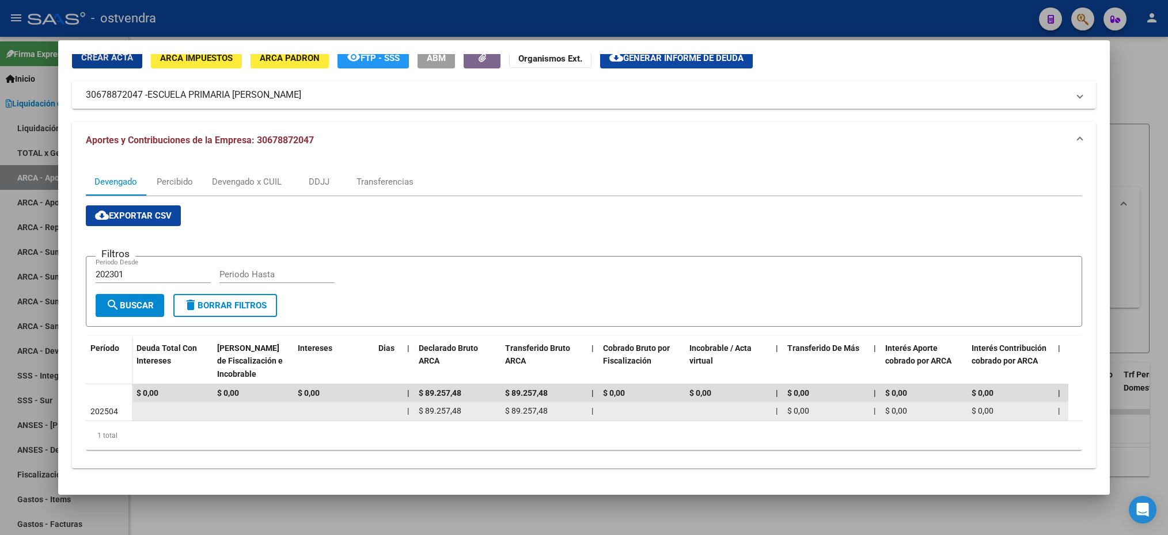
scroll to position [0, 0]
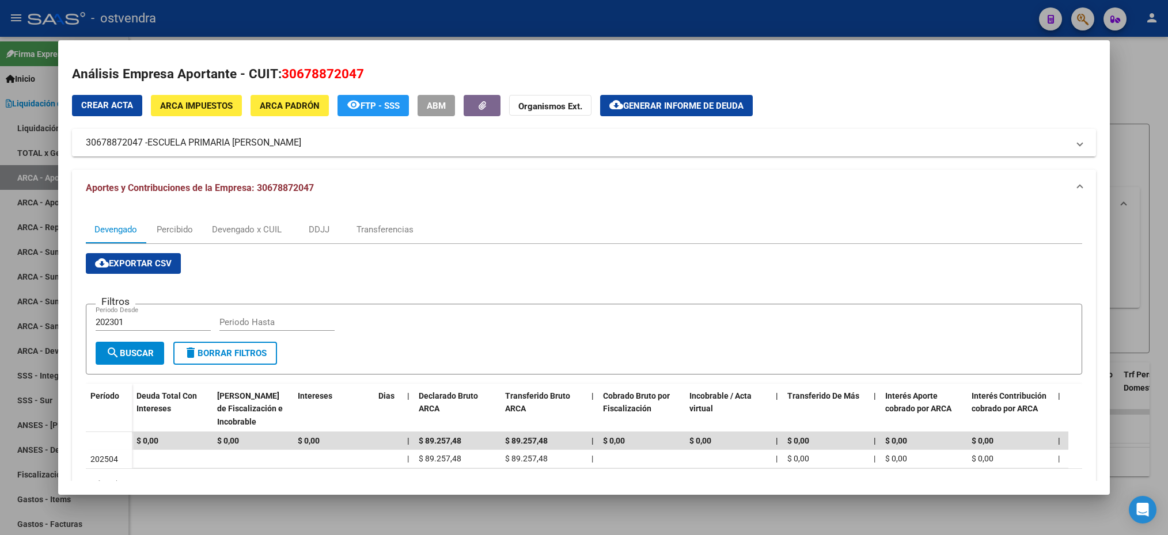
drag, startPoint x: 147, startPoint y: 140, endPoint x: 328, endPoint y: 153, distance: 181.2
click at [328, 153] on mat-expansion-panel-header "30678872047 - ESCUELA PRIMARIA GIOVANNI PASCOLI" at bounding box center [583, 143] width 1023 height 28
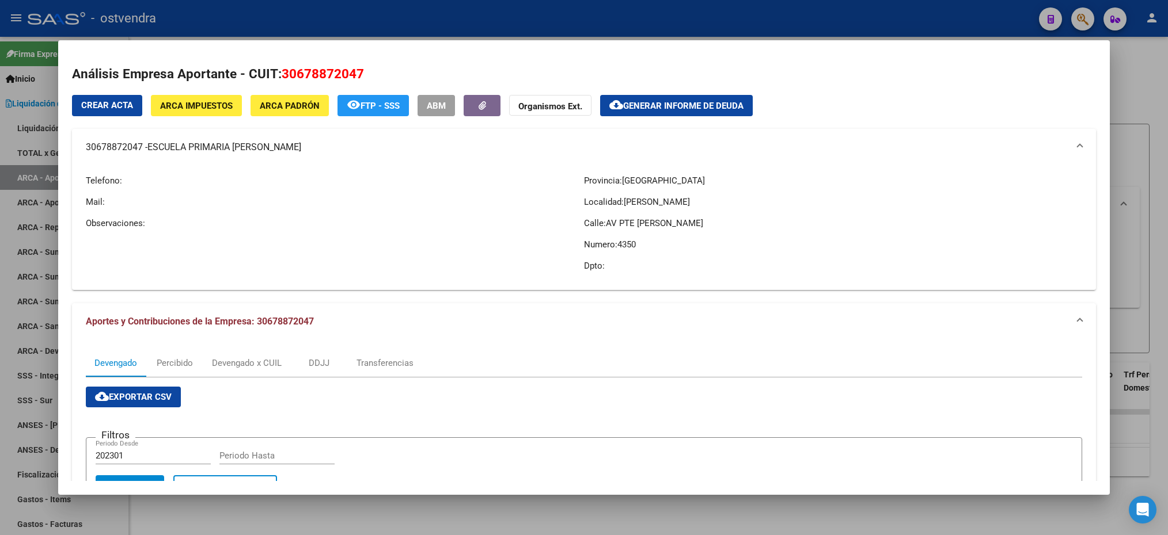
drag, startPoint x: 328, startPoint y: 153, endPoint x: 287, endPoint y: 147, distance: 41.3
drag, startPoint x: 282, startPoint y: 70, endPoint x: 378, endPoint y: 70, distance: 96.1
click at [378, 70] on h2 "Análisis Empresa Aportante - CUIT: 30678872047" at bounding box center [583, 74] width 1023 height 20
drag, startPoint x: 378, startPoint y: 70, endPoint x: 341, endPoint y: 77, distance: 38.1
click at [1151, 111] on div at bounding box center [584, 267] width 1168 height 535
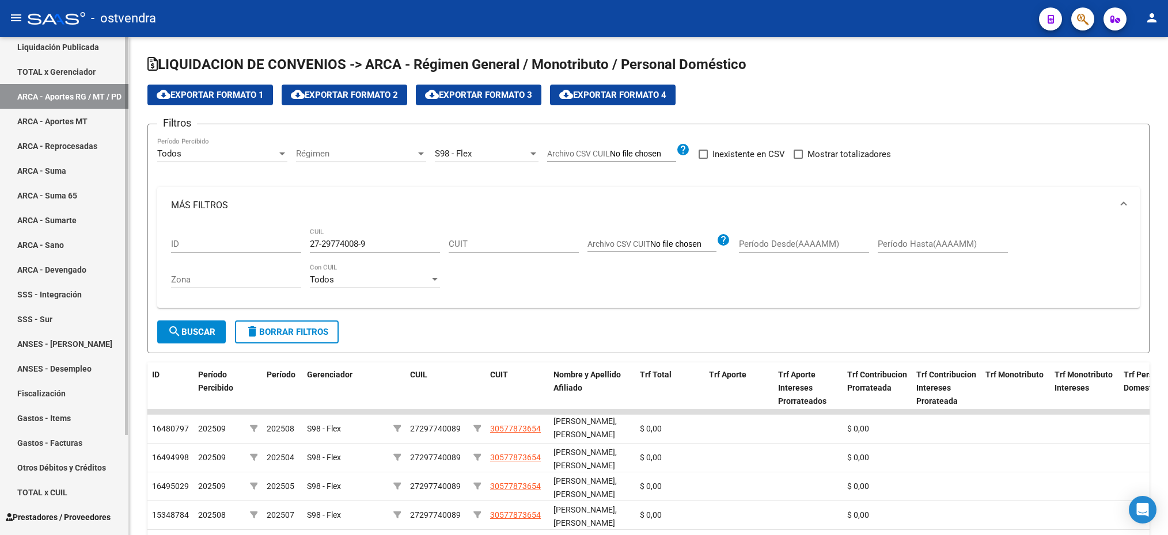
scroll to position [124, 0]
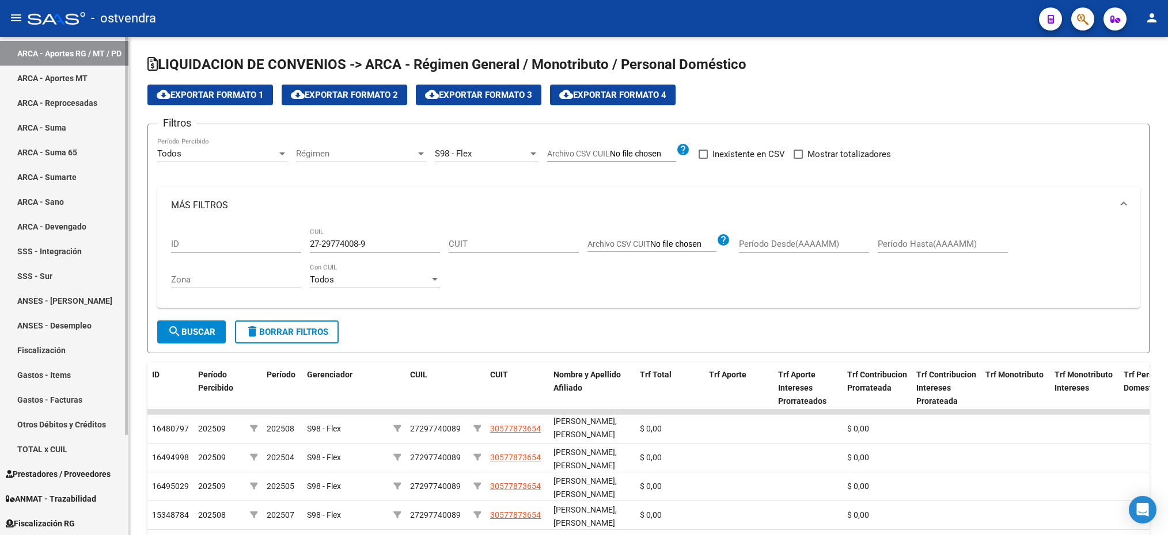
click at [75, 522] on span "Fiscalización RG" at bounding box center [40, 524] width 69 height 13
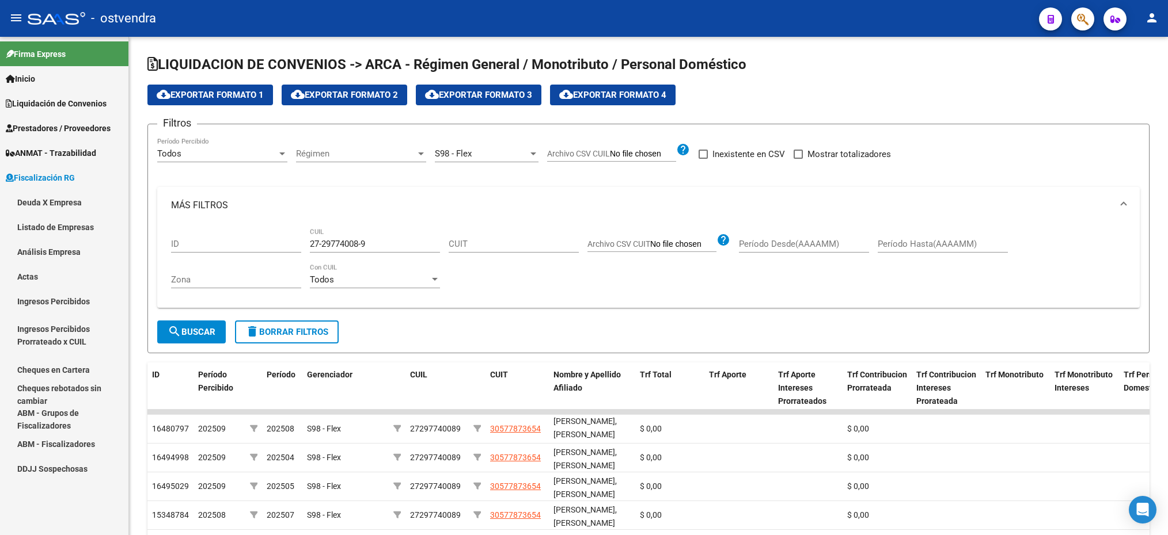
scroll to position [0, 0]
click at [49, 201] on link "Deuda X Empresa" at bounding box center [64, 202] width 128 height 25
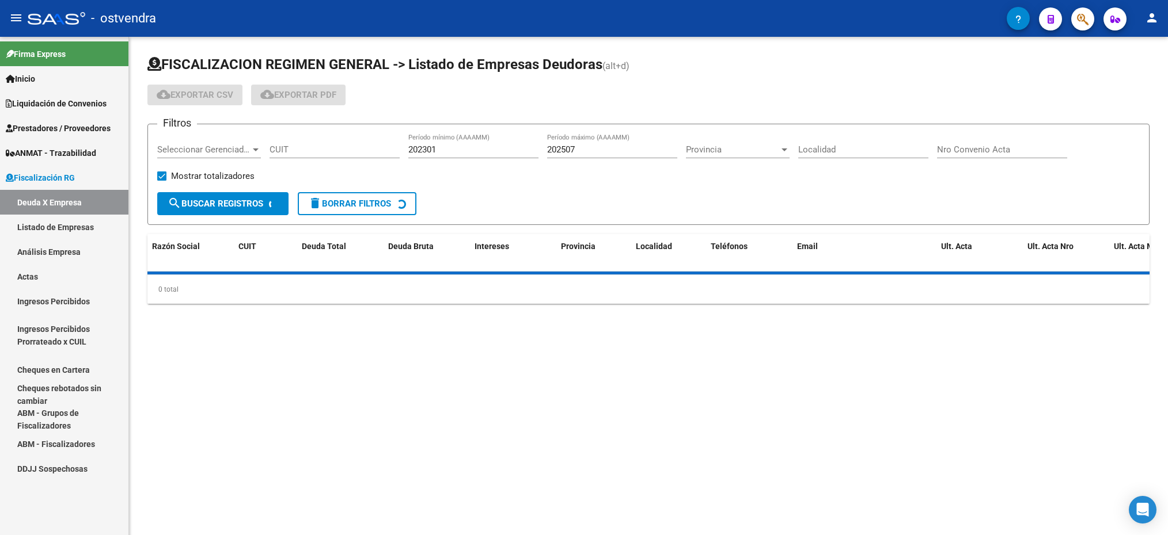
click at [294, 152] on input "CUIT" at bounding box center [334, 150] width 130 height 10
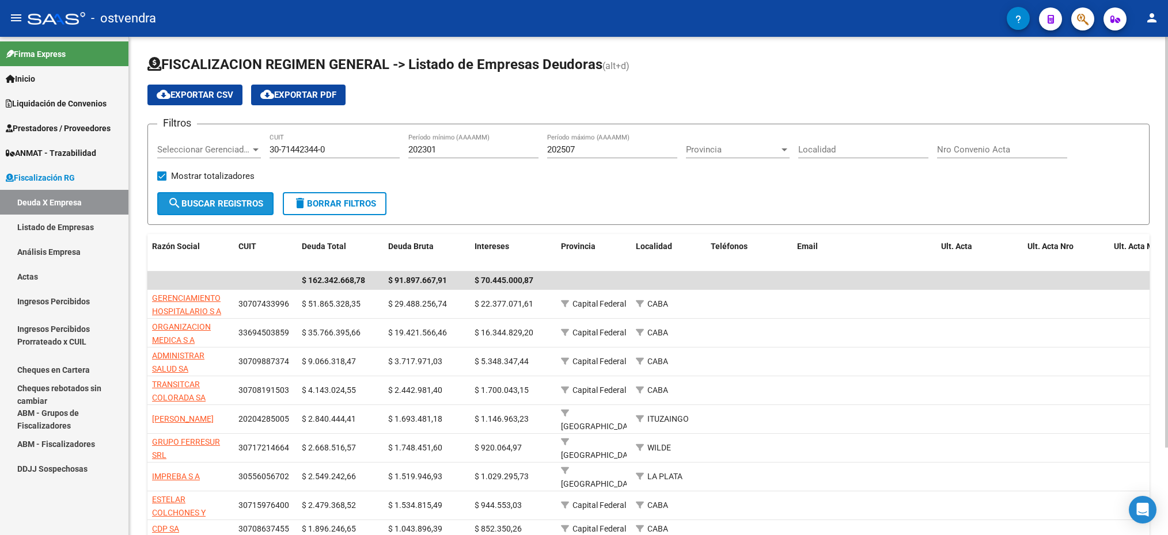
click at [249, 209] on span "search Buscar Registros" at bounding box center [216, 204] width 96 height 10
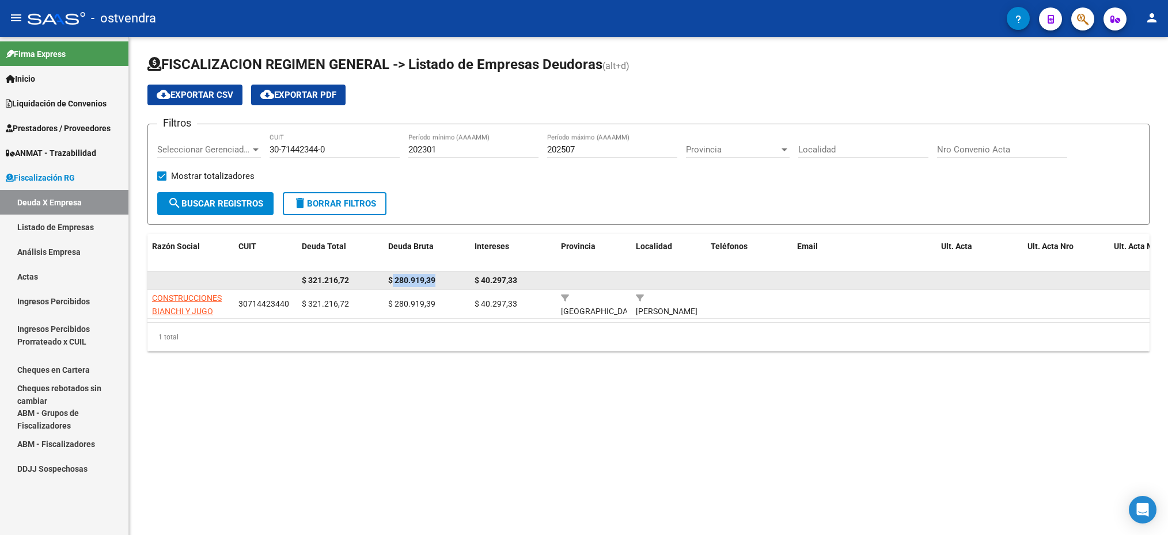
drag, startPoint x: 442, startPoint y: 283, endPoint x: 391, endPoint y: 278, distance: 51.5
click at [391, 278] on div "$ 280.919,39" at bounding box center [426, 280] width 77 height 13
drag, startPoint x: 391, startPoint y: 278, endPoint x: 401, endPoint y: 278, distance: 10.4
copy span "280.919,39"
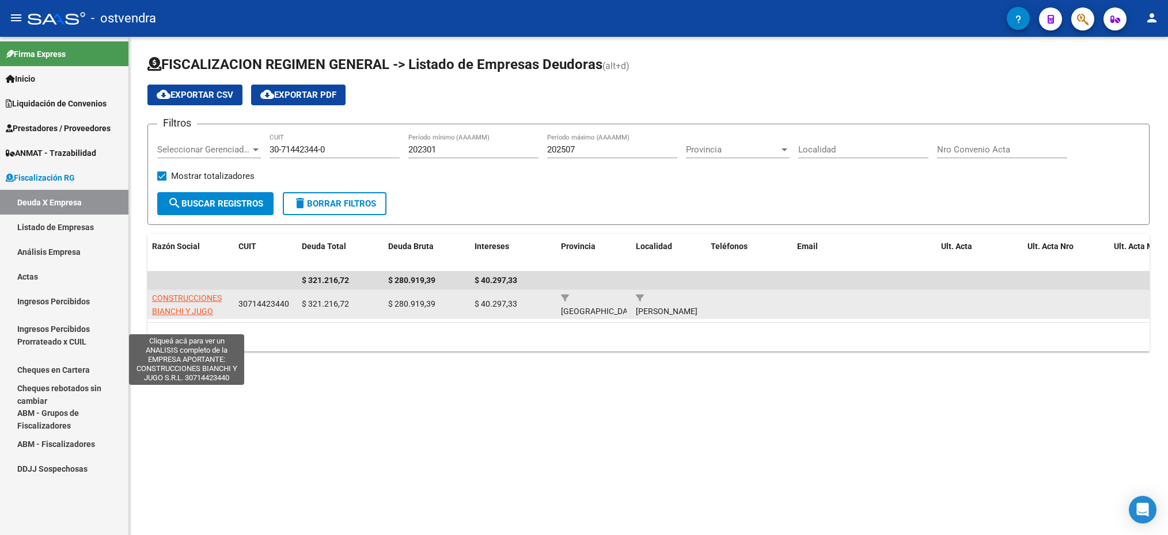
click at [161, 296] on span "CONSTRUCCIONES BIANCHI Y JUGO S.R.L." at bounding box center [187, 312] width 70 height 36
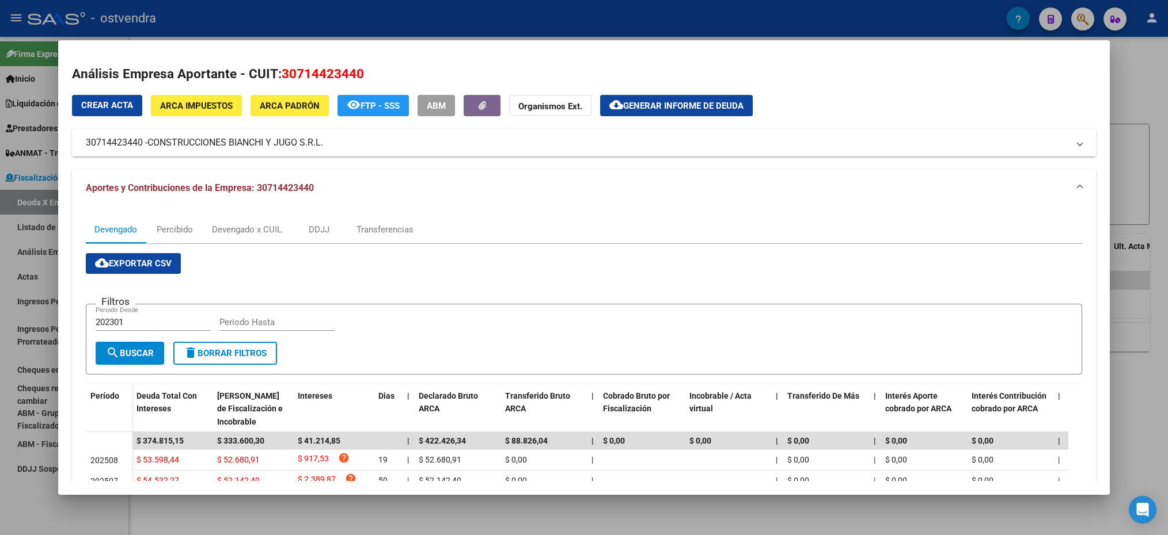
drag, startPoint x: 149, startPoint y: 143, endPoint x: 342, endPoint y: 139, distance: 192.9
click at [342, 139] on mat-panel-title "30714423440 - CONSTRUCCIONES BIANCHI Y JUGO S.R.L." at bounding box center [577, 143] width 982 height 14
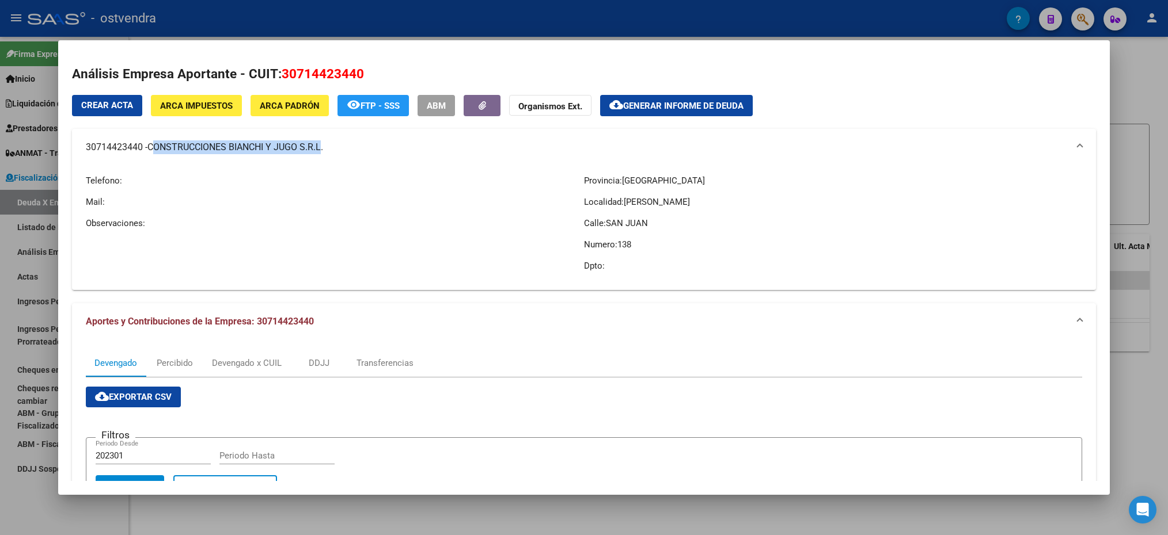
drag, startPoint x: 154, startPoint y: 149, endPoint x: 325, endPoint y: 149, distance: 170.4
click at [323, 149] on span "CONSTRUCCIONES BIANCHI Y JUGO S.R.L." at bounding box center [235, 147] width 176 height 14
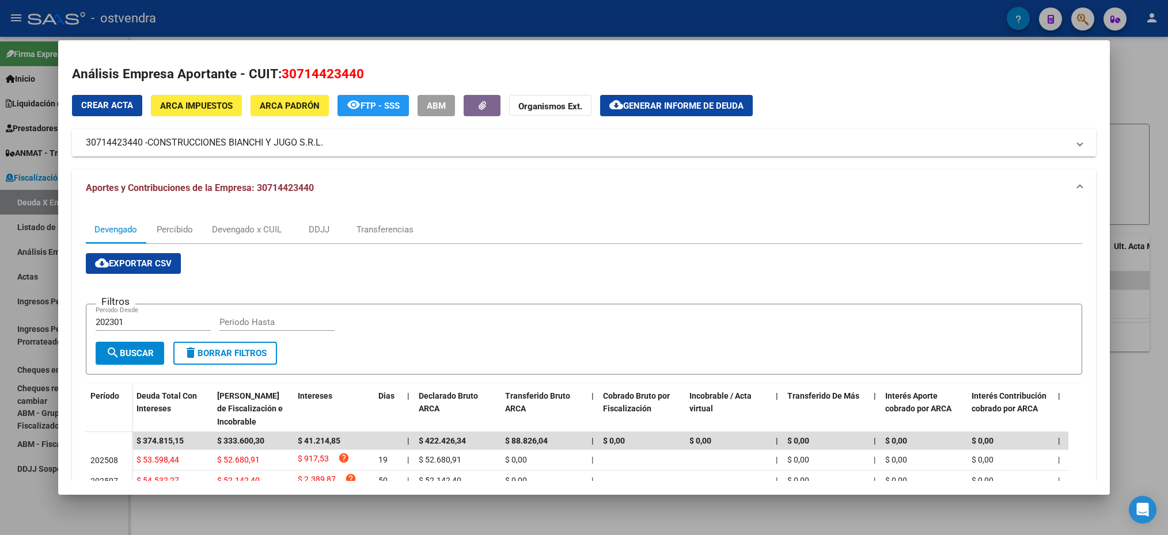
drag, startPoint x: 325, startPoint y: 149, endPoint x: 180, endPoint y: 166, distance: 145.5
click at [206, 175] on mat-expansion-panel-header "Aportes y Contribuciones de la Empresa: 30714423440" at bounding box center [583, 188] width 1023 height 37
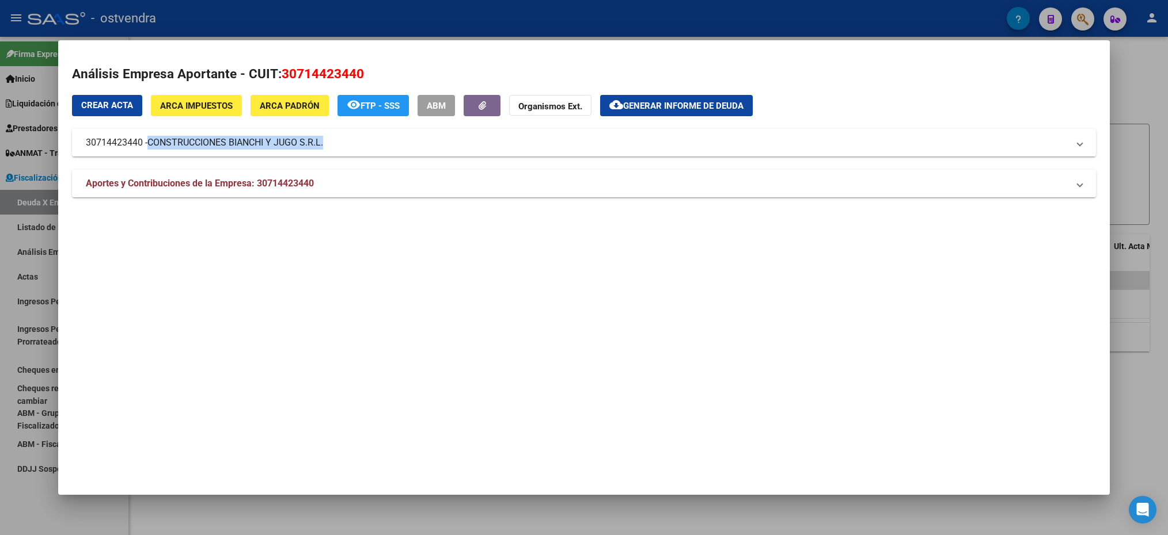
drag, startPoint x: 150, startPoint y: 142, endPoint x: 340, endPoint y: 151, distance: 190.2
click at [340, 151] on mat-expansion-panel-header "30714423440 - CONSTRUCCIONES BIANCHI Y JUGO S.R.L." at bounding box center [583, 143] width 1023 height 28
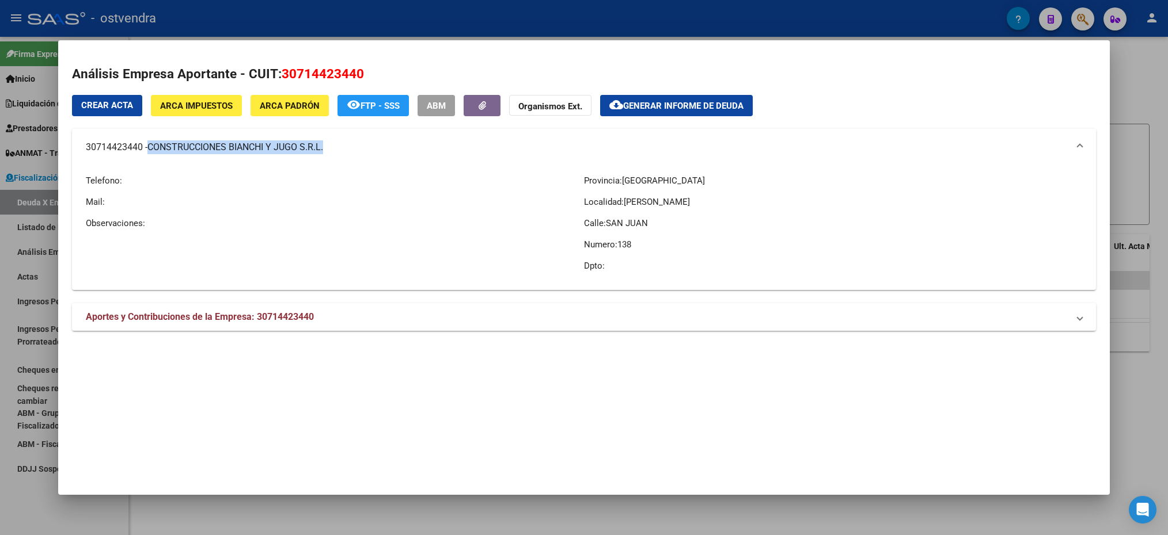
drag, startPoint x: 340, startPoint y: 151, endPoint x: 294, endPoint y: 152, distance: 46.6
copy span "CONSTRUCCIONES BIANCHI Y JUGO S.R.L."
click at [1112, 116] on div at bounding box center [584, 267] width 1168 height 535
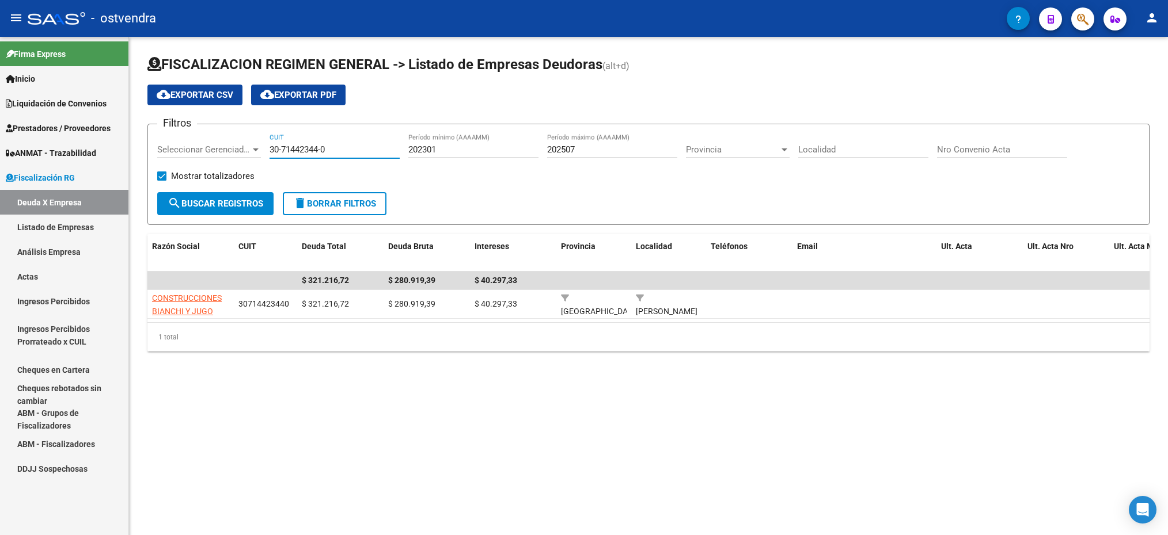
drag, startPoint x: 337, startPoint y: 147, endPoint x: 254, endPoint y: 145, distance: 82.3
click at [254, 145] on div "Filtros Seleccionar Gerenciador Seleccionar Gerenciador 30-71442344-0 CUIT 2023…" at bounding box center [648, 163] width 982 height 59
paste input "836352-3"
type input "30-71836352-3"
click at [249, 209] on span "search Buscar Registros" at bounding box center [216, 204] width 96 height 10
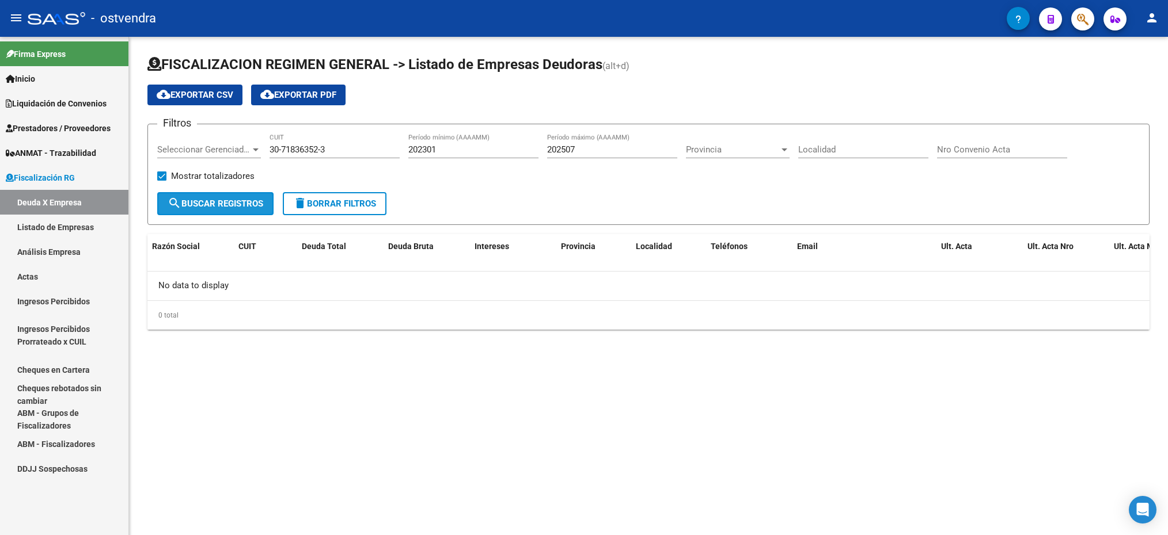
click at [235, 202] on span "search Buscar Registros" at bounding box center [216, 204] width 96 height 10
click at [221, 145] on span "Seleccionar Gerenciador" at bounding box center [203, 150] width 93 height 10
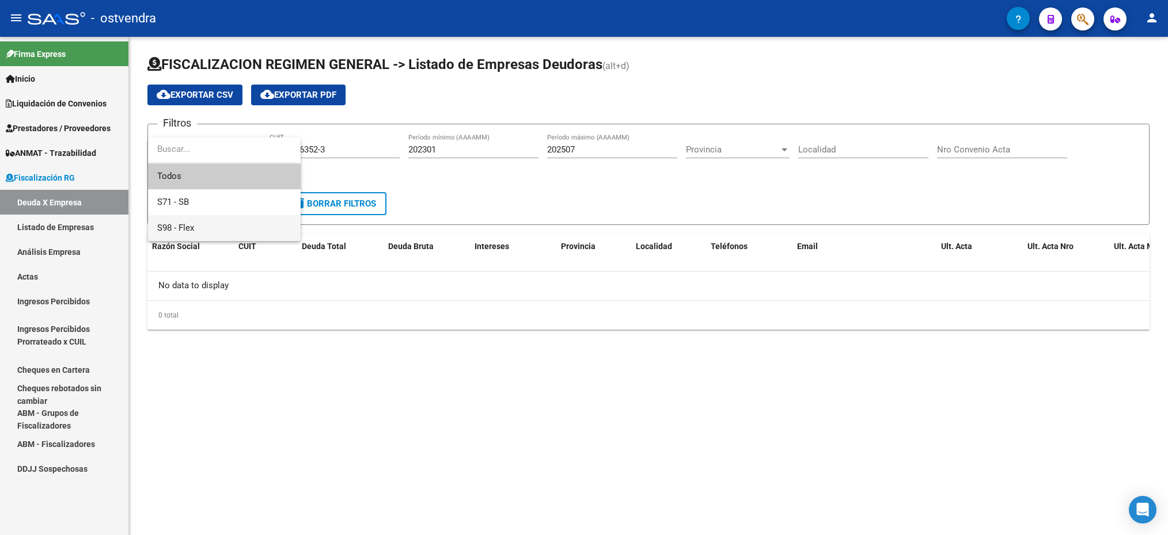
click at [203, 223] on span "S98 - Flex" at bounding box center [224, 228] width 134 height 26
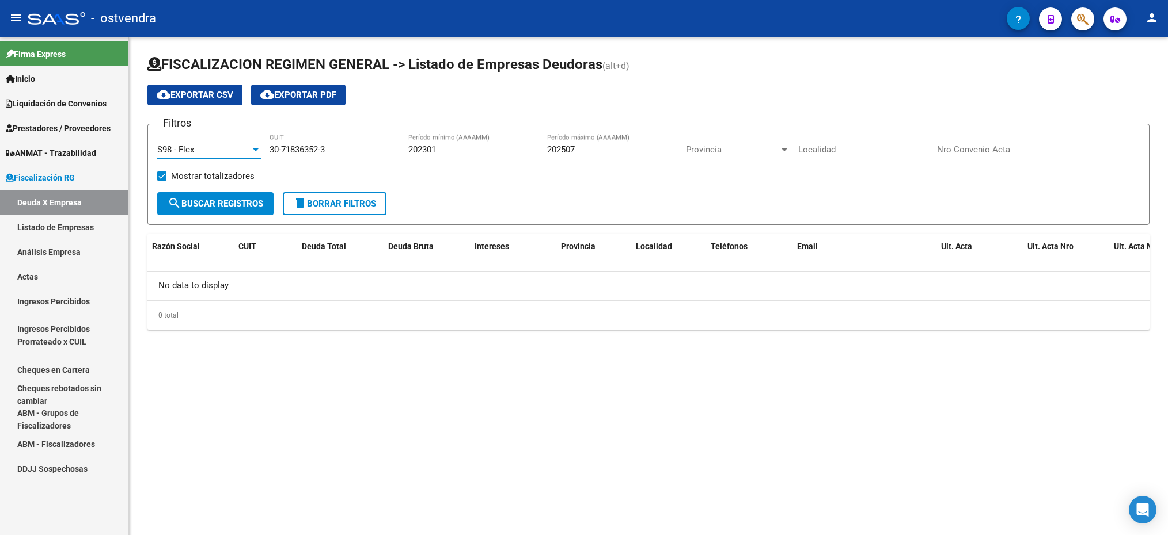
click at [212, 199] on span "search Buscar Registros" at bounding box center [216, 204] width 96 height 10
click at [584, 147] on input "202507" at bounding box center [612, 150] width 130 height 10
click at [256, 203] on span "search Buscar Registros" at bounding box center [216, 204] width 96 height 10
click at [641, 151] on input "202508" at bounding box center [612, 150] width 130 height 10
type input "202509"
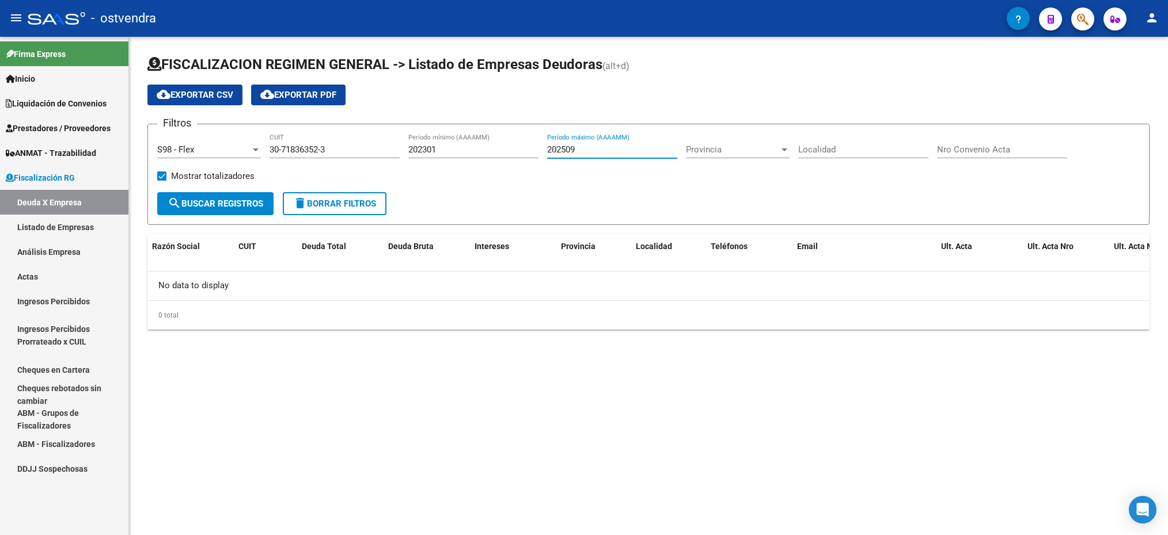
click at [212, 204] on span "search Buscar Registros" at bounding box center [216, 204] width 96 height 10
click at [425, 149] on input "202301" at bounding box center [473, 150] width 130 height 10
click at [431, 154] on input "202301" at bounding box center [473, 150] width 130 height 10
click at [425, 152] on input "202301" at bounding box center [473, 150] width 130 height 10
click at [427, 151] on input "202301" at bounding box center [473, 150] width 130 height 10
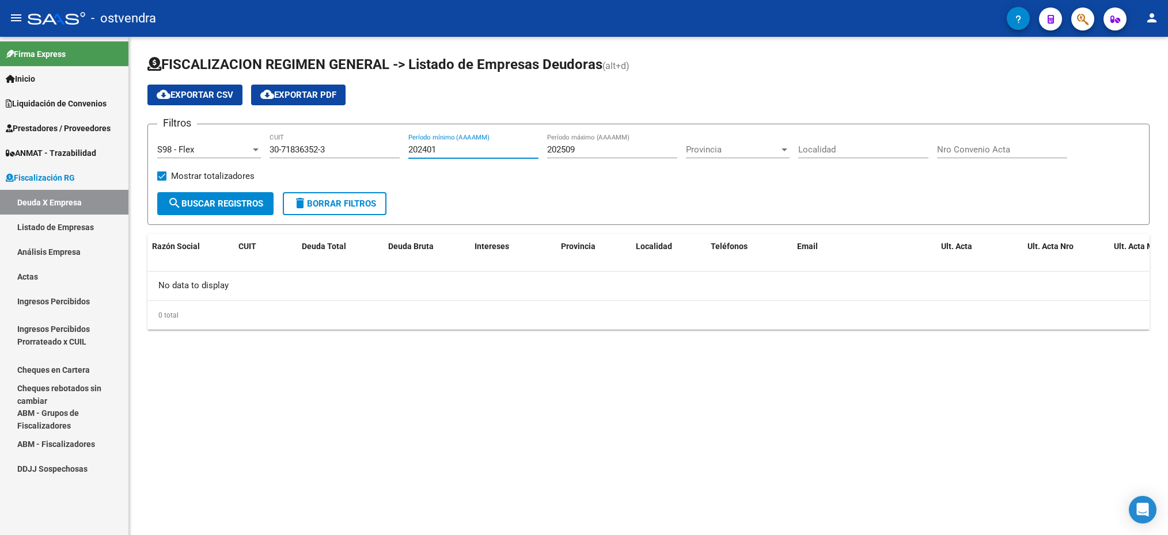
type input "202401"
click at [218, 216] on form "Filtros S98 - Flex Seleccionar Gerenciador 30-71836352-3 CUIT 202401 Período mí…" at bounding box center [648, 174] width 1002 height 101
click at [223, 203] on span "search Buscar Registros" at bounding box center [216, 204] width 96 height 10
drag, startPoint x: 341, startPoint y: 147, endPoint x: 272, endPoint y: 147, distance: 69.1
click at [272, 147] on input "30-71836352-3" at bounding box center [334, 150] width 130 height 10
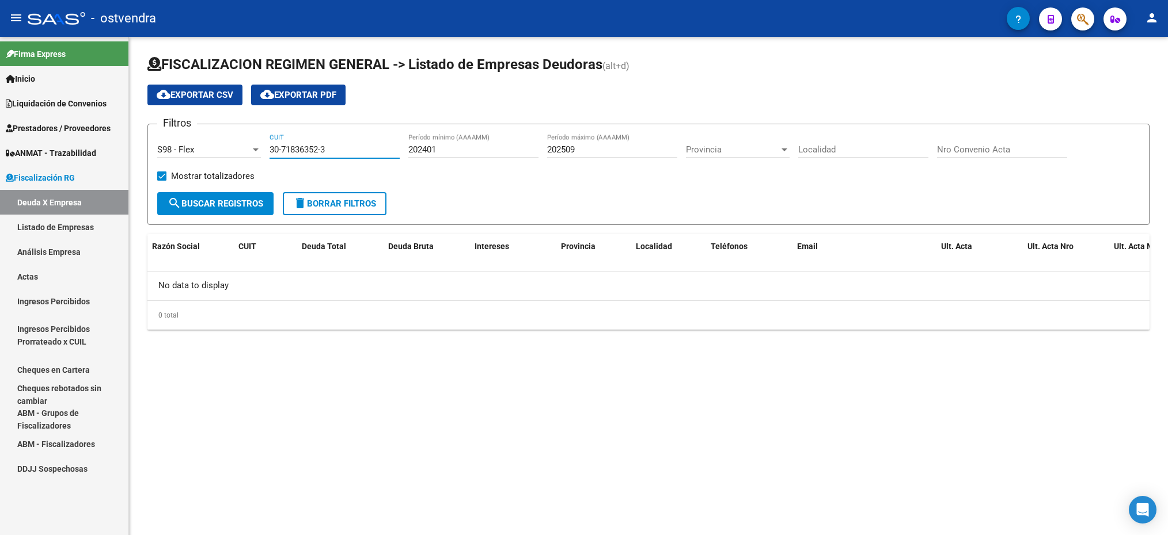
click at [359, 156] on div "30-71836352-3 CUIT" at bounding box center [334, 146] width 130 height 25
click at [352, 149] on input "30-71836352-3" at bounding box center [334, 150] width 130 height 10
drag, startPoint x: 269, startPoint y: 150, endPoint x: 330, endPoint y: 151, distance: 61.0
click at [330, 151] on input "30-71836352-3" at bounding box center [334, 150] width 130 height 10
paste input "535139-7"
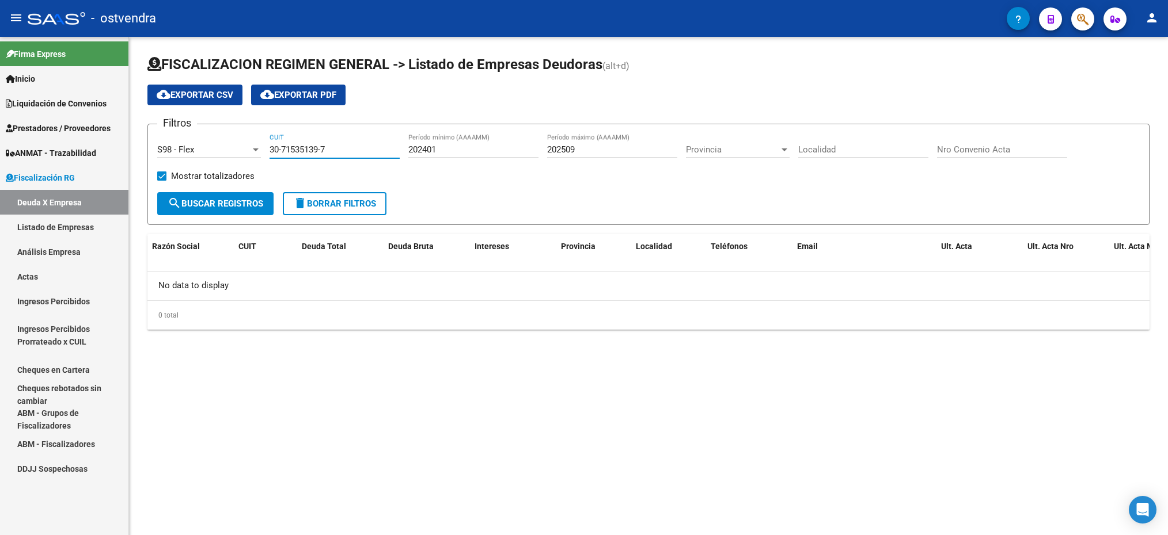
type input "30-71535139-7"
click at [256, 204] on span "search Buscar Registros" at bounding box center [216, 204] width 96 height 10
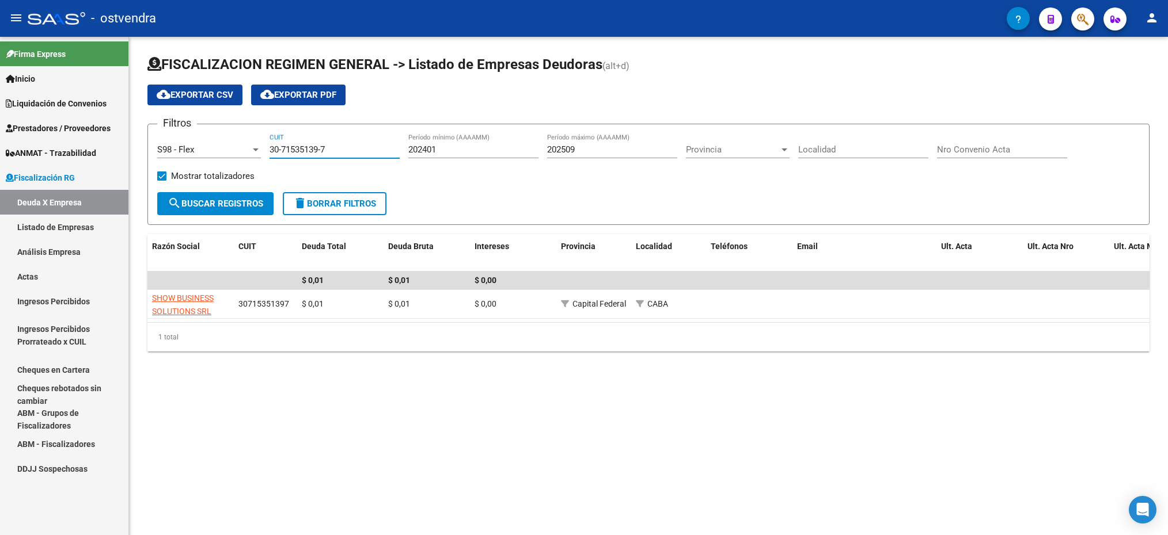
click at [349, 153] on input "30-71535139-7" at bounding box center [334, 150] width 130 height 10
